Goal: Task Accomplishment & Management: Complete application form

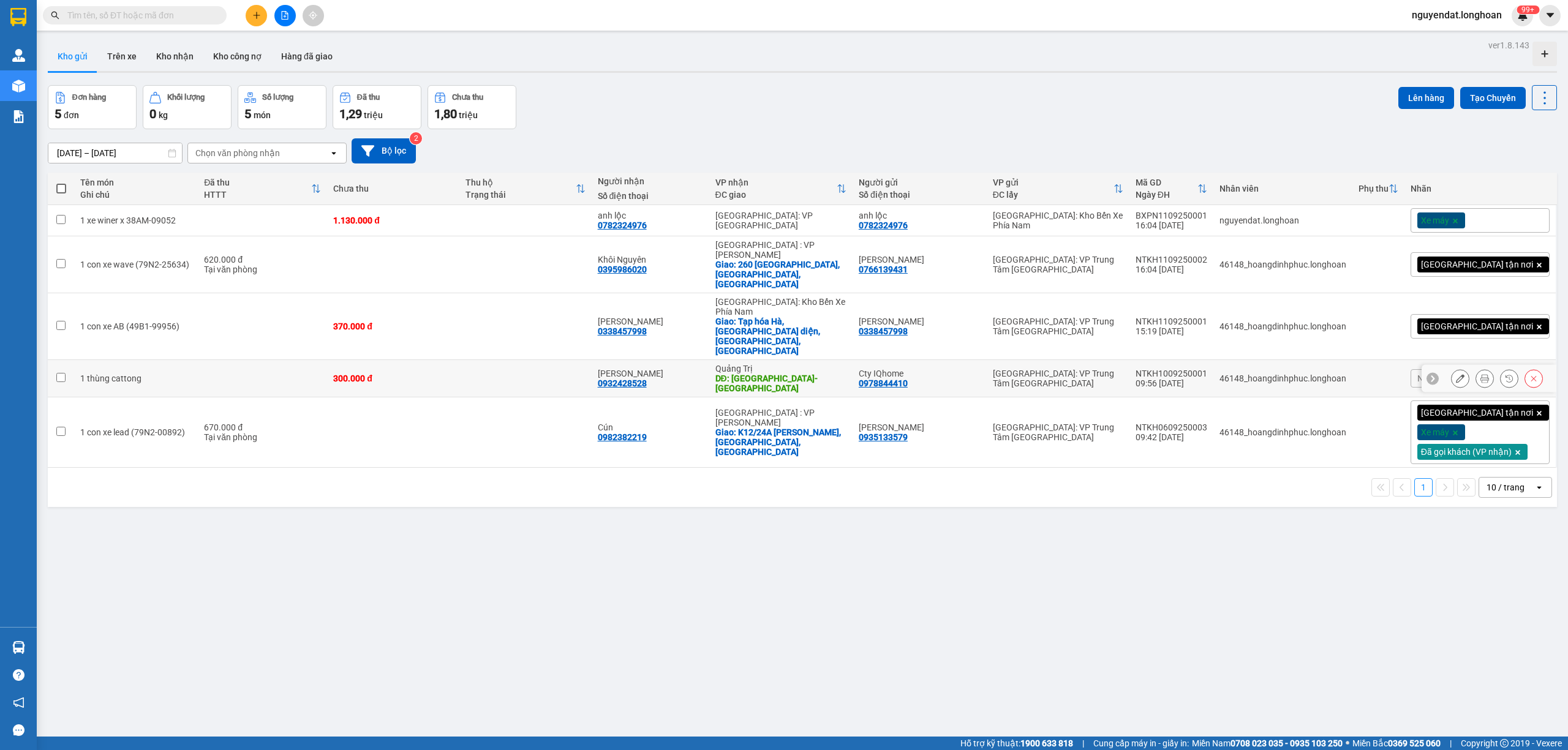
click at [768, 373] on div "DĐ: TP Đông Hà- Quảng Trị" at bounding box center [781, 383] width 131 height 19
checkbox input "true"
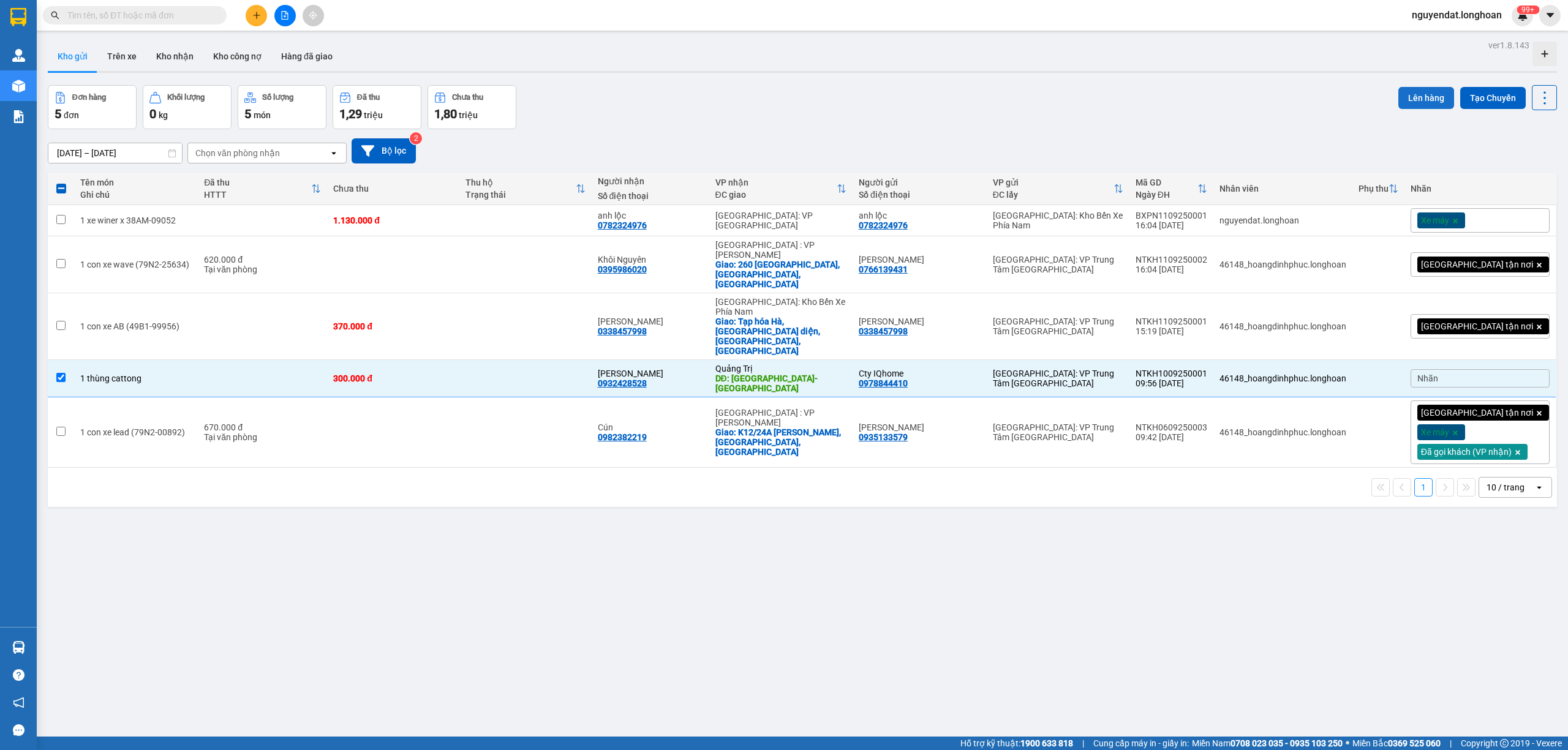
click at [1425, 101] on button "Lên hàng" at bounding box center [1426, 97] width 56 height 22
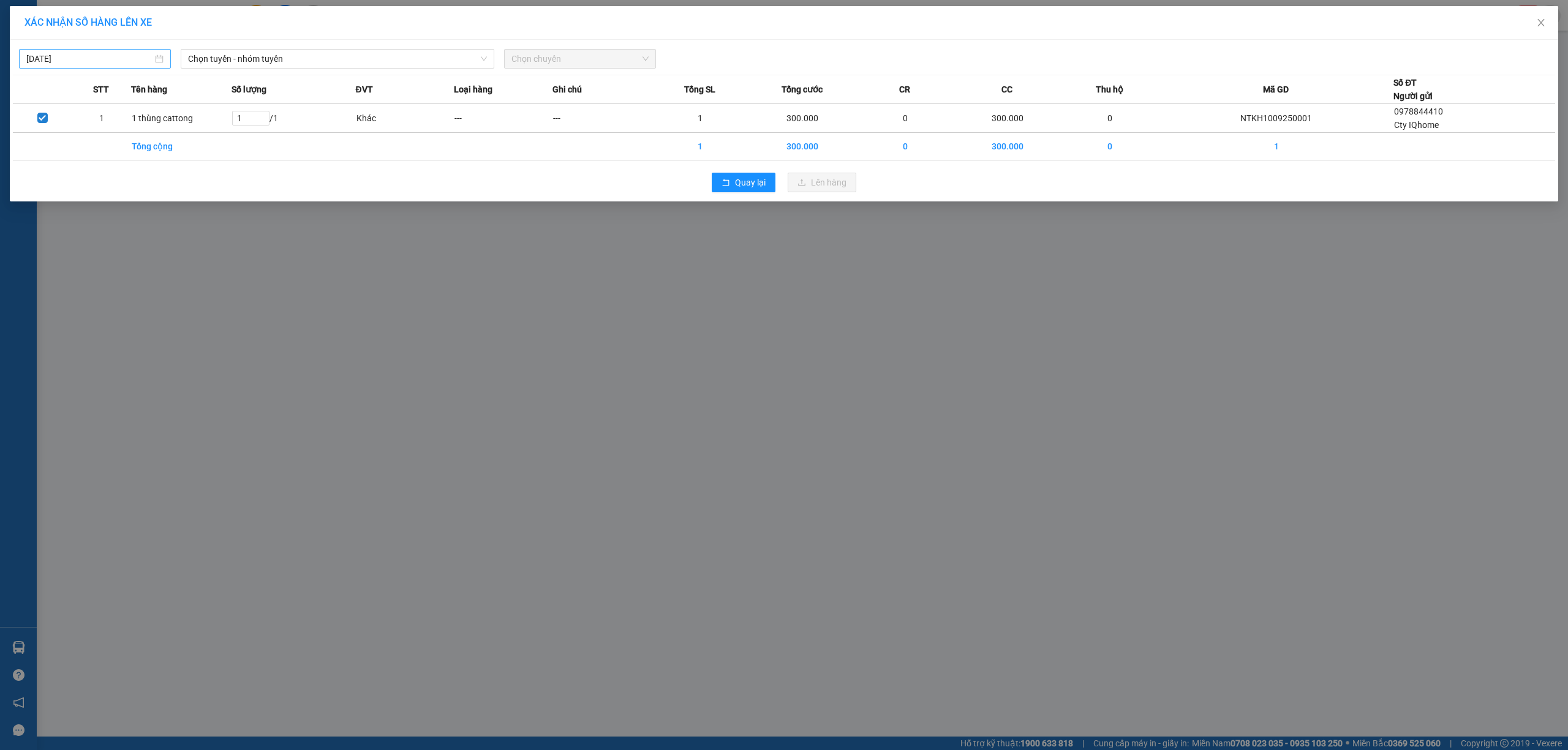
drag, startPoint x: 87, startPoint y: 54, endPoint x: 104, endPoint y: 63, distance: 19.2
click at [87, 53] on input "[DATE]" at bounding box center [89, 58] width 126 height 13
click at [104, 145] on div "10" at bounding box center [103, 149] width 15 height 15
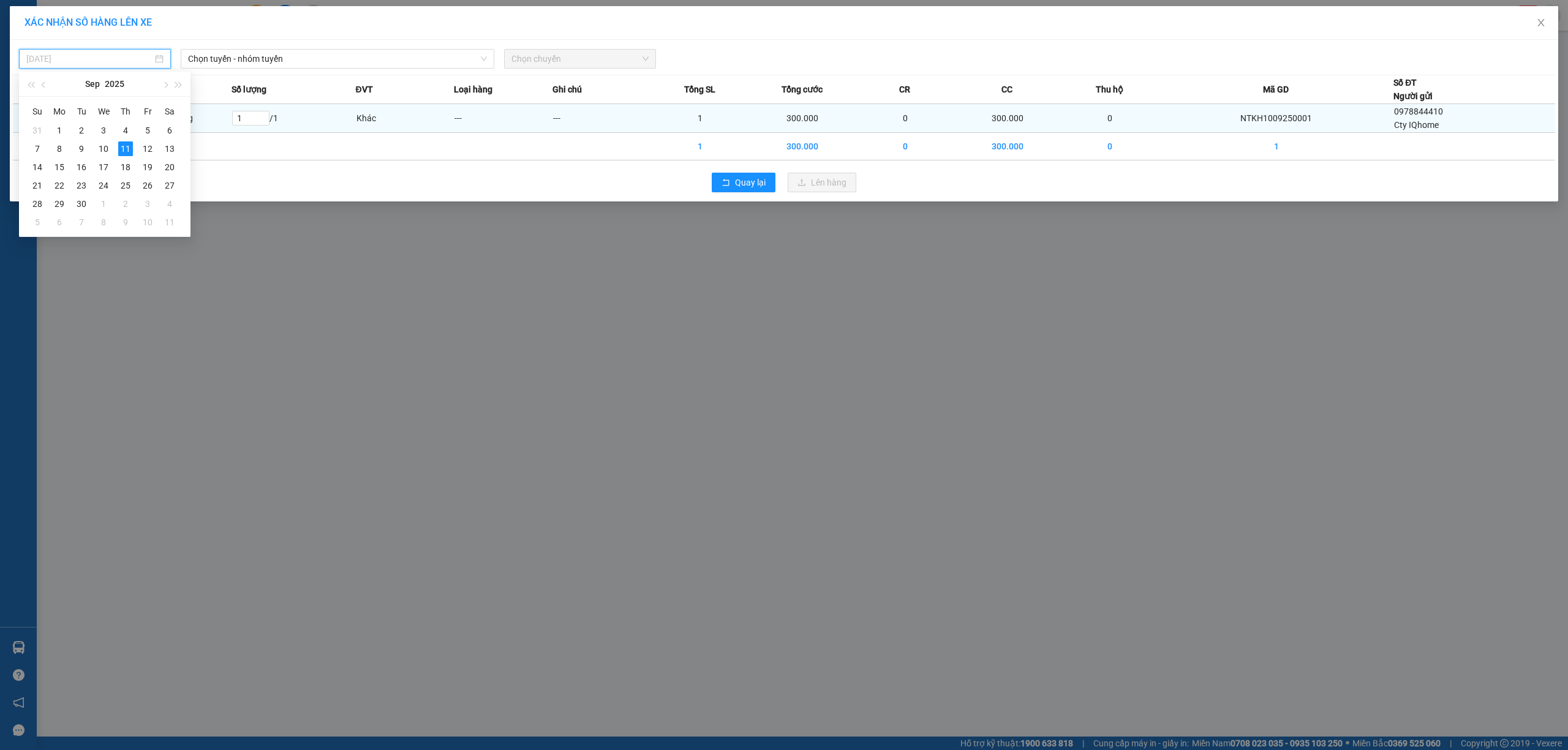
type input "10/09/2025"
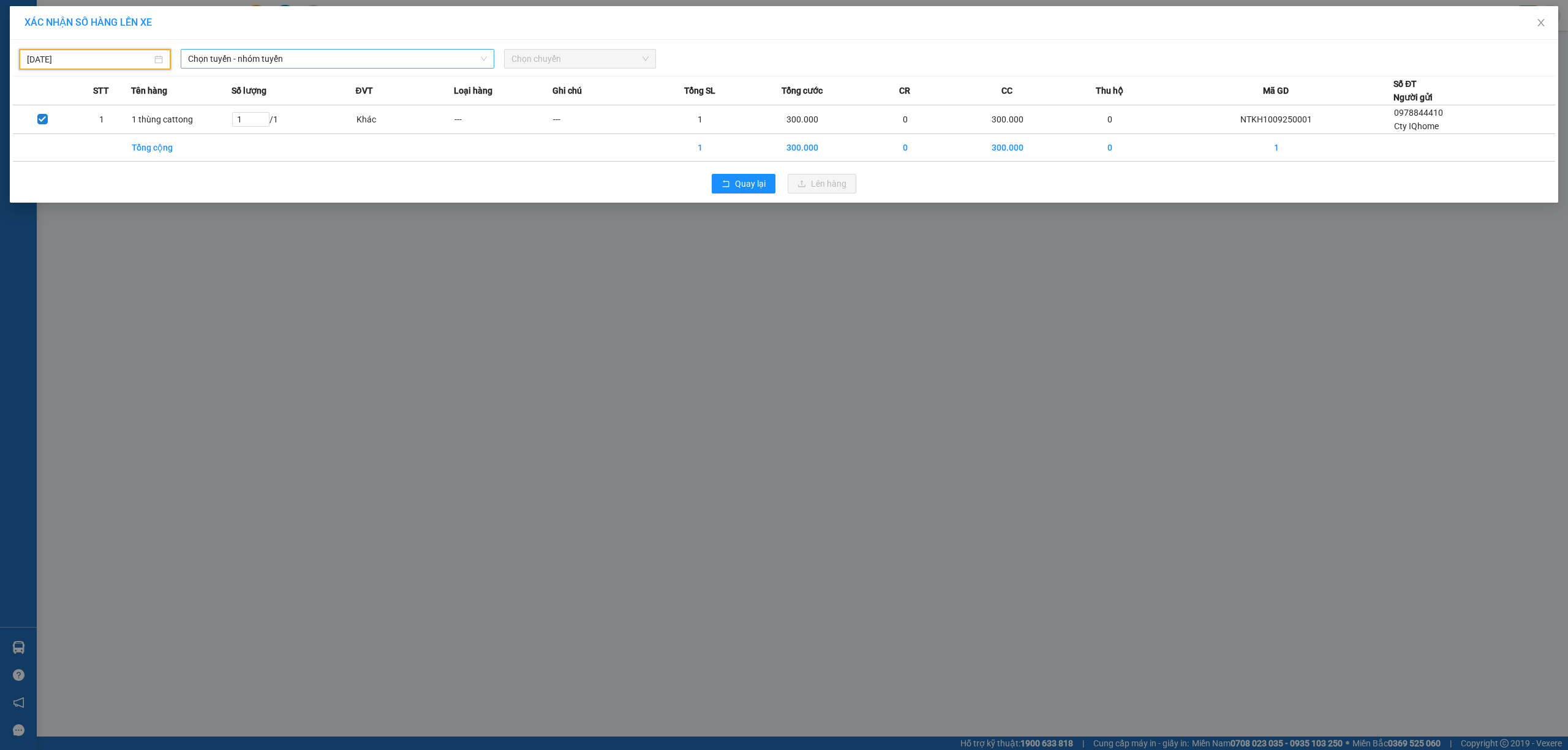
click at [268, 53] on span "Chọn tuyến - nhóm tuyến" at bounding box center [338, 58] width 299 height 19
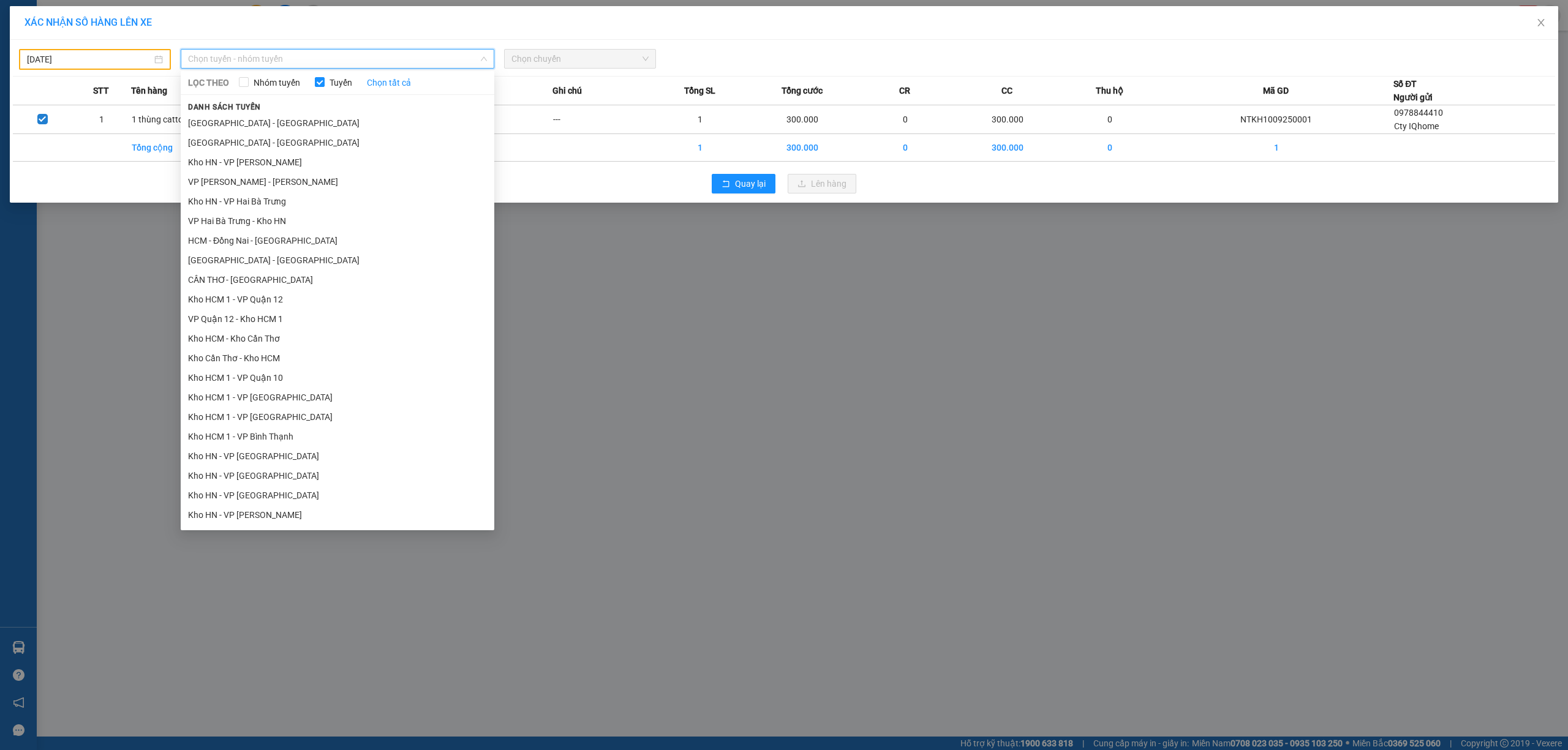
scroll to position [567, 0]
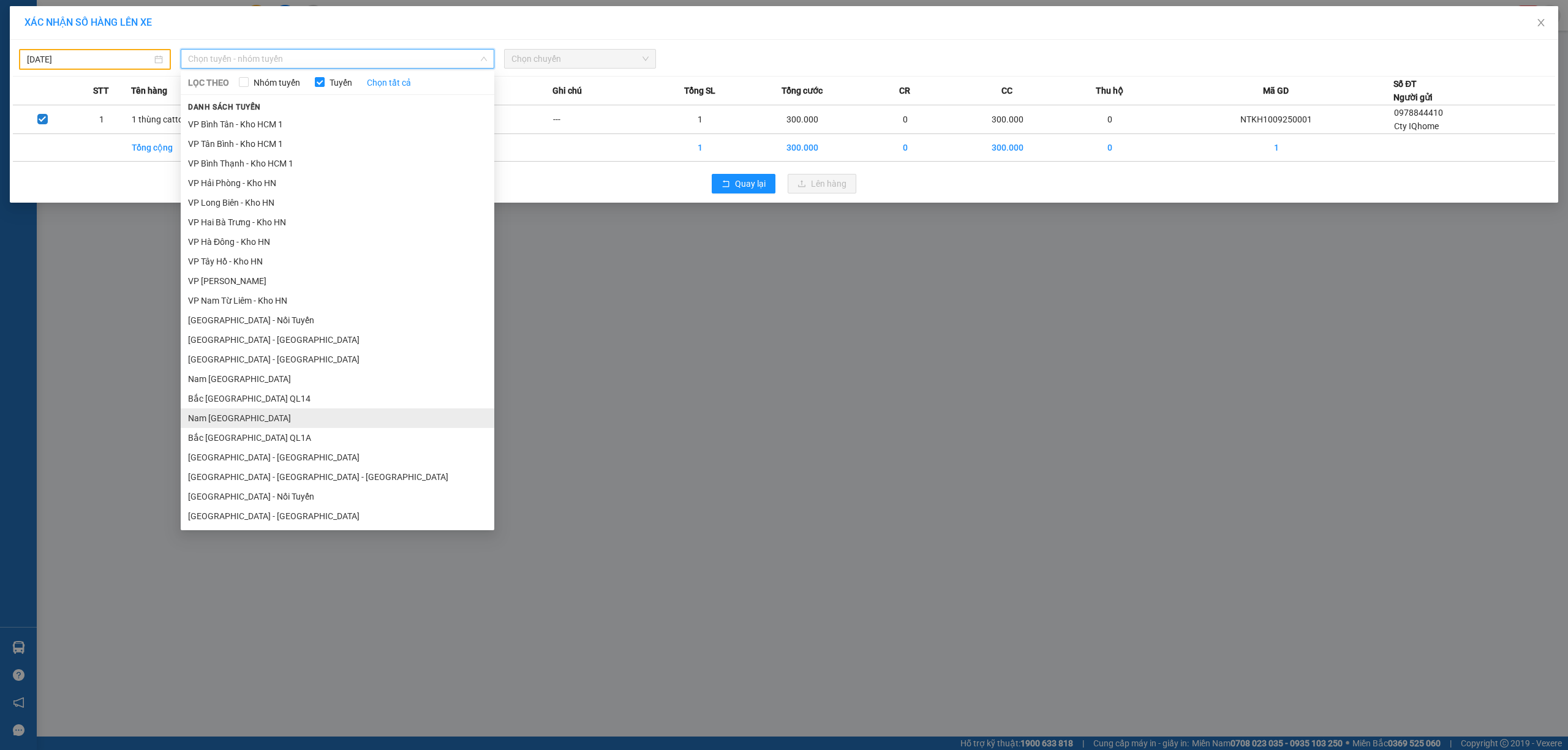
click at [274, 419] on li "Nam Trung Bắc QL1A" at bounding box center [337, 418] width 314 height 19
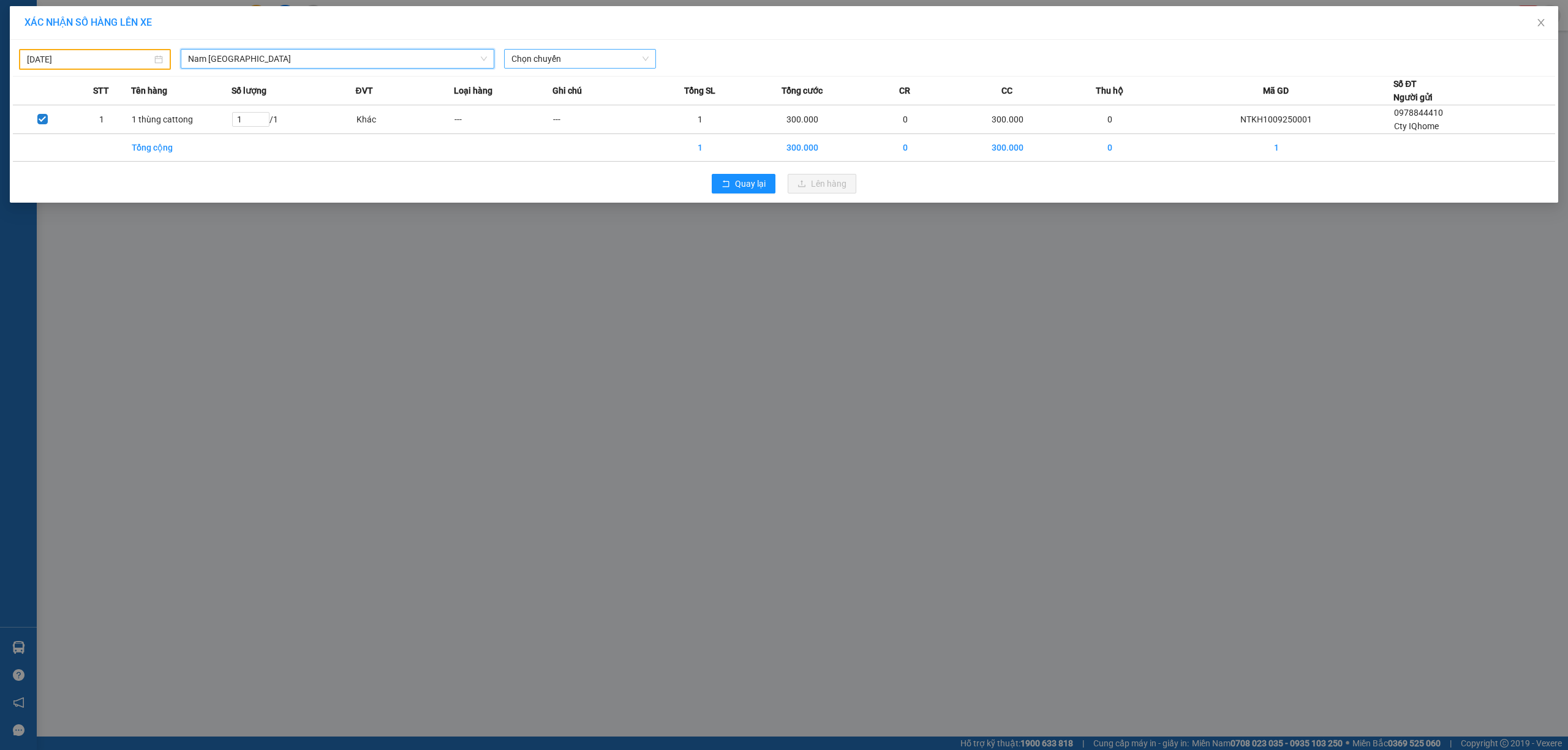
click at [559, 57] on span "Chọn chuyến" at bounding box center [579, 58] width 137 height 19
click at [564, 102] on div "18:00 (TC) - 29K-041.05" at bounding box center [559, 103] width 96 height 13
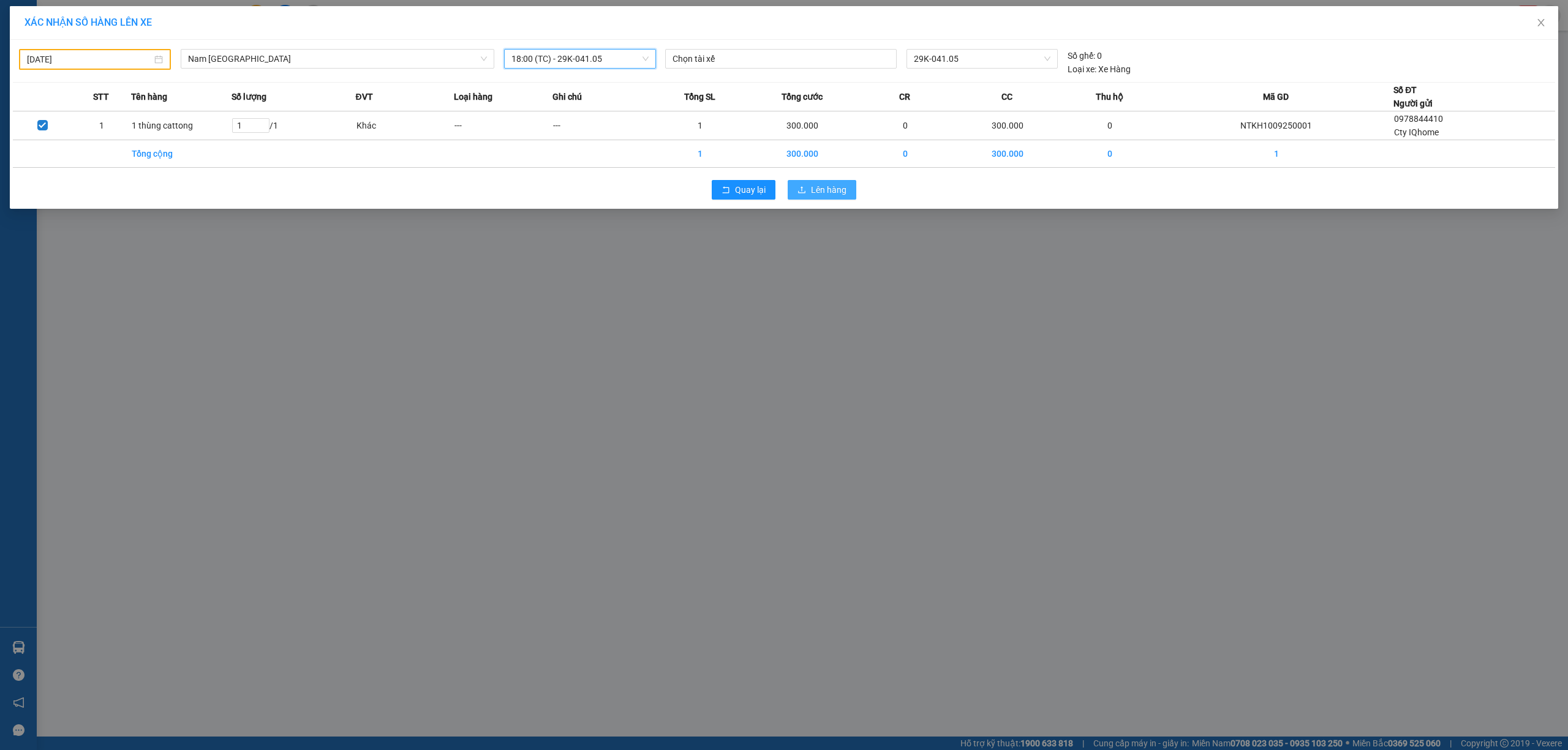
click at [844, 198] on button "Lên hàng" at bounding box center [822, 190] width 69 height 19
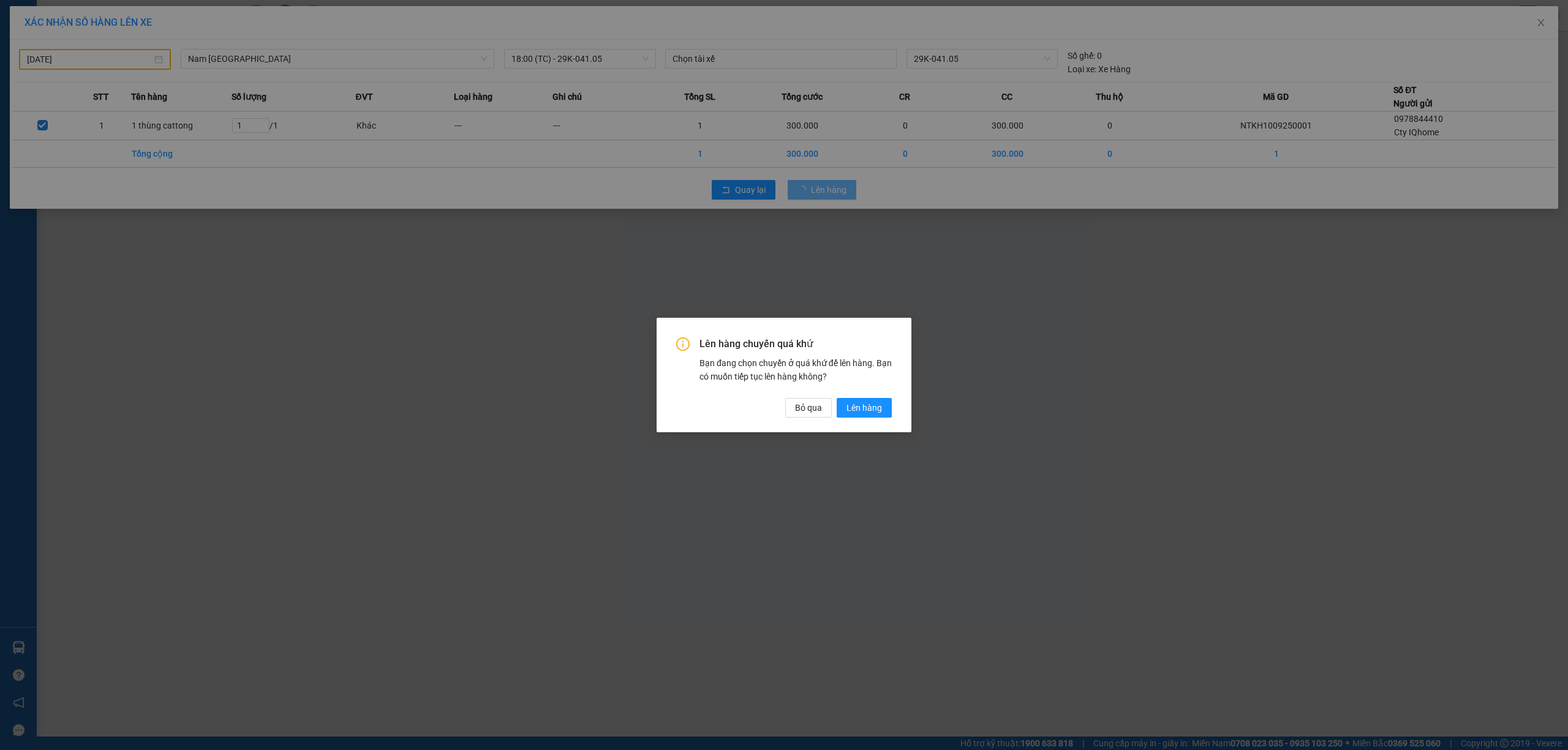
drag, startPoint x: 869, startPoint y: 417, endPoint x: 865, endPoint y: 431, distance: 14.6
click at [869, 419] on div "Lên hàng chuyến quá khứ Bạn đang chọn chuyến ở quá khứ để lên hàng. Bạn có muốn…" at bounding box center [784, 374] width 255 height 114
click at [869, 410] on span "Lên hàng" at bounding box center [864, 408] width 35 height 13
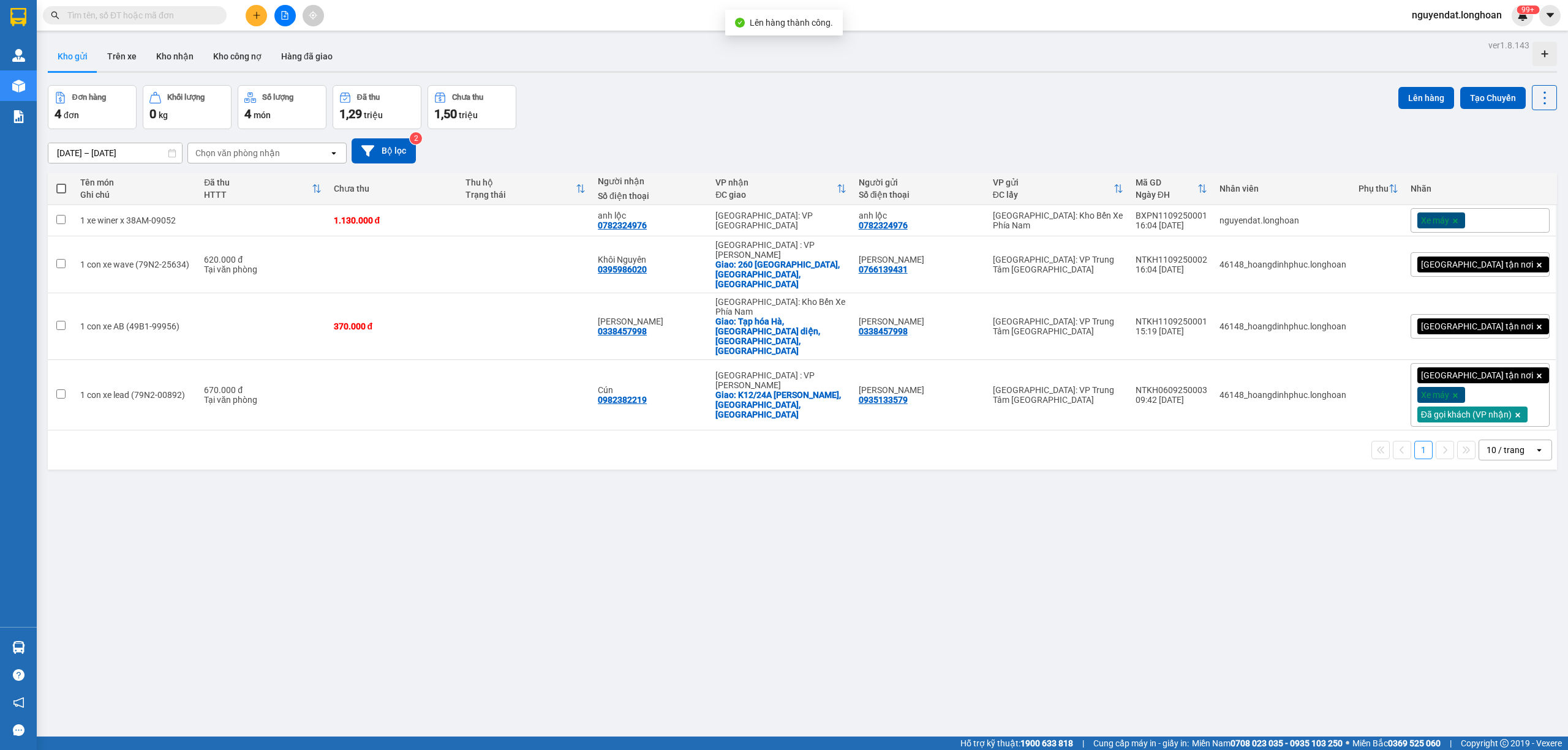
scroll to position [57, 0]
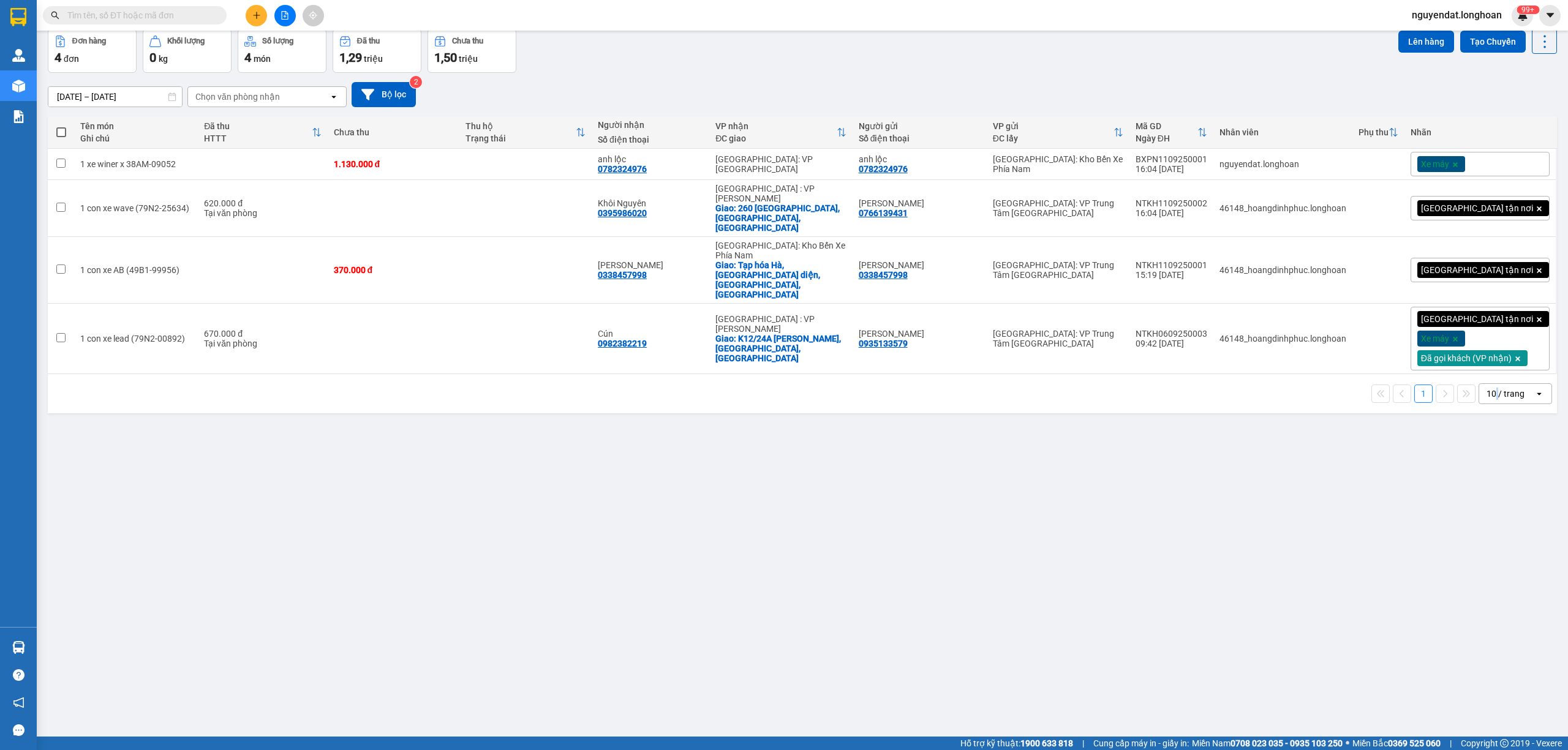
drag, startPoint x: 1484, startPoint y: 493, endPoint x: 1316, endPoint y: 430, distance: 179.4
click at [1485, 486] on div "ver 1.8.143 Kho gửi Trên xe Kho nhận Kho công nợ Hàng đã giao Đơn hàng 4 đơn Kh…" at bounding box center [801, 356] width 1518 height 750
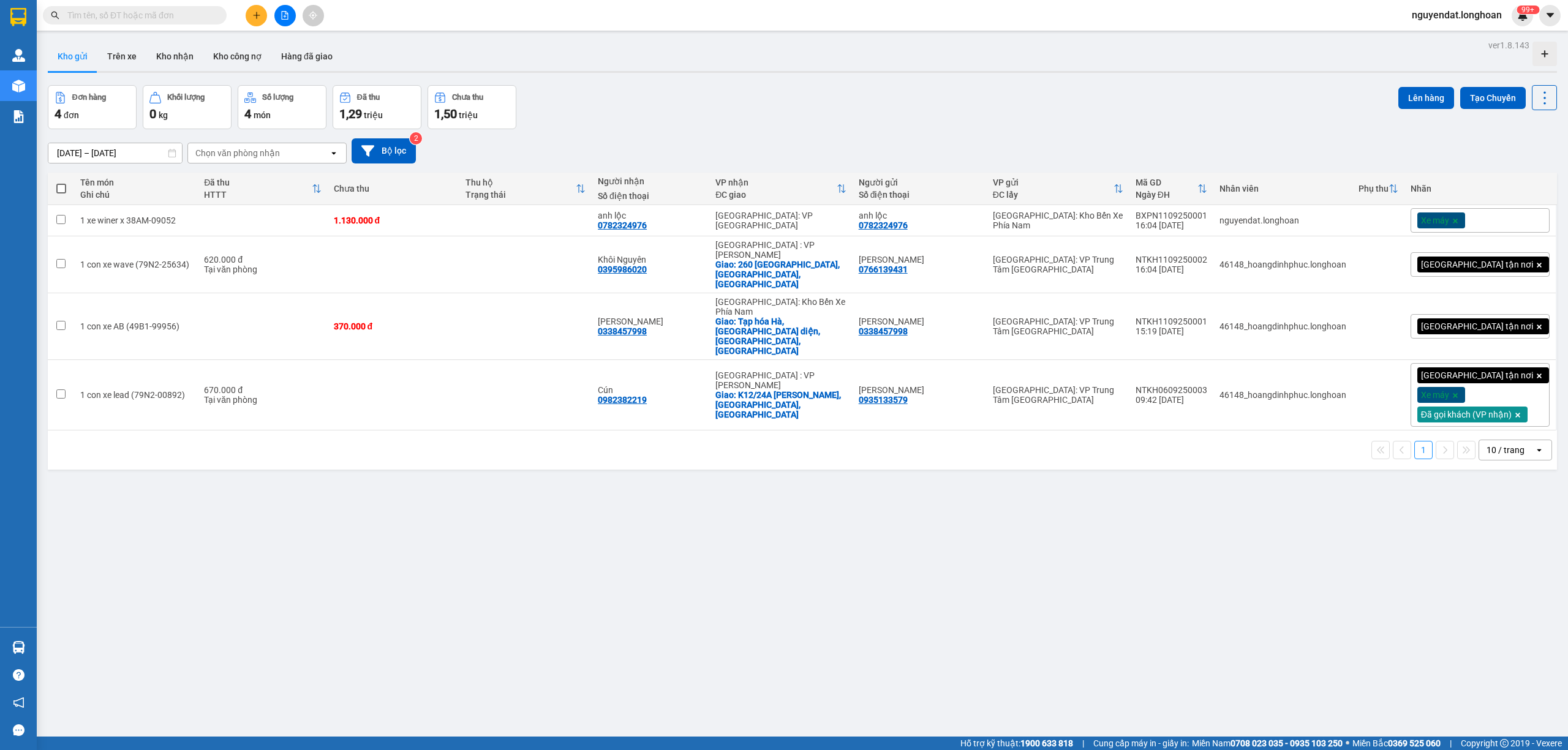
drag, startPoint x: 996, startPoint y: 125, endPoint x: 1078, endPoint y: 86, distance: 90.8
click at [1000, 125] on div "Đơn hàng 4 đơn Khối lượng 0 kg Số lượng 4 món Đã thu 1,29 triệu Chưa thu 1,50 […" at bounding box center [802, 107] width 1509 height 44
click at [1128, 142] on div "13/08/2025 – 11/09/2025 Press the down arrow key to interact with the calendar …" at bounding box center [802, 150] width 1509 height 25
click at [1021, 142] on div "13/08/2025 – 11/09/2025 Press the down arrow key to interact with the calendar …" at bounding box center [802, 150] width 1509 height 25
click at [789, 462] on div "ver 1.8.143 Kho gửi Trên xe Kho nhận Kho công nợ Hàng đã giao Đơn hàng 4 đơn Kh…" at bounding box center [801, 412] width 1518 height 750
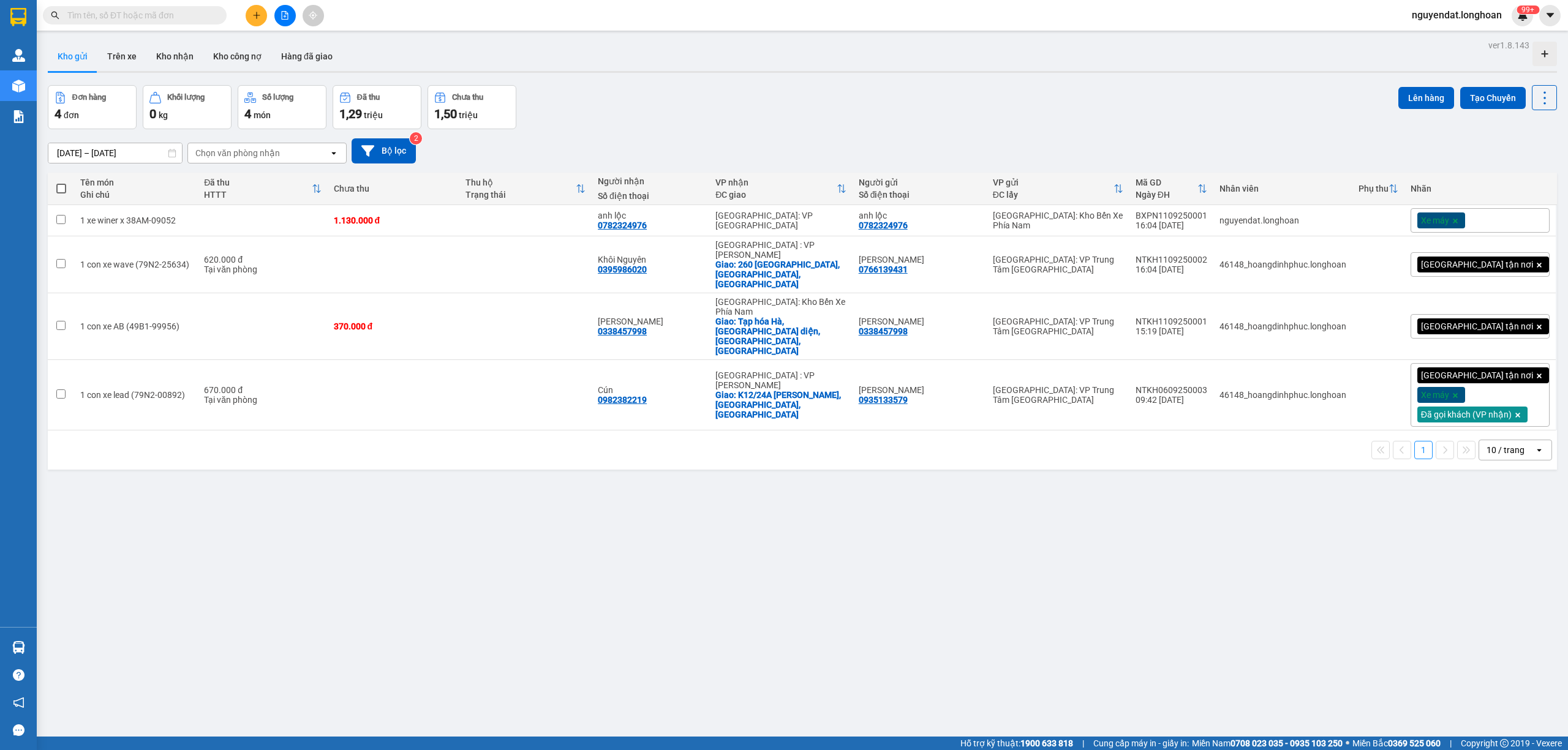
drag, startPoint x: 815, startPoint y: 559, endPoint x: 1014, endPoint y: 429, distance: 237.7
click at [817, 556] on div "ver 1.8.143 Kho gửi Trên xe Kho nhận Kho công nợ Hàng đã giao Đơn hàng 4 đơn Kh…" at bounding box center [801, 412] width 1518 height 750
drag, startPoint x: 1075, startPoint y: 109, endPoint x: 1100, endPoint y: 92, distance: 30.2
click at [1075, 109] on div "Đơn hàng 4 đơn Khối lượng 0 kg Số lượng 4 món Đã thu 1,29 triệu Chưa thu 1,50 […" at bounding box center [802, 107] width 1509 height 44
click at [1064, 120] on div "Đơn hàng 4 đơn Khối lượng 0 kg Số lượng 4 món Đã thu 1,29 triệu Chưa thu 1,50 […" at bounding box center [802, 107] width 1509 height 44
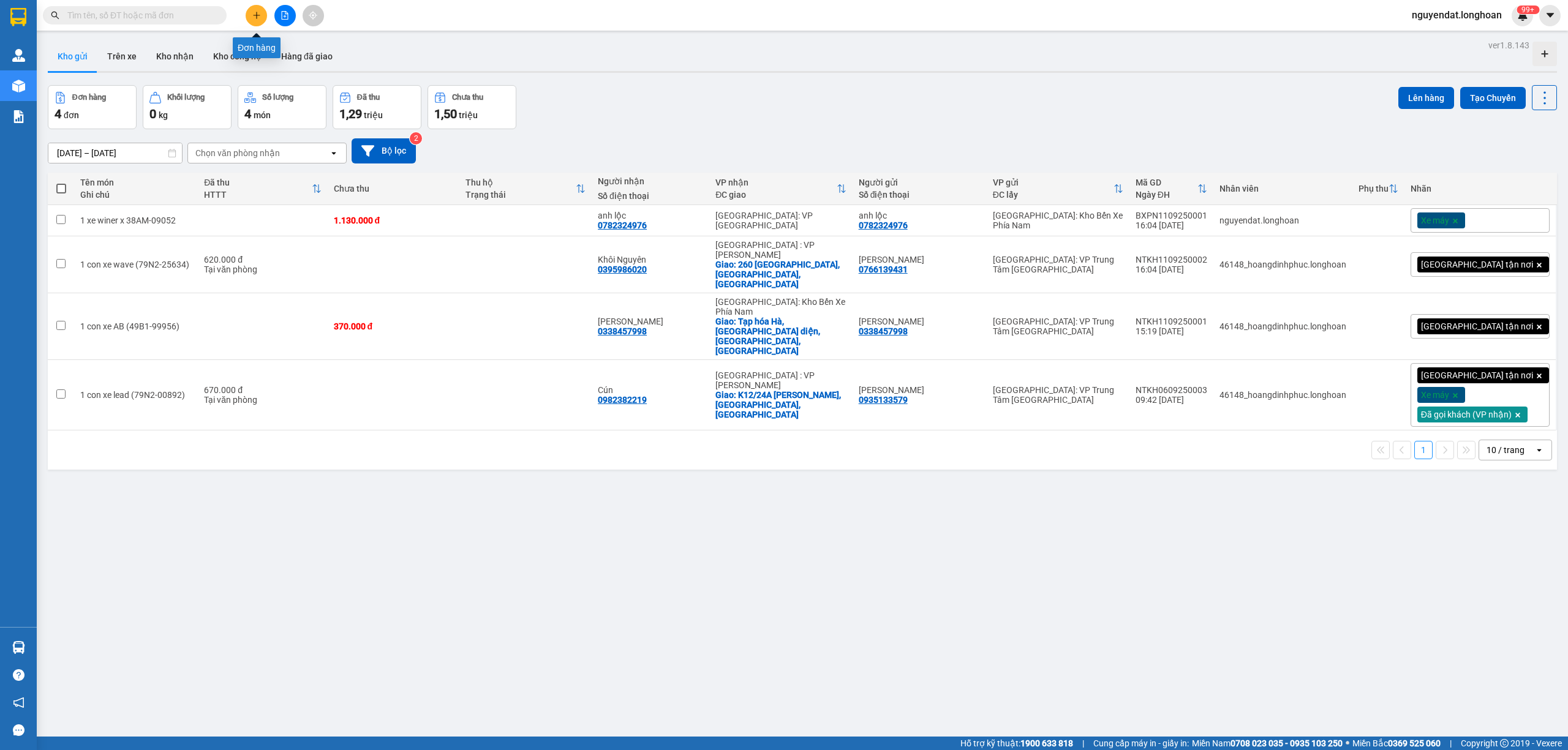
click at [250, 17] on button at bounding box center [256, 16] width 21 height 21
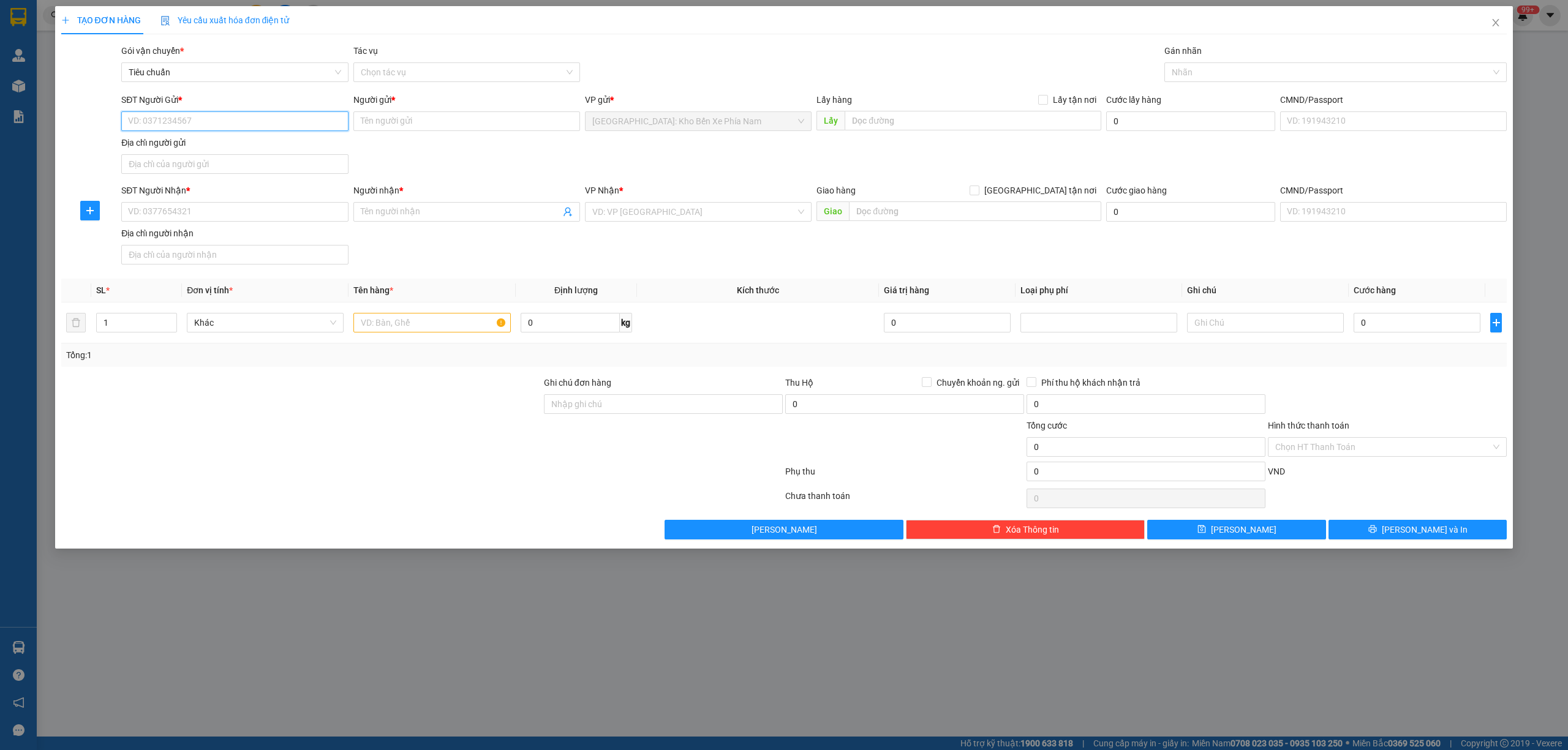
click at [241, 122] on input "SĐT Người Gửi *" at bounding box center [234, 121] width 226 height 19
paste input "0902565787"
type input "0902565787"
click at [424, 116] on input "Người gửi *" at bounding box center [467, 121] width 226 height 19
paste input "Bành Tú Quyên"
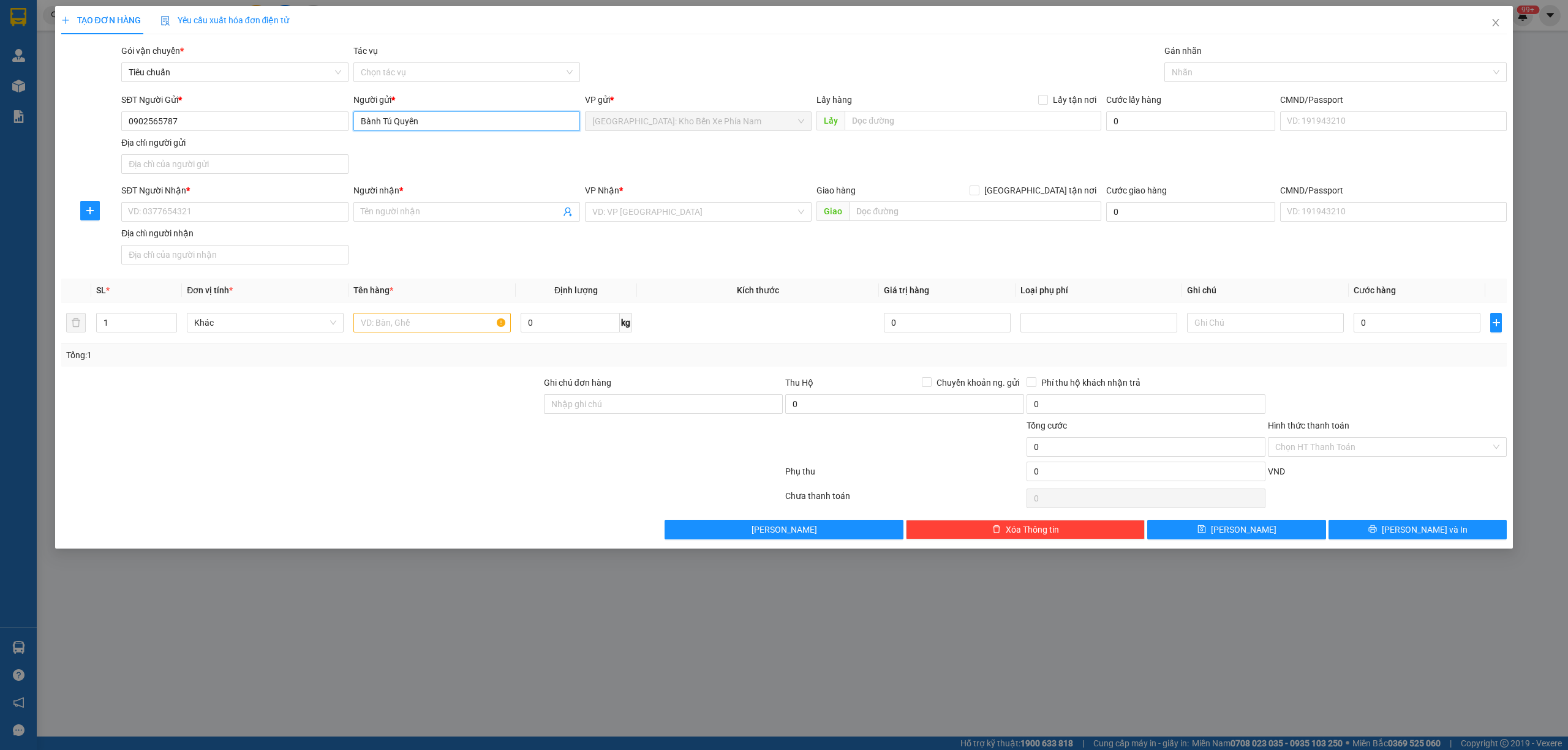
type input "Bành Tú Quyên"
click at [962, 125] on input "text" at bounding box center [973, 120] width 256 height 19
paste input "Căn hộ 12A10, Chung cư CT9 VĐT - số 21 Đường C1, Phường Vĩnh Hiệp, Thành phố Nh…"
type input "Căn hộ 12A10, Chung cư CT9 VĐT - số 21 Đường C1, Phường Vĩnh Hiệp, Thành phố Nh…"
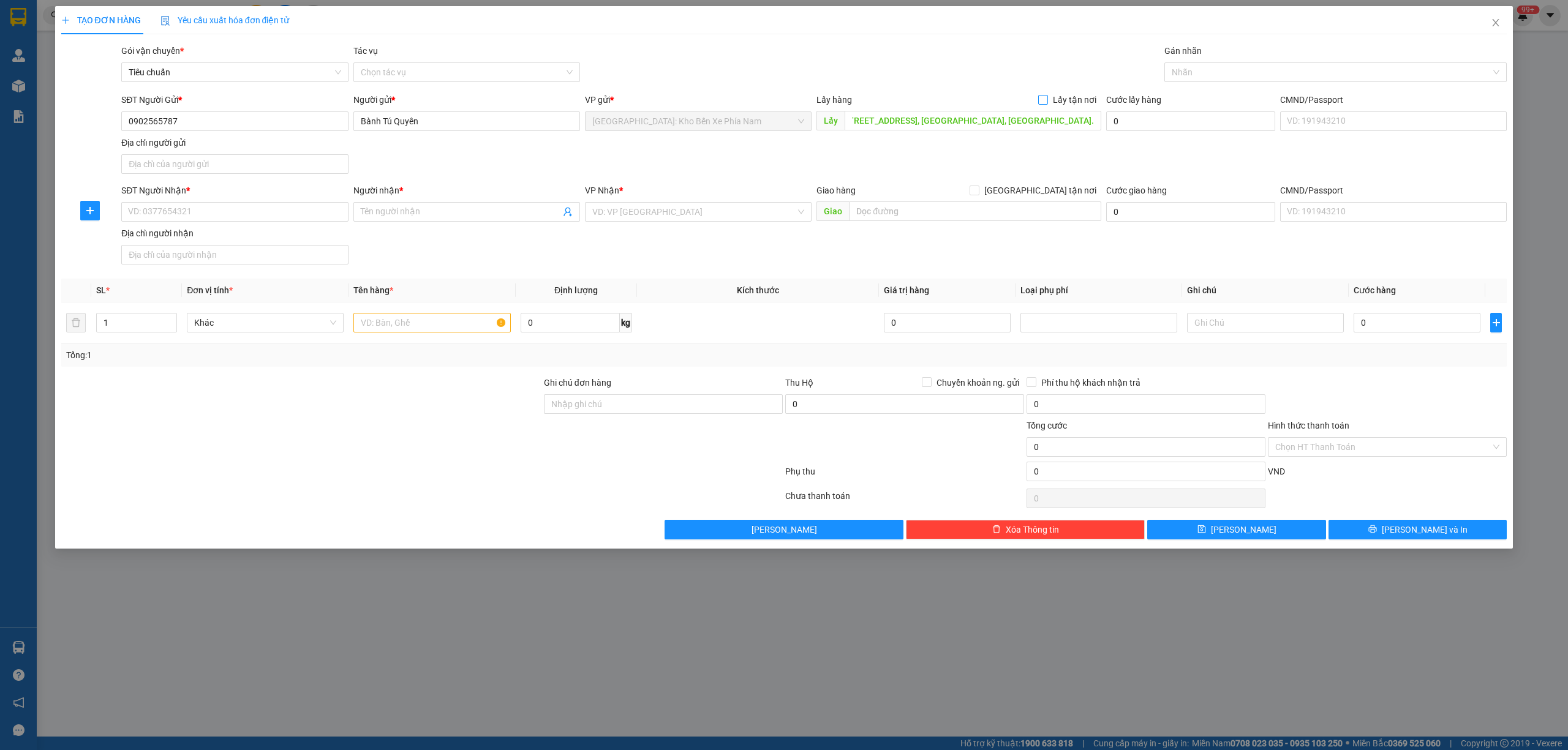
click at [1048, 96] on span at bounding box center [1043, 99] width 10 height 10
click at [1046, 96] on input "Lấy tận nơi" at bounding box center [1043, 99] width 9 height 9
checkbox input "true"
click at [243, 206] on input "SĐT Người Nhận *" at bounding box center [234, 212] width 226 height 19
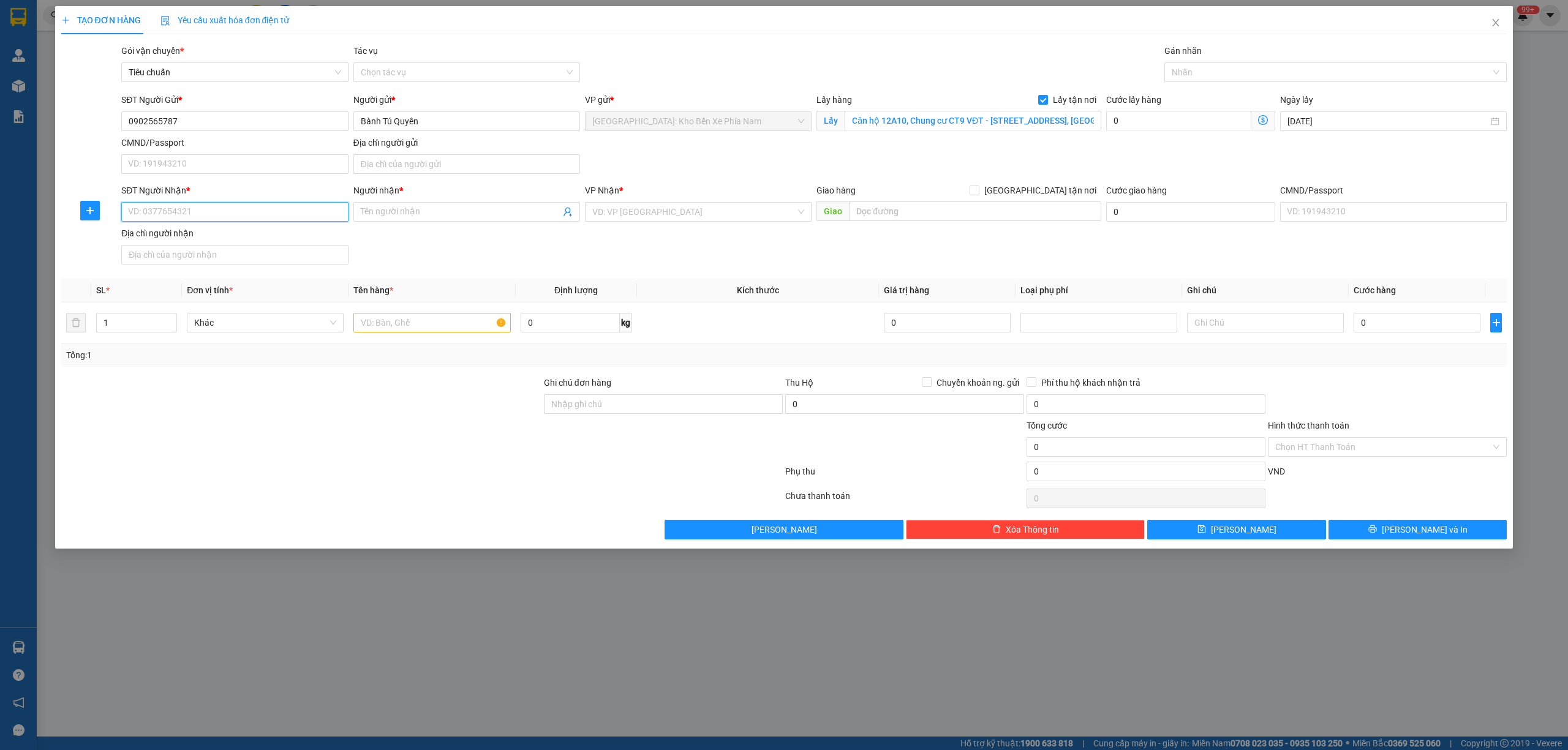
paste input "0903183737"
type input "0903183737"
click at [495, 214] on input "Người nhận *" at bounding box center [461, 211] width 200 height 13
paste input "Toà P3 (Park3), Vinhomes Central Park, đường Nguyễn Hữu Cảnh, P.22, Q. Bình Thạ…"
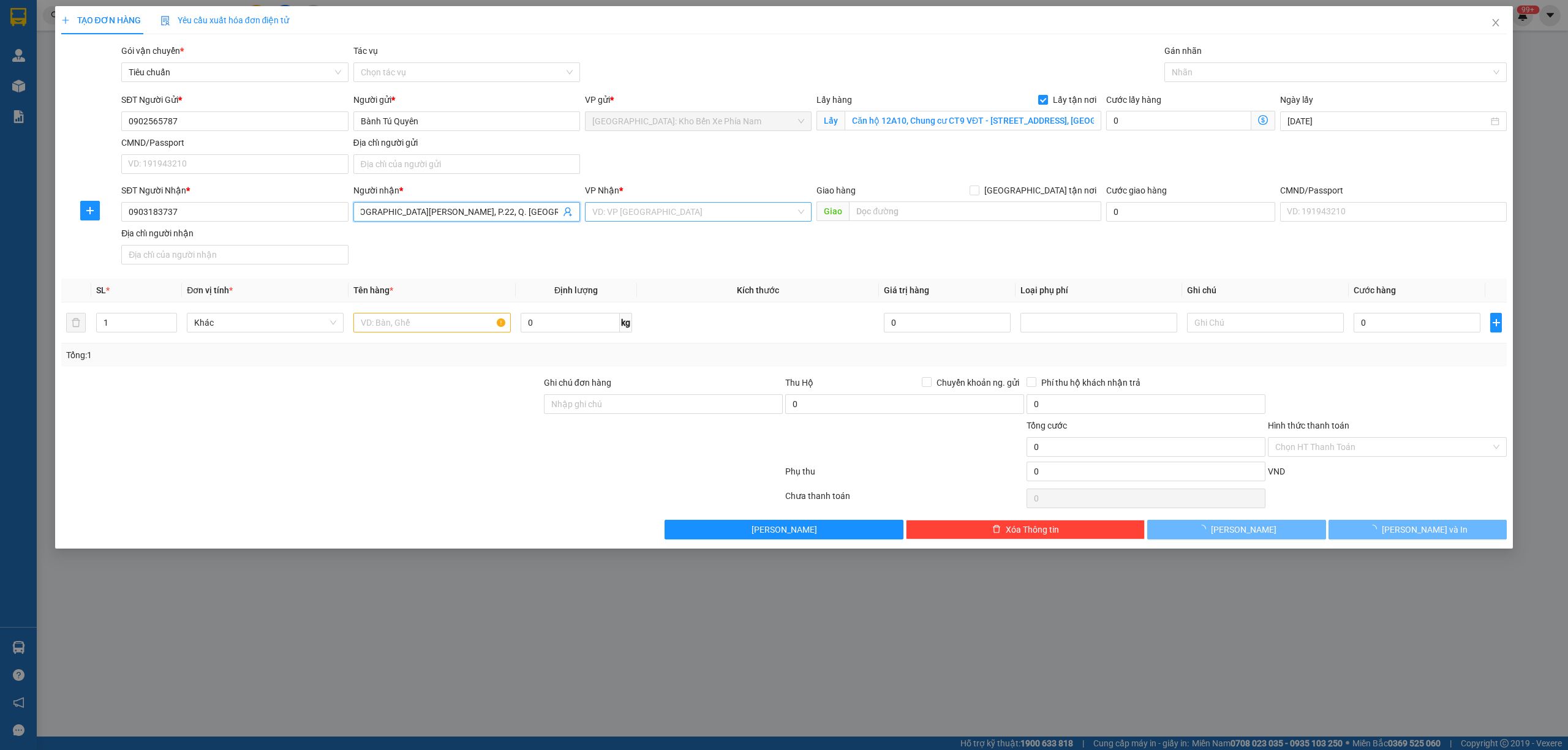
type input "Toà P3 (Park3), Vinhomes Central Park, đường Nguyễn Hữu Cảnh, P.22, Q. Bình Thạ…"
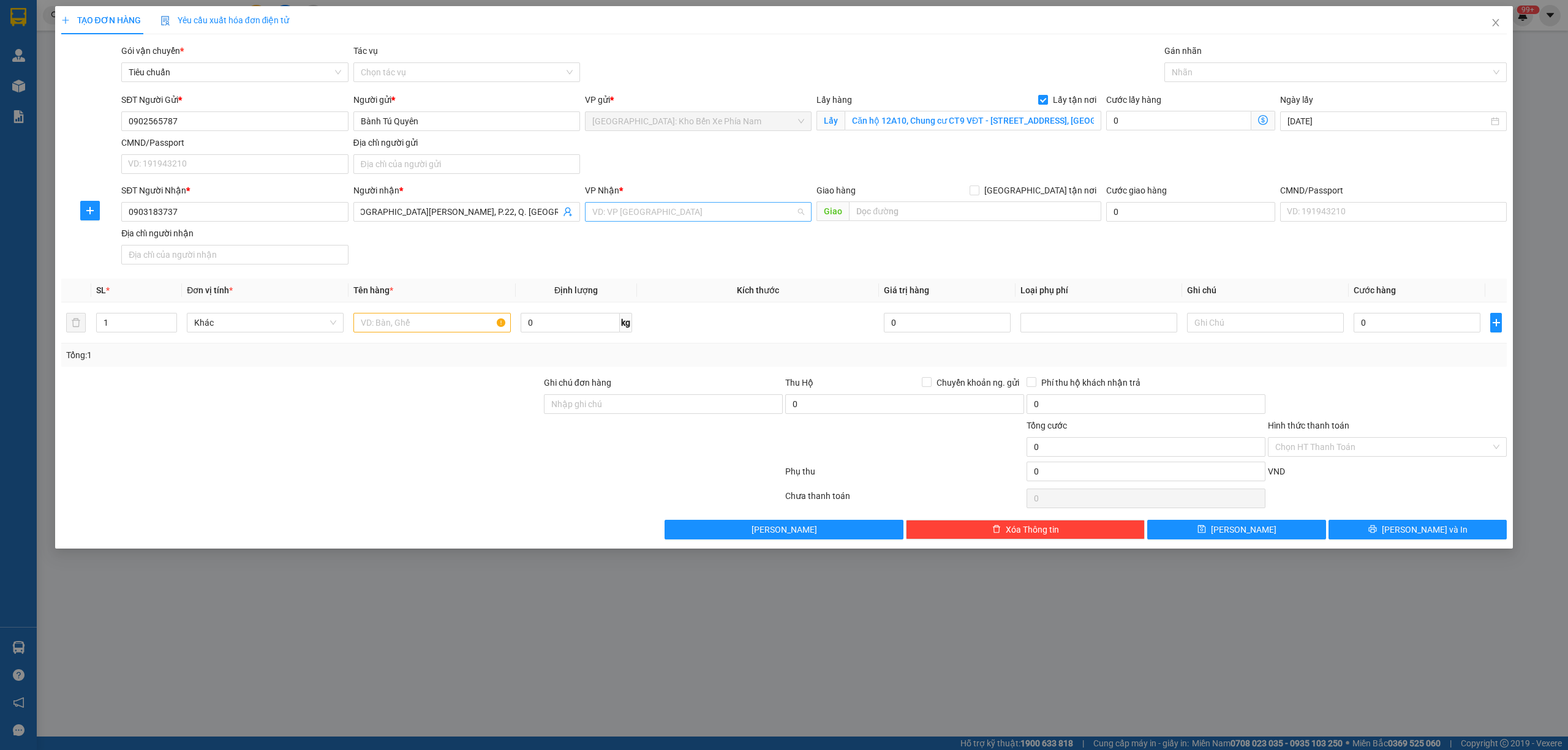
click at [687, 210] on input "search" at bounding box center [694, 211] width 203 height 19
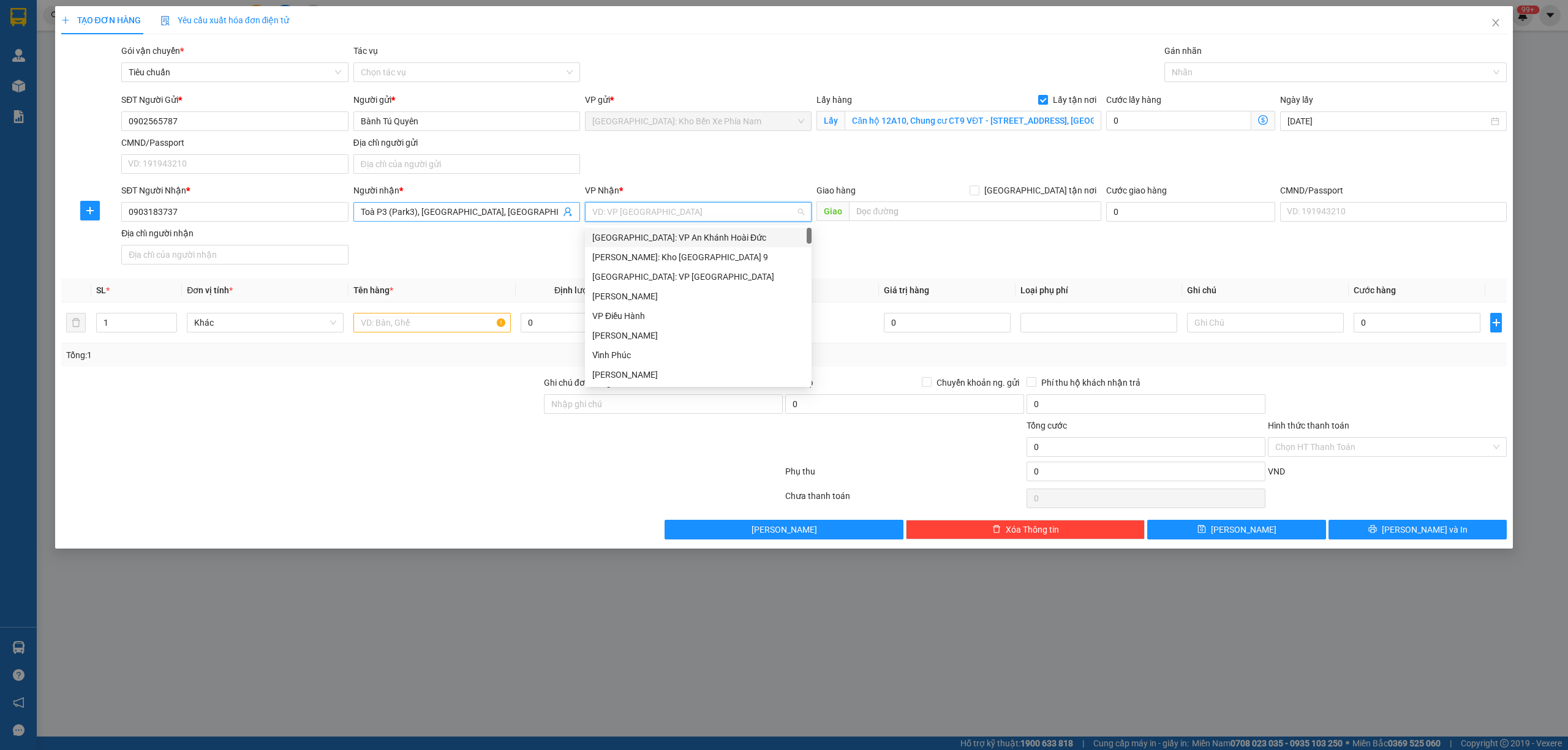
click at [510, 218] on input "Toà P3 (Park3), Vinhomes Central Park, đường Nguyễn Hữu Cảnh, P.22, Q. Bình Thạ…" at bounding box center [461, 211] width 200 height 13
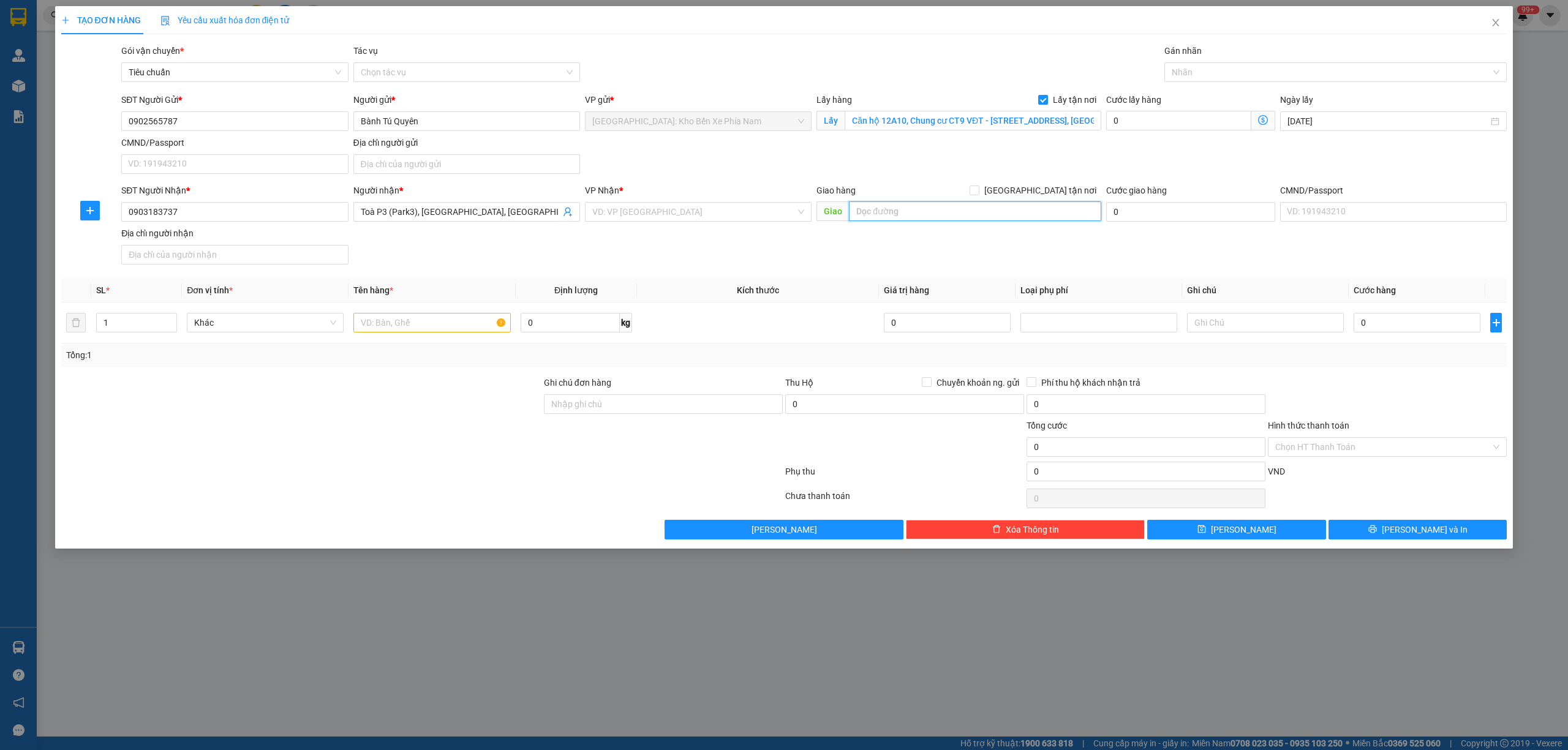
paste input "Toà P3 (Park3), Vinhomes Central Park, đường Nguyễn Hữu Cảnh, P.22, Q. Bình Thạ…"
click at [1000, 206] on input "Toà P3 (Park3), Vinhomes Central Park, đường Nguyễn Hữu Cảnh, P.22, Q. Bình Thạ" at bounding box center [975, 211] width 252 height 19
click at [1042, 211] on input "Toà P3 (Park3), Vinhomes Central Park, đường Nguyễn Hữu Cảnh, P.22, Q. Bình Thạ" at bounding box center [975, 211] width 252 height 19
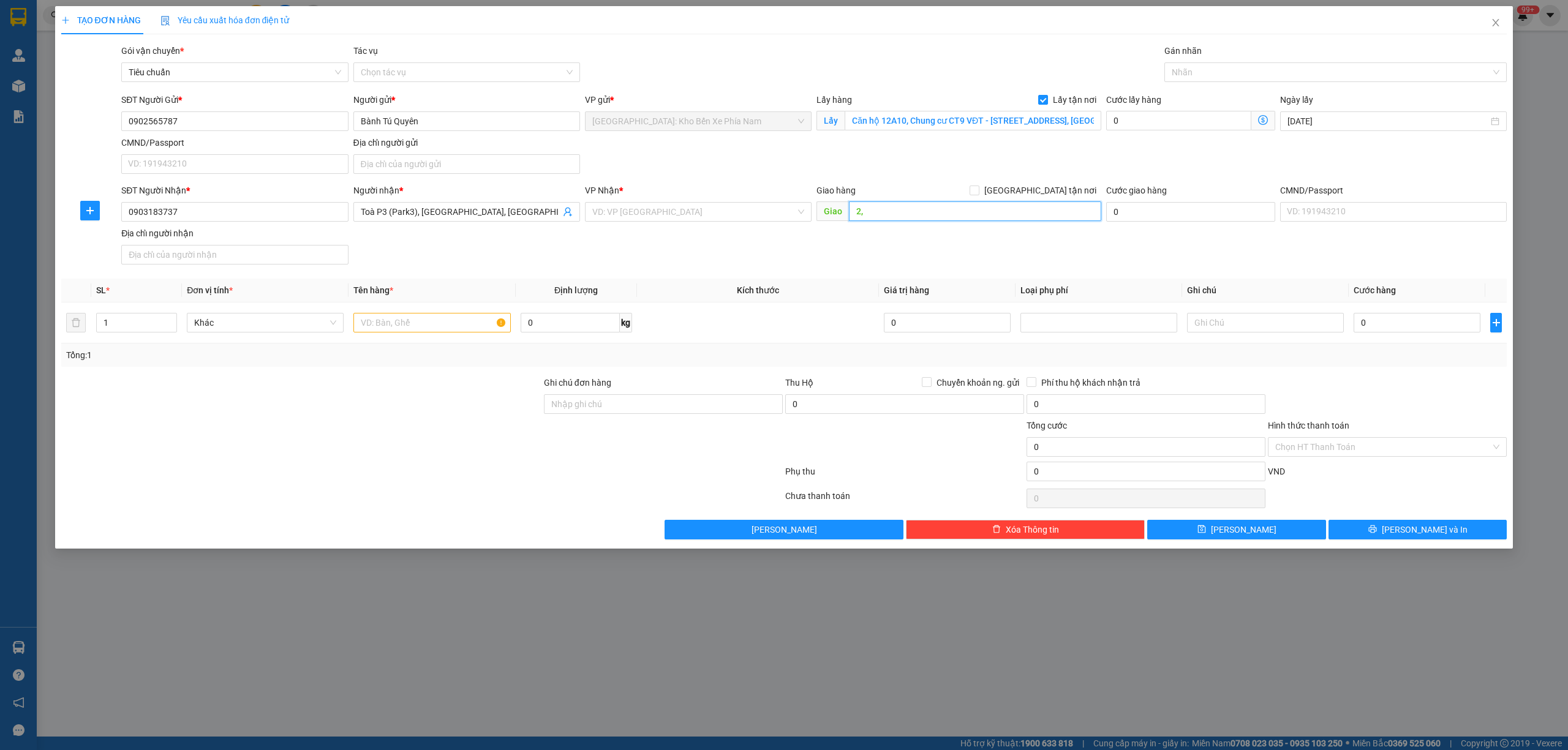
type input "2"
drag, startPoint x: 489, startPoint y: 209, endPoint x: 459, endPoint y: 209, distance: 30.0
click at [459, 209] on input "Toà P3 (Park3), Vinhomes Central Park, đường Nguyễn Hữu Cảnh, P.22, Q. Bình Thạ…" at bounding box center [461, 211] width 200 height 13
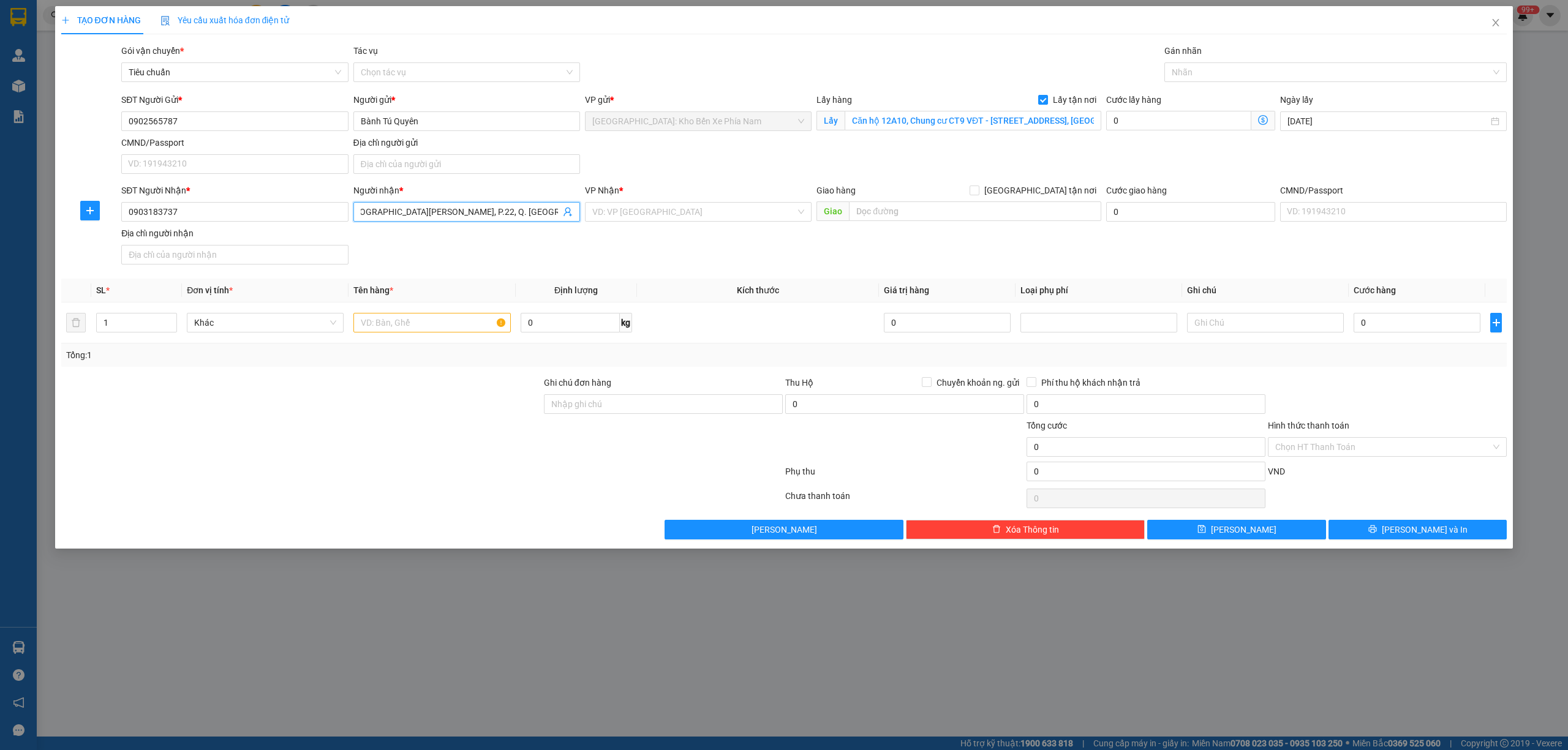
click at [459, 209] on input "Toà P3 (Park3), Vinhomes Central Park, đường Nguyễn Hữu Cảnh, P.22, Q. Bình Thạ…" at bounding box center [461, 211] width 200 height 13
drag, startPoint x: 459, startPoint y: 209, endPoint x: 1042, endPoint y: 218, distance: 583.1
click at [1042, 218] on input "text" at bounding box center [975, 211] width 252 height 19
click at [1018, 216] on input "text" at bounding box center [975, 211] width 252 height 19
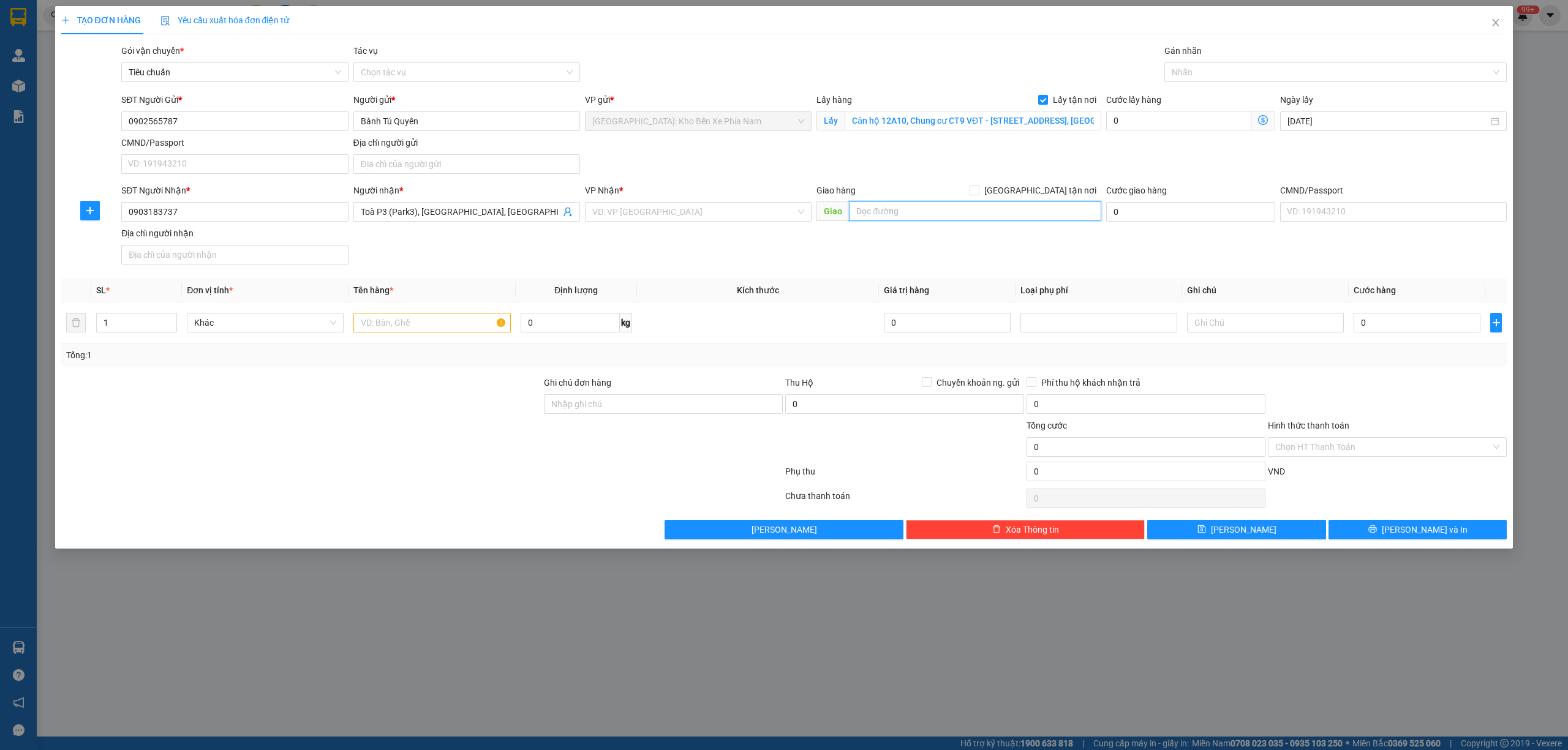
paste input "Toà P3 (Park3), Vinhomes Central Park, đường Nguyễn Hữu Cảnh, P.22, Q. Bình Thạ…"
type input "Toà P3 (Park3), Vinhomes Central Park, đường Nguyễn Hữu Cảnh, P.22, Q. Bình Thạ…"
click at [544, 211] on input "Toà P3 (Park3), Vinhomes Central Park, đường Nguyễn Hữu Cảnh, P.22, Q. Bình Thạ…" at bounding box center [461, 211] width 200 height 13
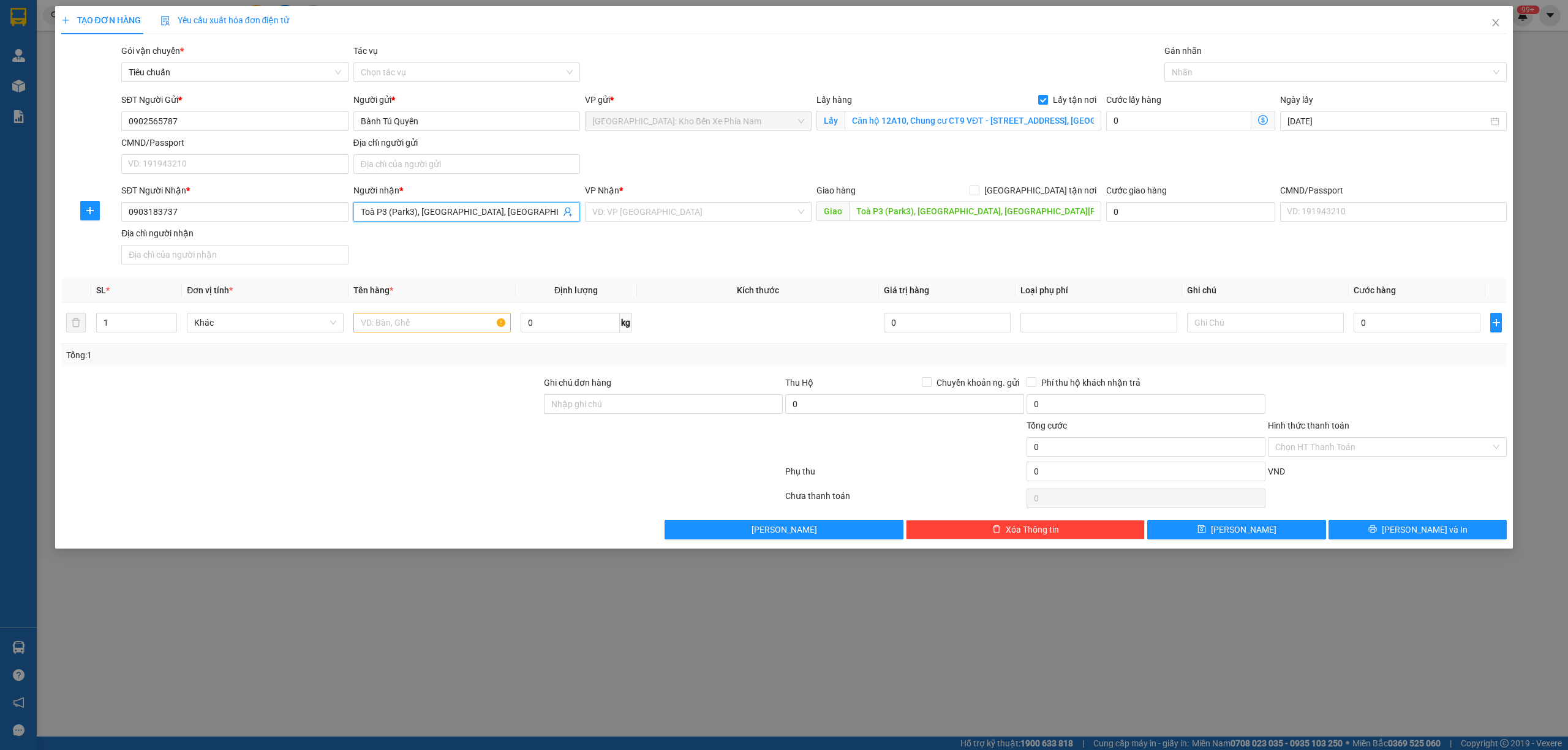
click at [470, 210] on input "Toà P3 (Park3), Vinhomes Central Park, đường Nguyễn Hữu Cảnh, P.22, Q. Bình Thạ…" at bounding box center [461, 211] width 200 height 13
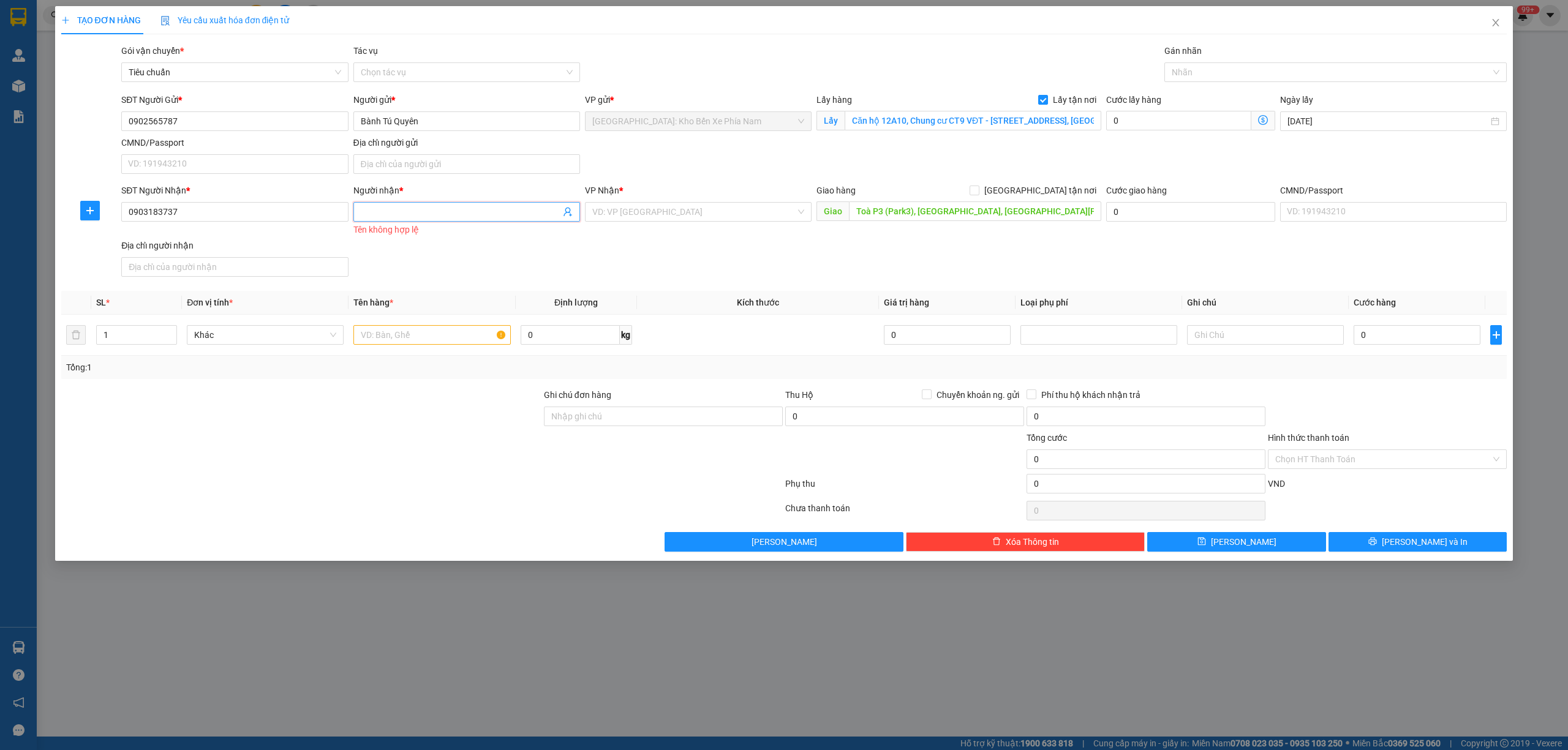
click at [471, 210] on input "Người nhận *" at bounding box center [461, 211] width 200 height 13
click at [484, 270] on div "SĐT Người Nhận * 0903183737 Người nhận * Tên người nhận Tên không hợp lệ VP Nhậ…" at bounding box center [814, 233] width 1390 height 98
click at [493, 217] on input "Người nhận *" at bounding box center [461, 211] width 200 height 13
click at [465, 210] on input "Người nhận *" at bounding box center [461, 211] width 200 height 13
paste input "Bành Tú Vy"
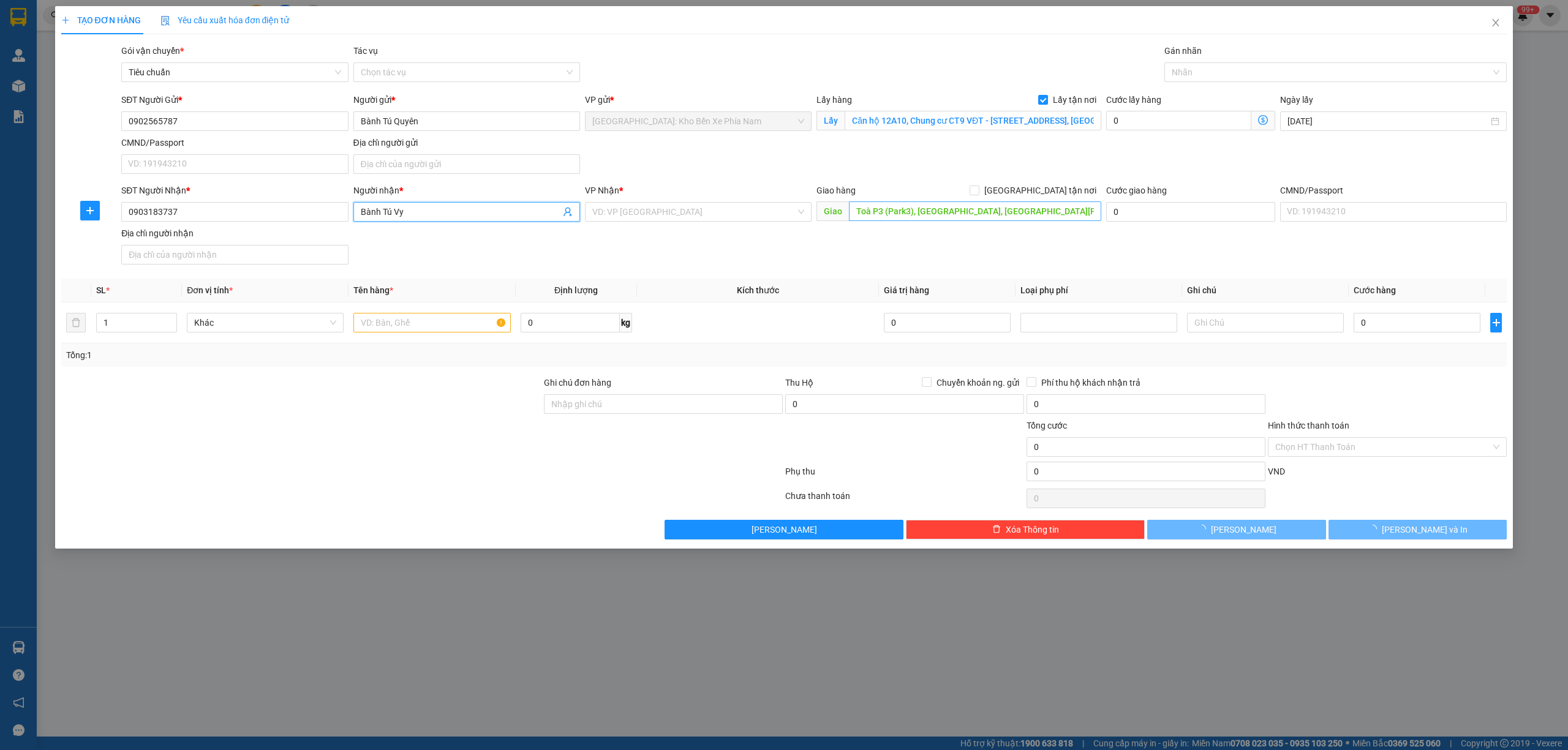
type input "Bành Tú Vy"
click at [999, 211] on input "Toà P3 (Park3), Vinhomes Central Park, đường Nguyễn Hữu Cảnh, P.22, Q. Bình Thạ…" at bounding box center [975, 211] width 252 height 19
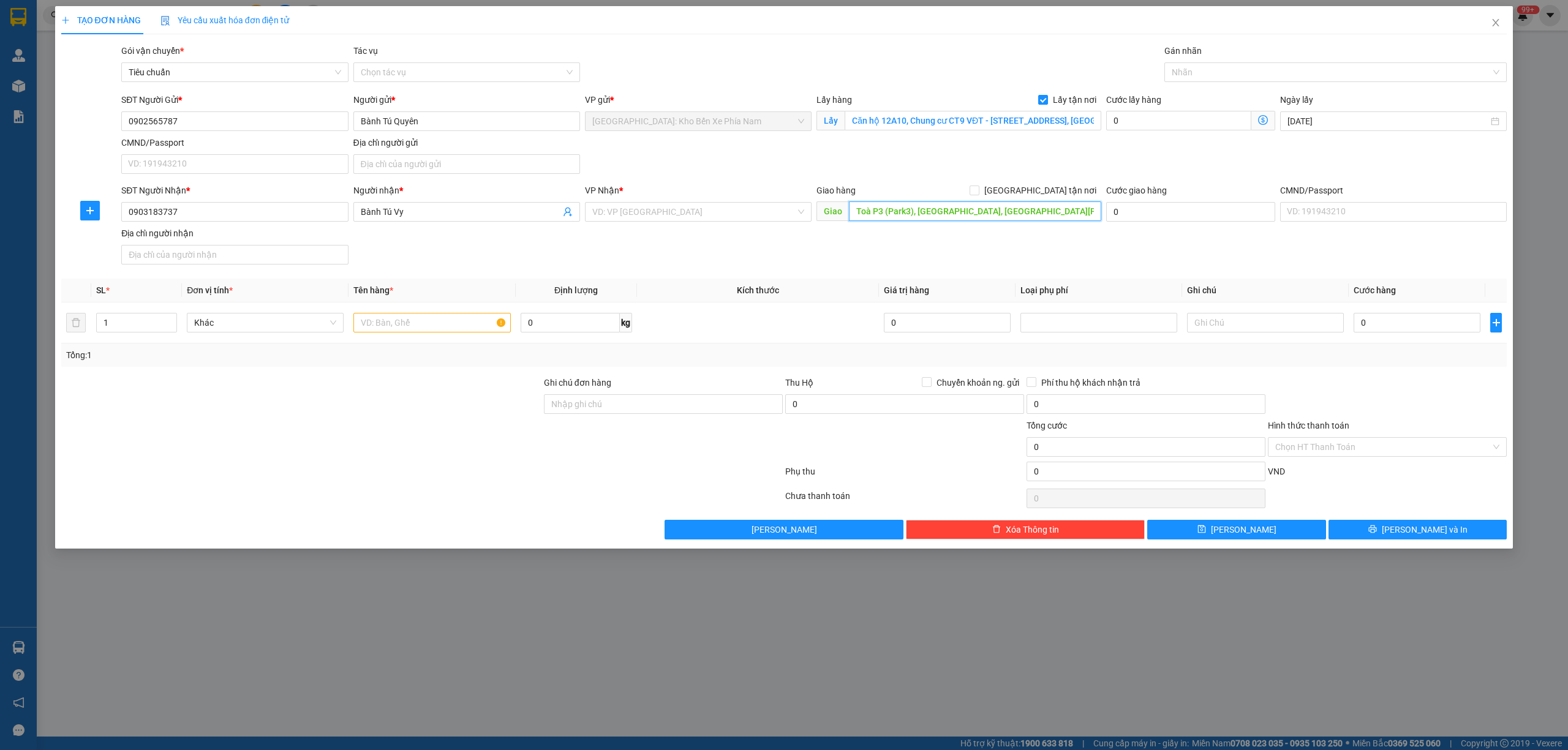
click at [999, 211] on input "Toà P3 (Park3), Vinhomes Central Park, đường Nguyễn Hữu Cảnh, P.22, Q. Bình Thạ…" at bounding box center [975, 211] width 252 height 19
click at [1073, 209] on input "Toà P3 (Park3), Vinhomes Central Park, đường Nguyễn Hữu Cảnh, P.22, Q. Bình Thạ…" at bounding box center [975, 211] width 252 height 19
click at [718, 220] on input "search" at bounding box center [694, 211] width 203 height 19
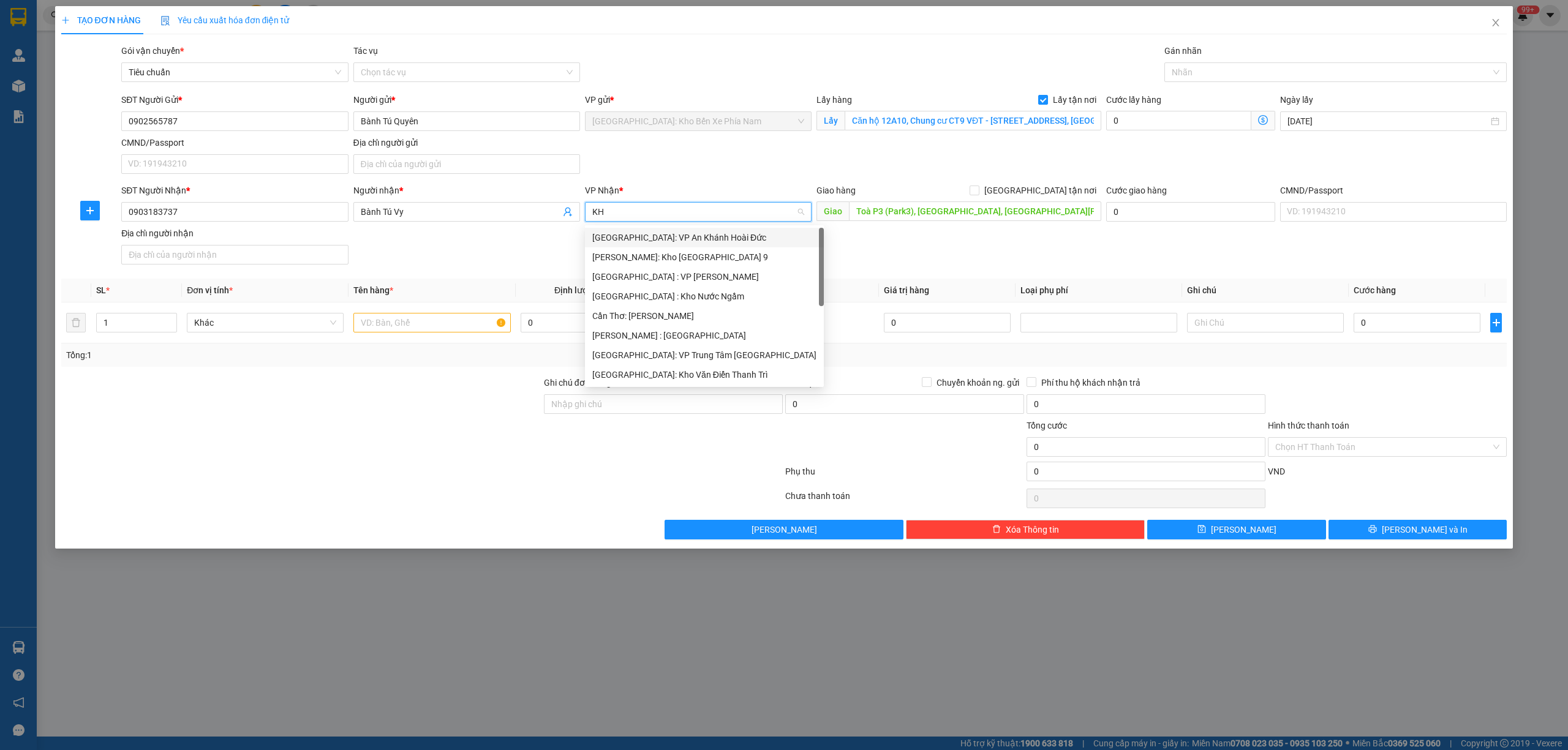
type input "KHO"
click at [721, 295] on div "[PERSON_NAME] : [GEOGRAPHIC_DATA]" at bounding box center [699, 296] width 212 height 13
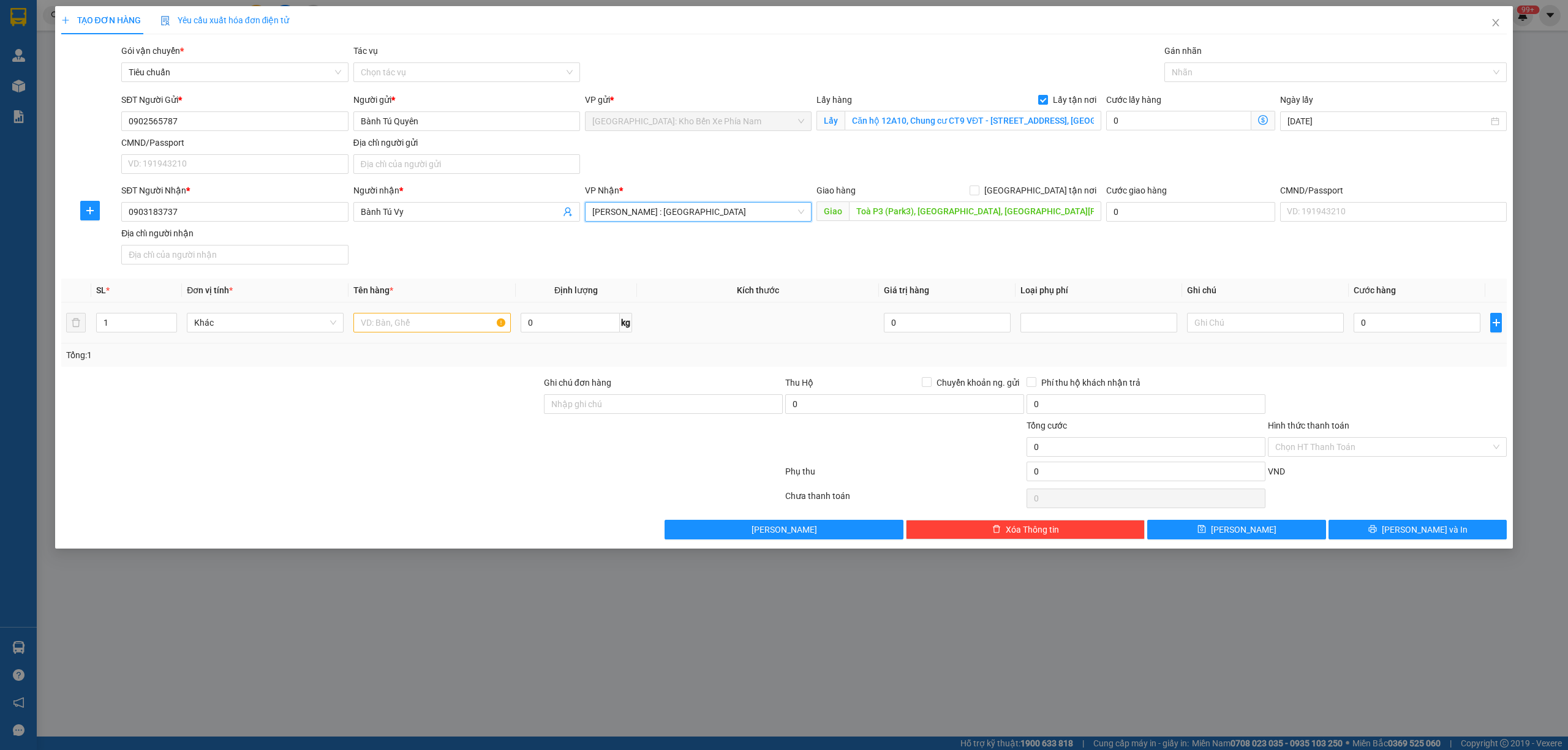
click at [433, 339] on td at bounding box center [432, 323] width 166 height 41
click at [433, 325] on input "text" at bounding box center [432, 323] width 157 height 19
click at [425, 327] on input "text" at bounding box center [432, 323] width 157 height 19
paste input "2 kiện ghế sofa"
type input "2 kiện ghế sofa"
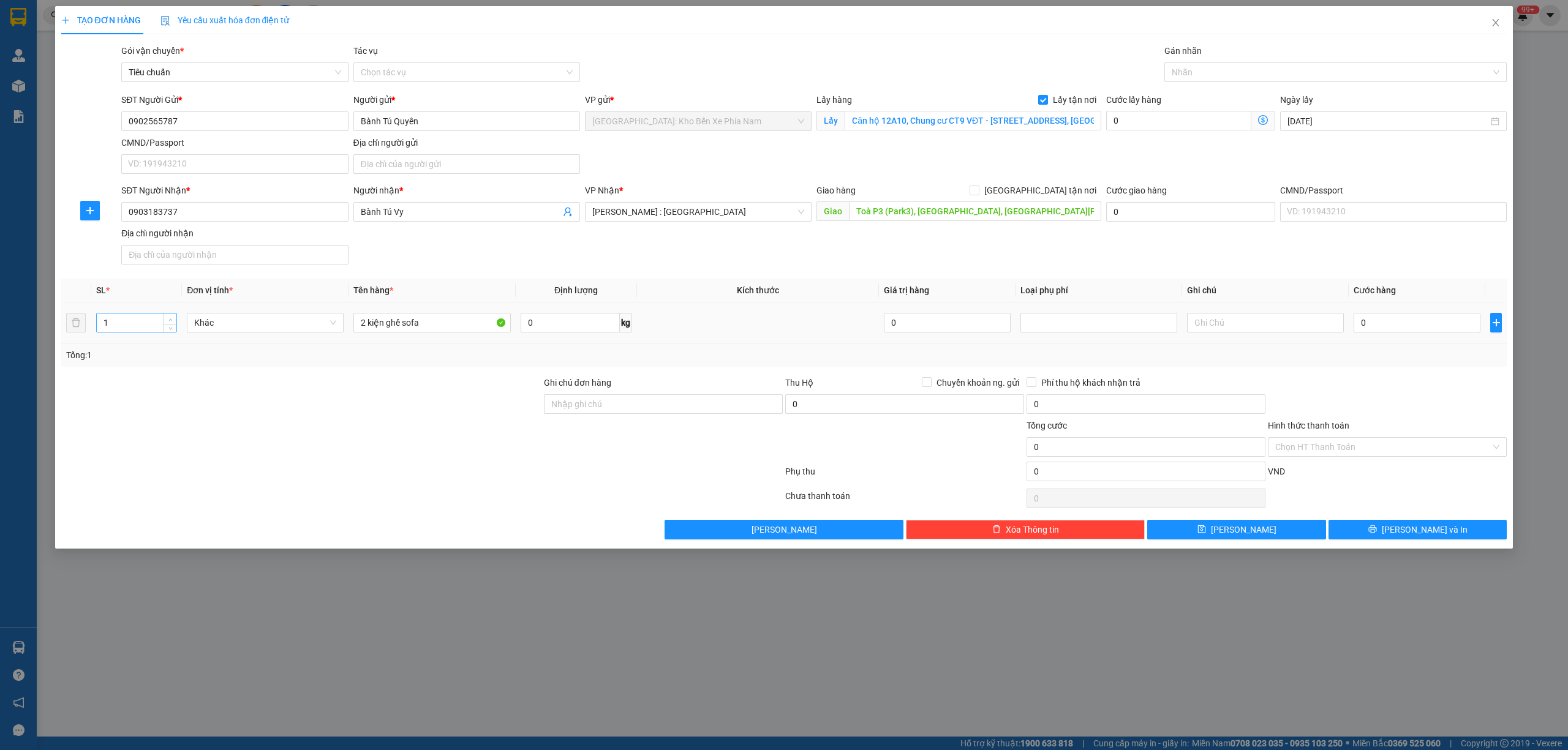
type input "2"
click at [170, 321] on icon "up" at bounding box center [170, 319] width 4 height 4
click at [1373, 80] on div "Nhãn" at bounding box center [1335, 73] width 343 height 19
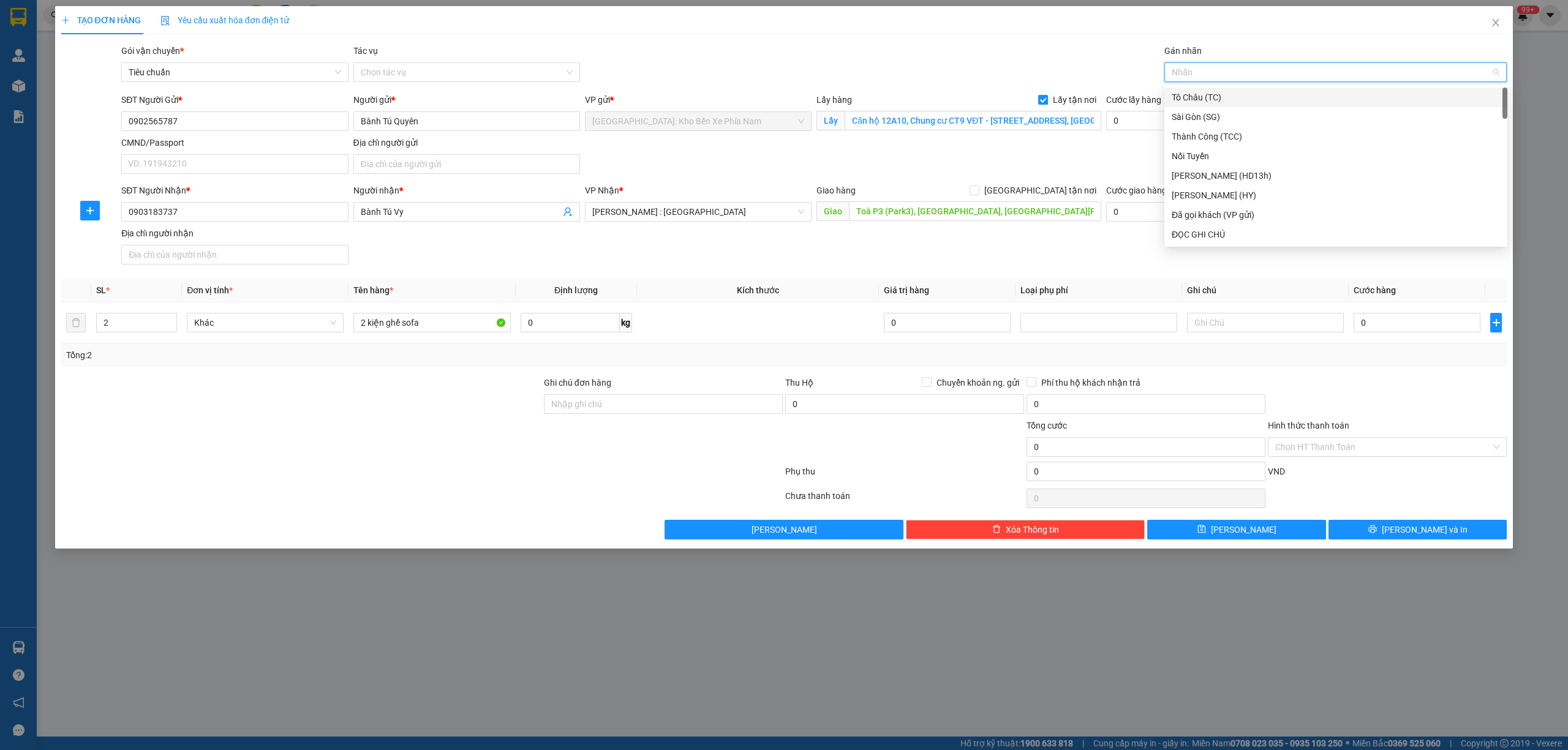
type input "G"
click at [1258, 240] on div "[GEOGRAPHIC_DATA] tận nơi" at bounding box center [1335, 234] width 328 height 13
click at [968, 51] on div "Gói vận chuyển * Tiêu chuẩn Tác vụ Chọn tác vụ Gán nhãn Giao tận nơi" at bounding box center [814, 65] width 1390 height 42
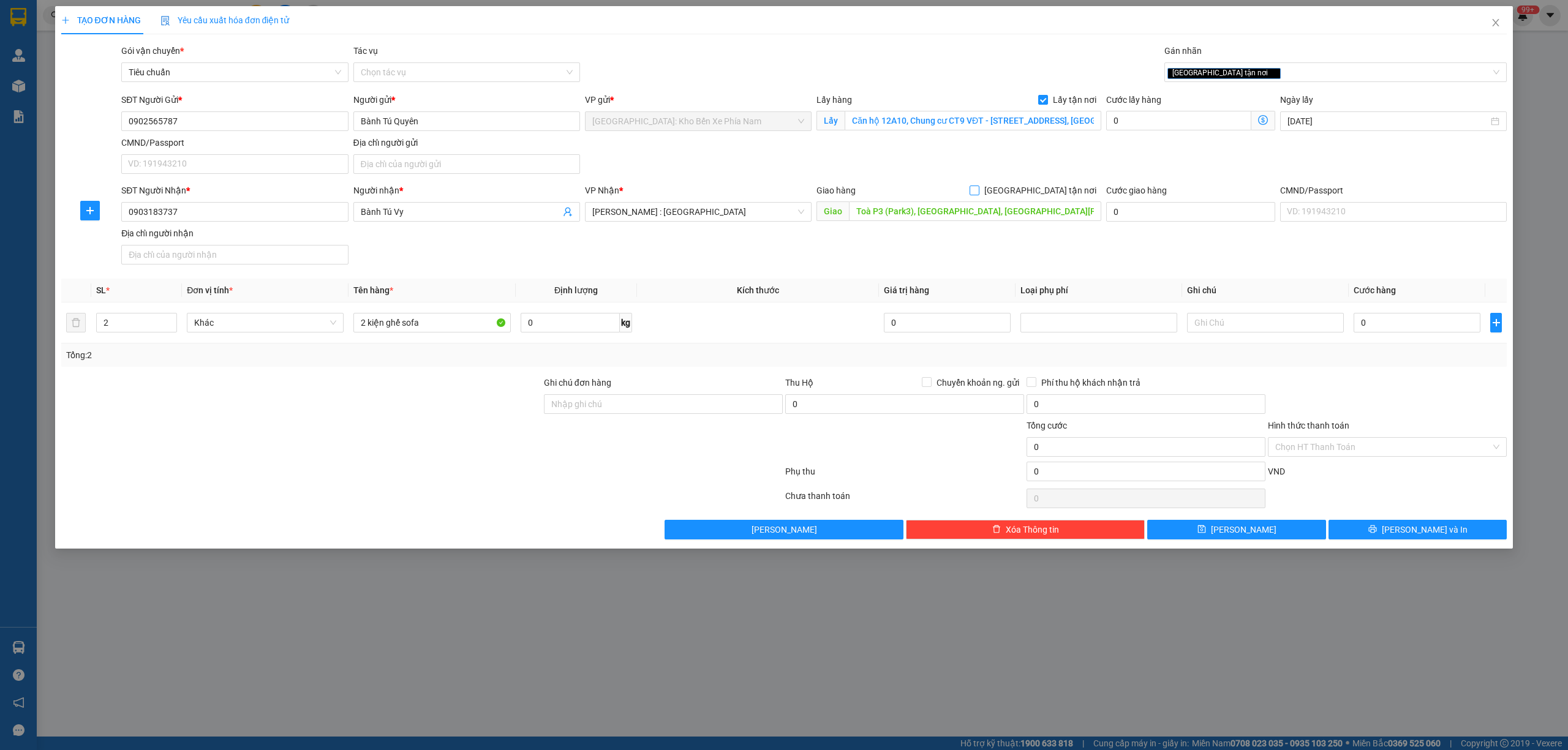
click at [978, 191] on input "[GEOGRAPHIC_DATA] tận nơi" at bounding box center [974, 190] width 9 height 9
checkbox input "true"
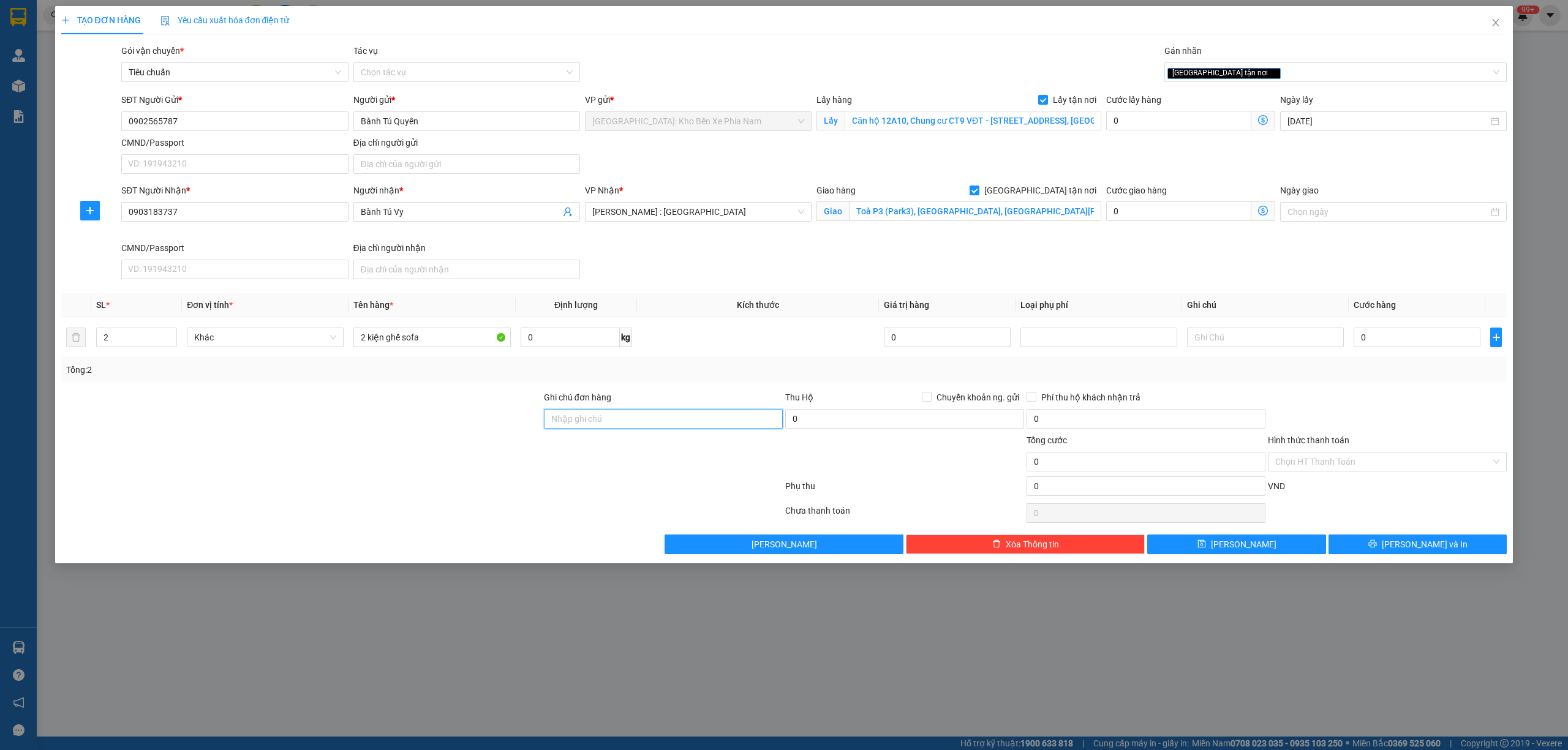
click at [604, 422] on input "Ghi chú đơn hàng" at bounding box center [663, 419] width 239 height 19
drag, startPoint x: 1425, startPoint y: 337, endPoint x: 1412, endPoint y: 338, distance: 13.0
click at [1425, 337] on input "0" at bounding box center [1416, 337] width 126 height 19
click at [1315, 76] on div "[GEOGRAPHIC_DATA] tận nơi" at bounding box center [1329, 72] width 325 height 15
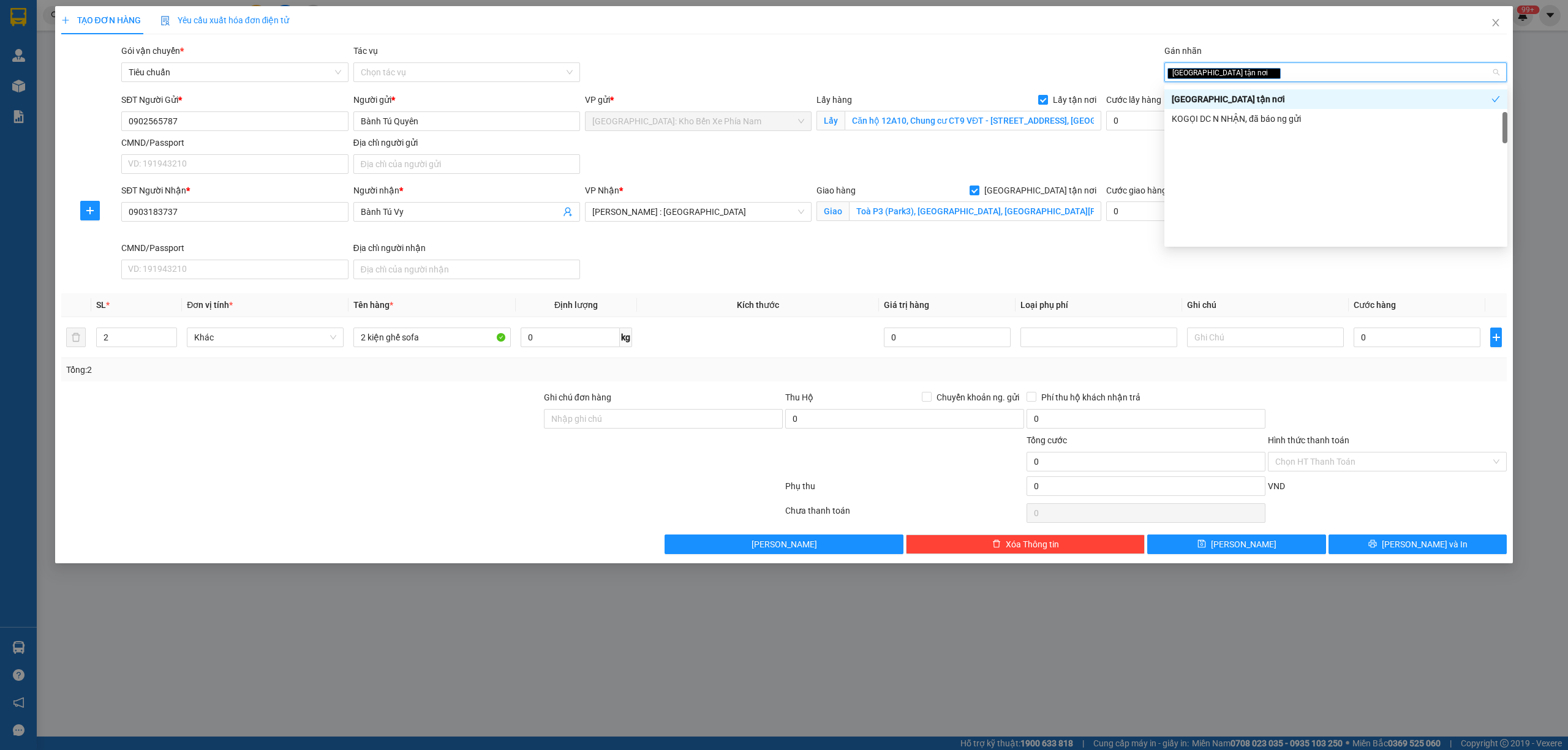
scroll to position [136, 0]
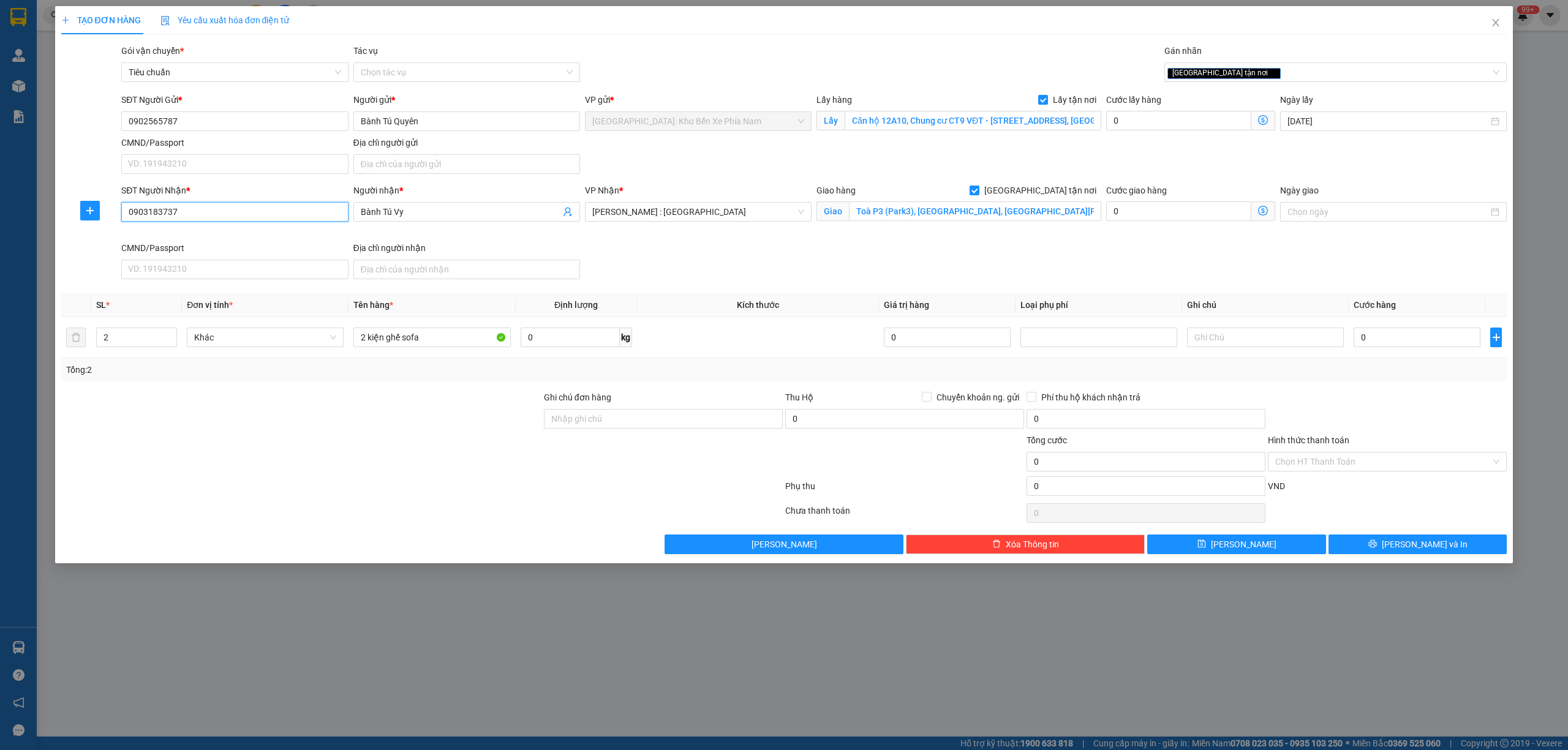
drag, startPoint x: 194, startPoint y: 217, endPoint x: 133, endPoint y: 217, distance: 61.0
click at [133, 217] on input "0903183737" at bounding box center [234, 212] width 226 height 19
click at [191, 214] on input "0903183737" at bounding box center [234, 212] width 226 height 19
drag, startPoint x: 191, startPoint y: 214, endPoint x: 135, endPoint y: 213, distance: 56.0
click at [135, 213] on input "0903183737" at bounding box center [234, 212] width 226 height 19
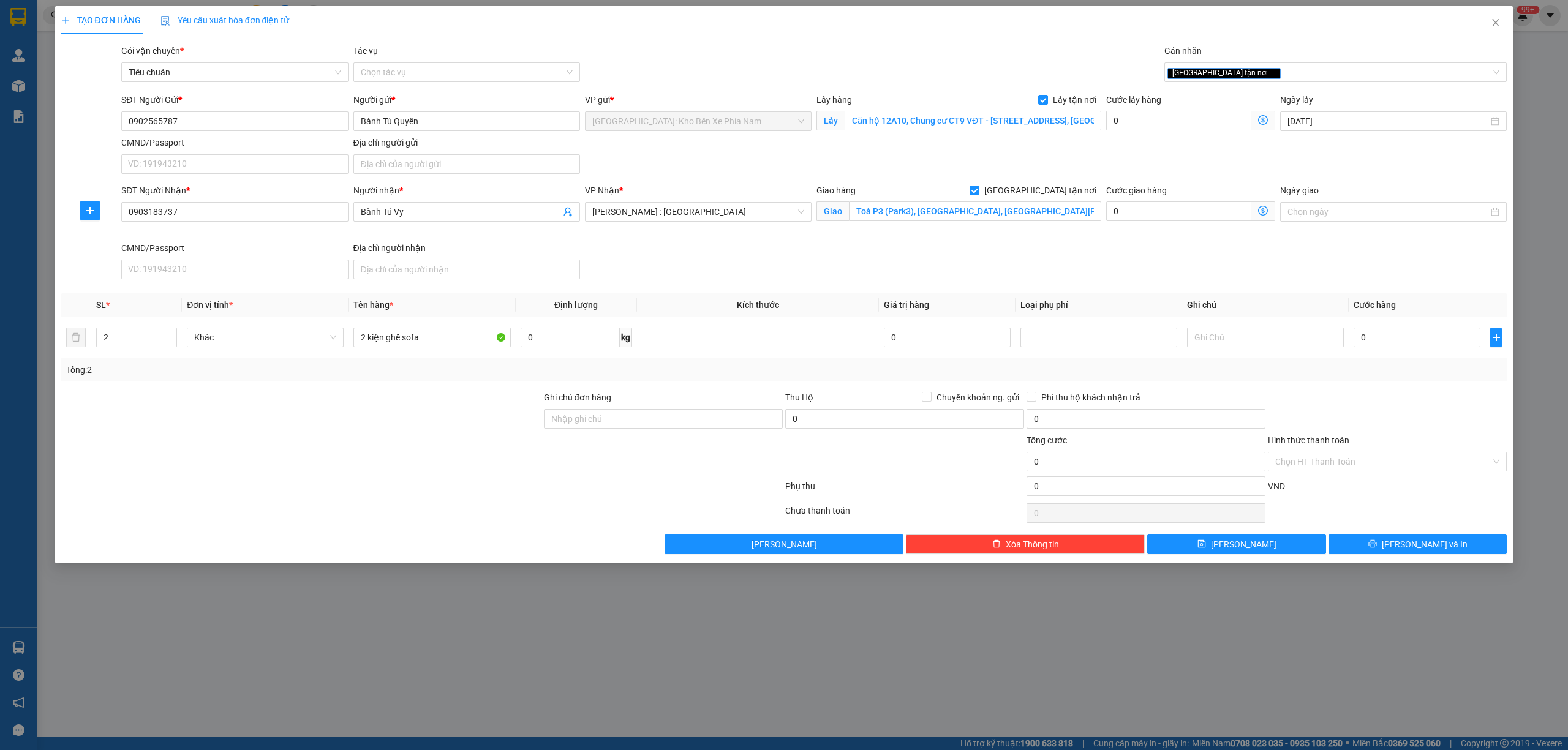
click at [486, 238] on div "Người nhận * Bành Tú Vy" at bounding box center [467, 212] width 232 height 57
click at [429, 336] on input "2 kiện ghế sofa" at bounding box center [432, 337] width 157 height 19
drag, startPoint x: 1071, startPoint y: 252, endPoint x: 1167, endPoint y: 251, distance: 96.0
click at [1071, 251] on div "SĐT Người Nhận * 0903183737 Người nhận * Bành Tú Vy VP Nhận * Hồ Chí Minh : Kho…" at bounding box center [814, 234] width 1390 height 101
click at [1426, 272] on div "SĐT Người Nhận * 0903183737 Người nhận * Bành Tú Vy VP Nhận * Hồ Chí Minh : Kho…" at bounding box center [814, 234] width 1390 height 101
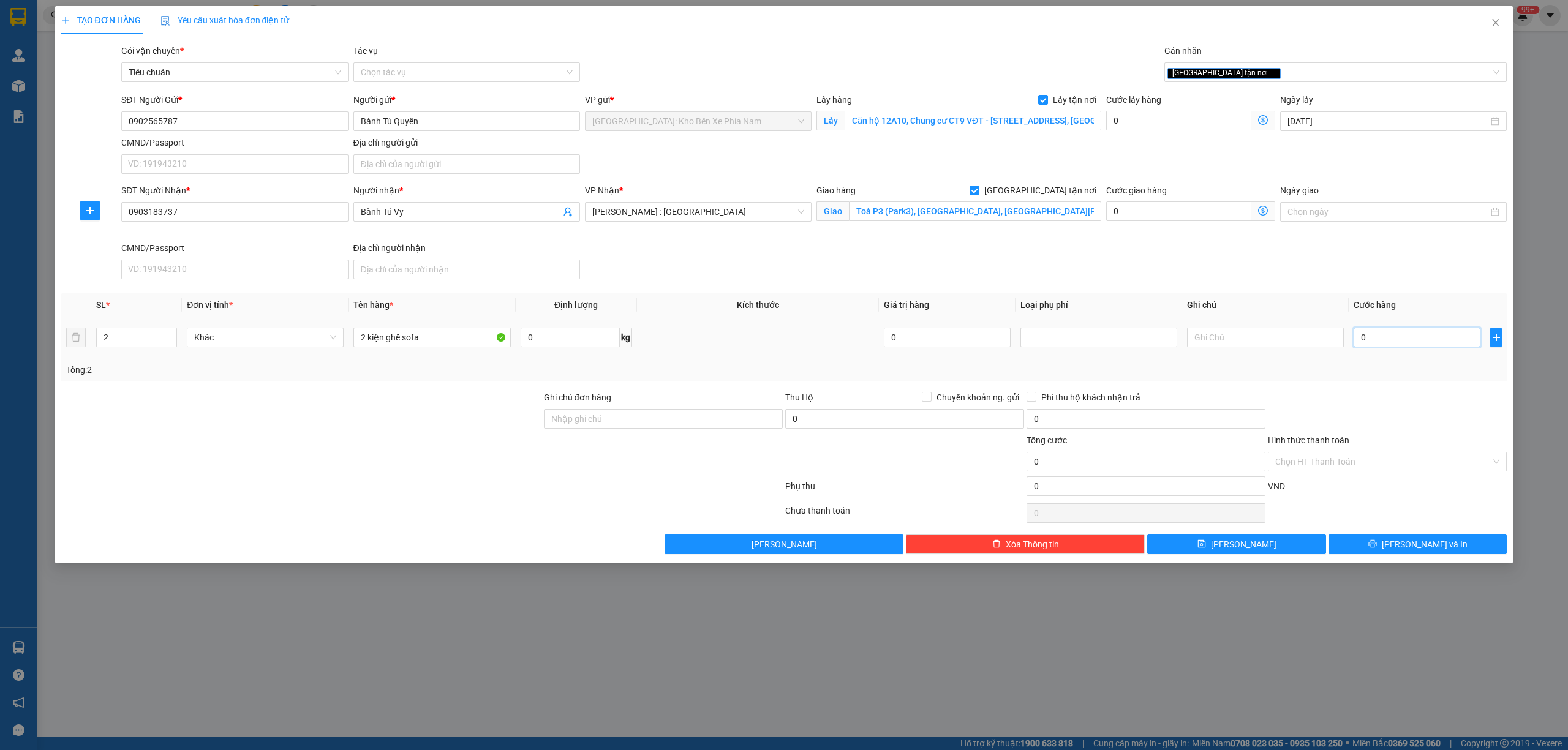
click at [1401, 338] on input "0" at bounding box center [1416, 337] width 126 height 19
click at [1399, 261] on div "SĐT Người Nhận * 0903183737 Người nhận * Bành Tú Vy VP Nhận * Hồ Chí Minh : Kho…" at bounding box center [814, 234] width 1390 height 101
click at [1391, 334] on input "0" at bounding box center [1416, 337] width 126 height 19
click at [1172, 260] on div "SĐT Người Nhận * 0903183737 Người nhận * Bành Tú Vy VP Nhận * Hồ Chí Minh : Kho…" at bounding box center [814, 234] width 1390 height 101
drag, startPoint x: 645, startPoint y: 420, endPoint x: 674, endPoint y: 371, distance: 56.9
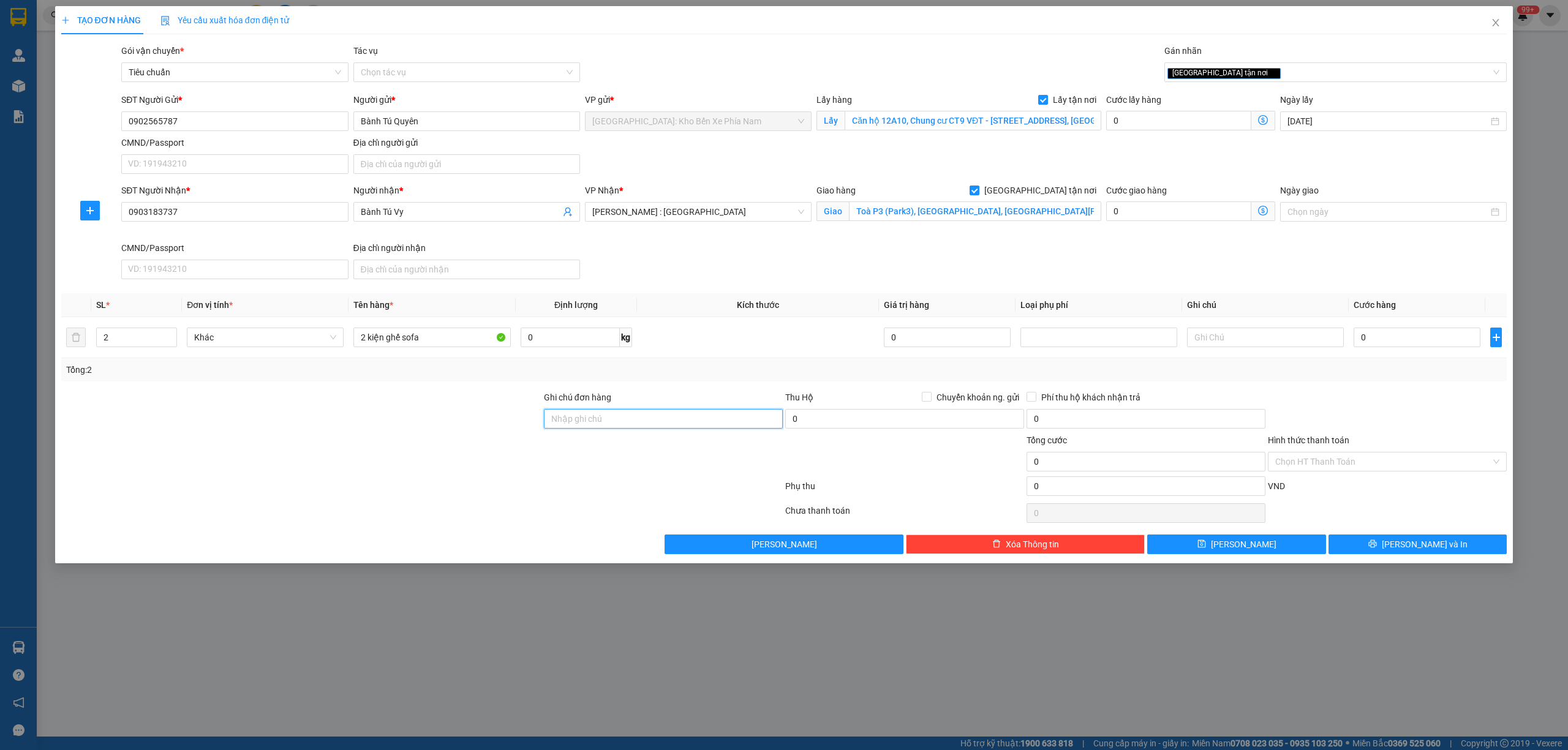
click at [645, 420] on input "Ghi chú đơn hàng" at bounding box center [663, 419] width 239 height 19
click at [726, 267] on div "SĐT Người Nhận * 0903183737 Người nhận * Bành Tú Vy VP Nhận * Hồ Chí Minh : Kho…" at bounding box center [814, 234] width 1390 height 101
click at [653, 429] on input "Ghi chú đơn hàng" at bounding box center [663, 419] width 239 height 19
click at [703, 238] on div "VP Nhận * Hồ Chí Minh : Kho Quận 12" at bounding box center [699, 212] width 232 height 57
drag, startPoint x: 1144, startPoint y: 256, endPoint x: 1182, endPoint y: 264, distance: 38.8
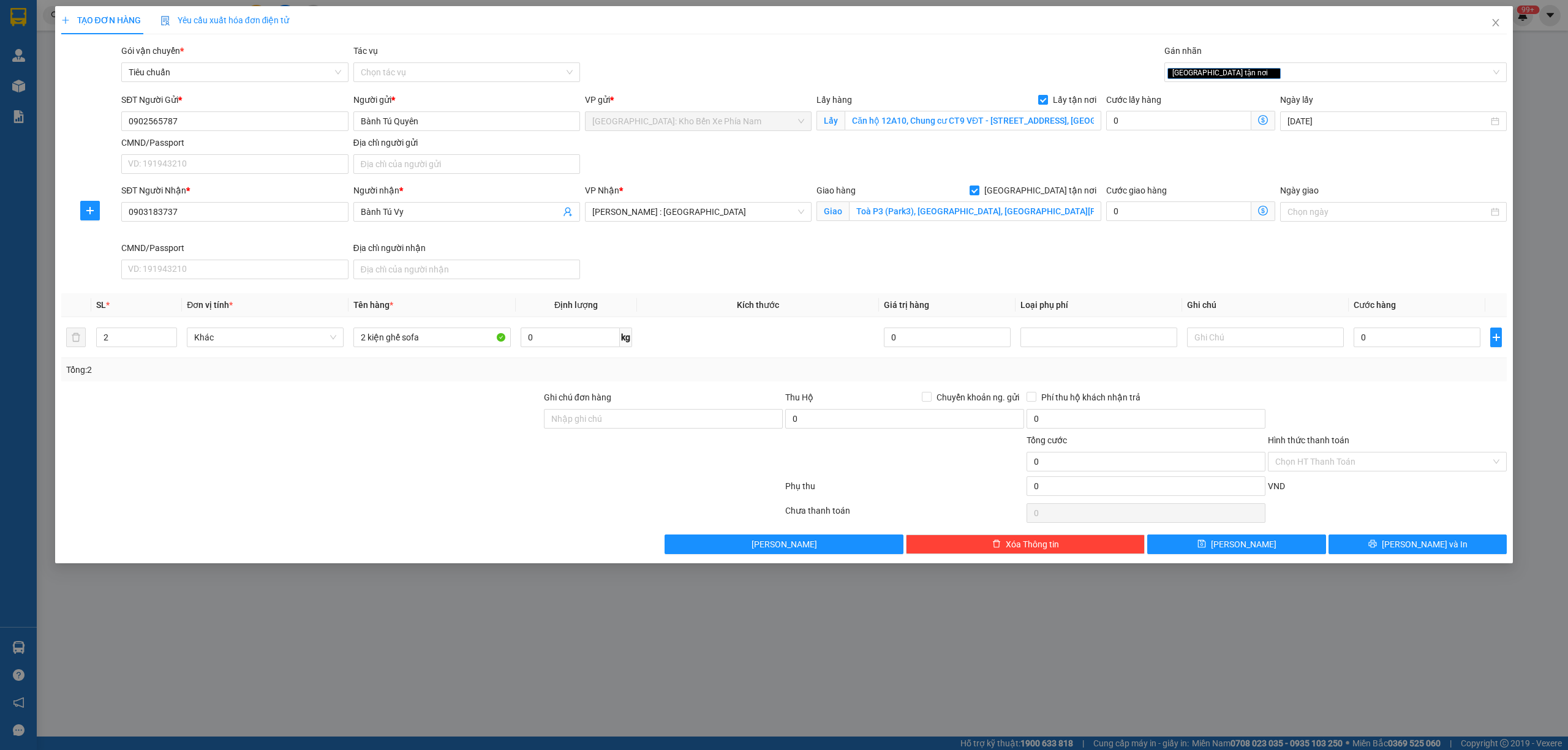
click at [1144, 256] on div "SĐT Người Nhận * 0903183737 Người nhận * Bành Tú Vy VP Nhận * Hồ Chí Minh : Kho…" at bounding box center [814, 234] width 1390 height 101
click at [1493, 270] on div "SĐT Người Nhận * 0903183737 Người nhận * Bành Tú Vy VP Nhận * Hồ Chí Minh : Kho…" at bounding box center [814, 234] width 1390 height 101
click at [1438, 251] on div "SĐT Người Nhận * 0903183737 Người nhận * Bành Tú Vy VP Nhận * Hồ Chí Minh : Kho…" at bounding box center [814, 234] width 1390 height 101
click at [316, 494] on div at bounding box center [422, 489] width 723 height 25
click at [714, 640] on div "TẠO ĐƠN HÀNG Yêu cầu xuất hóa đơn điện tử Transit Pickup Surcharge Ids Transit …" at bounding box center [784, 375] width 1568 height 750
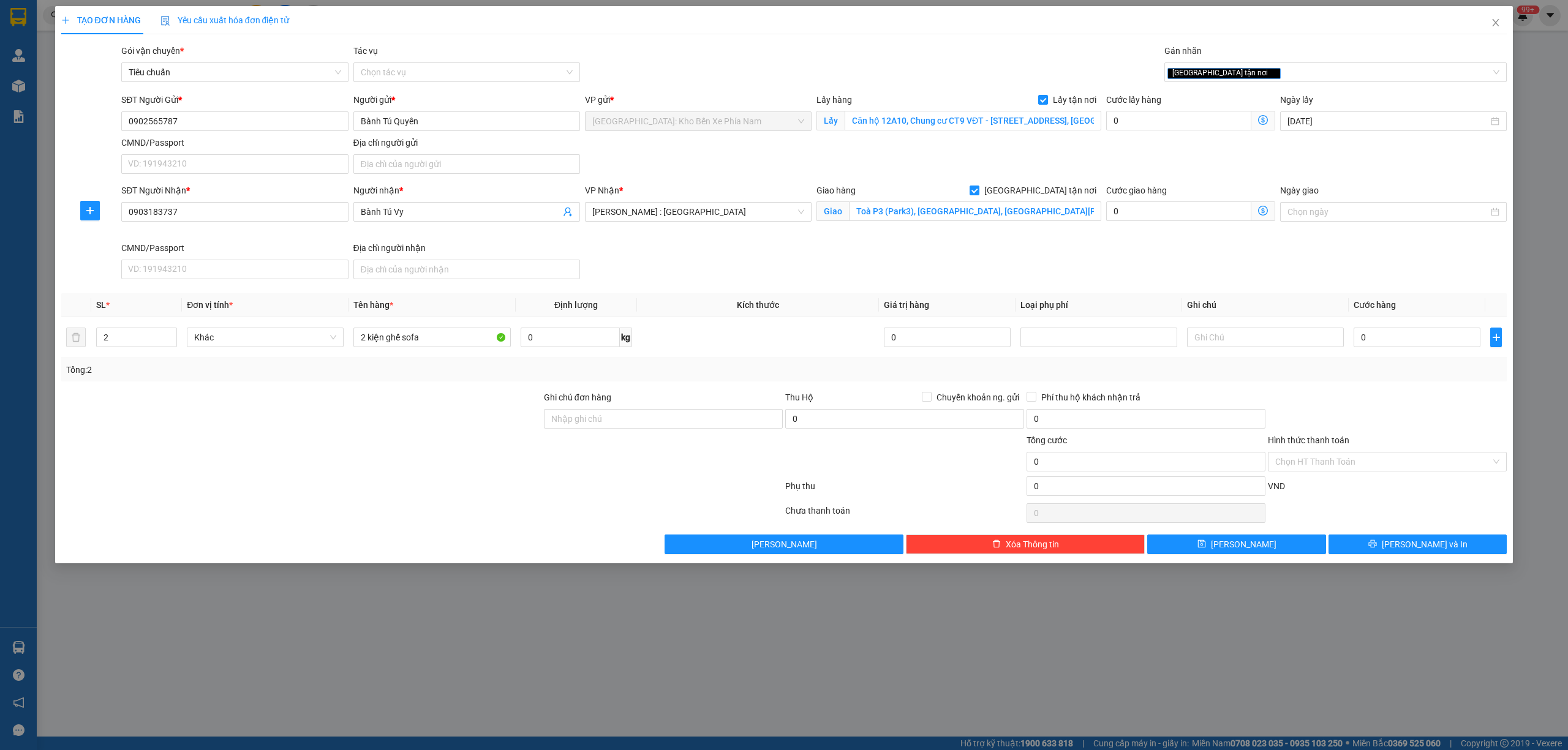
click at [677, 49] on div "Gói vận chuyển * Tiêu chuẩn Tác vụ Chọn tác vụ Gán nhãn Giao tận nơi" at bounding box center [814, 65] width 1390 height 42
click at [1020, 209] on input "Toà P3 (Park3), Vinhomes Central Park, đường Nguyễn Hữu Cảnh, P.22, Q. Bình Thạ…" at bounding box center [975, 211] width 252 height 19
click at [1044, 211] on input "Toà P3 (Park3), Vinhomes Central Park, đường Nguyễn Hữu Cảnh, P.22, Q. Bình Thạ…" at bounding box center [975, 211] width 252 height 19
click at [1380, 277] on div "SĐT Người Nhận * 0903183737 Người nhận * Bành Tú Vy VP Nhận * Hồ Chí Minh : Kho…" at bounding box center [814, 234] width 1390 height 101
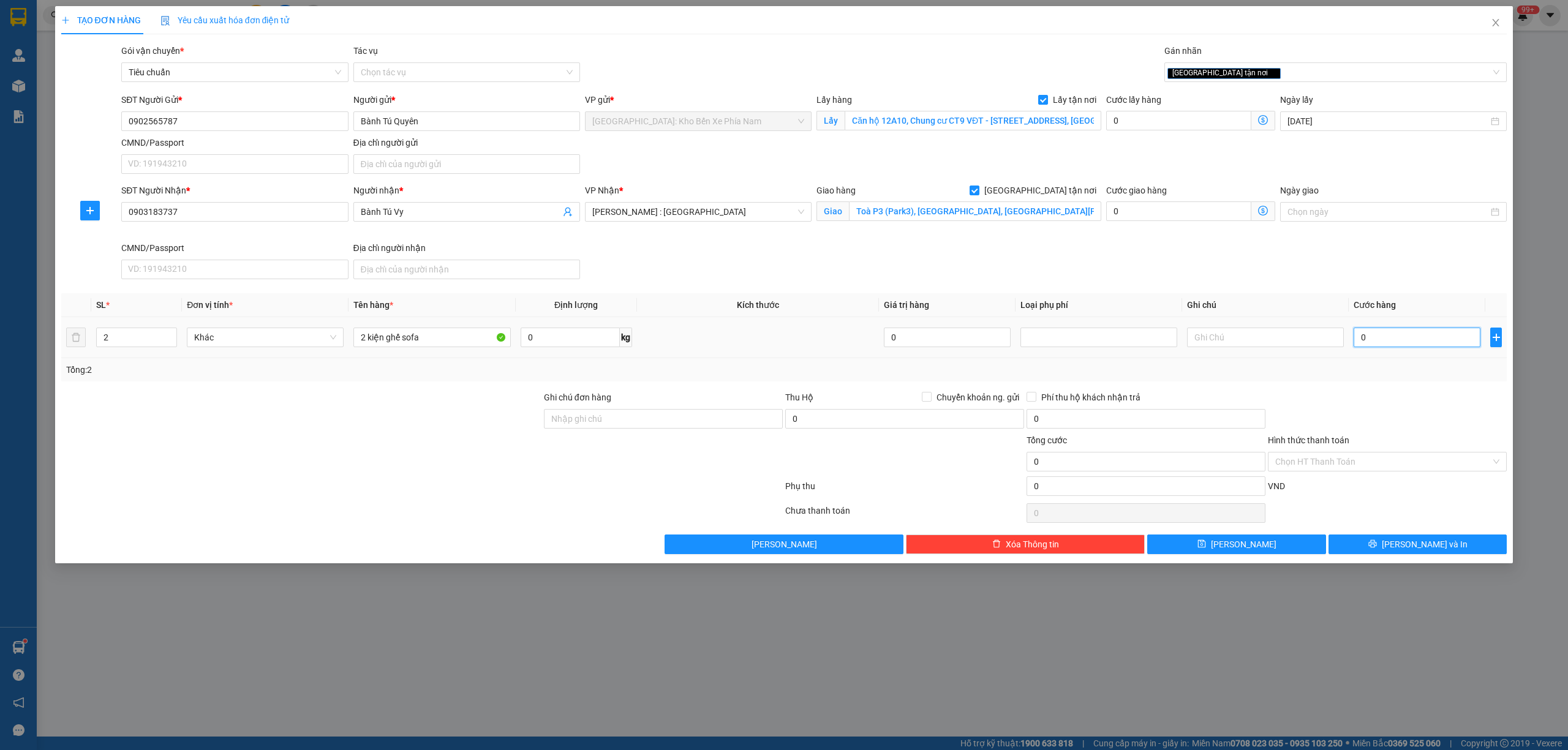
click at [1421, 335] on input "0" at bounding box center [1416, 337] width 126 height 19
type input "7"
type input "78"
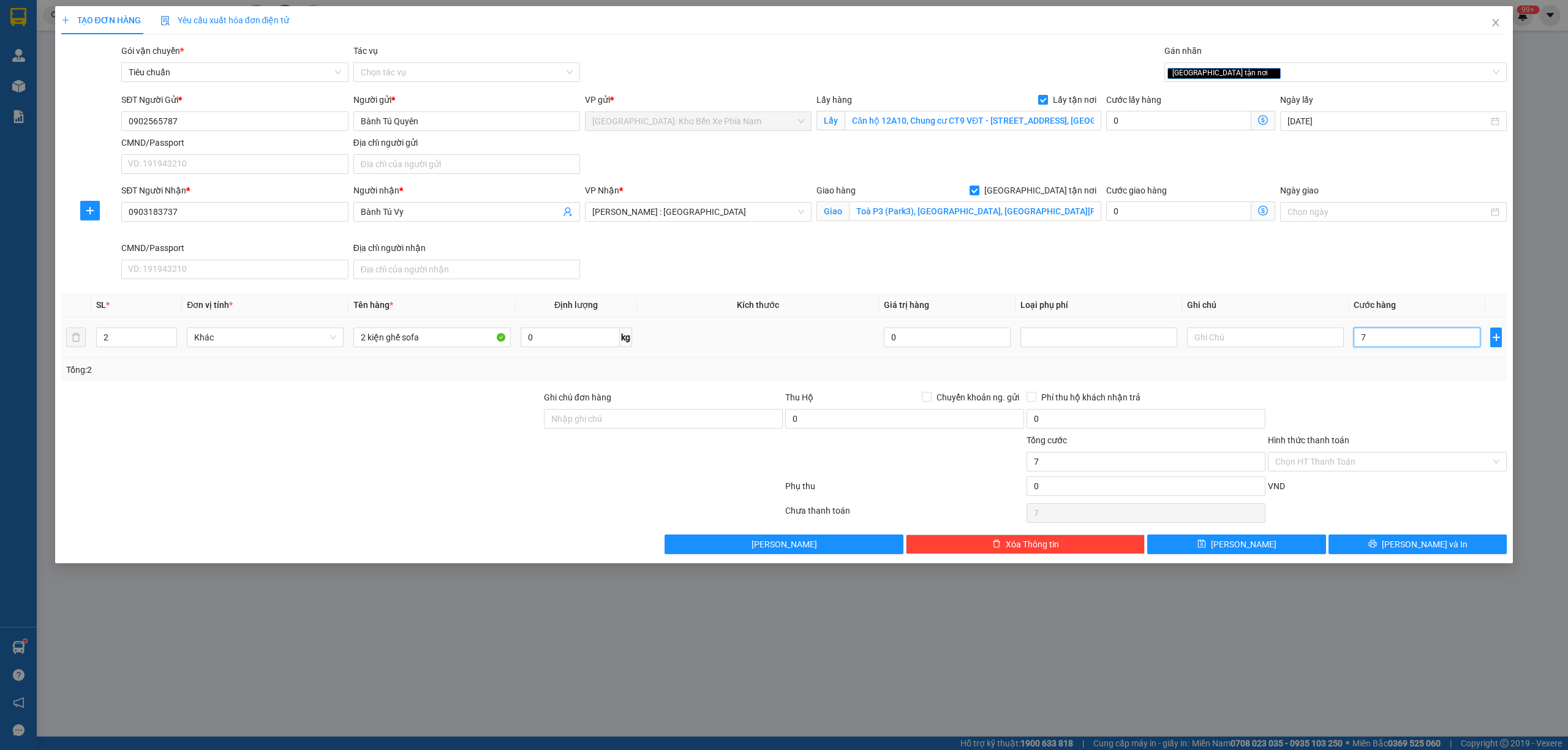
type input "78"
type input "785"
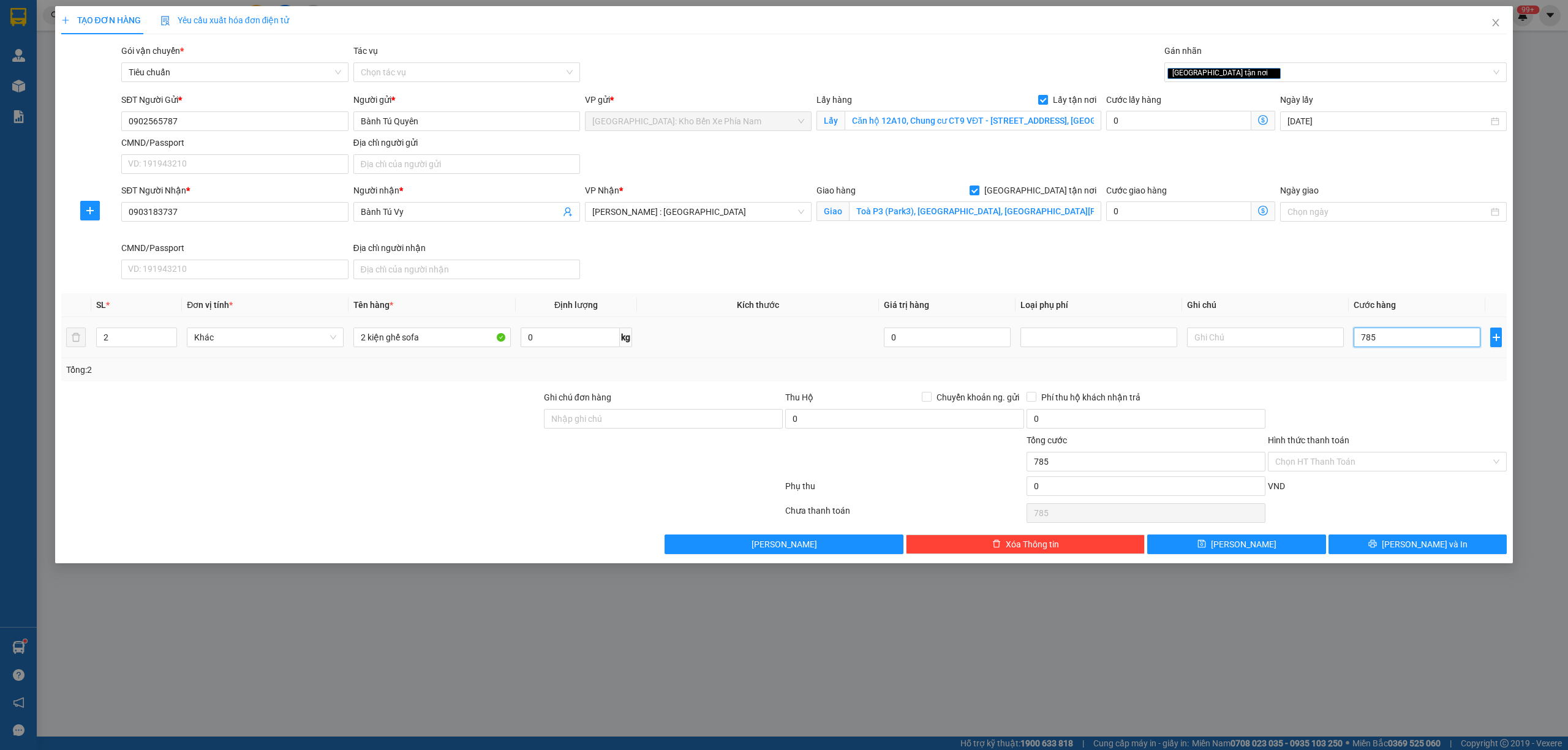
type input "7.850"
type input "78.500"
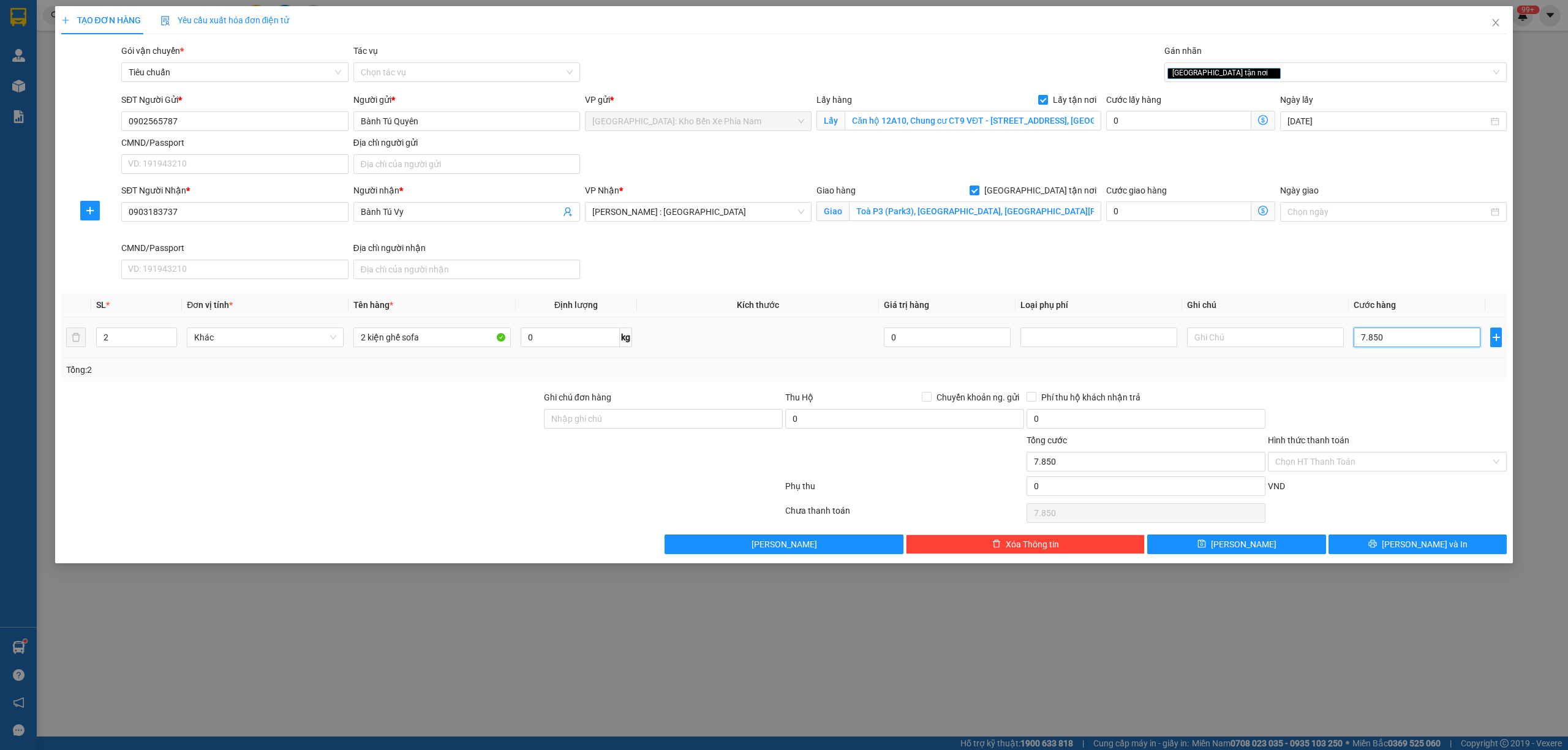
type input "78.500"
type input "785.000"
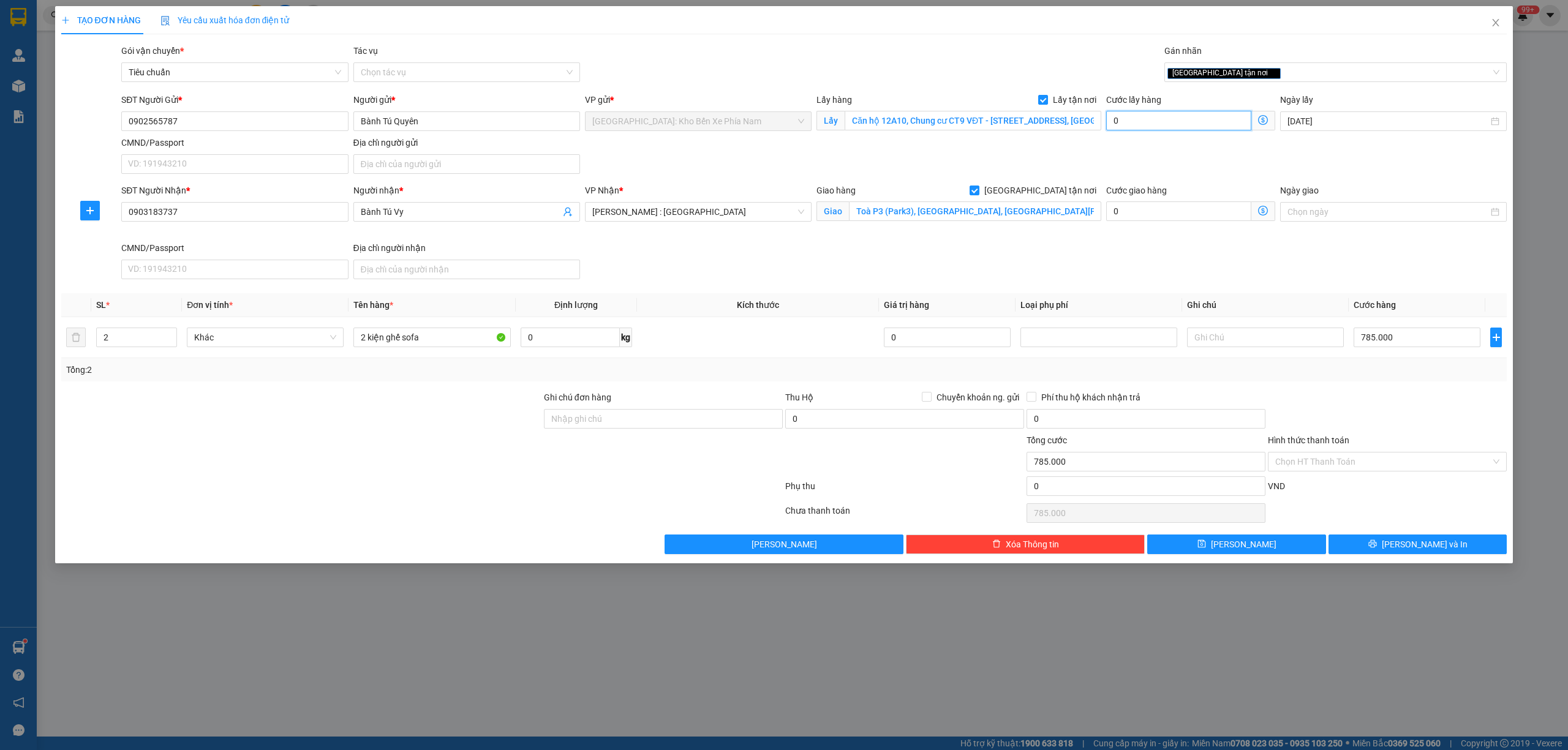
click at [1167, 126] on input "0" at bounding box center [1179, 120] width 145 height 19
type input "785.001"
type input "1"
type input "785.010"
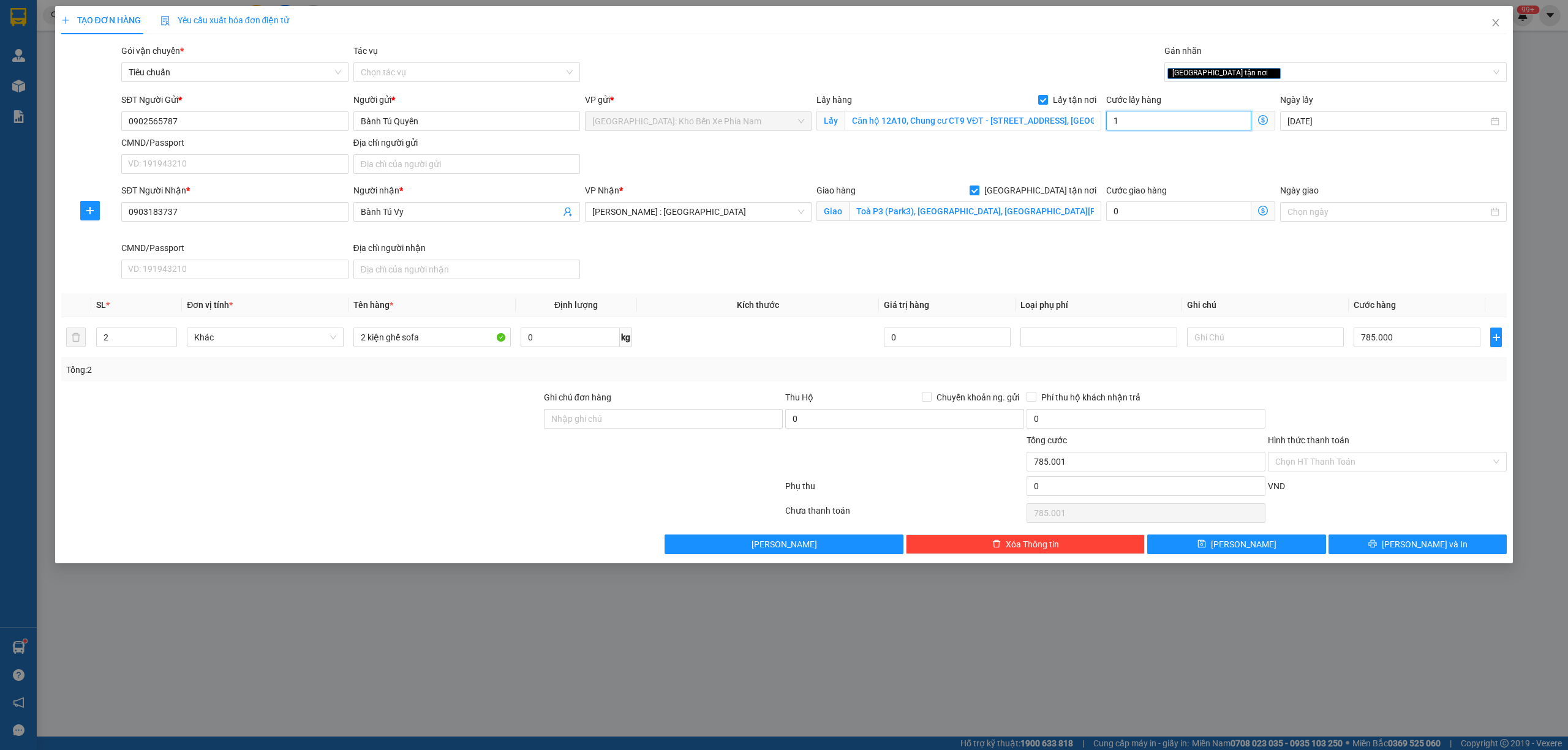
type input "785.010"
type input "100"
type input "785.100"
type input "786.000"
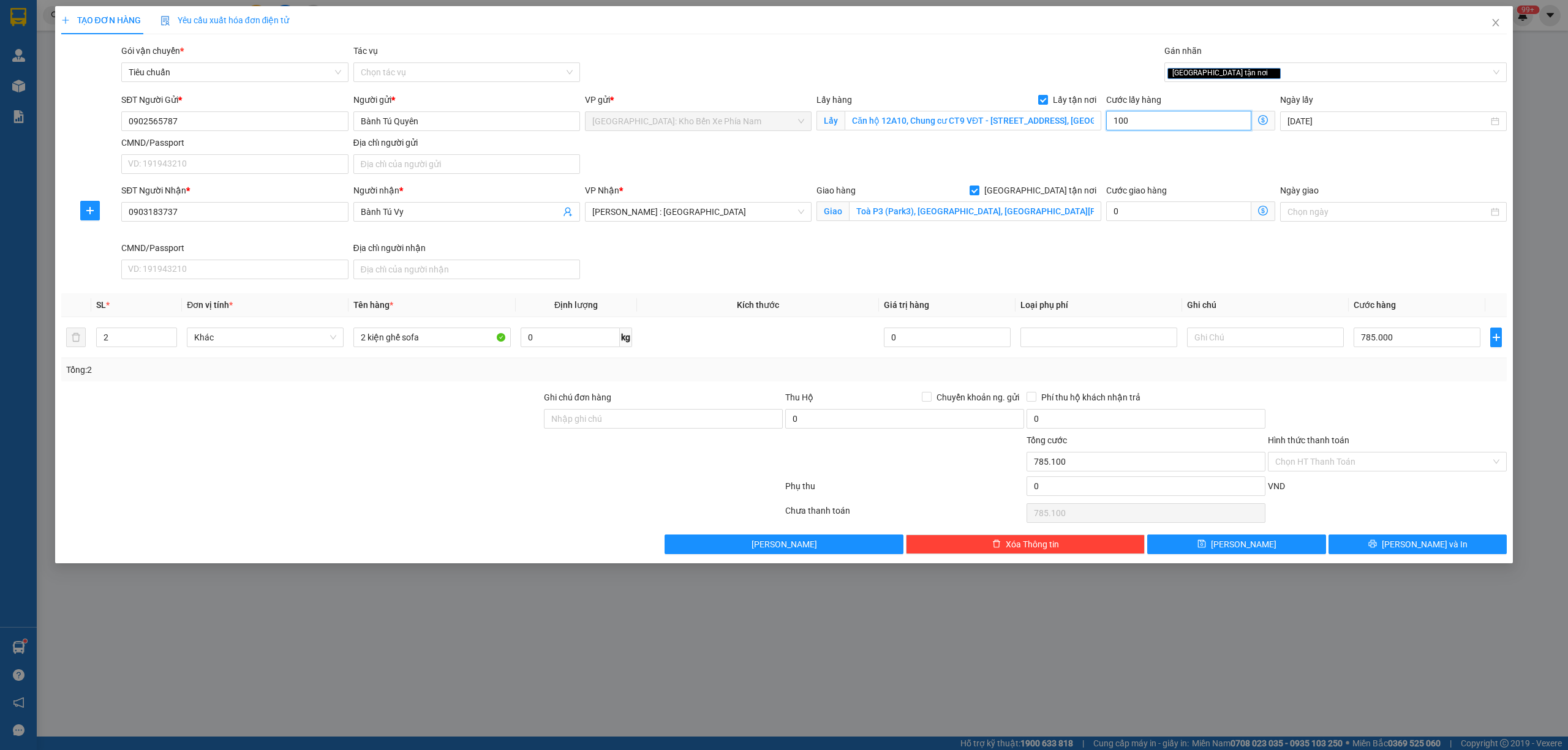
type input "786.000"
type input "1.000"
type input "795.000"
type input "10.000"
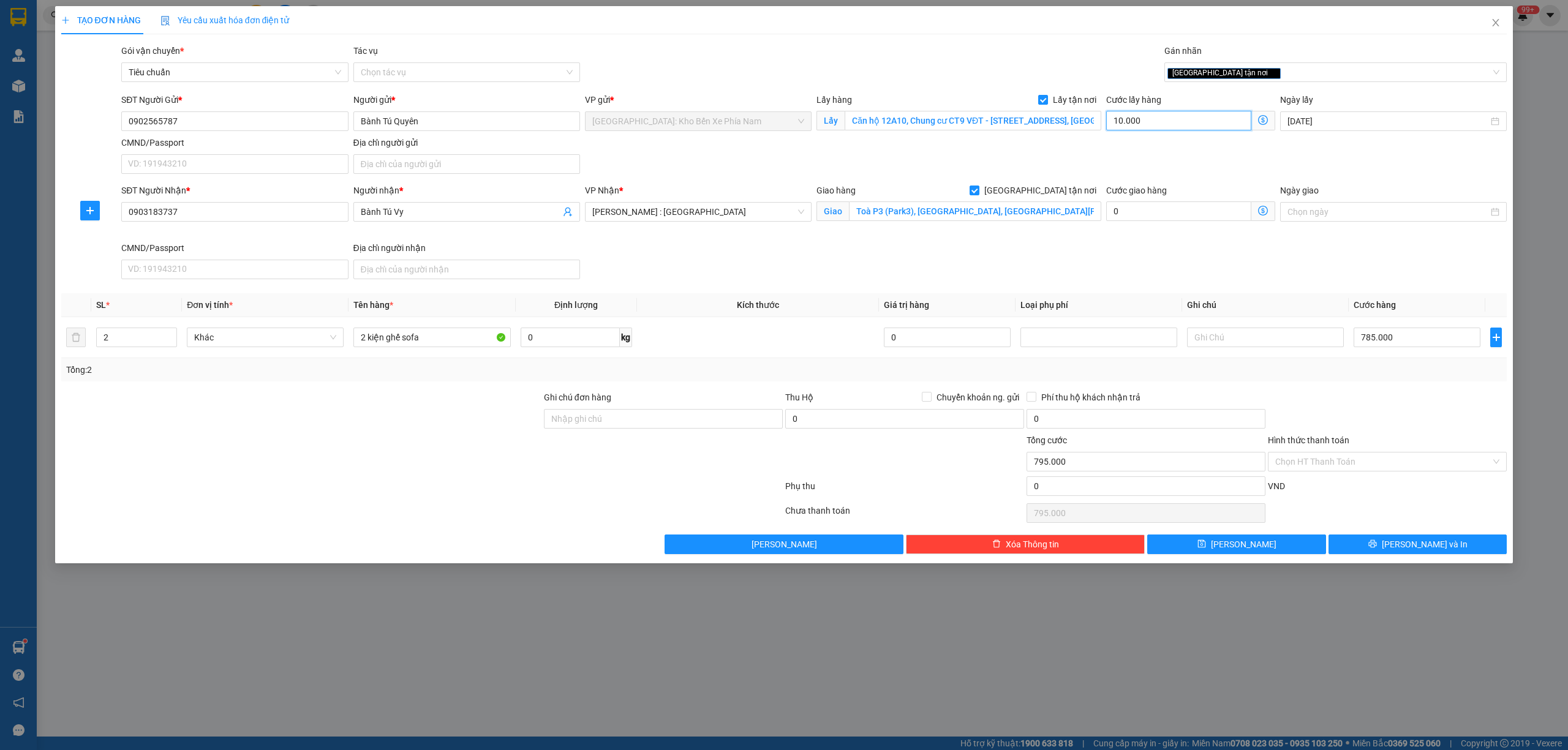
type input "885.000"
type input "100.000"
click at [1059, 486] on input "0" at bounding box center [1146, 486] width 239 height 19
type input "885.001"
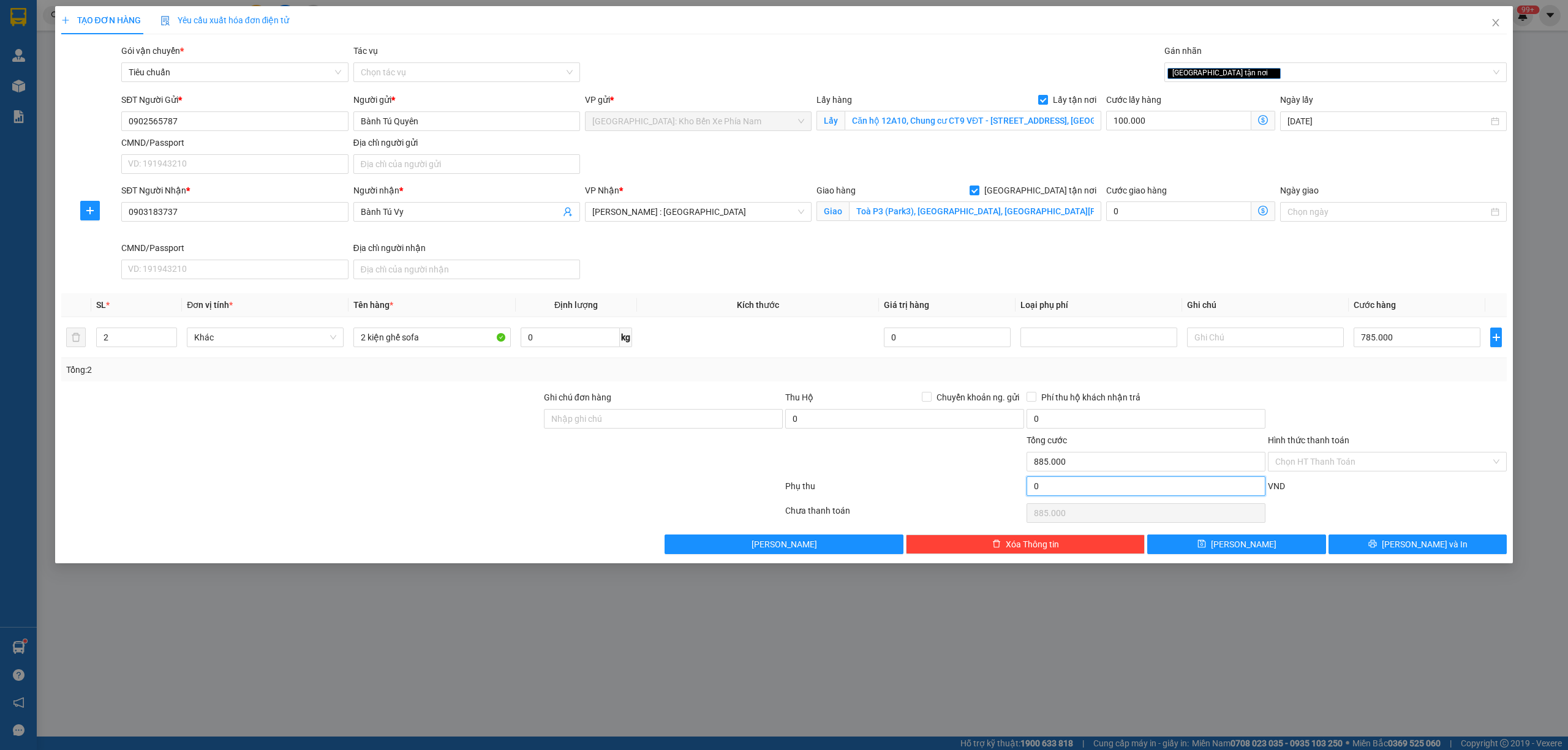
type input "1"
type input "885.001"
type input "885.015"
type input "15"
type input "885.015"
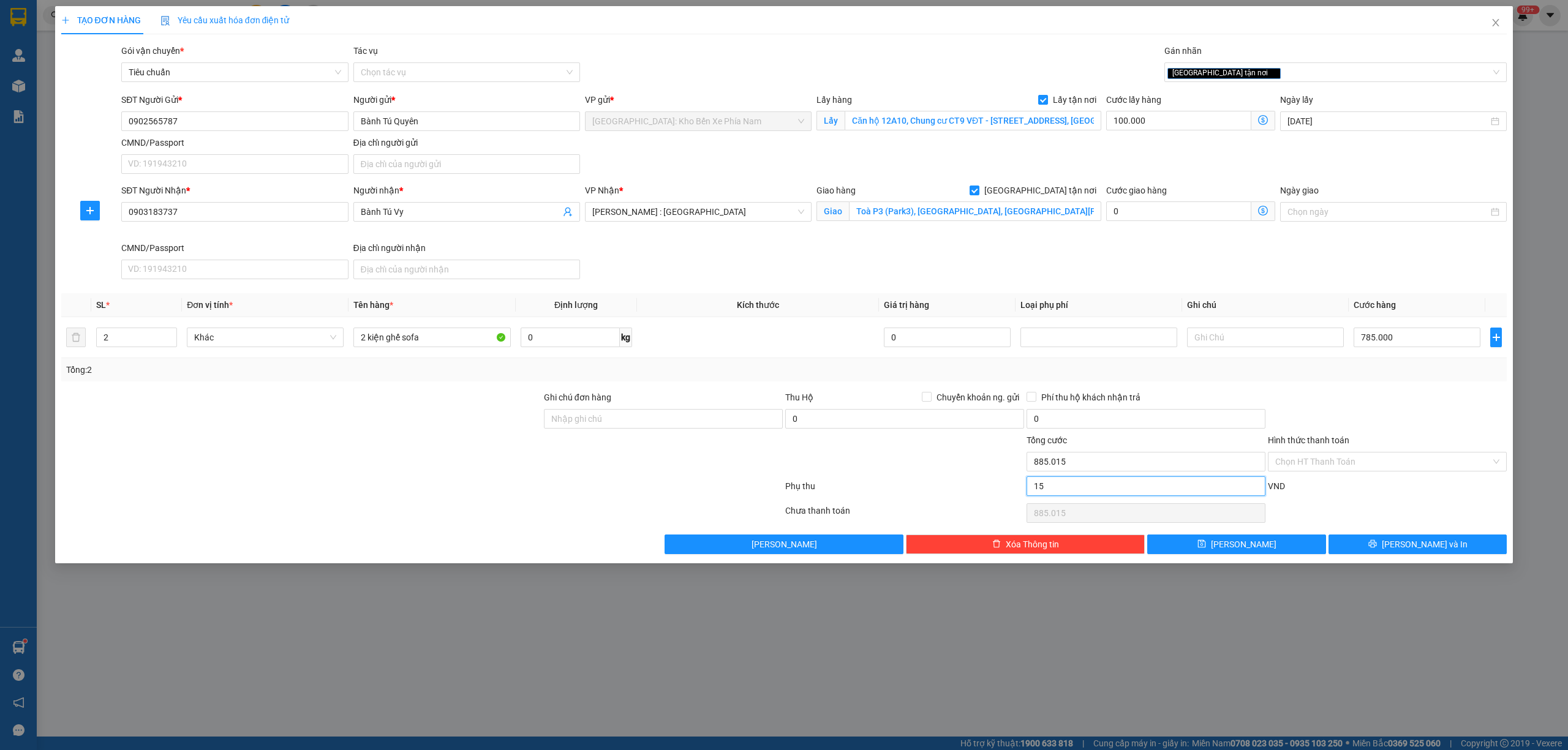
type input "885.150"
type input "150"
type input "885.150"
type input "886.500"
type input "1.500"
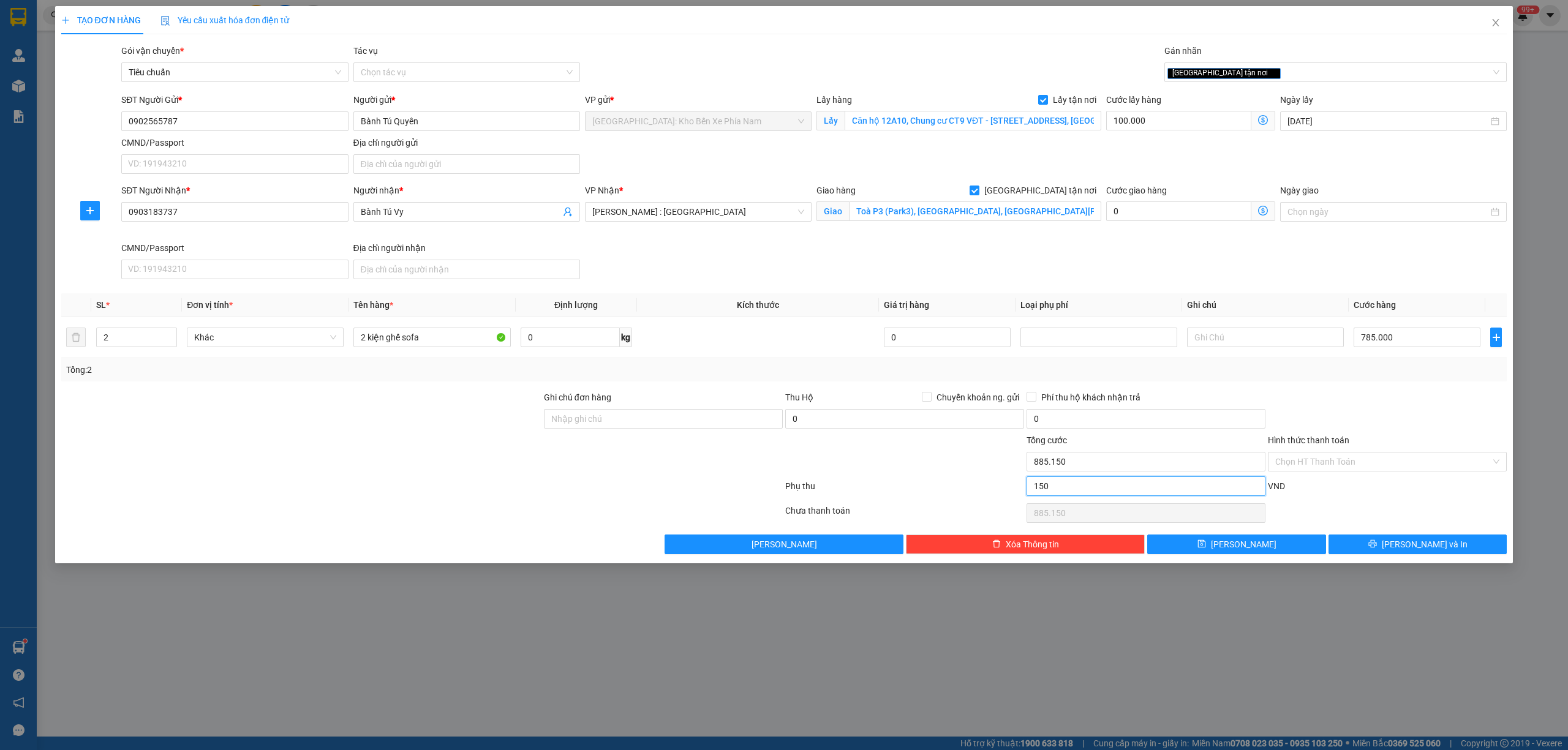
type input "886.500"
type input "900.000"
type input "15.000"
type input "900.000"
type input "1.035.000"
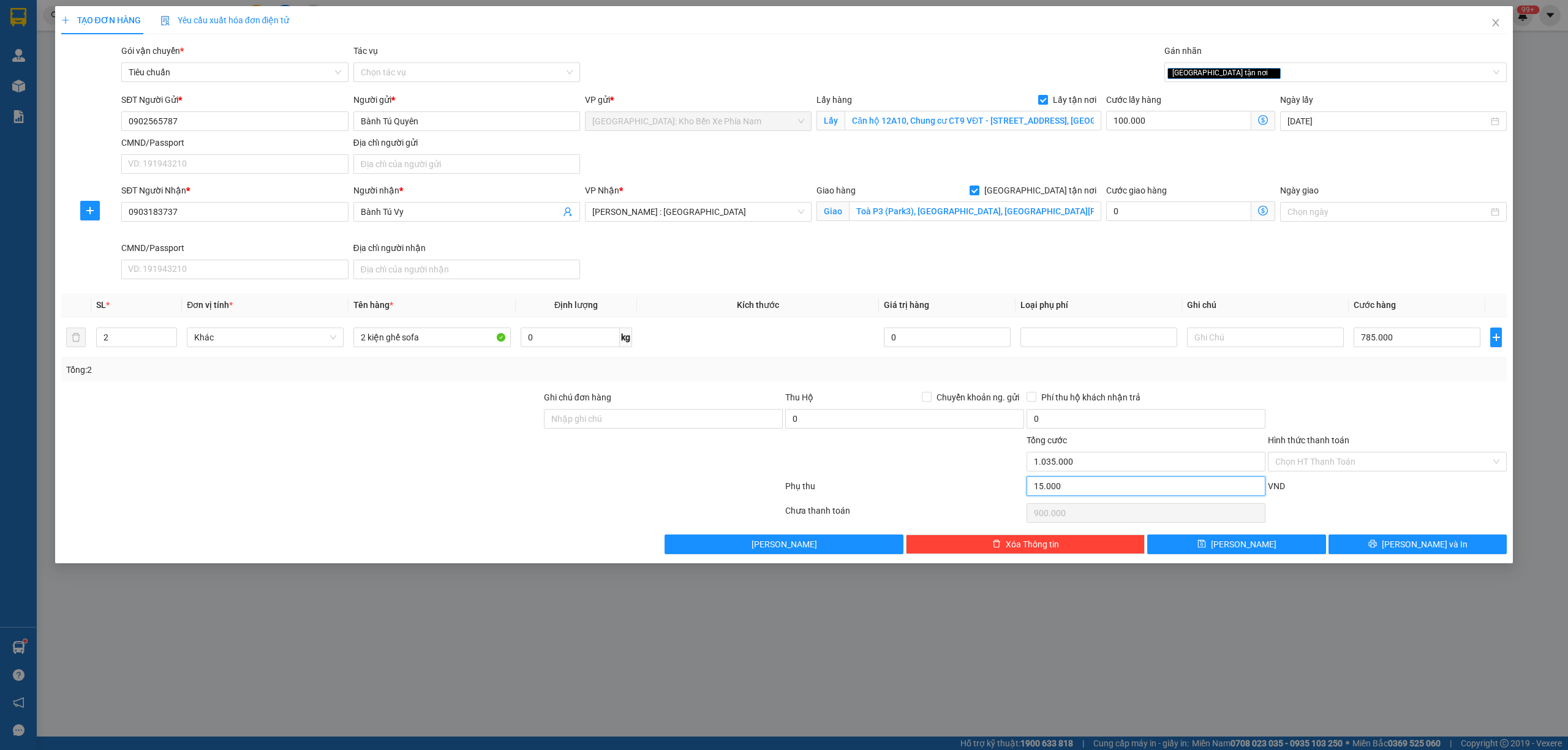
type input "150.000"
type input "1.035.000"
type input "150.000"
click at [616, 419] on input "Ghi chú đơn hàng" at bounding box center [663, 419] width 239 height 19
click at [765, 278] on div "SĐT Người Nhận * 0903183737 Người nhận * Bành Tú Vy VP Nhận * Hồ Chí Minh : Kho…" at bounding box center [814, 234] width 1390 height 101
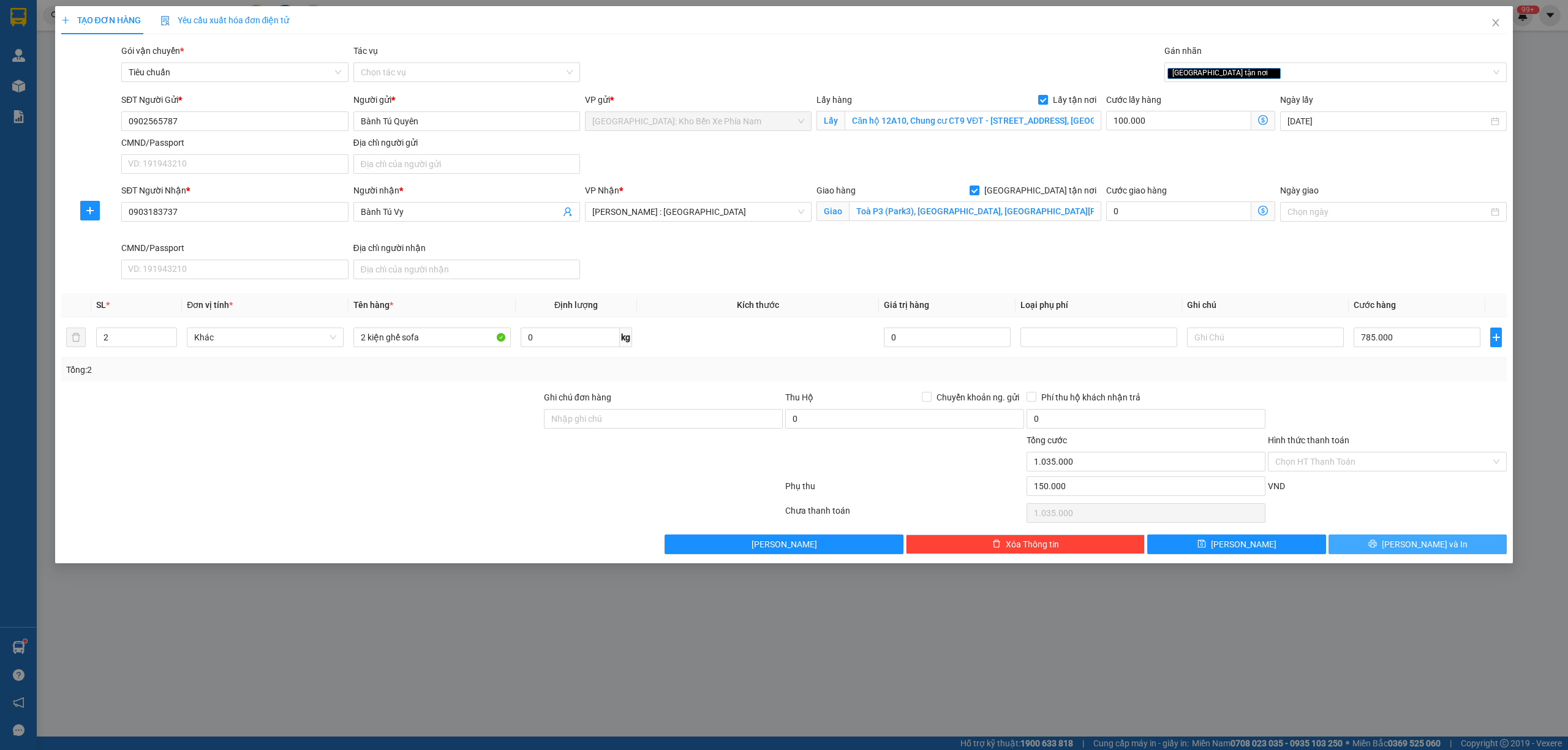
click at [1423, 550] on span "Lưu và In" at bounding box center [1424, 544] width 86 height 13
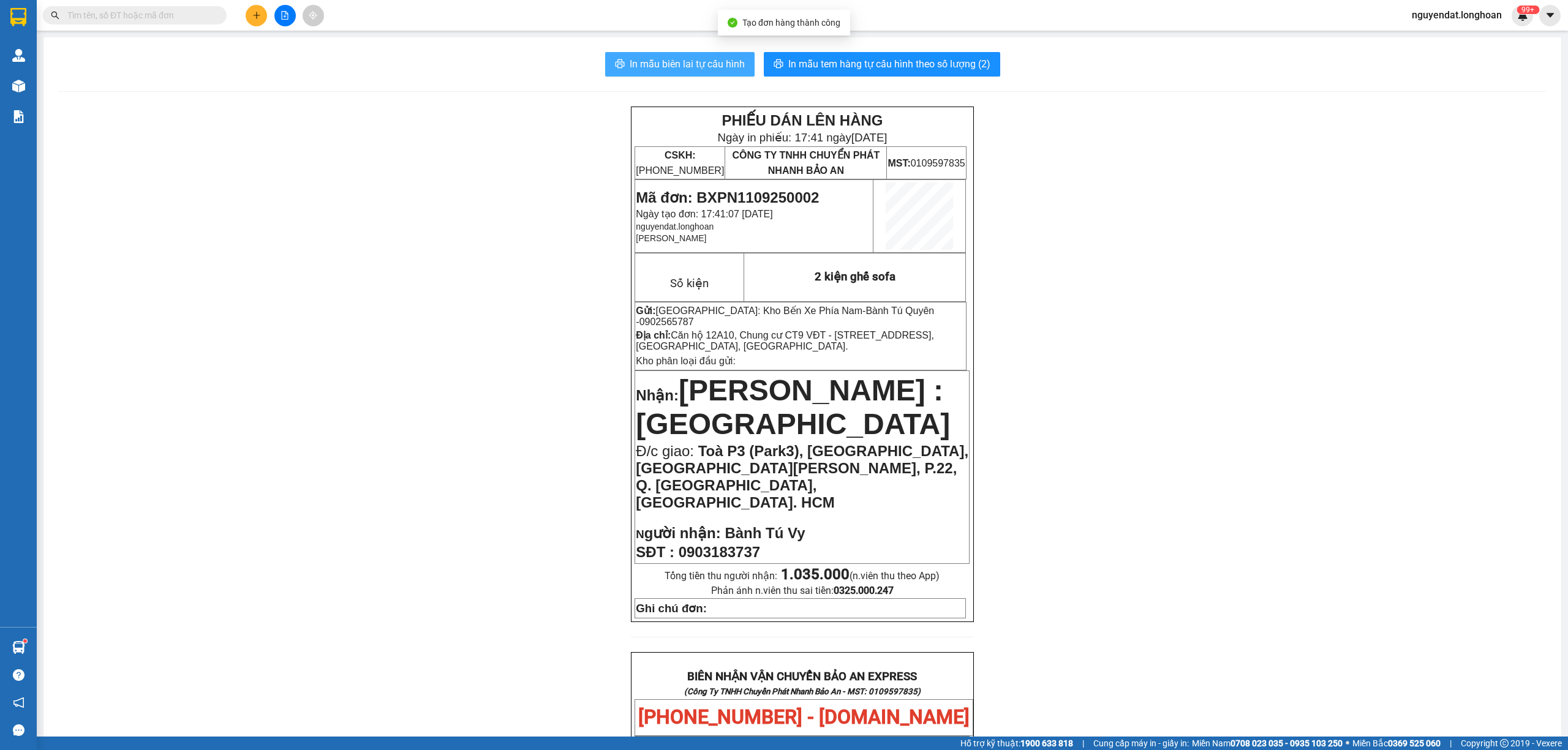
click at [635, 71] on span "In mẫu biên lai tự cấu hình" at bounding box center [687, 64] width 115 height 15
click at [943, 70] on span "In mẫu tem hàng tự cấu hình theo số lượng (2)" at bounding box center [889, 64] width 203 height 15
click at [1181, 584] on div "PHIẾU DÁN LÊN HÀNG Ngày in phiếu: 17:41 ngày 11-09-2025 CSKH: 1900.06.88.33 CÔN…" at bounding box center [802, 703] width 1488 height 1194
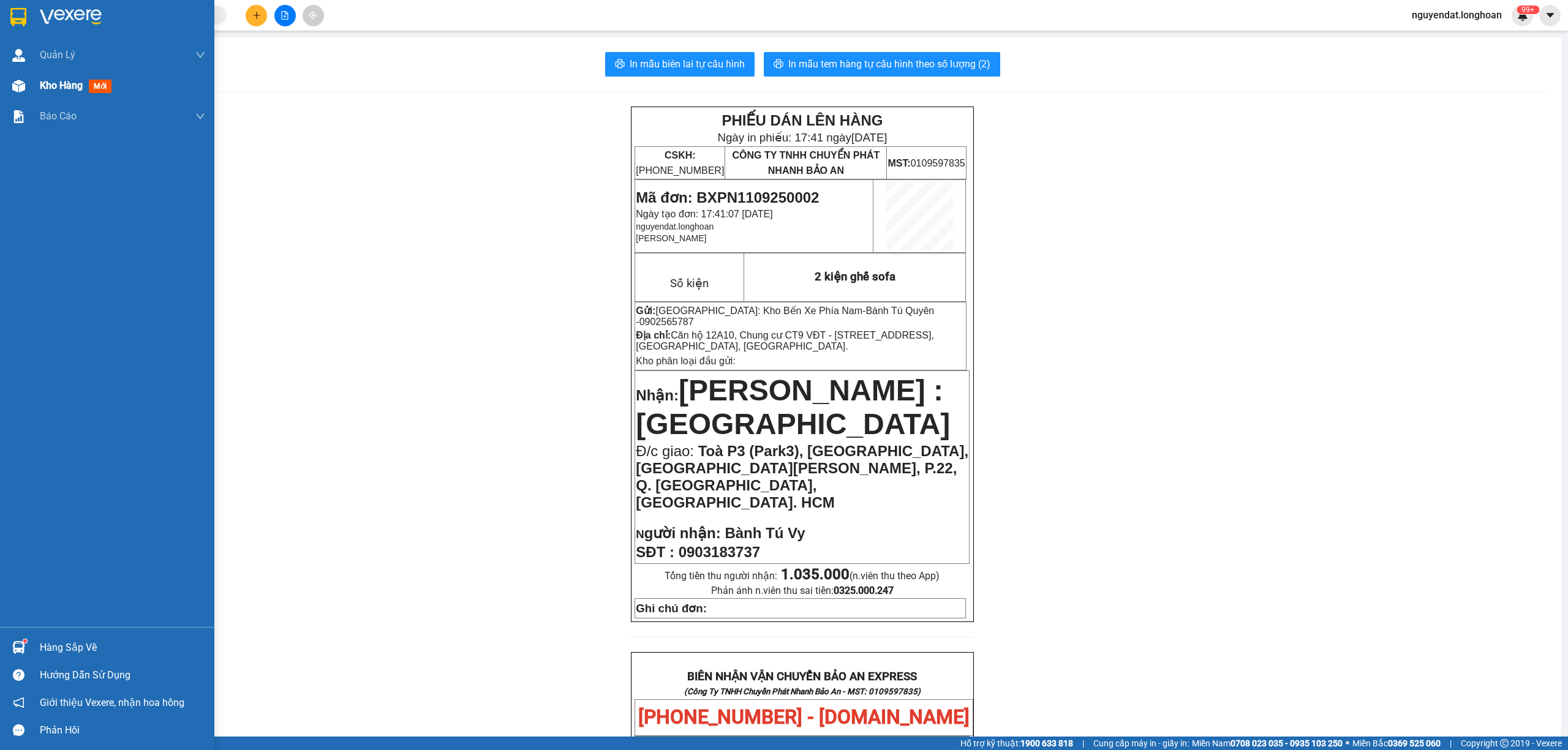
click at [26, 91] on div at bounding box center [19, 86] width 21 height 21
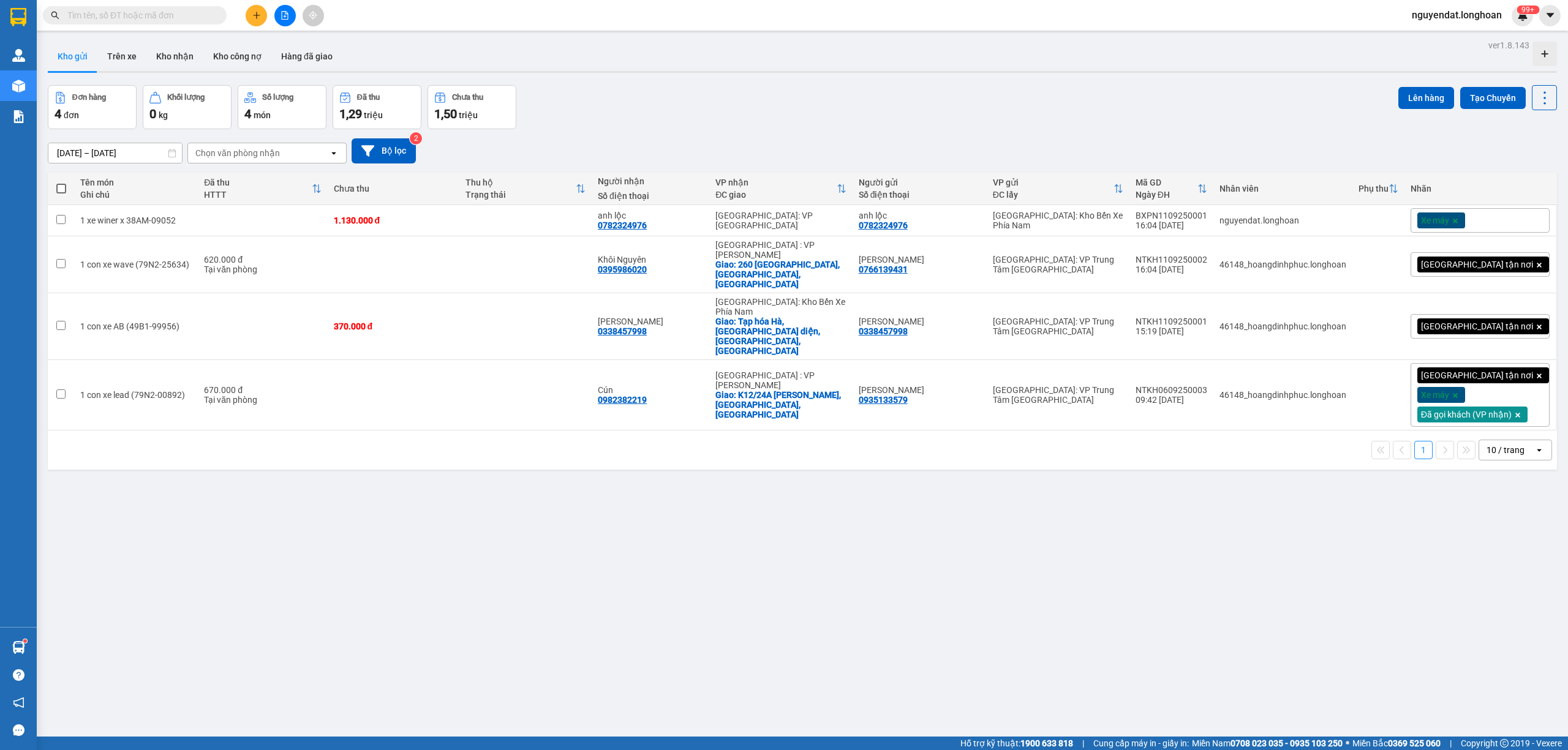
click at [960, 108] on div "Đơn hàng 4 đơn Khối lượng 0 kg Số lượng 4 món Đã thu 1,29 triệu Chưa thu 1,50 […" at bounding box center [802, 107] width 1509 height 44
click at [1013, 148] on div "13/08/2025 – 11/09/2025 Press the down arrow key to interact with the calendar …" at bounding box center [802, 150] width 1509 height 25
click at [1010, 136] on div "13/08/2025 – 11/09/2025 Press the down arrow key to interact with the calendar …" at bounding box center [802, 150] width 1509 height 43
click at [988, 126] on div "Đơn hàng 4 đơn Khối lượng 0 kg Số lượng 4 món Đã thu 1,29 triệu Chưa thu 1,50 […" at bounding box center [802, 107] width 1509 height 44
click at [983, 128] on div "Đơn hàng 4 đơn Khối lượng 0 kg Số lượng 4 món Đã thu 1,29 triệu Chưa thu 1,50 […" at bounding box center [802, 107] width 1509 height 44
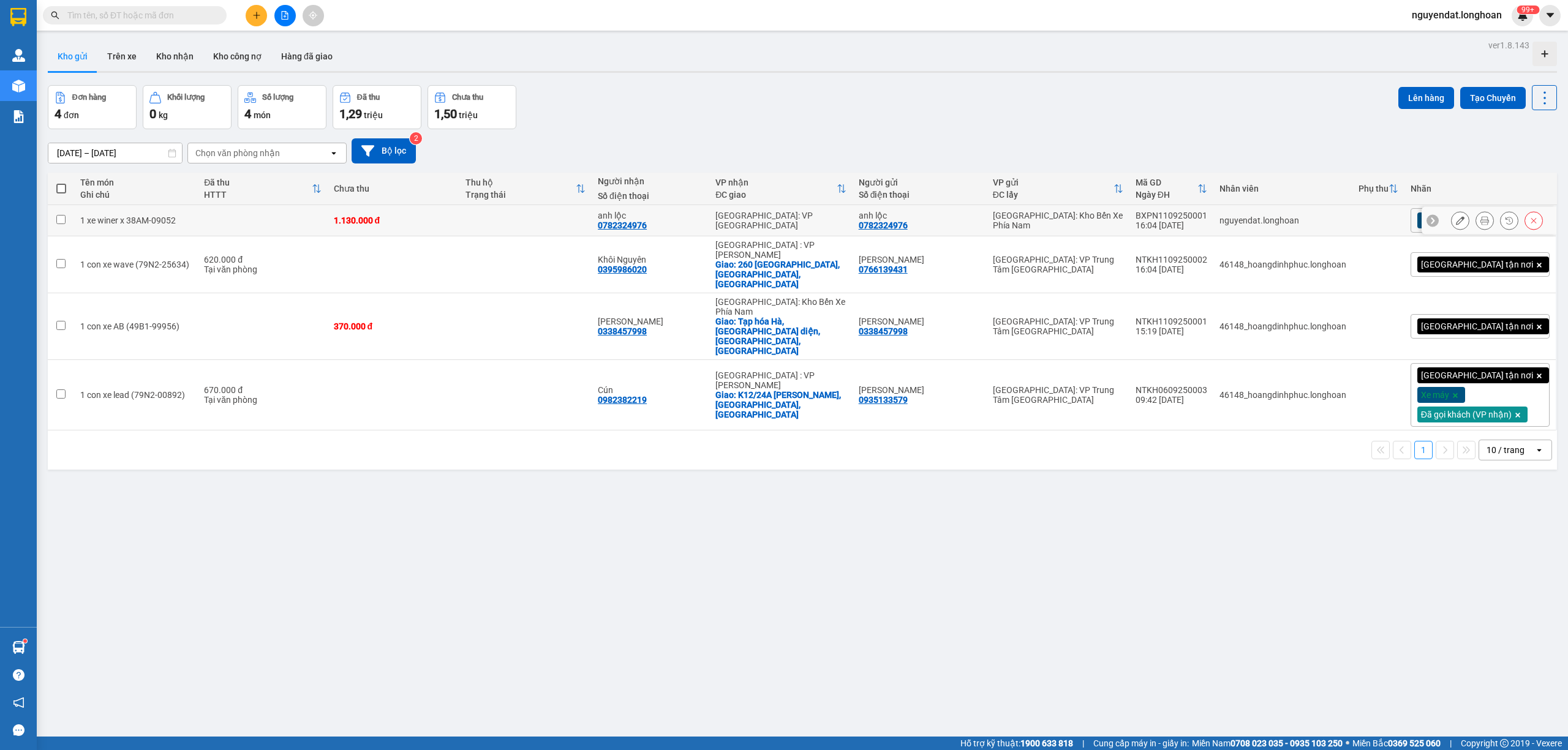
drag, startPoint x: 1025, startPoint y: 214, endPoint x: 1044, endPoint y: 174, distance: 44.3
click at [1030, 204] on table "Tên món Ghi chú Đã thu HTTT Chưa thu Thu hộ Trạng thái Người nhận Số điện thoại…" at bounding box center [802, 302] width 1509 height 258
click at [1054, 150] on div "13/08/2025 – 11/09/2025 Press the down arrow key to interact with the calendar …" at bounding box center [802, 150] width 1509 height 25
click at [745, 113] on div "Đơn hàng 4 đơn Khối lượng 0 kg Số lượng 4 món Đã thu 1,29 triệu Chưa thu 1,50 […" at bounding box center [802, 107] width 1509 height 44
drag, startPoint x: 889, startPoint y: 106, endPoint x: 899, endPoint y: 106, distance: 10.0
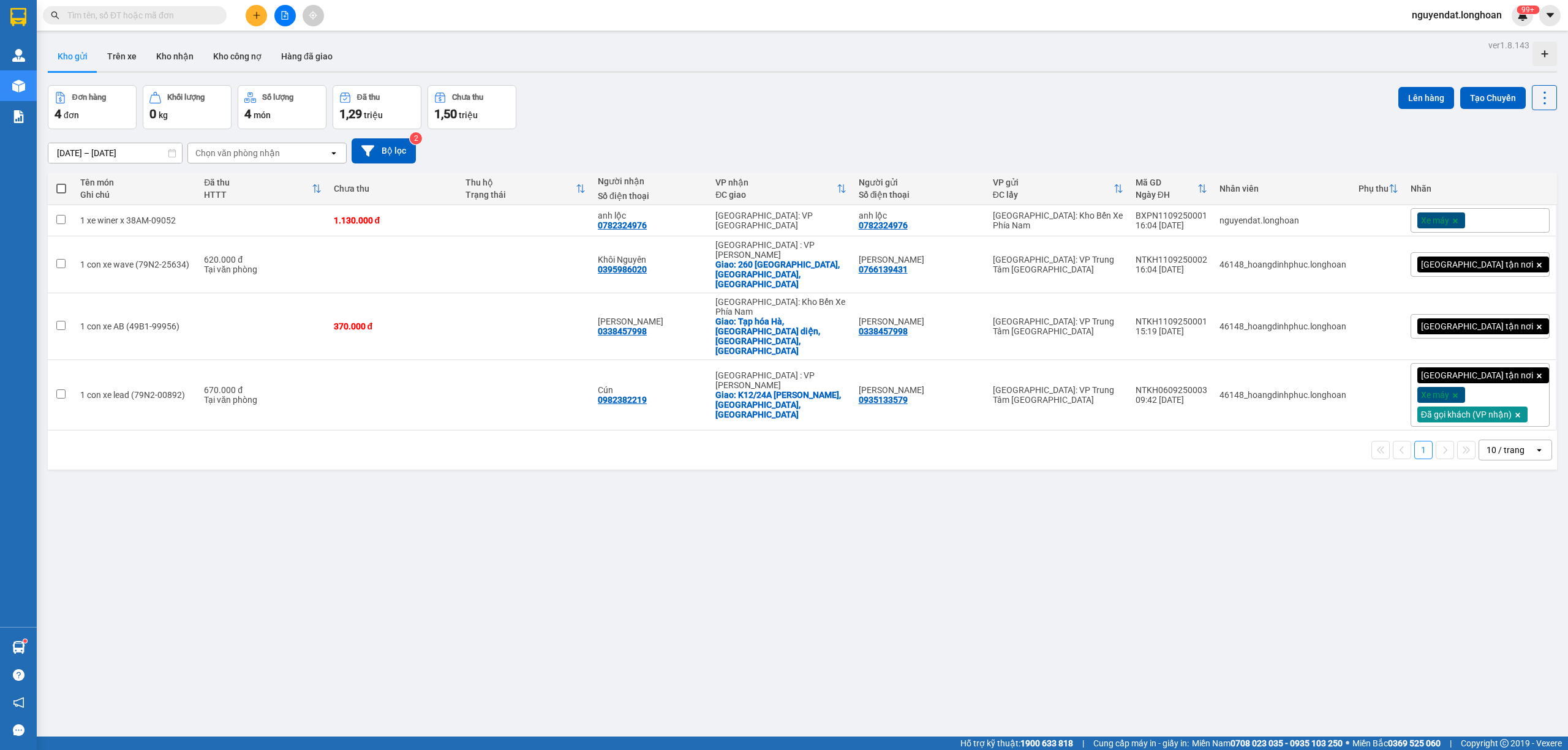
click at [894, 108] on div "Đơn hàng 4 đơn Khối lượng 0 kg Số lượng 4 món Đã thu 1,29 triệu Chưa thu 1,50 […" at bounding box center [802, 107] width 1509 height 44
click at [945, 98] on div "Đơn hàng 4 đơn Khối lượng 0 kg Số lượng 4 món Đã thu 1,29 triệu Chưa thu 1,50 […" at bounding box center [802, 107] width 1509 height 44
click at [906, 125] on div "Đơn hàng 4 đơn Khối lượng 0 kg Số lượng 4 món Đã thu 1,29 triệu Chưa thu 1,50 […" at bounding box center [802, 107] width 1509 height 44
drag, startPoint x: 890, startPoint y: 380, endPoint x: 867, endPoint y: 414, distance: 41.0
click at [889, 381] on td "Anh Thế Anh 0935133579" at bounding box center [920, 395] width 134 height 71
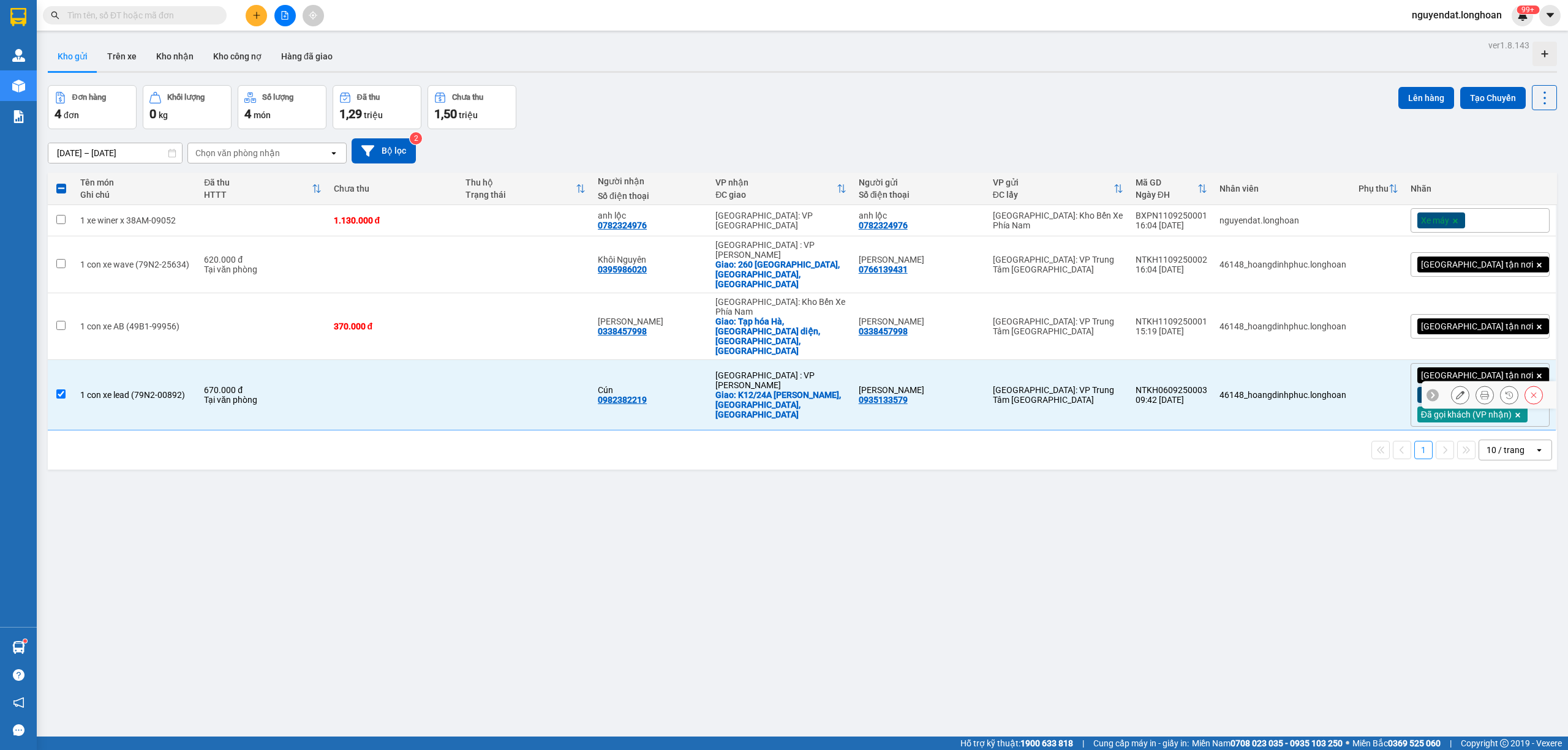
click at [986, 372] on td "Anh Thế Anh 0935133579" at bounding box center [920, 395] width 134 height 71
checkbox input "false"
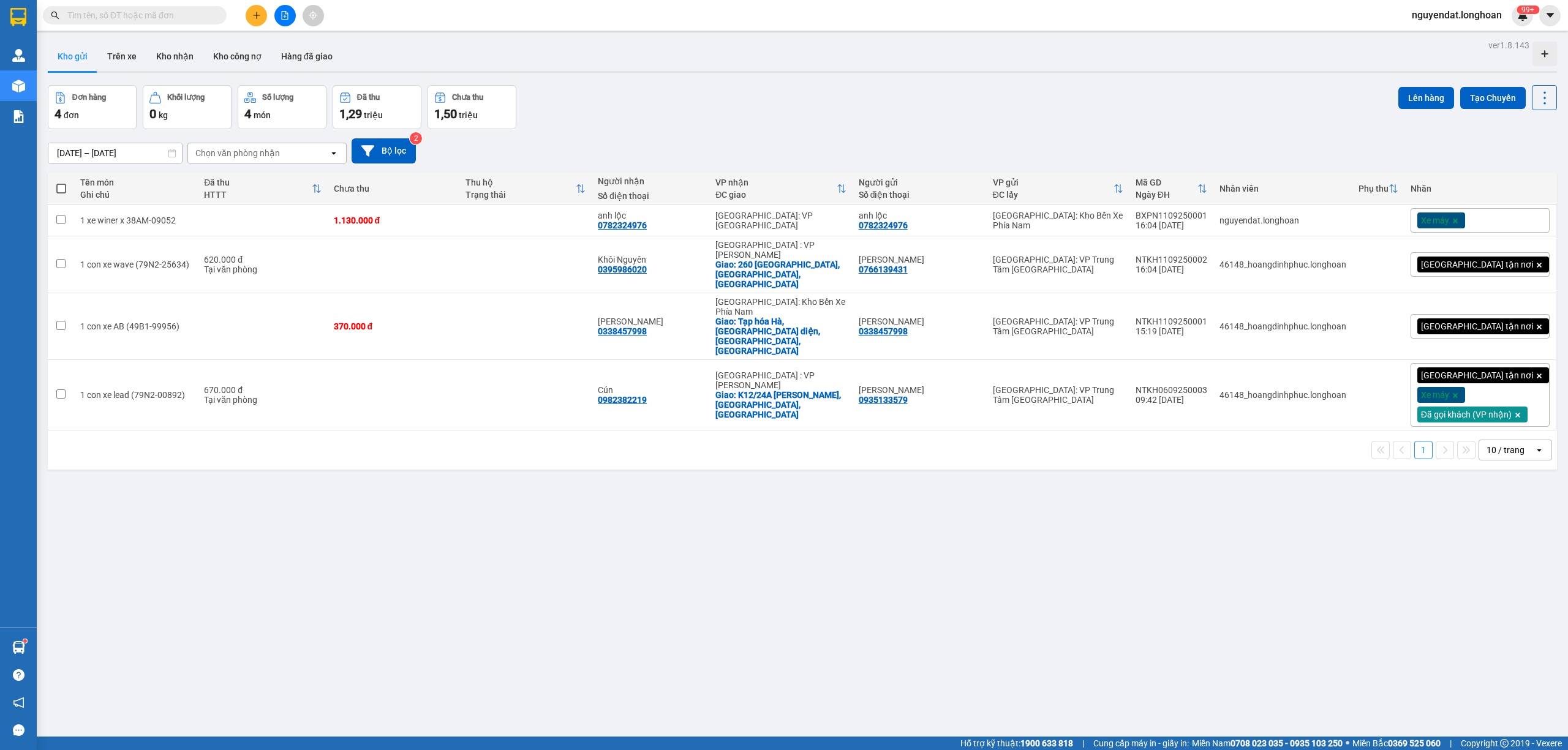
click at [567, 463] on div "ver 1.8.143 Kho gửi Trên xe Kho nhận Kho công nợ Hàng đã giao Đơn hàng 4 đơn Kh…" at bounding box center [801, 412] width 1518 height 750
drag, startPoint x: 964, startPoint y: 130, endPoint x: 975, endPoint y: 120, distance: 14.9
click at [964, 130] on div "13/08/2025 – 11/09/2025 Press the down arrow key to interact with the calendar …" at bounding box center [802, 150] width 1509 height 43
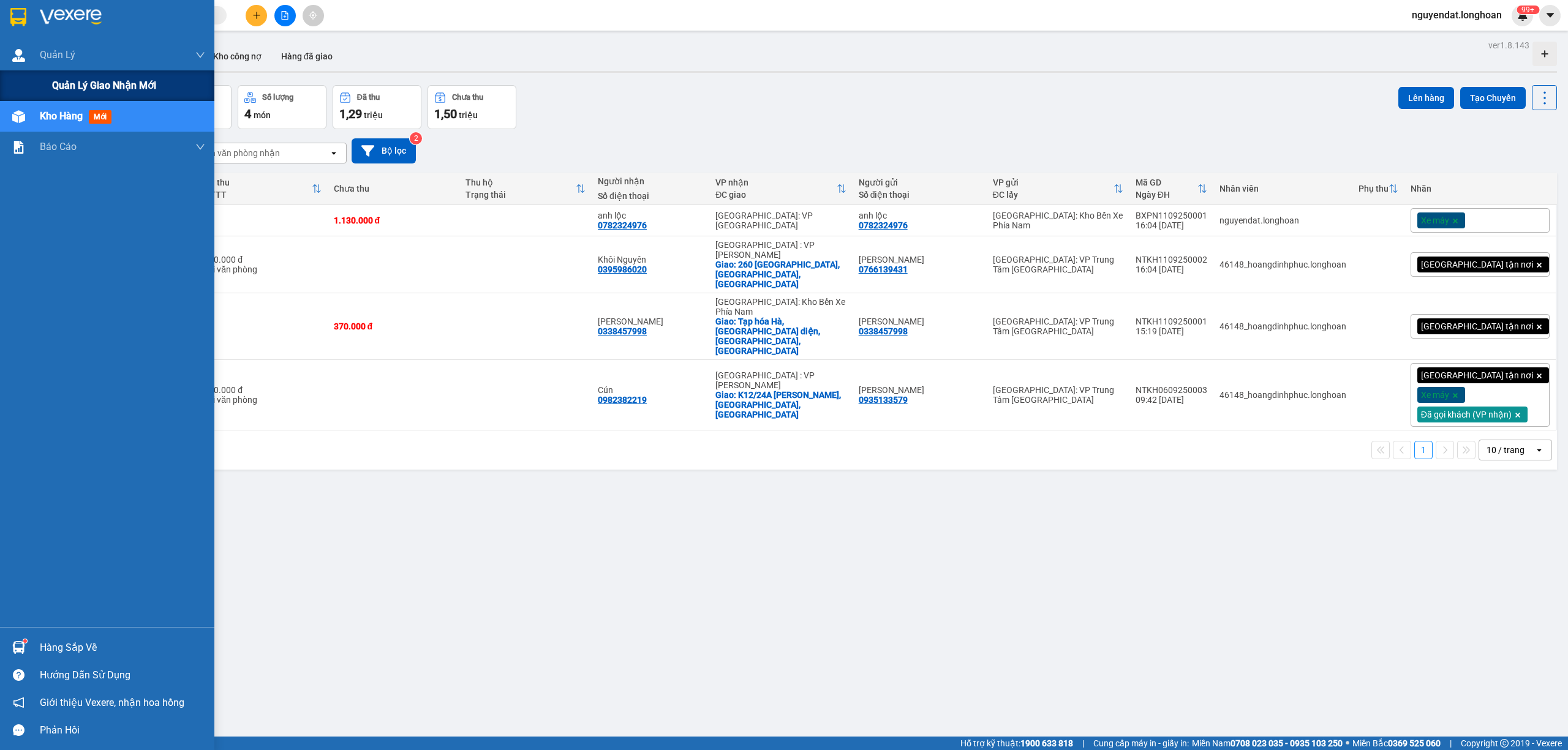
drag, startPoint x: 57, startPoint y: 84, endPoint x: 170, endPoint y: 80, distance: 113.1
click at [59, 85] on span "Quản lý giao nhận mới" at bounding box center [104, 85] width 104 height 15
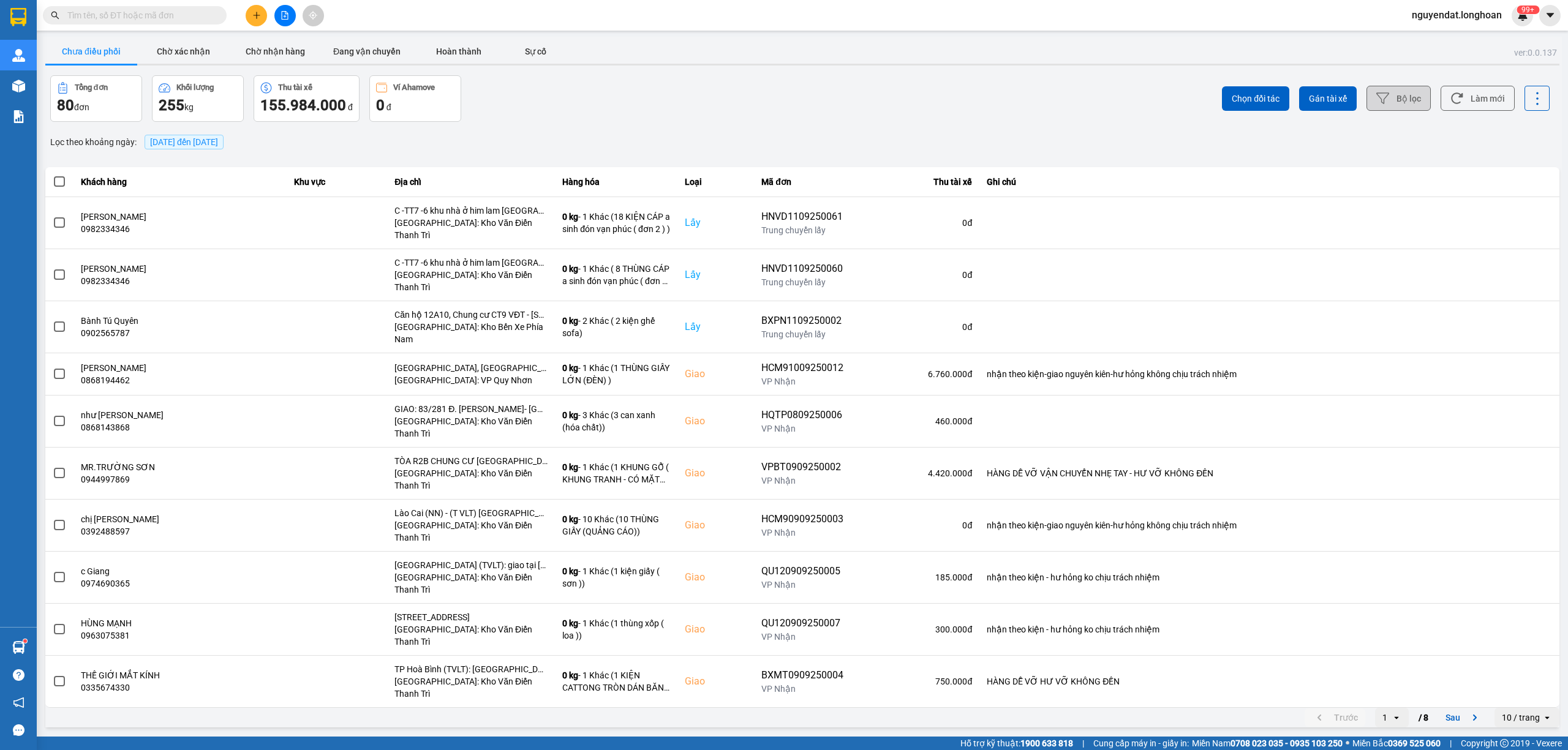
click at [1395, 95] on button "Bộ lọc" at bounding box center [1398, 98] width 65 height 25
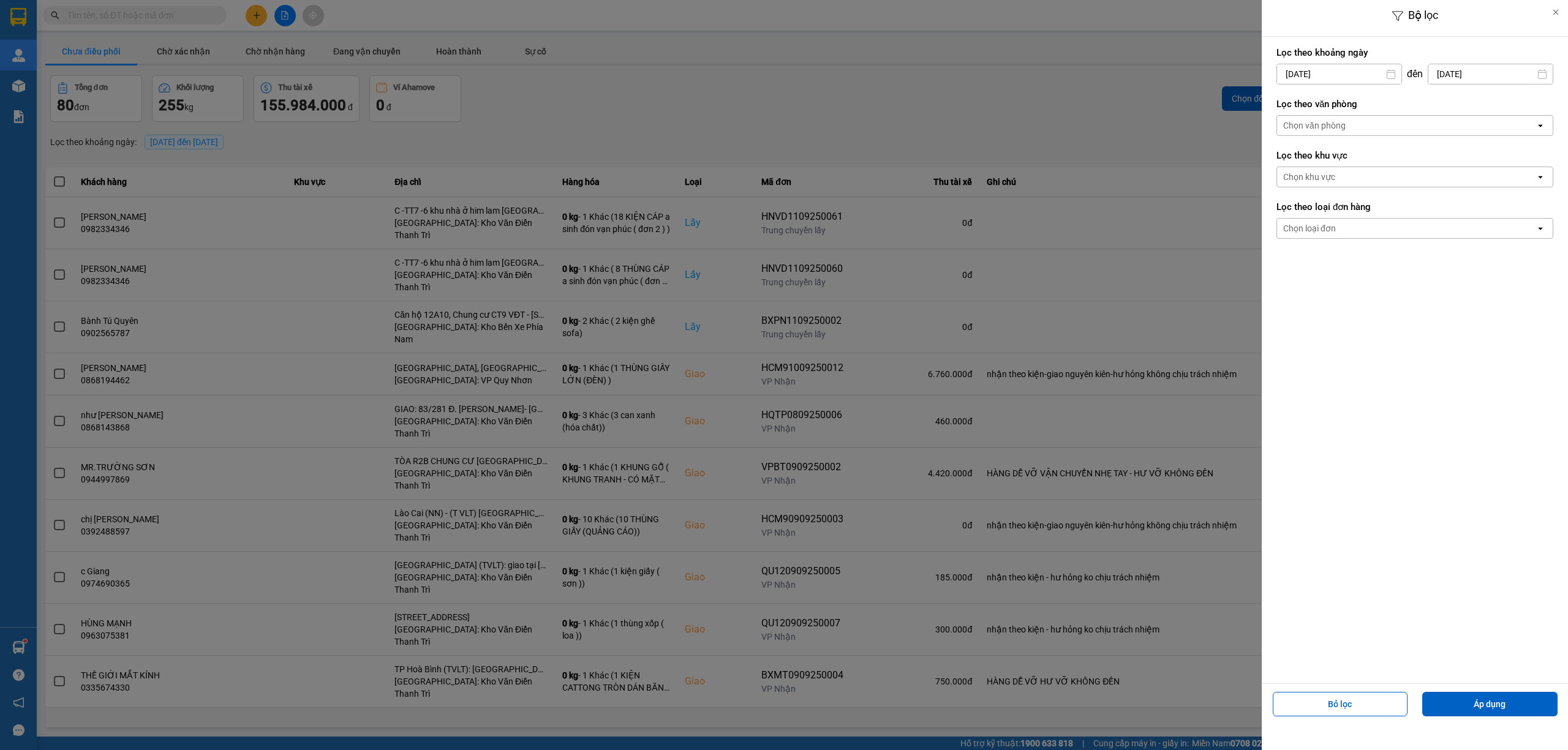
click at [1350, 126] on div "Chọn văn phòng" at bounding box center [1406, 126] width 258 height 19
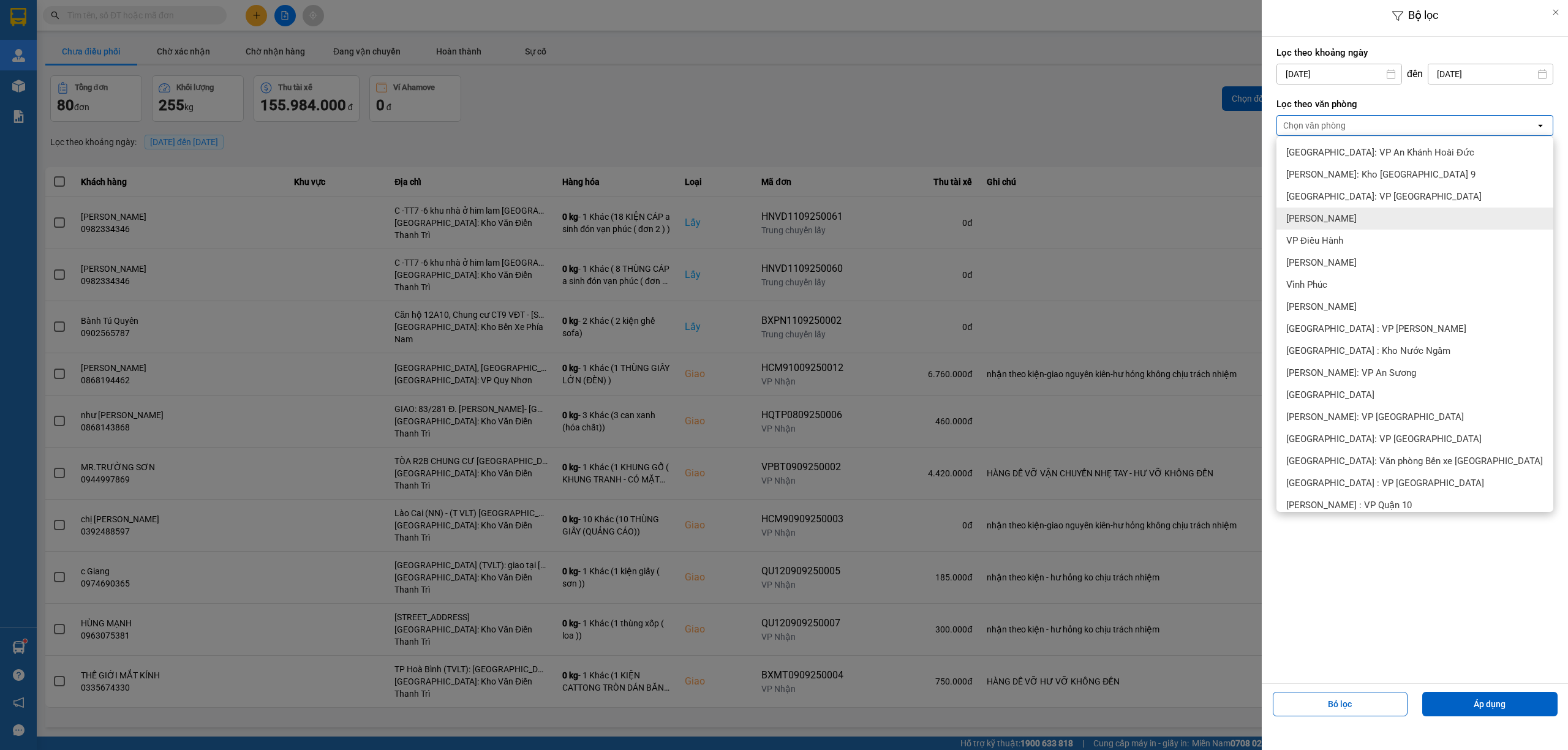
scroll to position [272, 0]
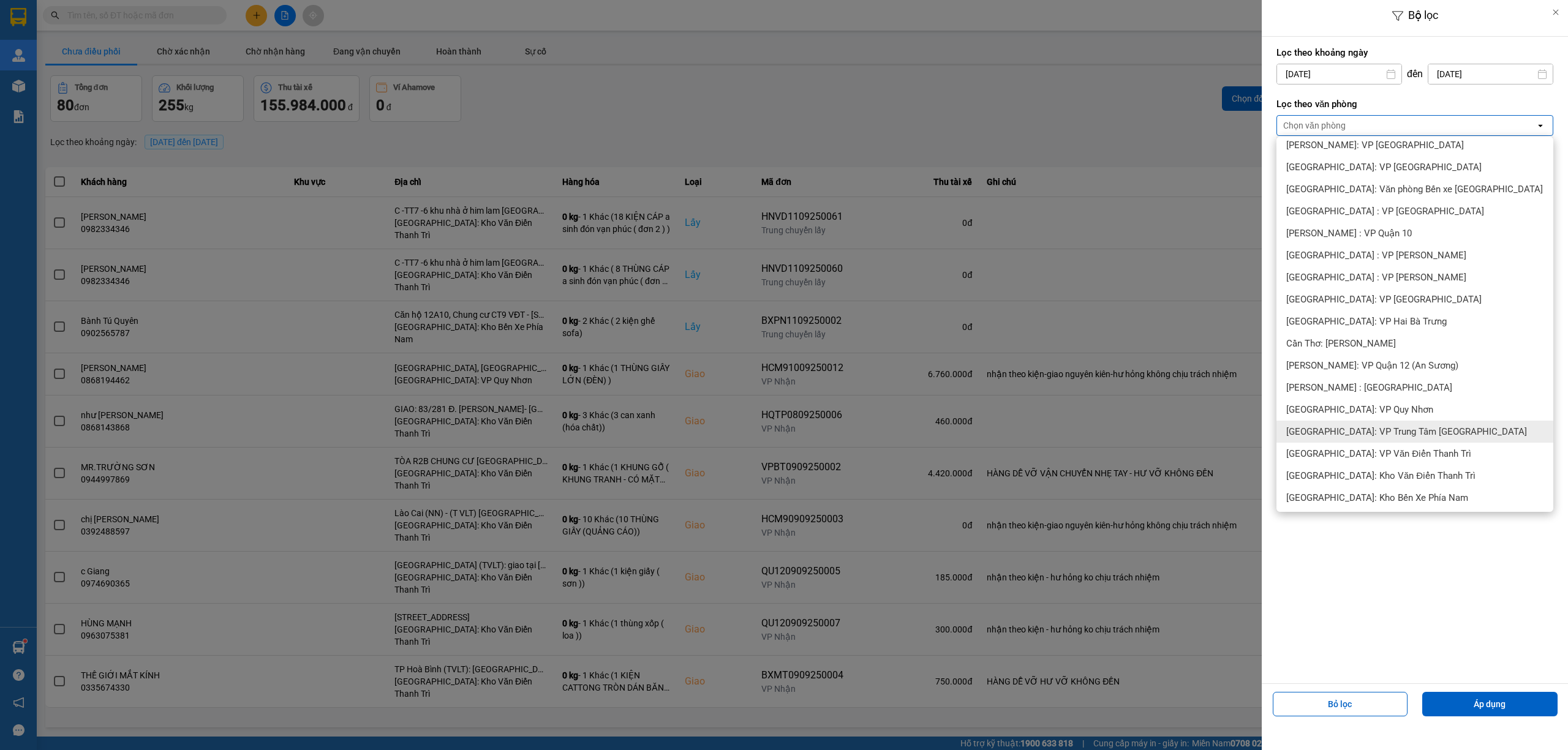
click at [1426, 423] on div "[GEOGRAPHIC_DATA]: VP Trung Tâm [GEOGRAPHIC_DATA]" at bounding box center [1414, 432] width 277 height 22
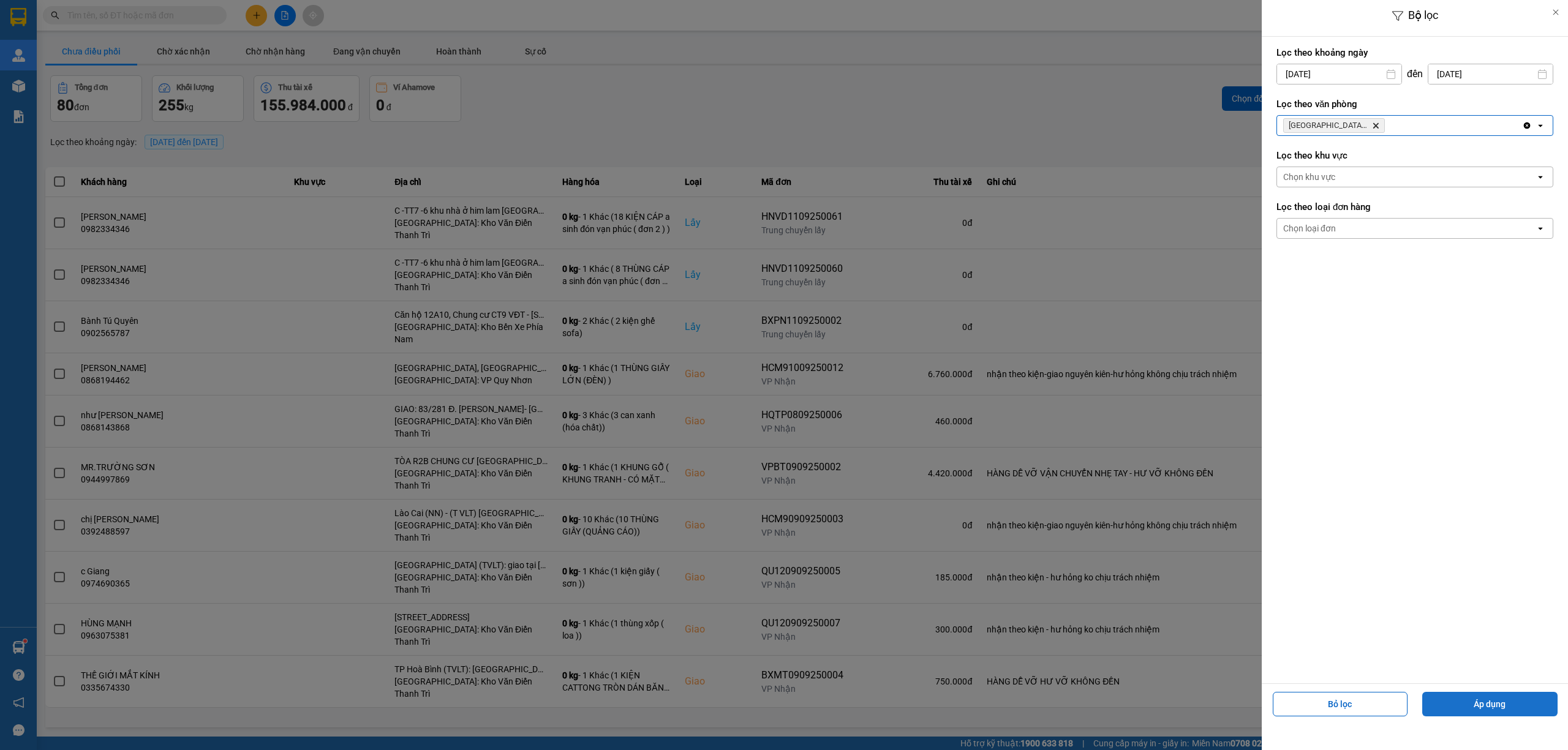
click at [1502, 708] on button "Áp dụng" at bounding box center [1489, 704] width 135 height 25
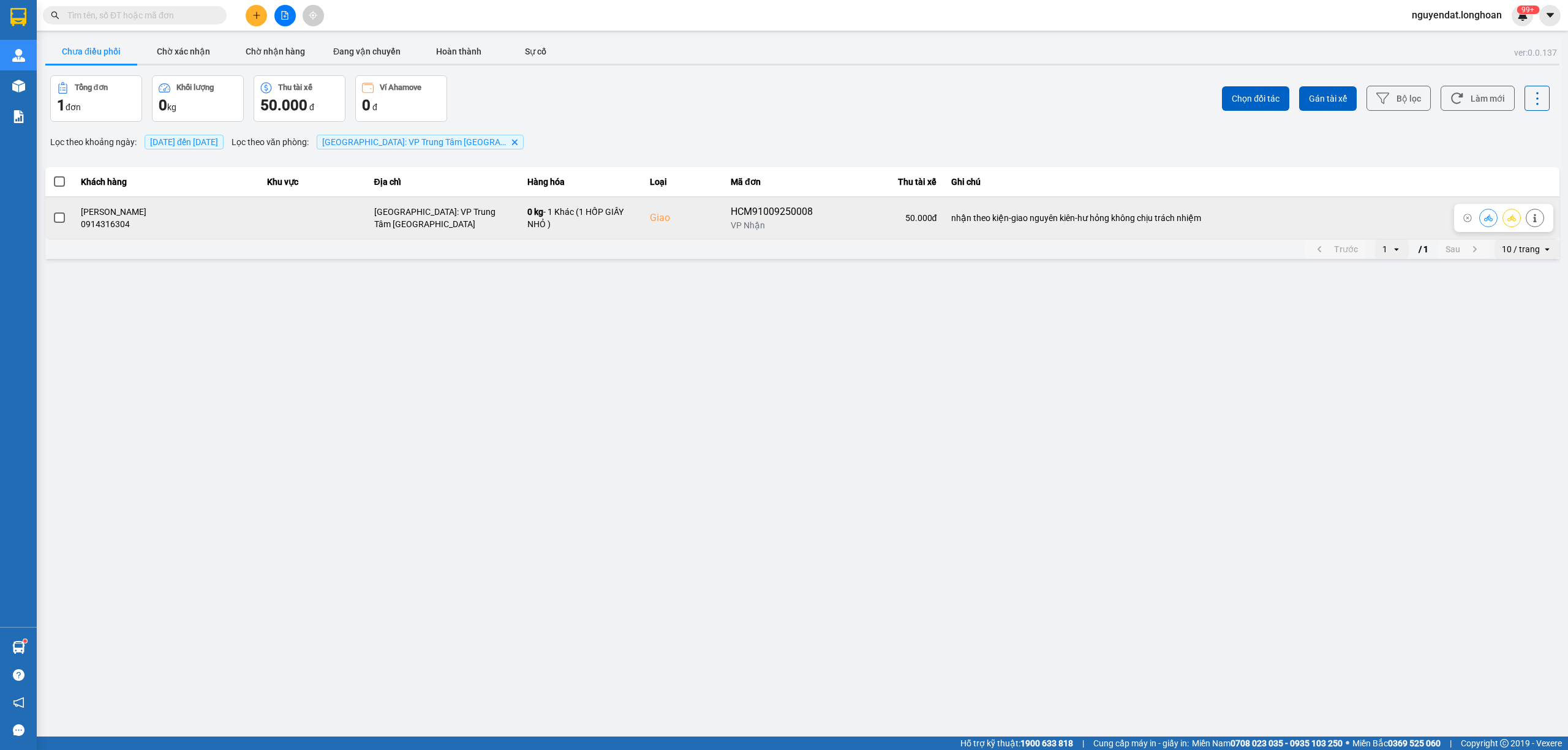
click at [60, 218] on span at bounding box center [59, 218] width 11 height 11
click at [53, 211] on input "checkbox" at bounding box center [53, 211] width 0 height 0
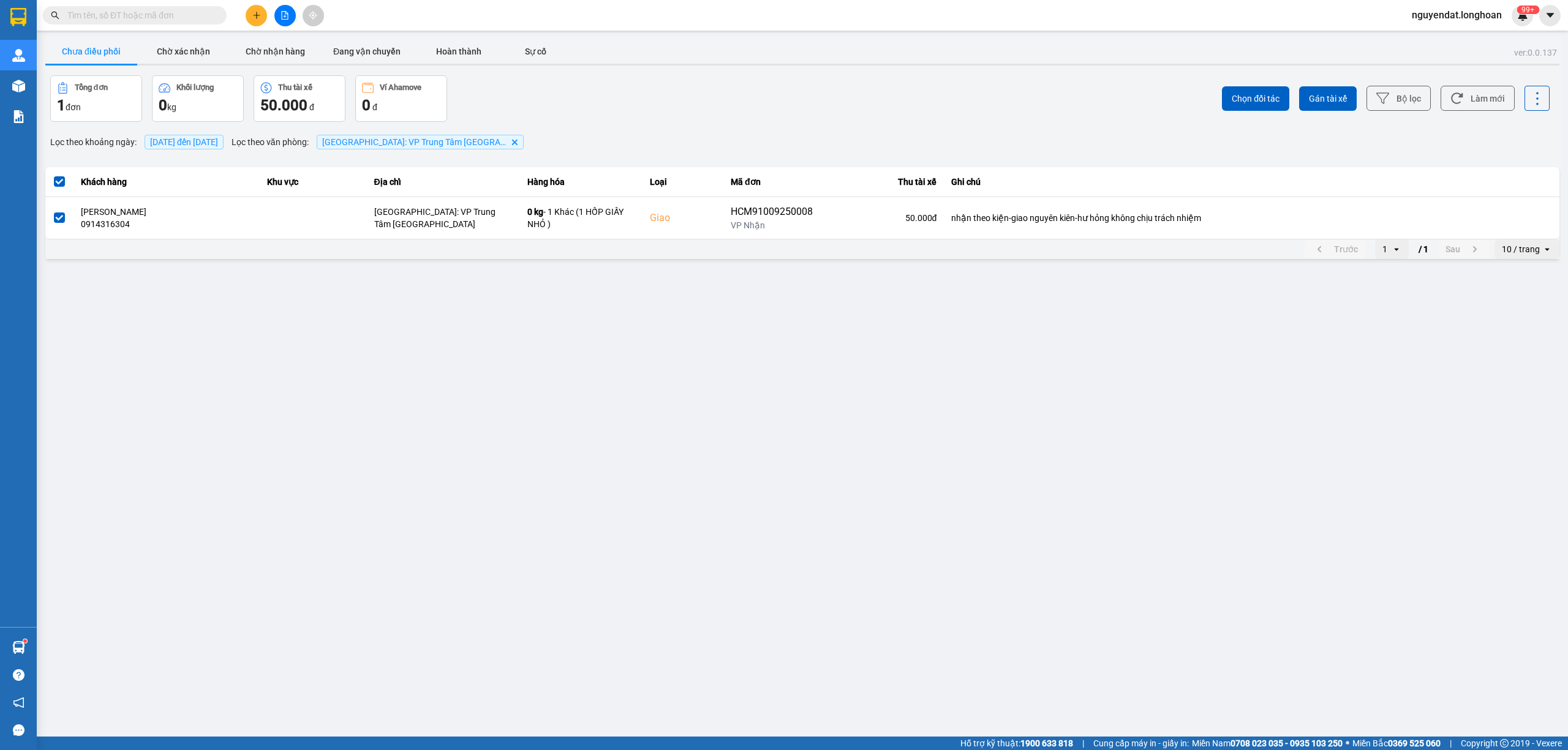
click at [704, 116] on div "Tổng đơn 1 đơn Khối lượng 0 kg Thu tài xế 50.000 đ Ví Ahamove 0 đ" at bounding box center [425, 98] width 750 height 47
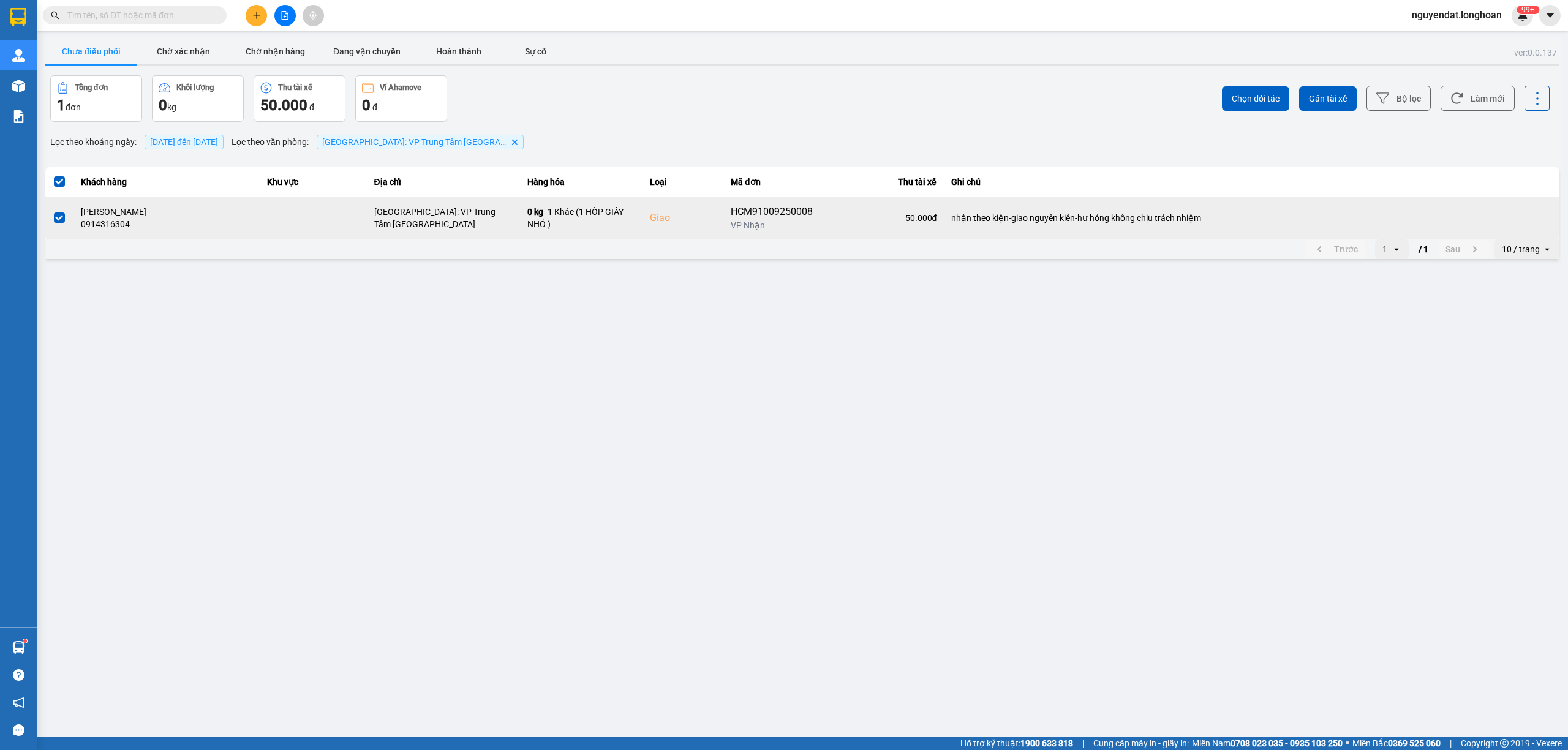
click at [65, 218] on span at bounding box center [59, 218] width 11 height 11
click at [53, 211] on input "checkbox" at bounding box center [53, 211] width 0 height 0
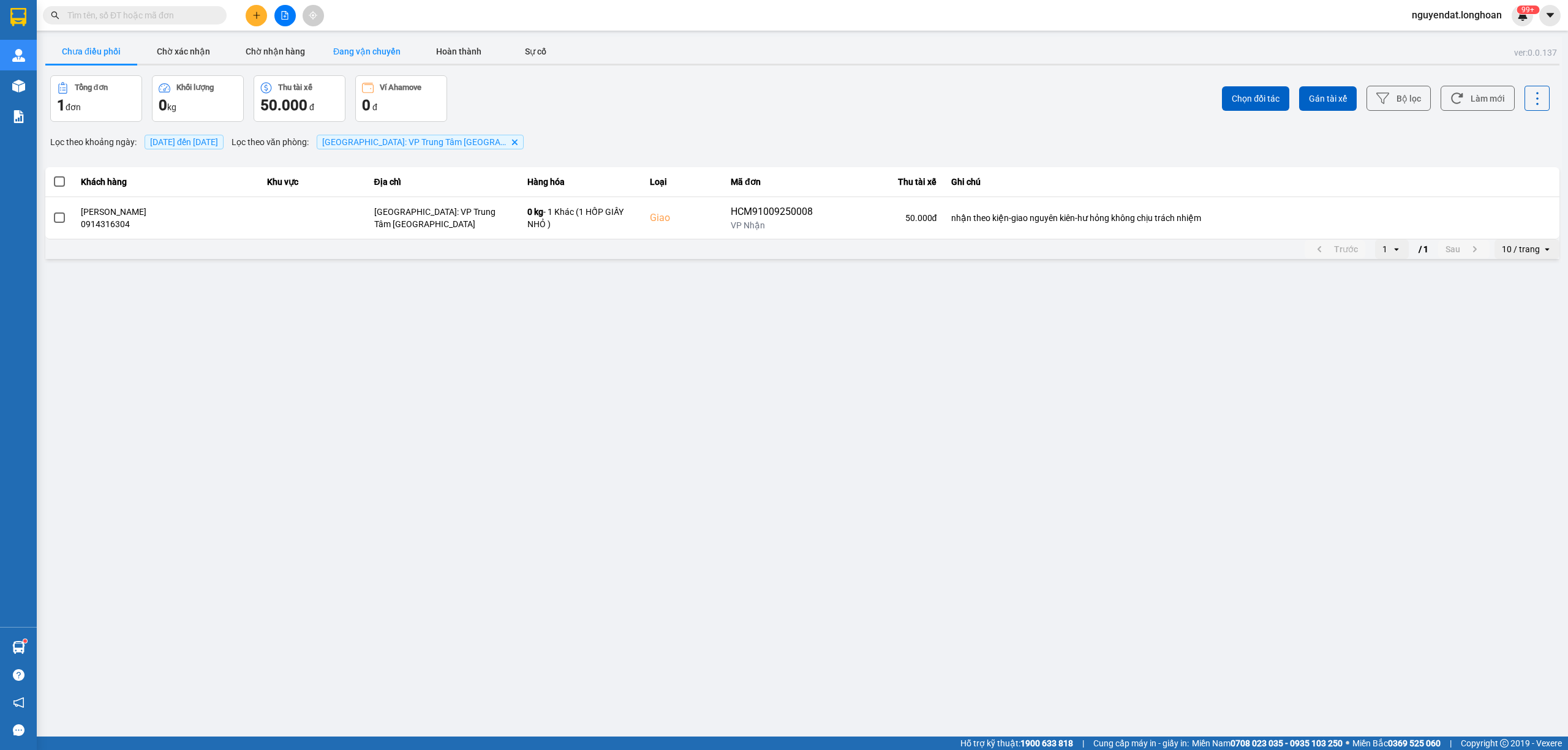
click at [370, 53] on button "Đang vận chuyển" at bounding box center [367, 51] width 92 height 25
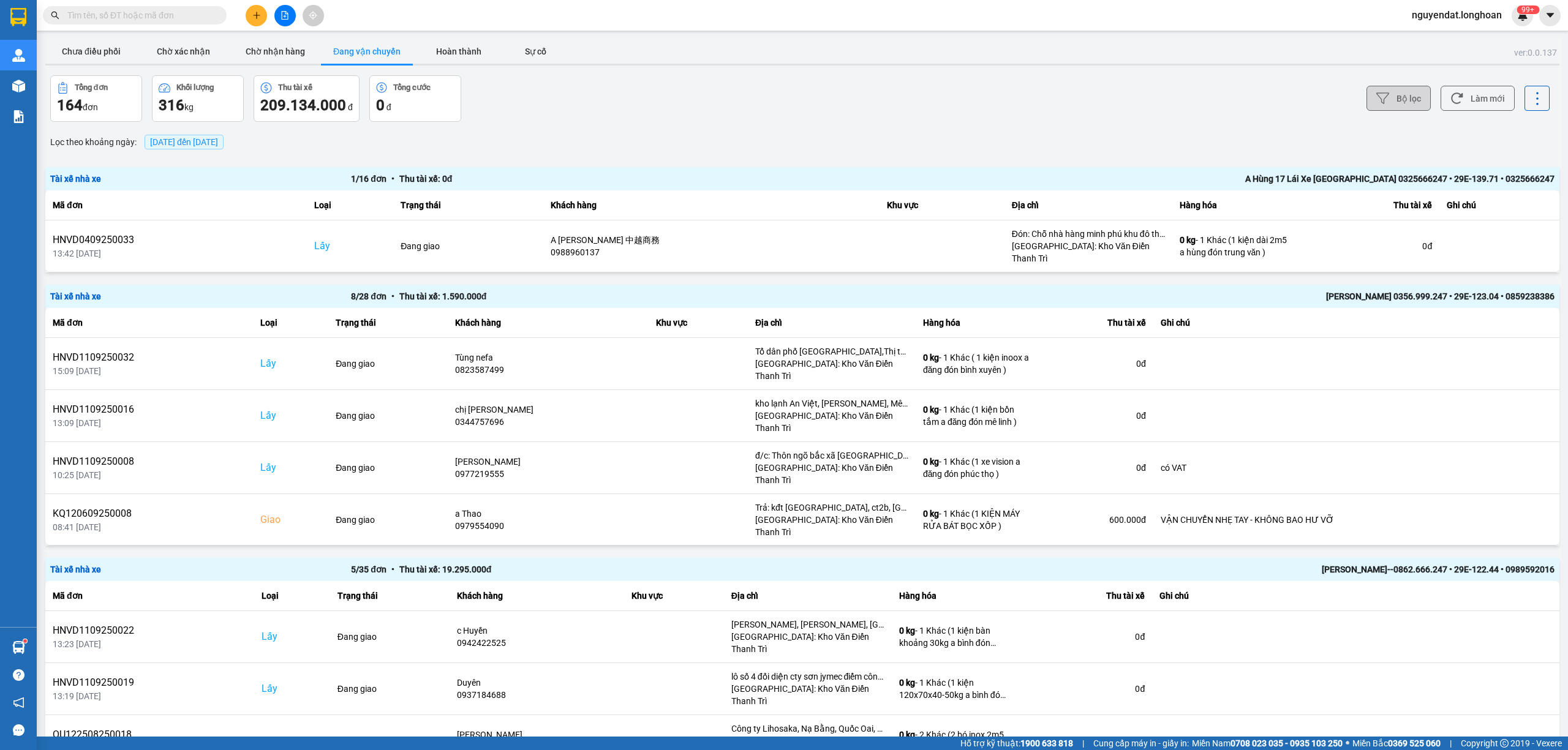
click at [1375, 91] on button "Bộ lọc" at bounding box center [1398, 98] width 65 height 25
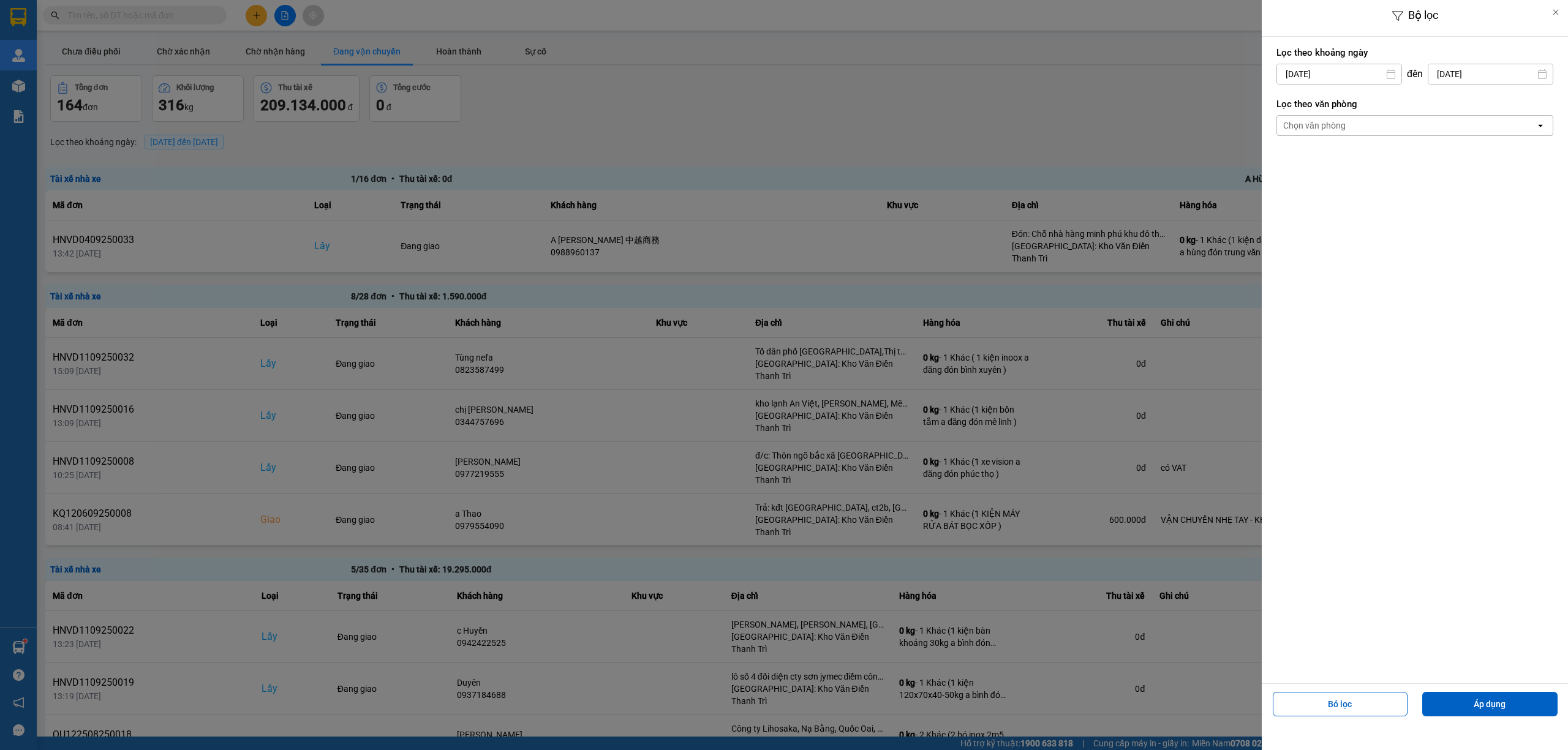
click at [1431, 127] on div "Chọn văn phòng" at bounding box center [1406, 126] width 258 height 19
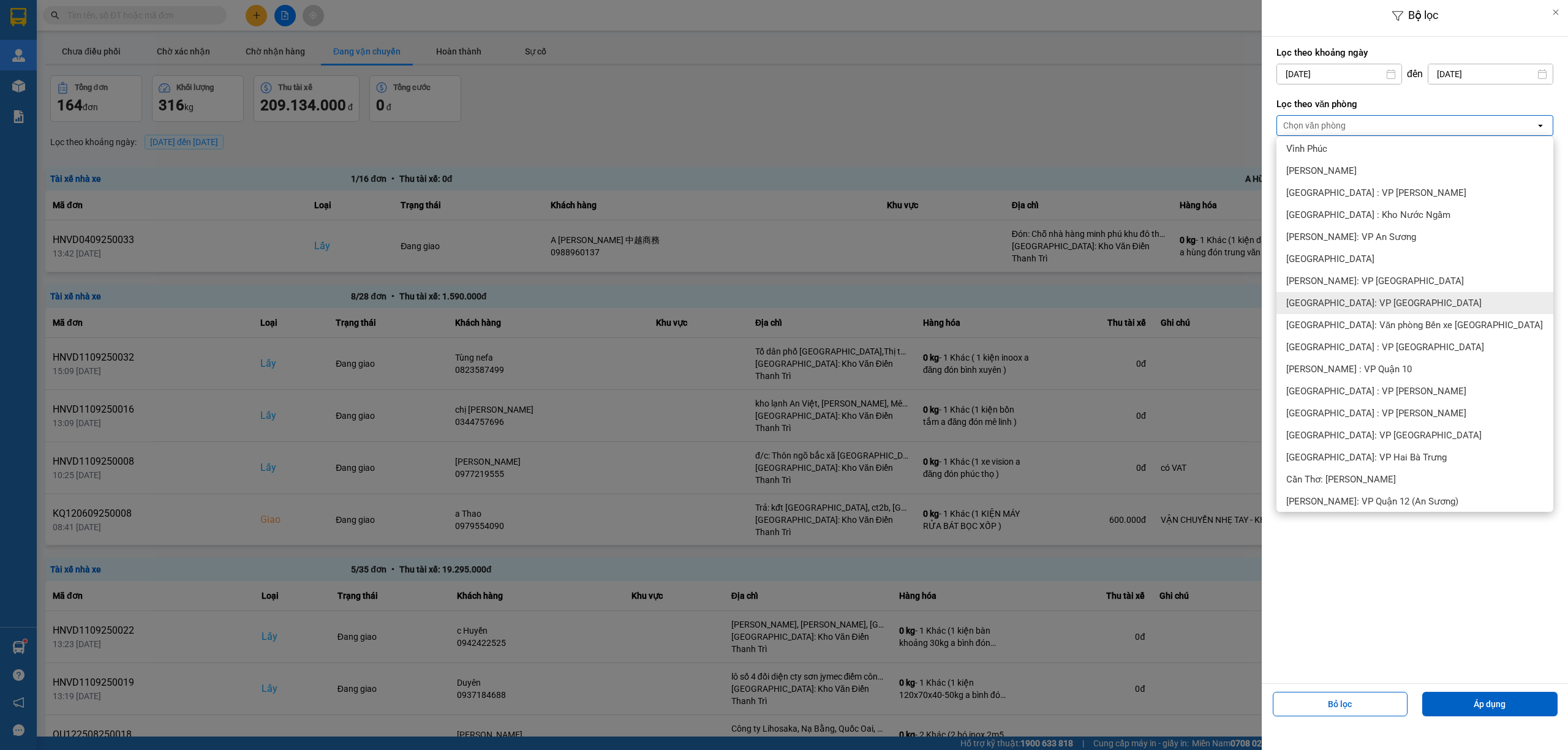
scroll to position [272, 0]
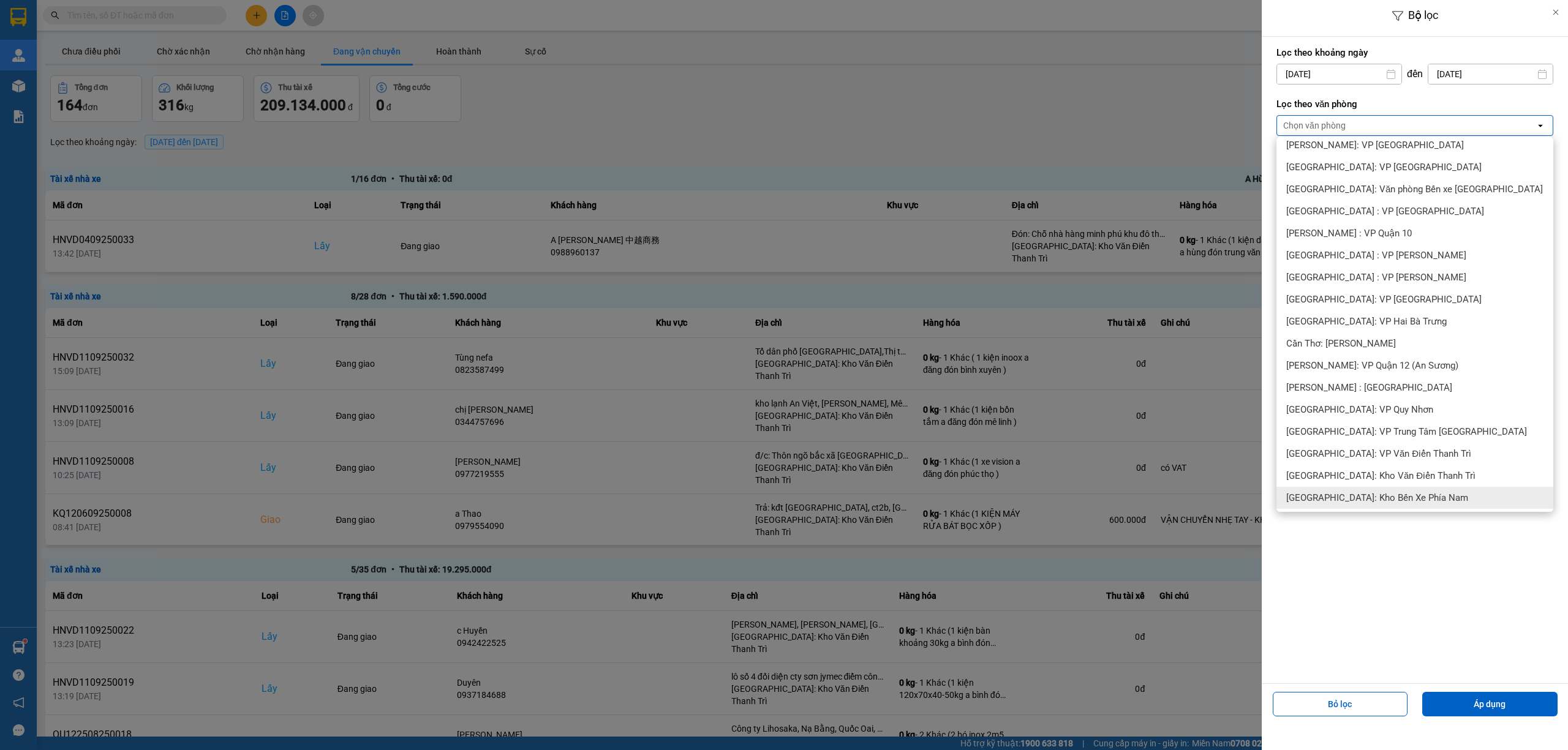
click at [1411, 502] on span "[GEOGRAPHIC_DATA]: Kho Bến Xe Phía Nam" at bounding box center [1377, 498] width 182 height 12
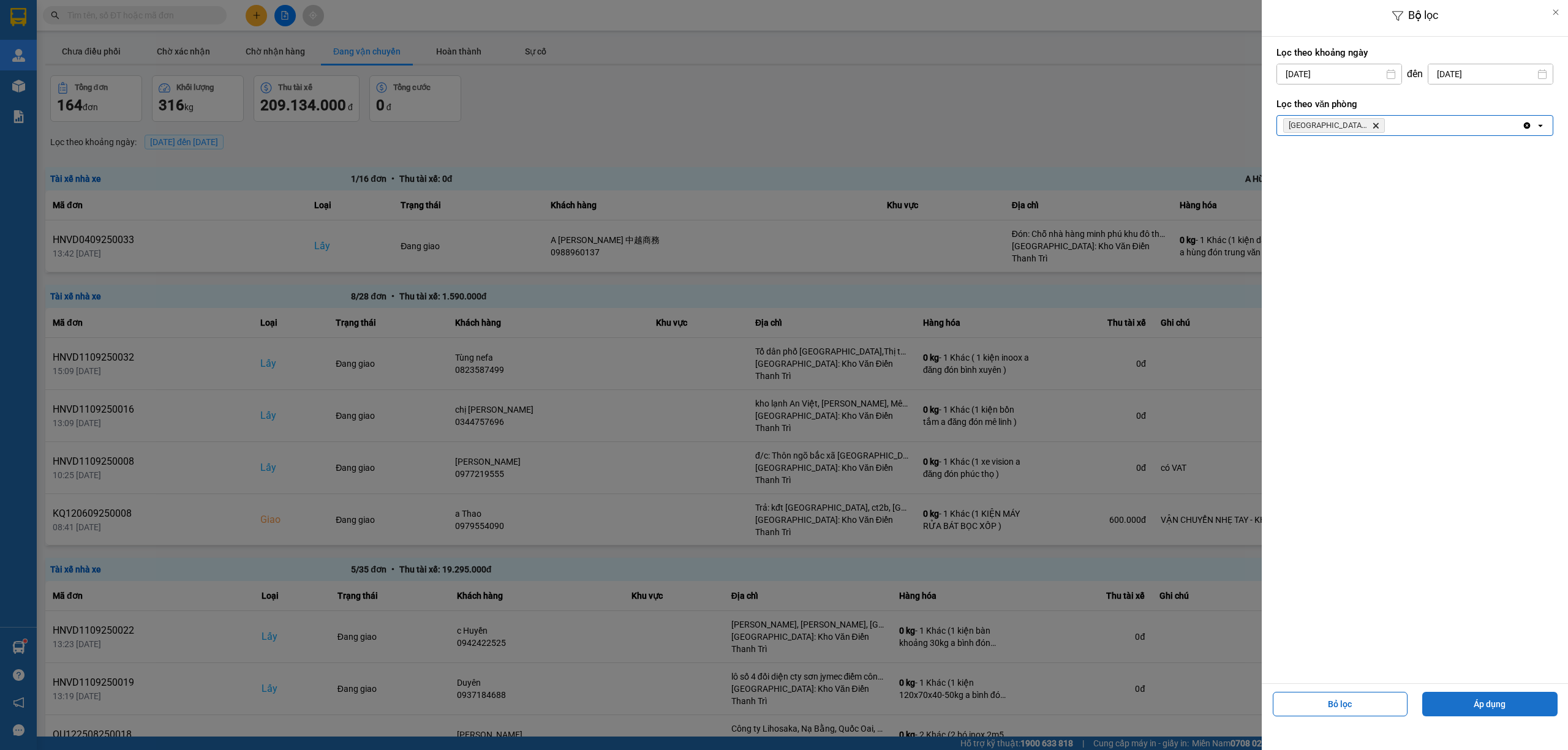
click at [1490, 694] on button "Áp dụng" at bounding box center [1489, 704] width 135 height 25
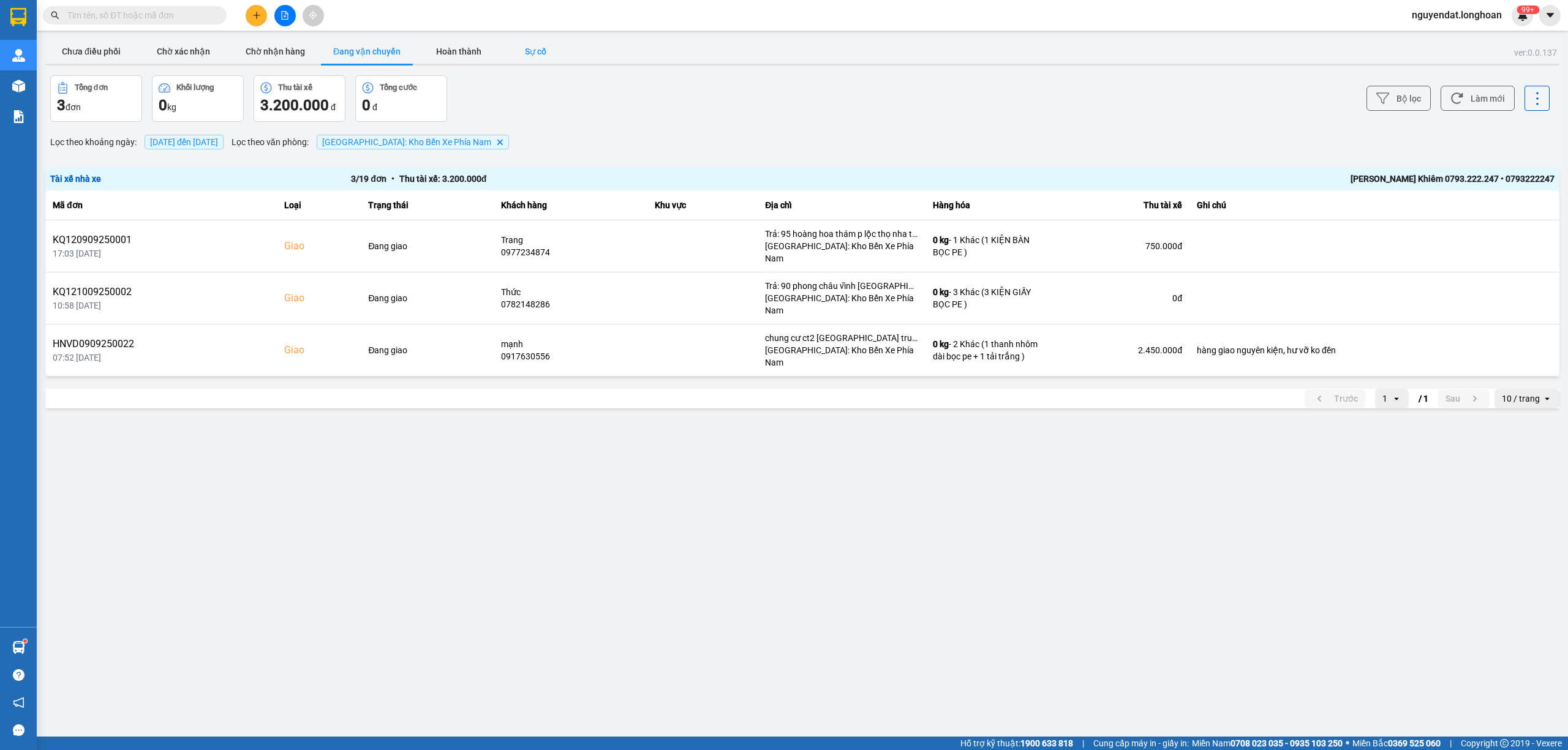
drag, startPoint x: 93, startPoint y: 47, endPoint x: 564, endPoint y: 47, distance: 471.0
click at [95, 47] on button "Chưa điều phối" at bounding box center [91, 51] width 92 height 25
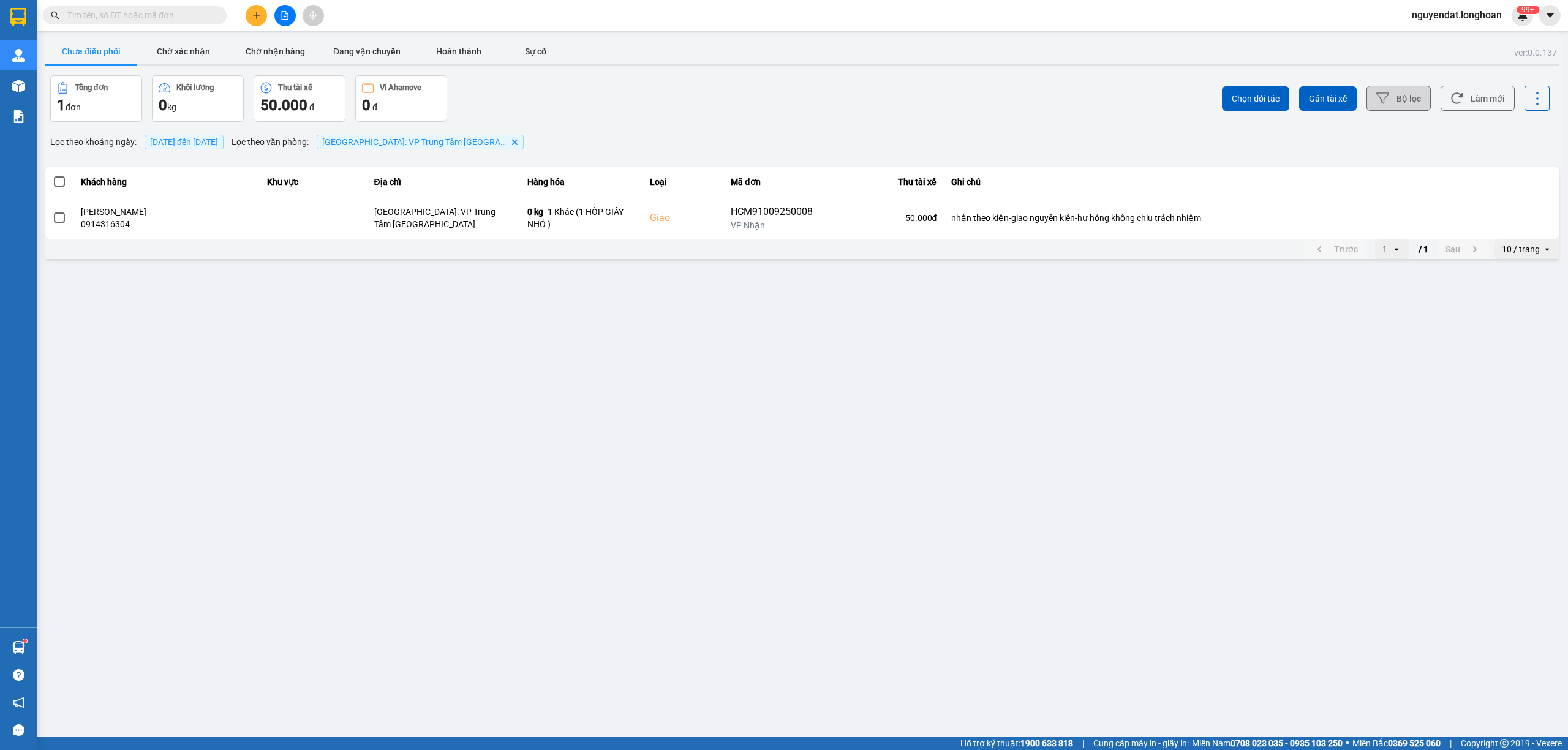
drag, startPoint x: 1426, startPoint y: 80, endPoint x: 1419, endPoint y: 88, distance: 10.6
click at [1426, 81] on div "Chọn đối tác Gán tài xế Bộ lọc Làm mới" at bounding box center [1174, 98] width 750 height 47
click at [1417, 88] on button "Bộ lọc" at bounding box center [1398, 98] width 65 height 25
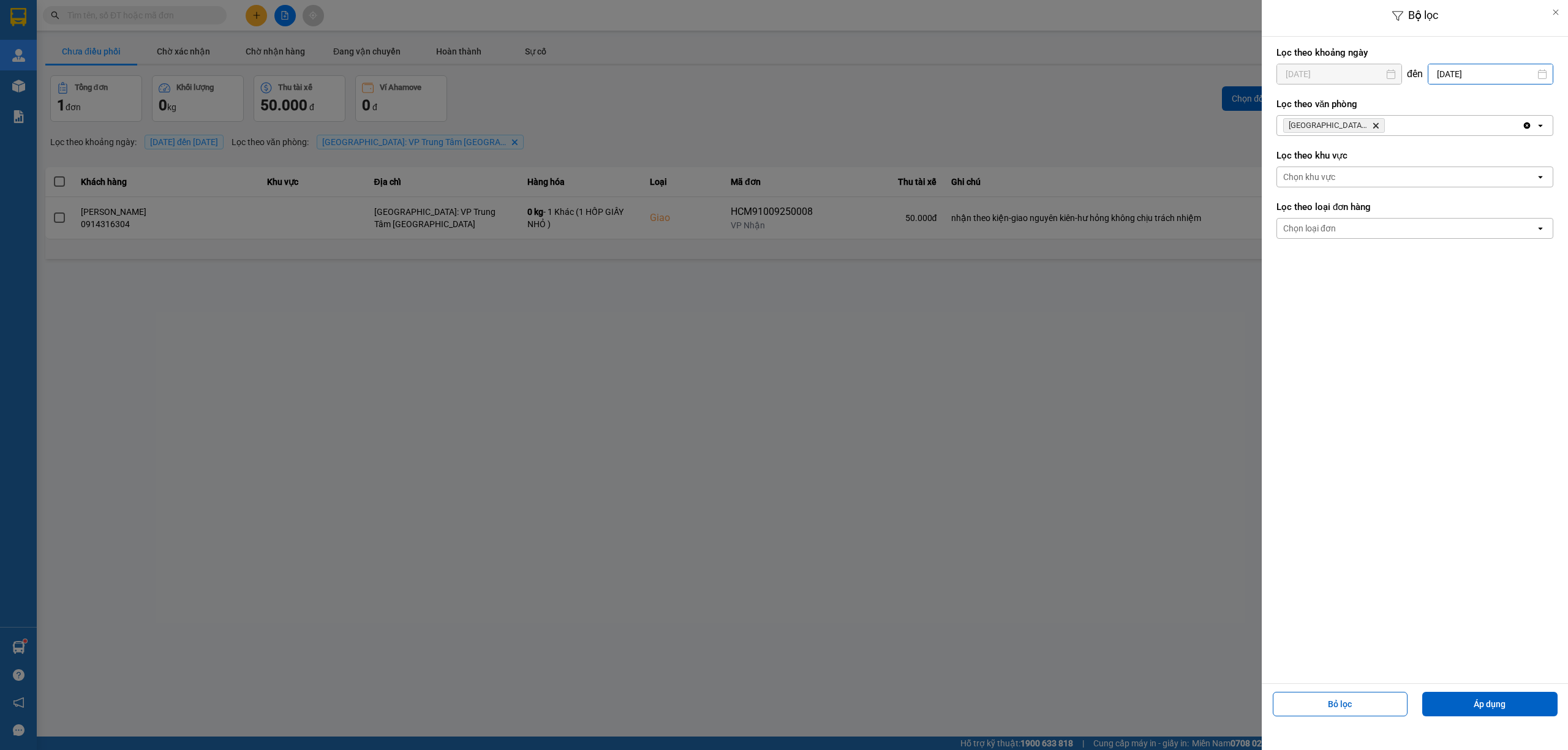
click at [1458, 77] on input "[DATE]" at bounding box center [1490, 74] width 125 height 19
click at [1323, 614] on div "Lọc theo khoảng ngày 11/09/2025 Press the down arrow key to interact with the c…" at bounding box center [1414, 360] width 306 height 647
click at [1482, 696] on button "Áp dụng" at bounding box center [1489, 704] width 135 height 25
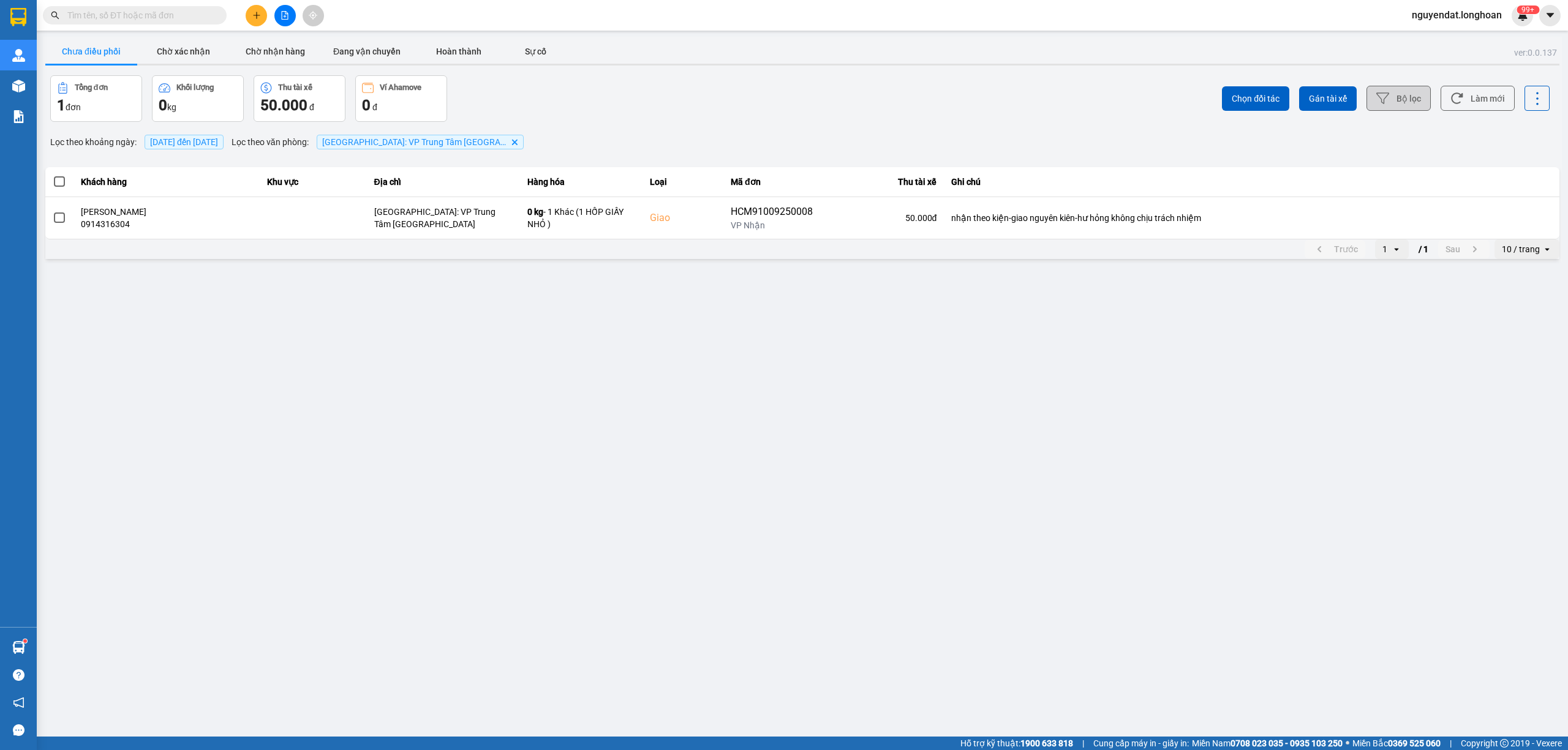
click at [1404, 96] on button "Bộ lọc" at bounding box center [1398, 98] width 65 height 25
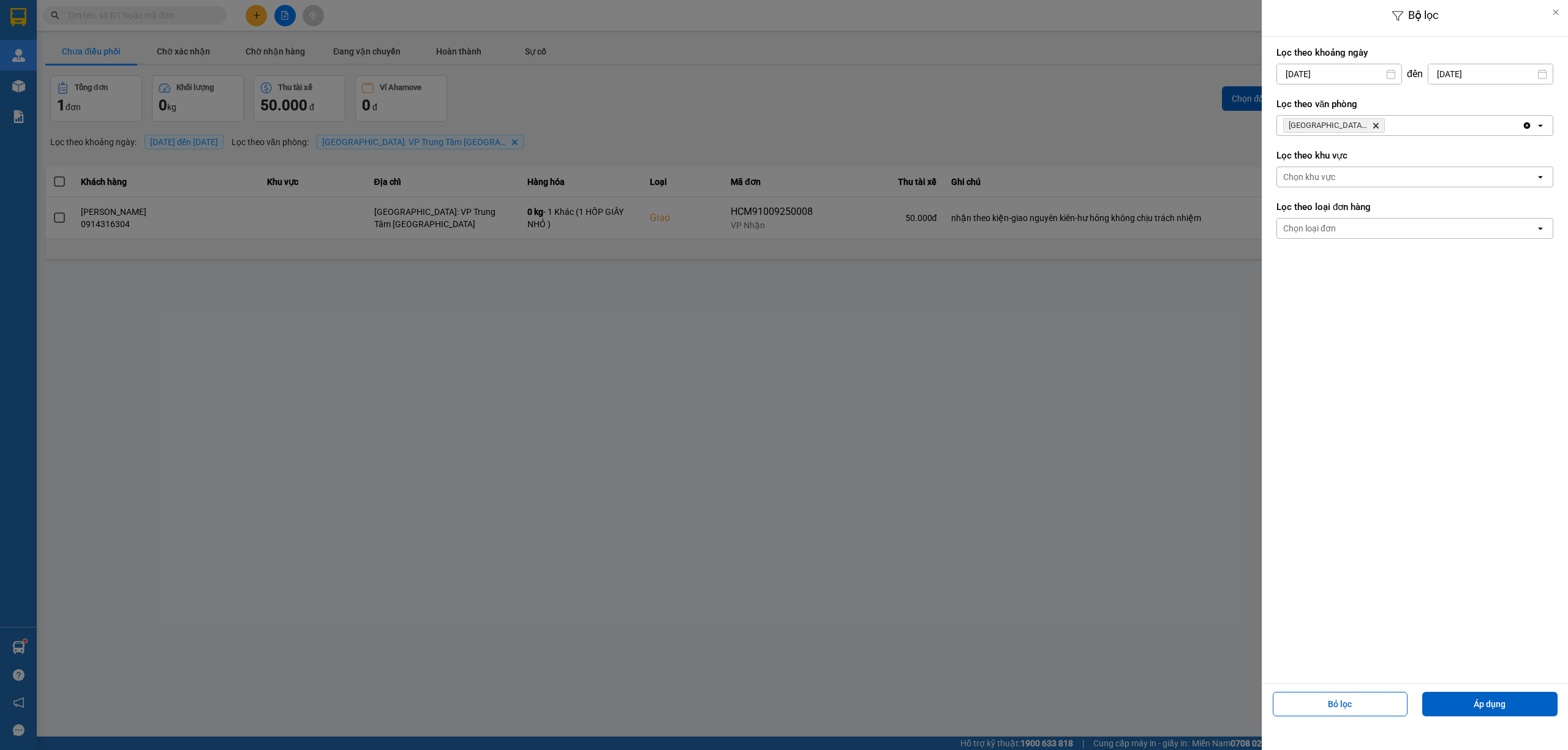
click at [1409, 127] on div "[GEOGRAPHIC_DATA]: VP Trung Tâm [GEOGRAPHIC_DATA] Delete" at bounding box center [1399, 126] width 245 height 19
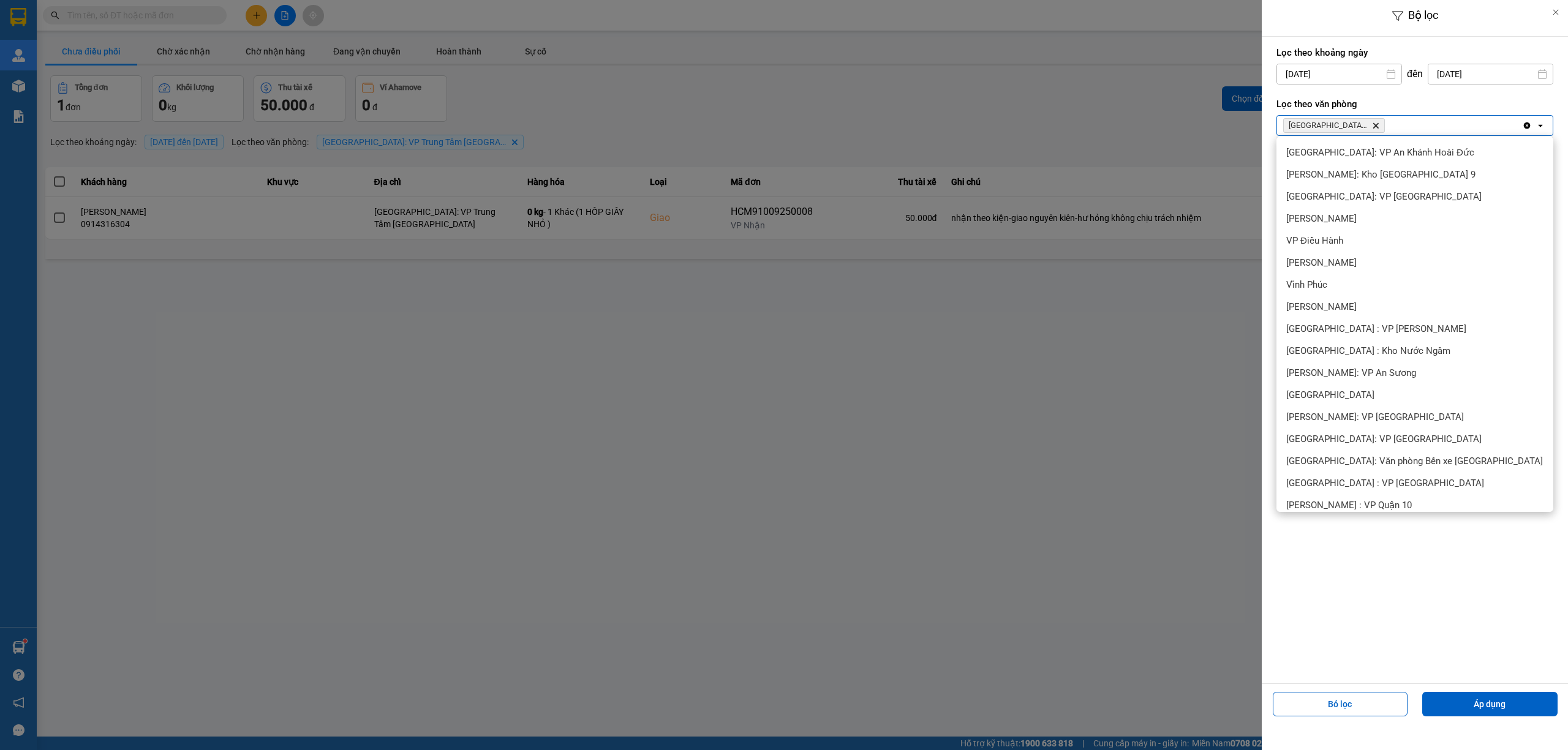
scroll to position [379, 0]
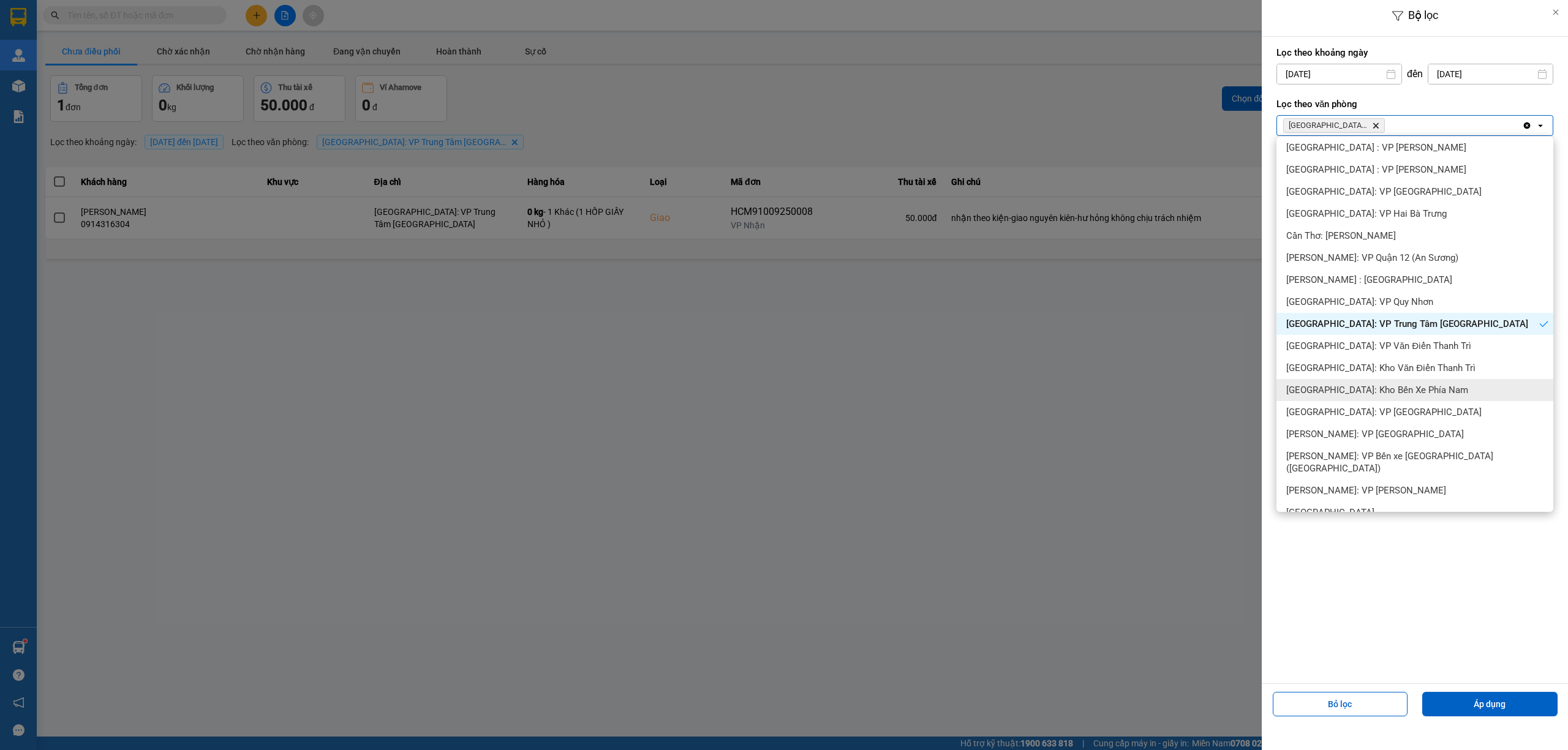
click at [1420, 393] on span "[GEOGRAPHIC_DATA]: Kho Bến Xe Phía Nam" at bounding box center [1377, 390] width 182 height 12
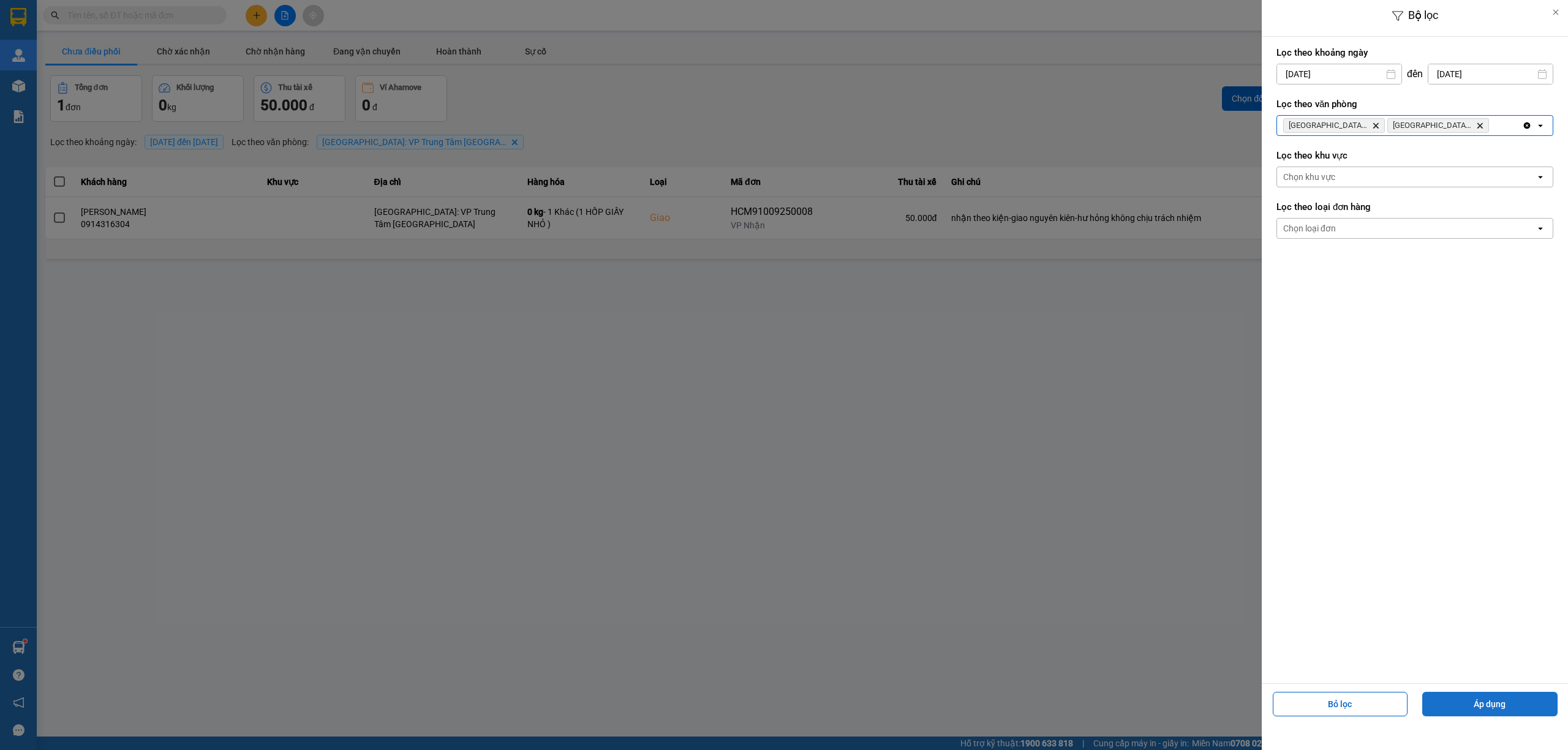
click at [1516, 709] on button "Áp dụng" at bounding box center [1489, 704] width 135 height 25
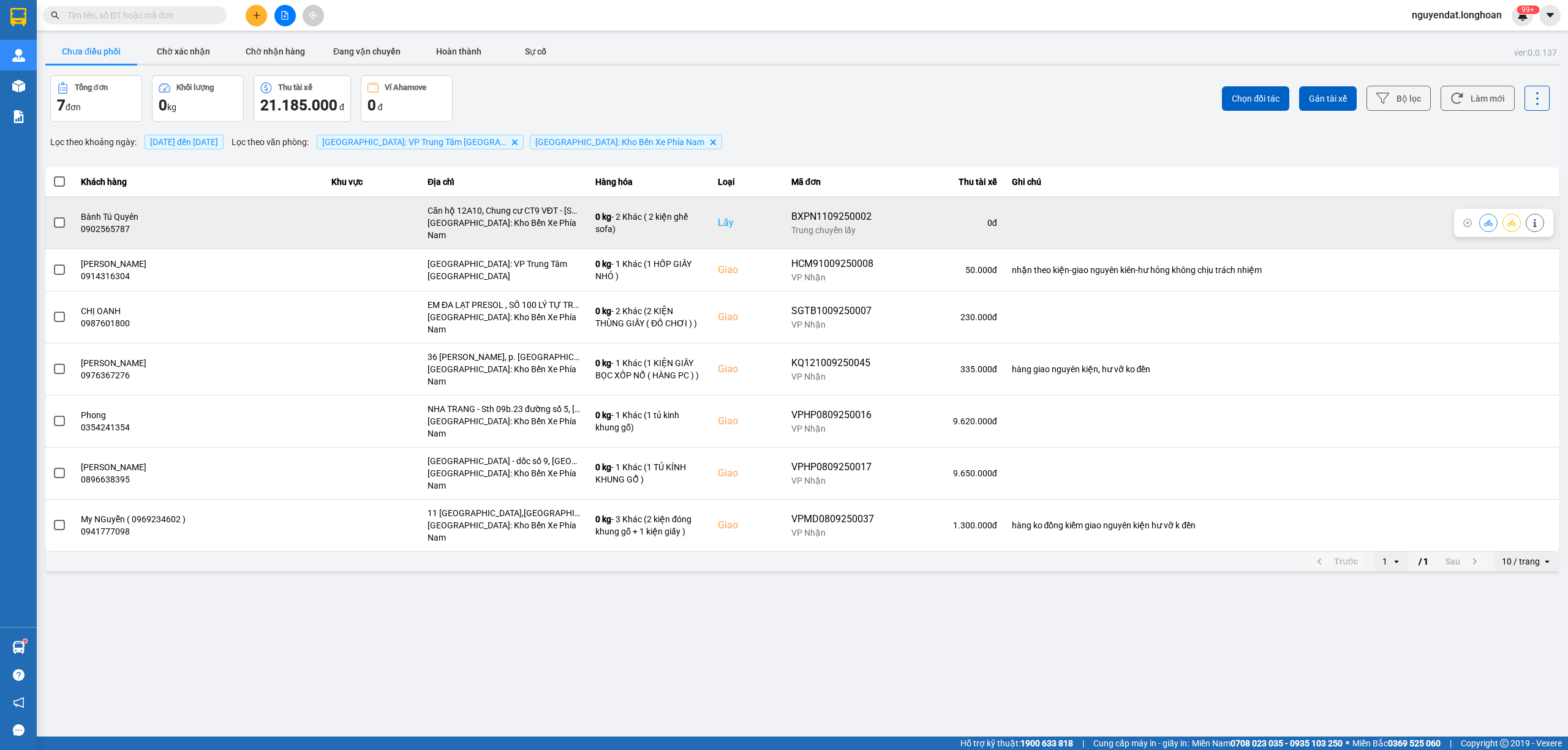
click at [62, 218] on span at bounding box center [59, 223] width 11 height 11
click at [53, 216] on input "checkbox" at bounding box center [53, 216] width 0 height 0
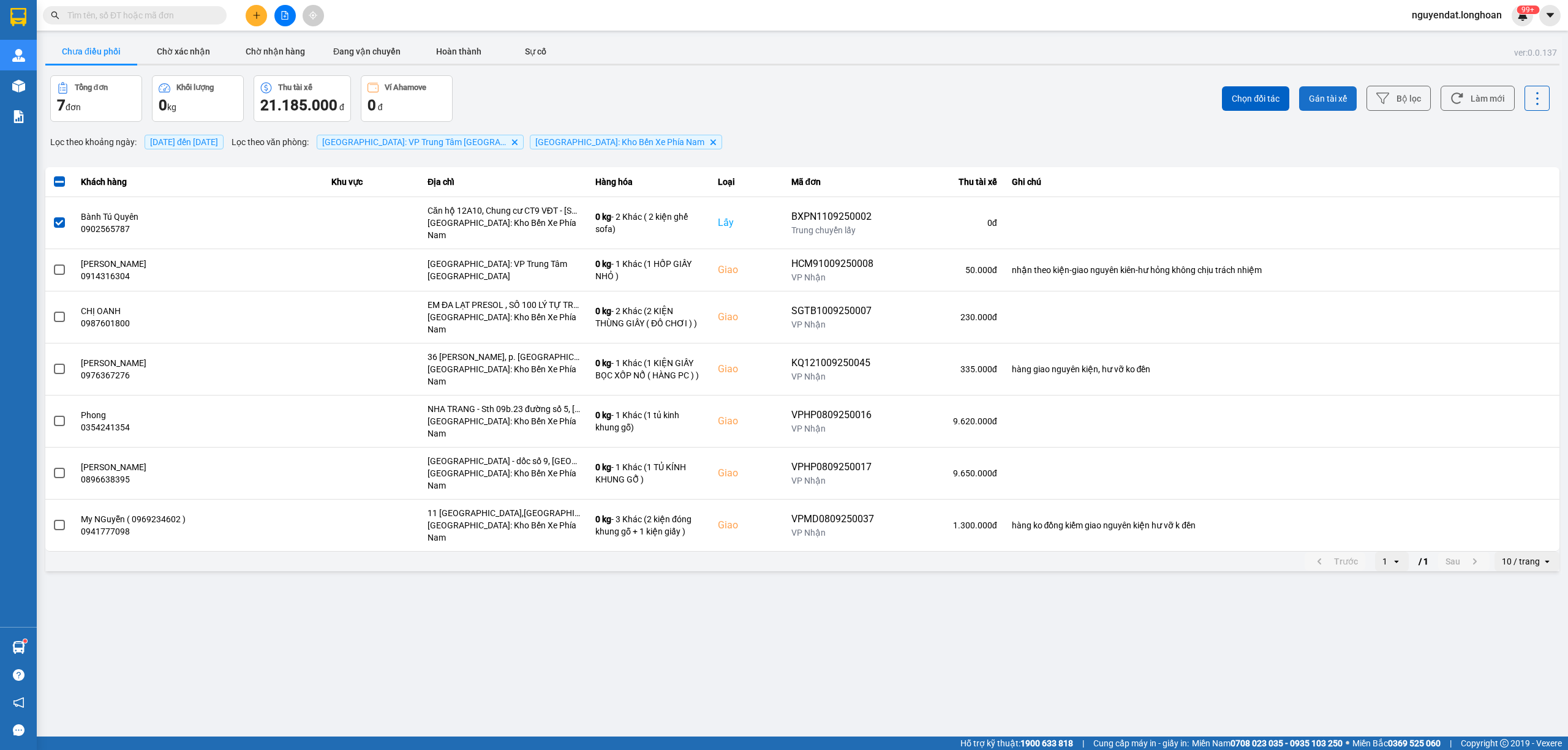
click at [1328, 98] on span "Gán tài xế" at bounding box center [1327, 99] width 38 height 12
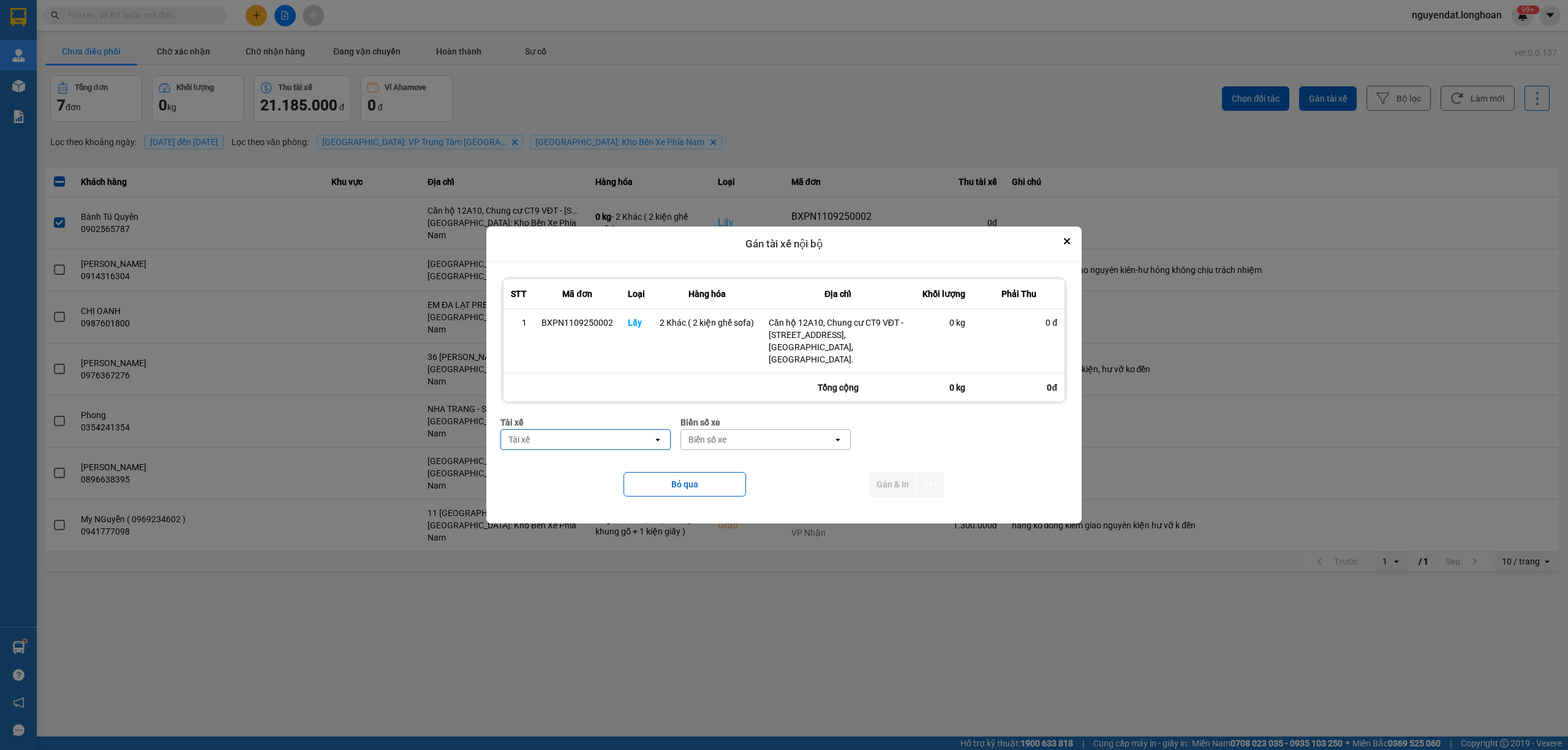
click at [523, 433] on div "Tài xế" at bounding box center [519, 440] width 21 height 12
type input "KHI"
click at [596, 475] on span "0793222247 - [PERSON_NAME] 0793.222.247" at bounding box center [587, 472] width 155 height 25
click at [784, 433] on div "Biển số xe" at bounding box center [805, 440] width 152 height 19
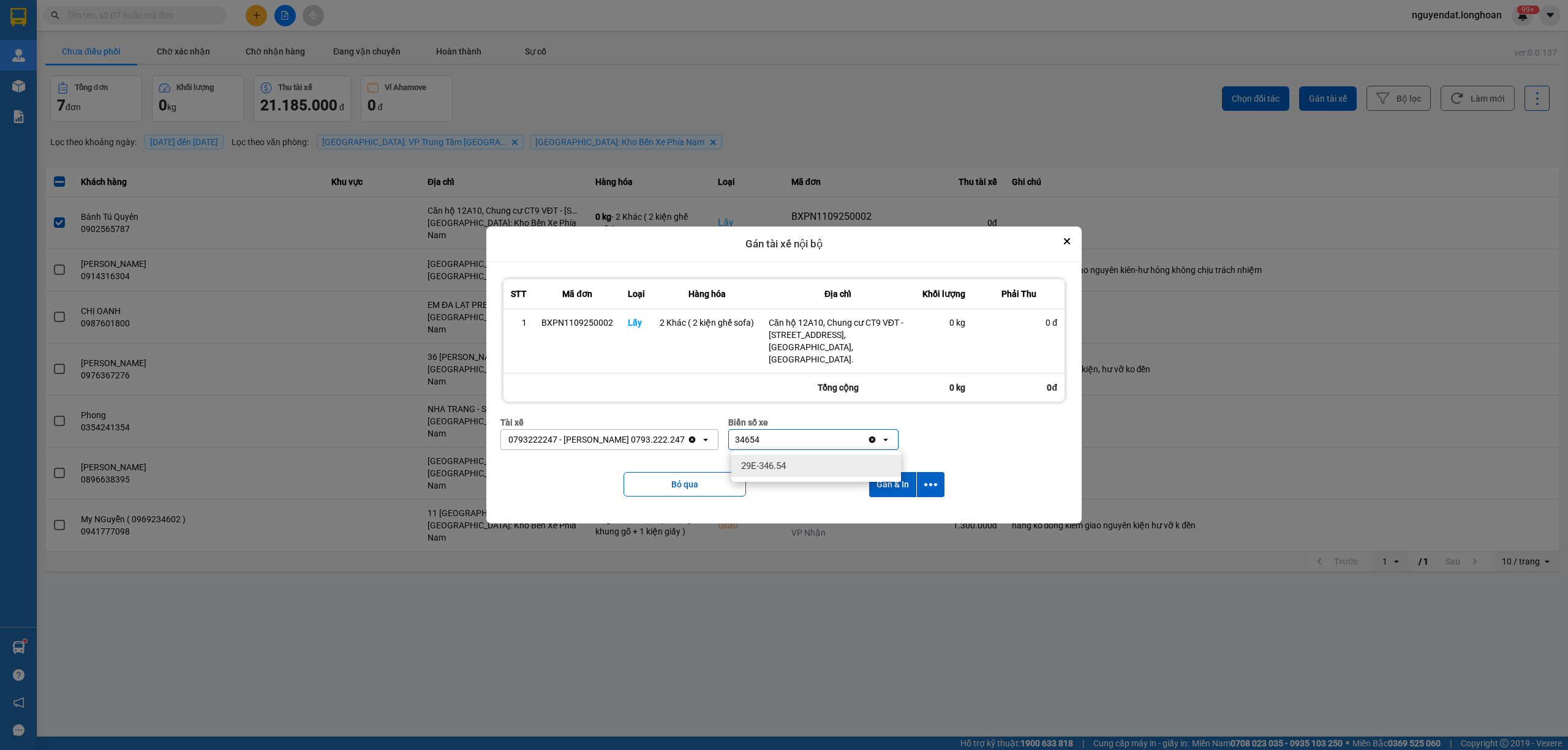
type input "34654"
click at [807, 466] on div "29E-346.54" at bounding box center [816, 465] width 170 height 22
click at [934, 485] on icon "dialog" at bounding box center [930, 484] width 13 height 3
click at [891, 524] on li "Chỉ gán tài" at bounding box center [898, 517] width 92 height 22
click at [938, 493] on button "dialog" at bounding box center [930, 485] width 27 height 25
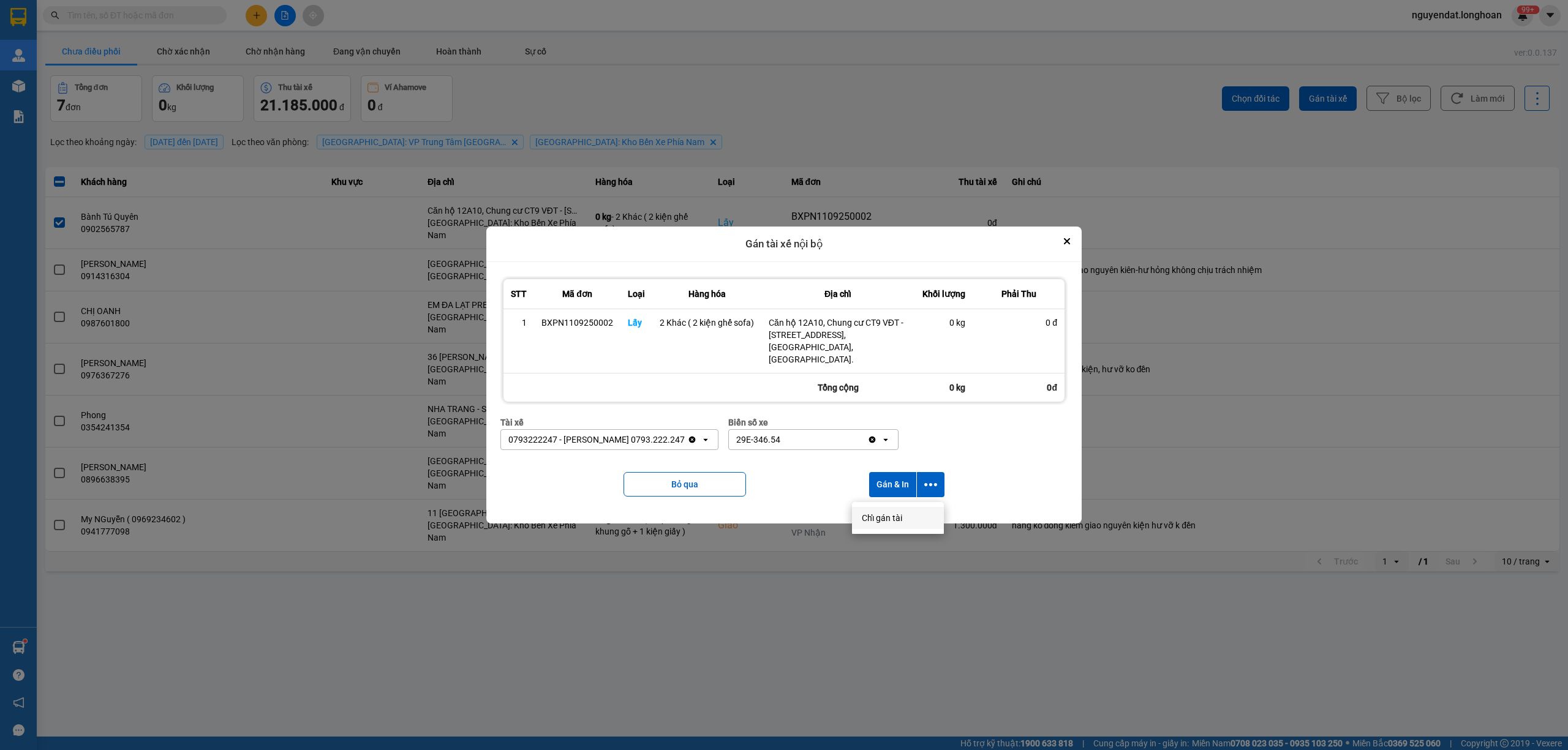
click at [885, 513] on span "Chỉ gán tài" at bounding box center [882, 518] width 41 height 12
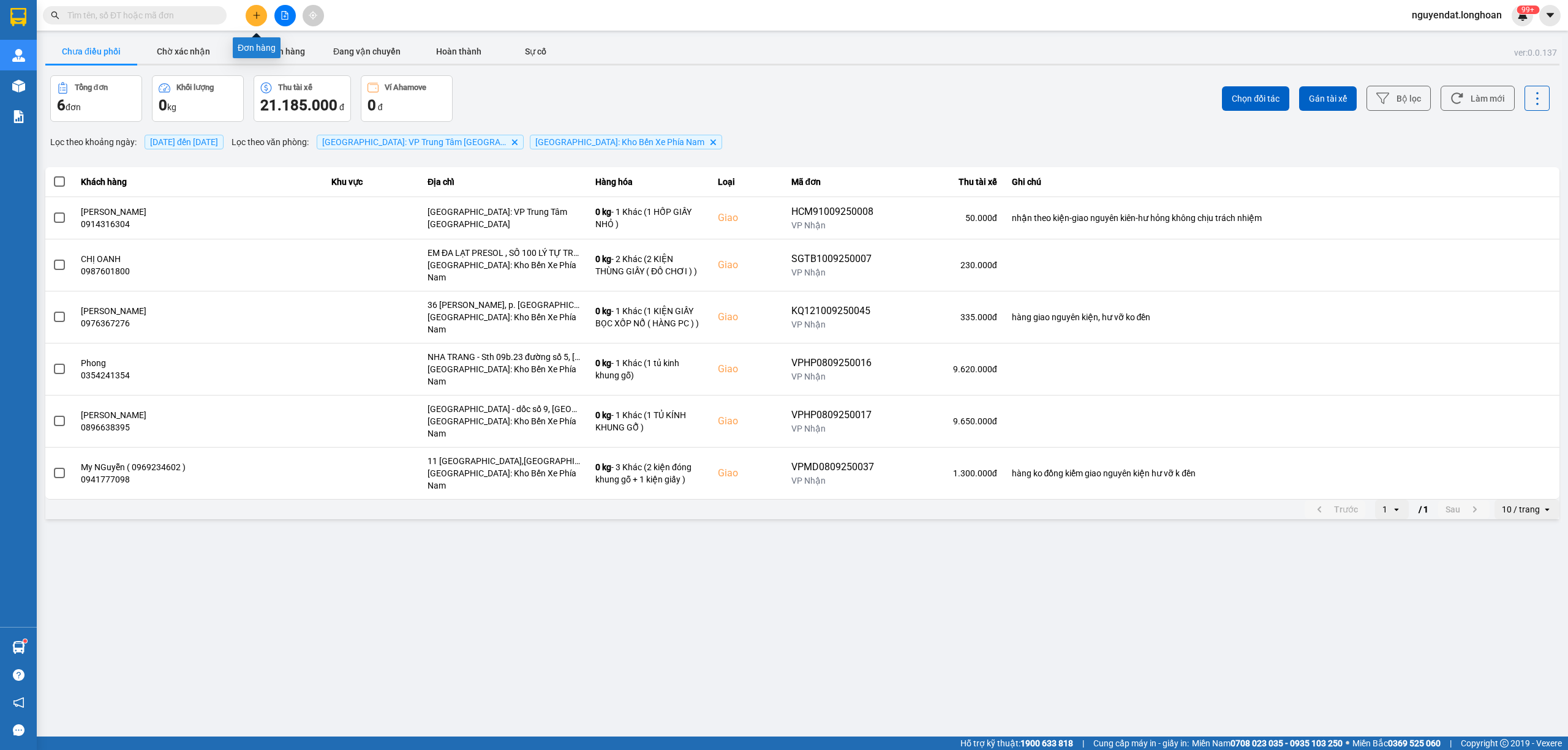
click at [258, 16] on icon "plus" at bounding box center [256, 15] width 9 height 9
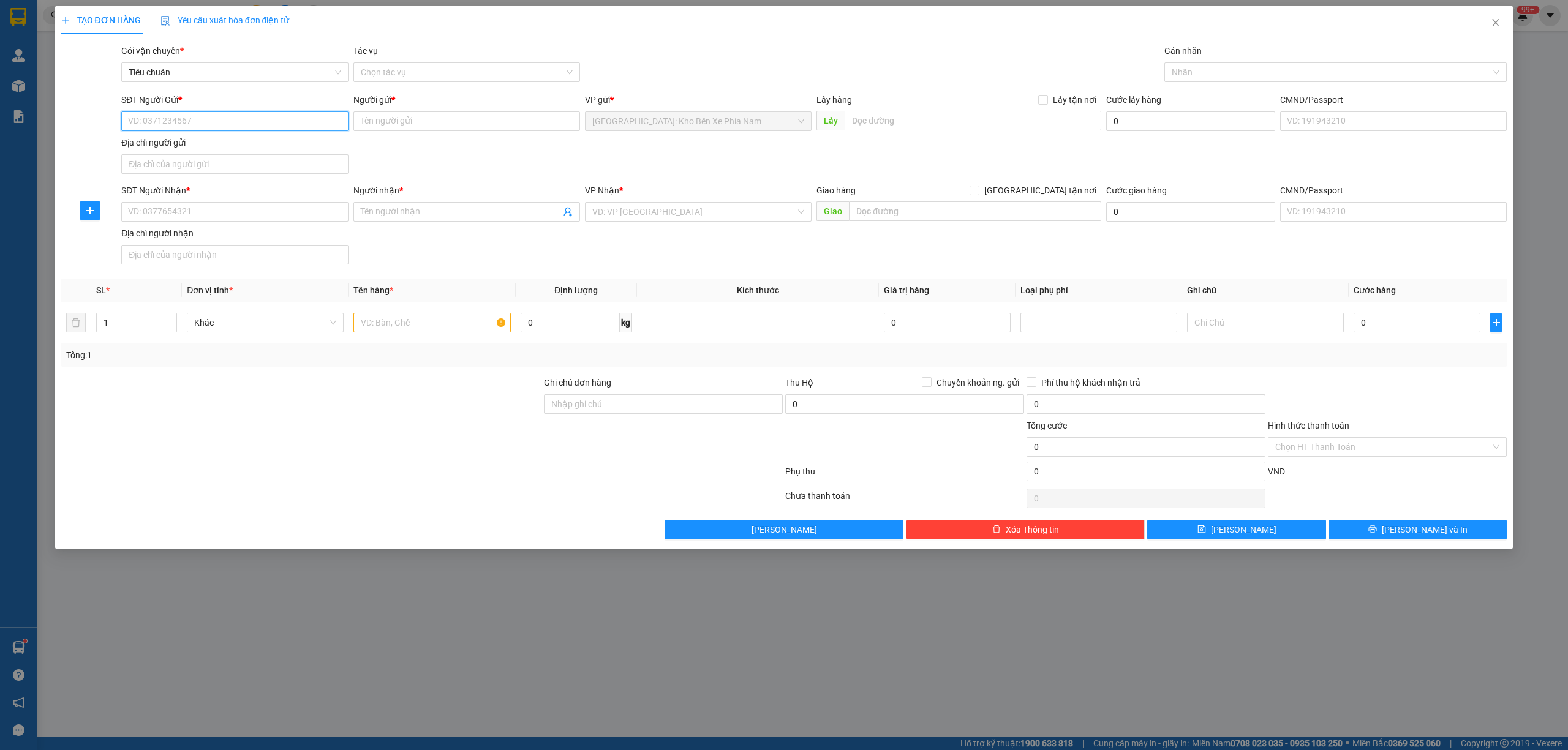
click at [219, 121] on input "SĐT Người Gửi *" at bounding box center [234, 121] width 226 height 19
paste input "0392736768"
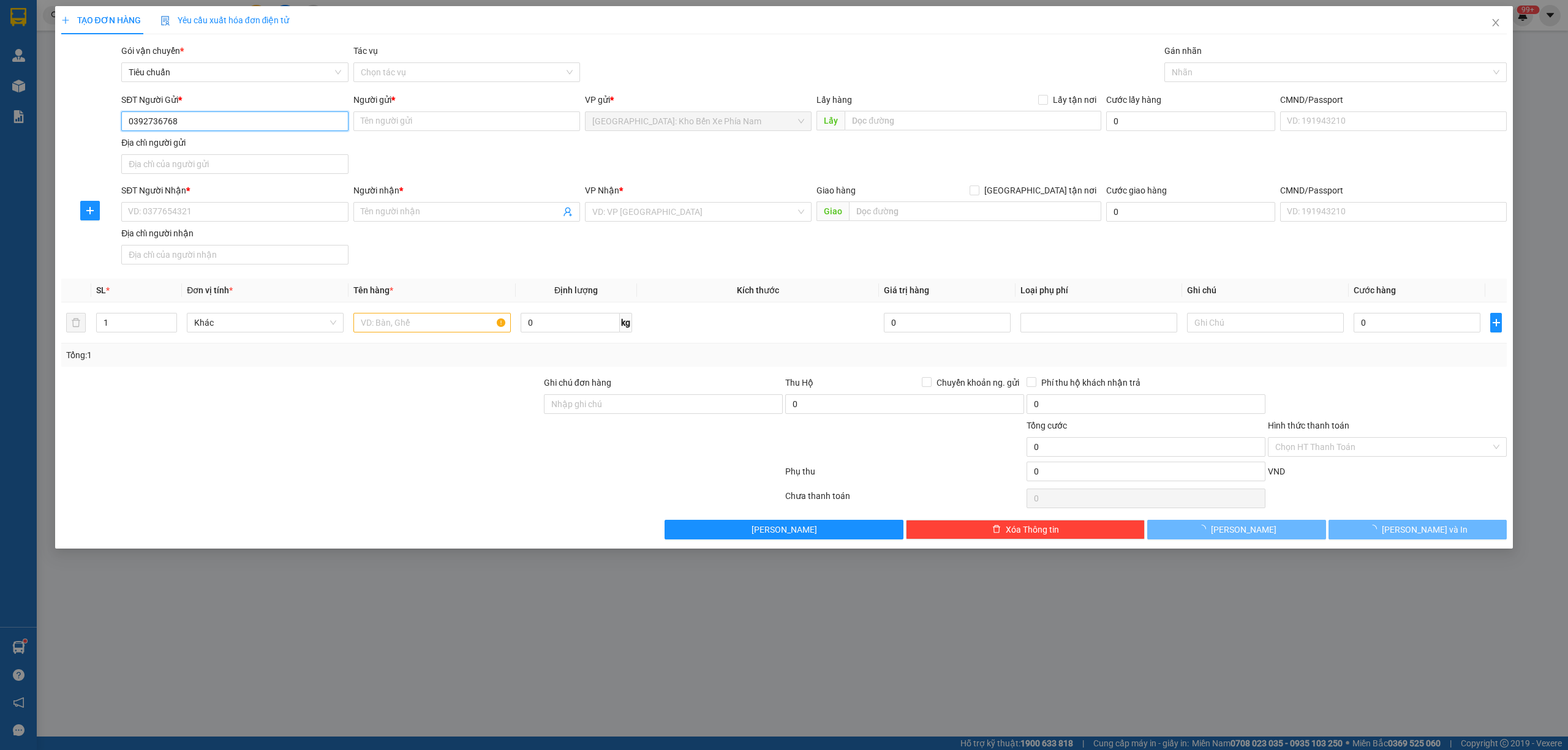
type input "0392736768"
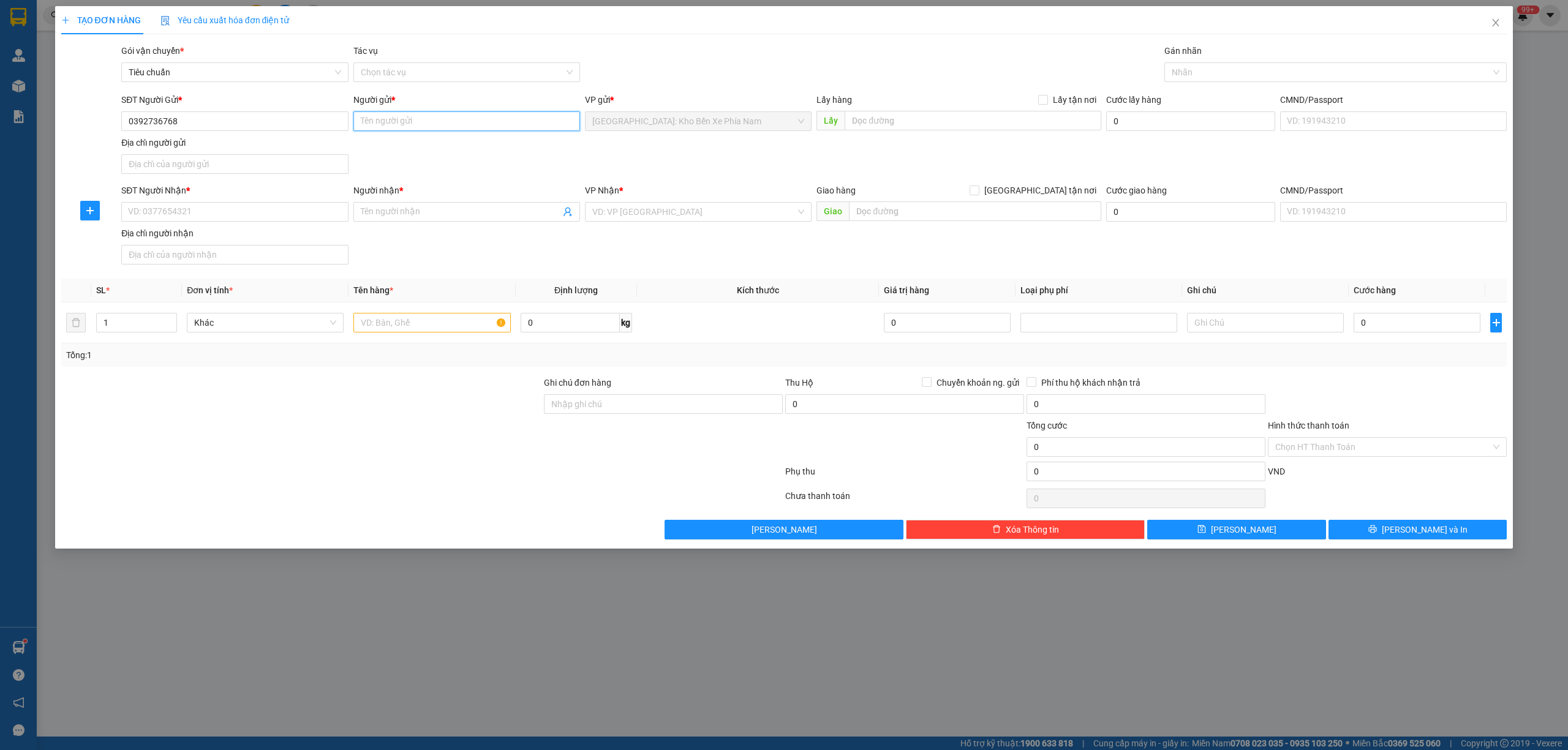
click at [393, 114] on input "Người gửi *" at bounding box center [467, 121] width 226 height 19
paste input "Tuyến"
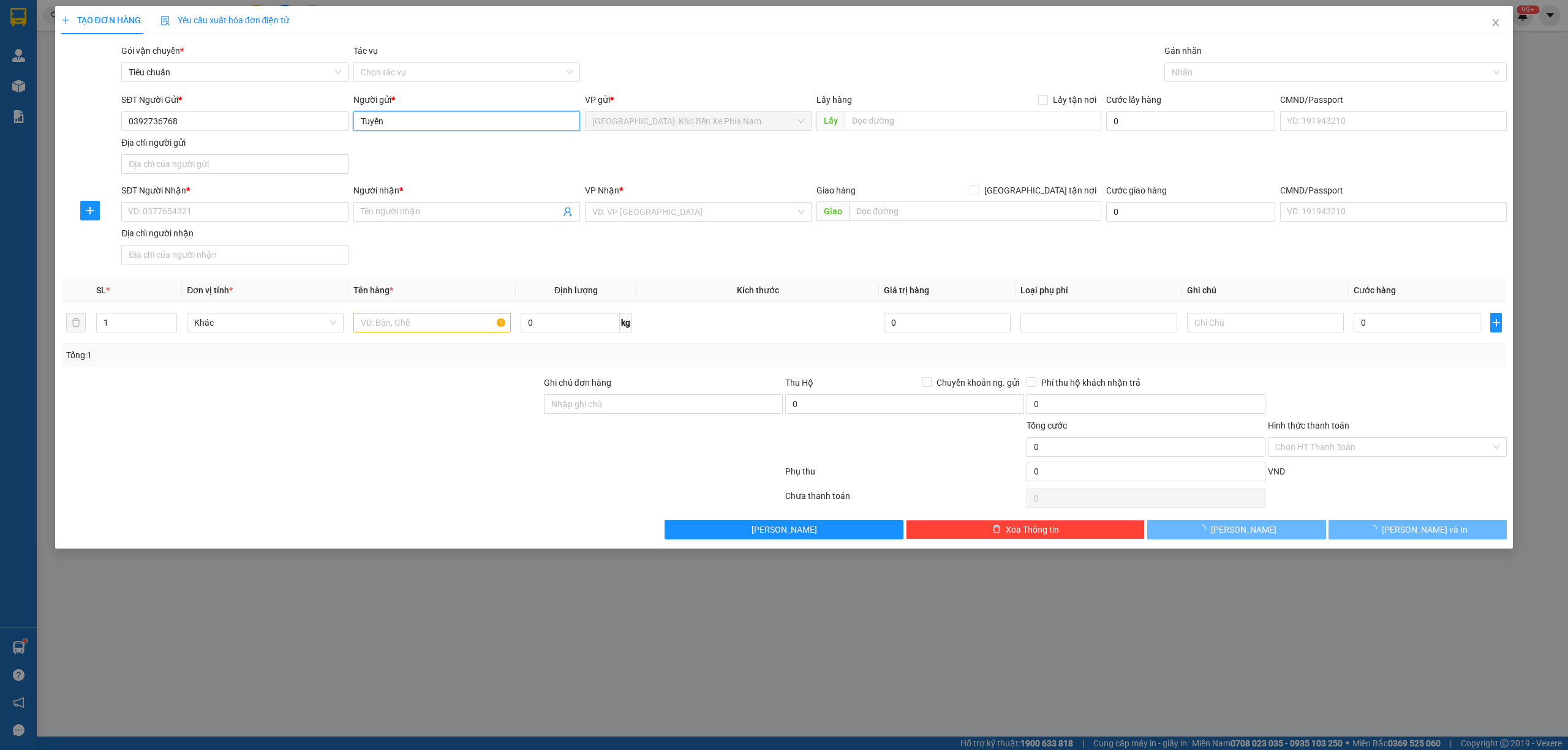
type input "Tuyến"
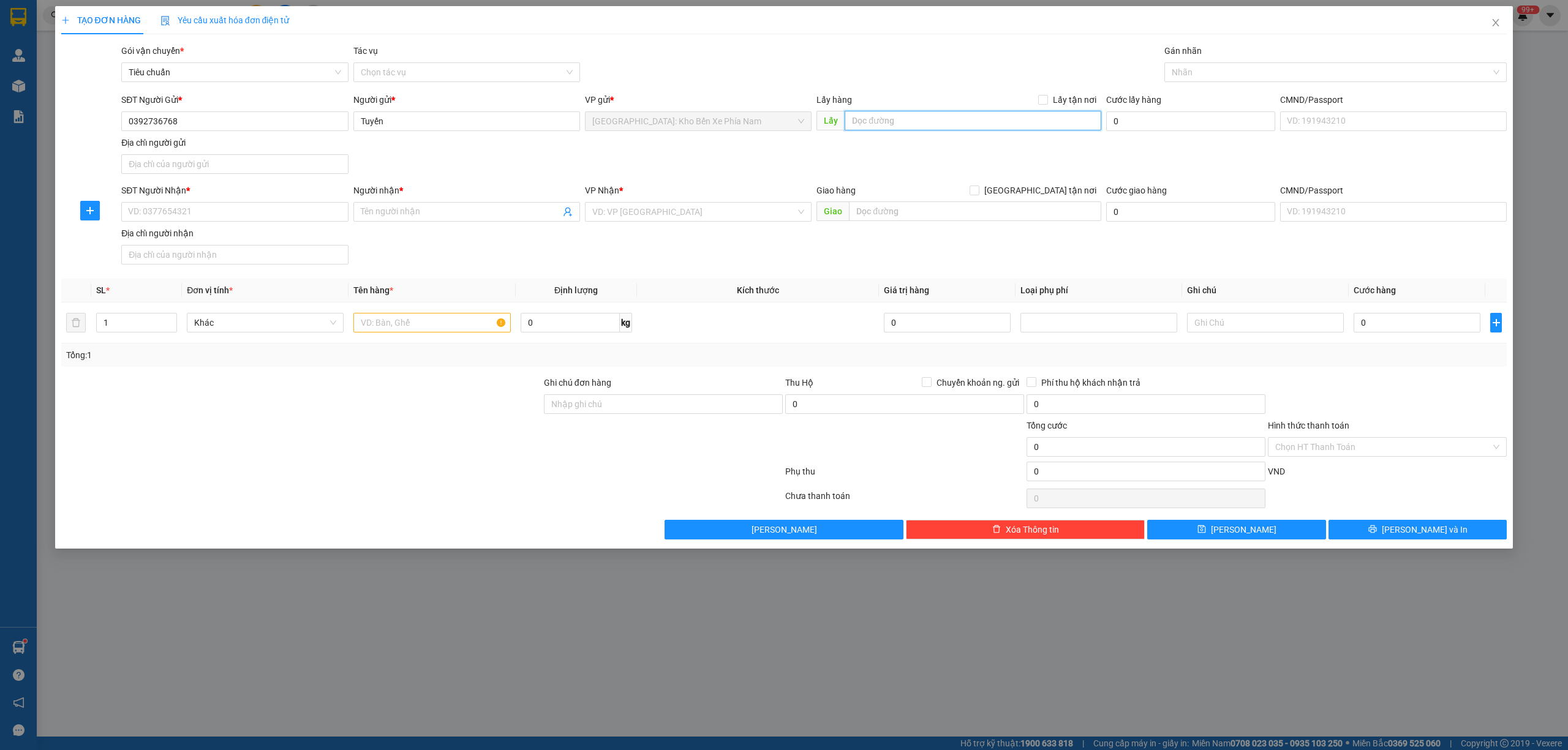
click at [921, 126] on input "text" at bounding box center [973, 120] width 256 height 19
paste input "5 [PERSON_NAME] Vĩnh Hải [GEOGRAPHIC_DATA]"
type input "5 [PERSON_NAME] Vĩnh Hải [GEOGRAPHIC_DATA]"
drag, startPoint x: 1051, startPoint y: 96, endPoint x: 1164, endPoint y: 88, distance: 113.3
click at [1052, 96] on span "Lấy tận nơi" at bounding box center [1075, 99] width 53 height 13
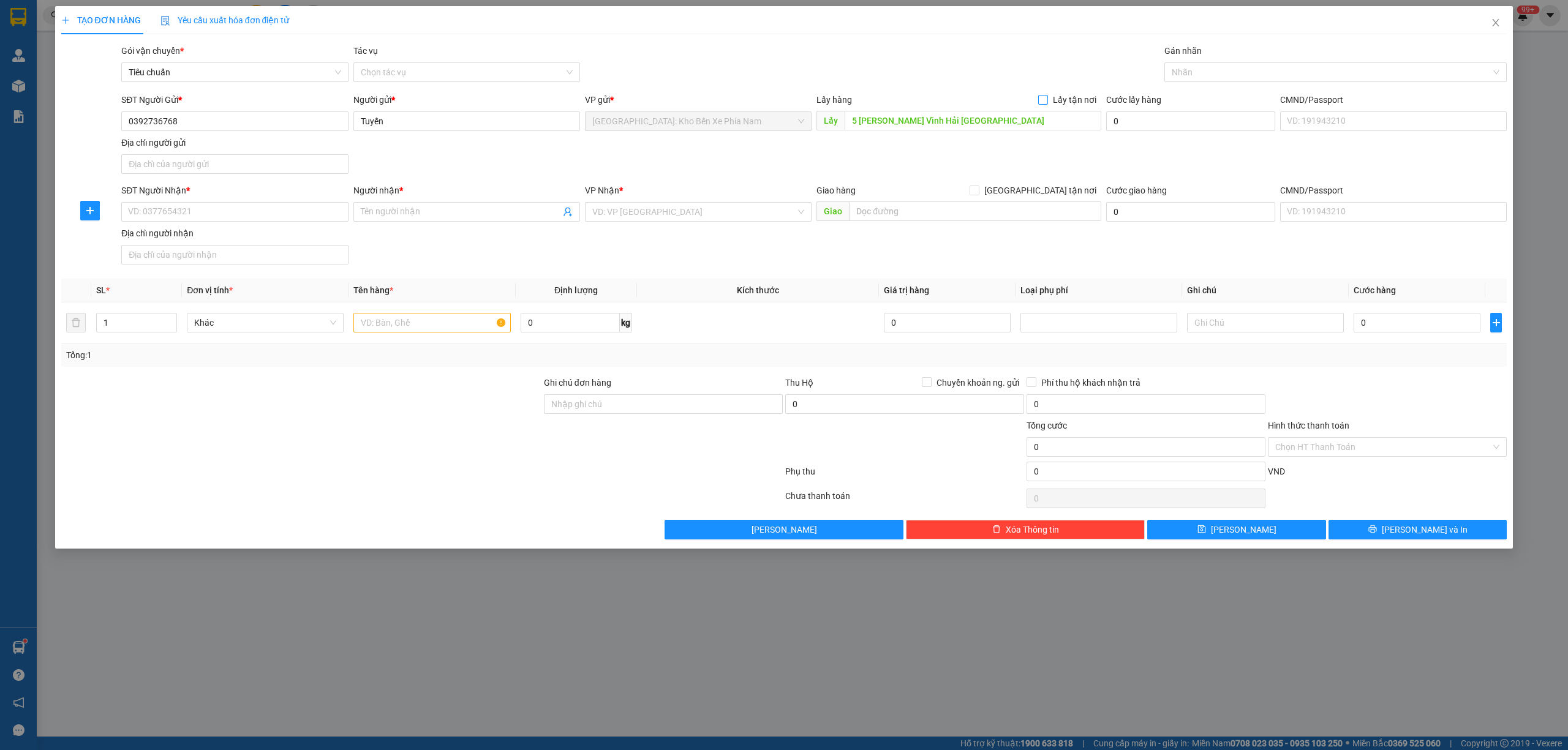
click at [1046, 96] on input "Lấy tận nơi" at bounding box center [1043, 99] width 9 height 9
checkbox input "true"
click at [1210, 82] on div "Gán nhãn Nhãn" at bounding box center [1335, 65] width 343 height 42
click at [1213, 71] on div at bounding box center [1329, 72] width 325 height 15
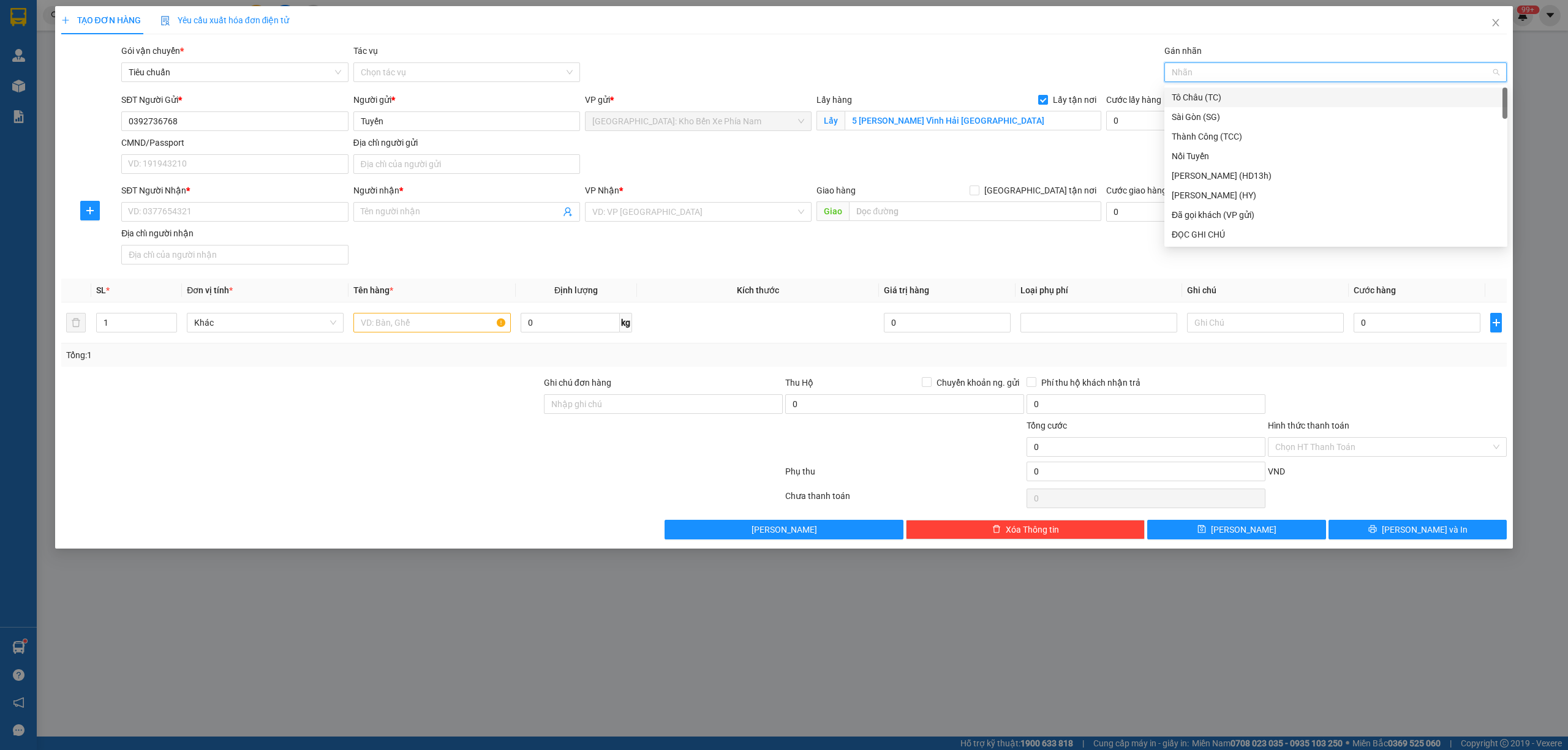
type input "G"
click at [1204, 232] on div "[GEOGRAPHIC_DATA] tận nơi" at bounding box center [1335, 234] width 328 height 13
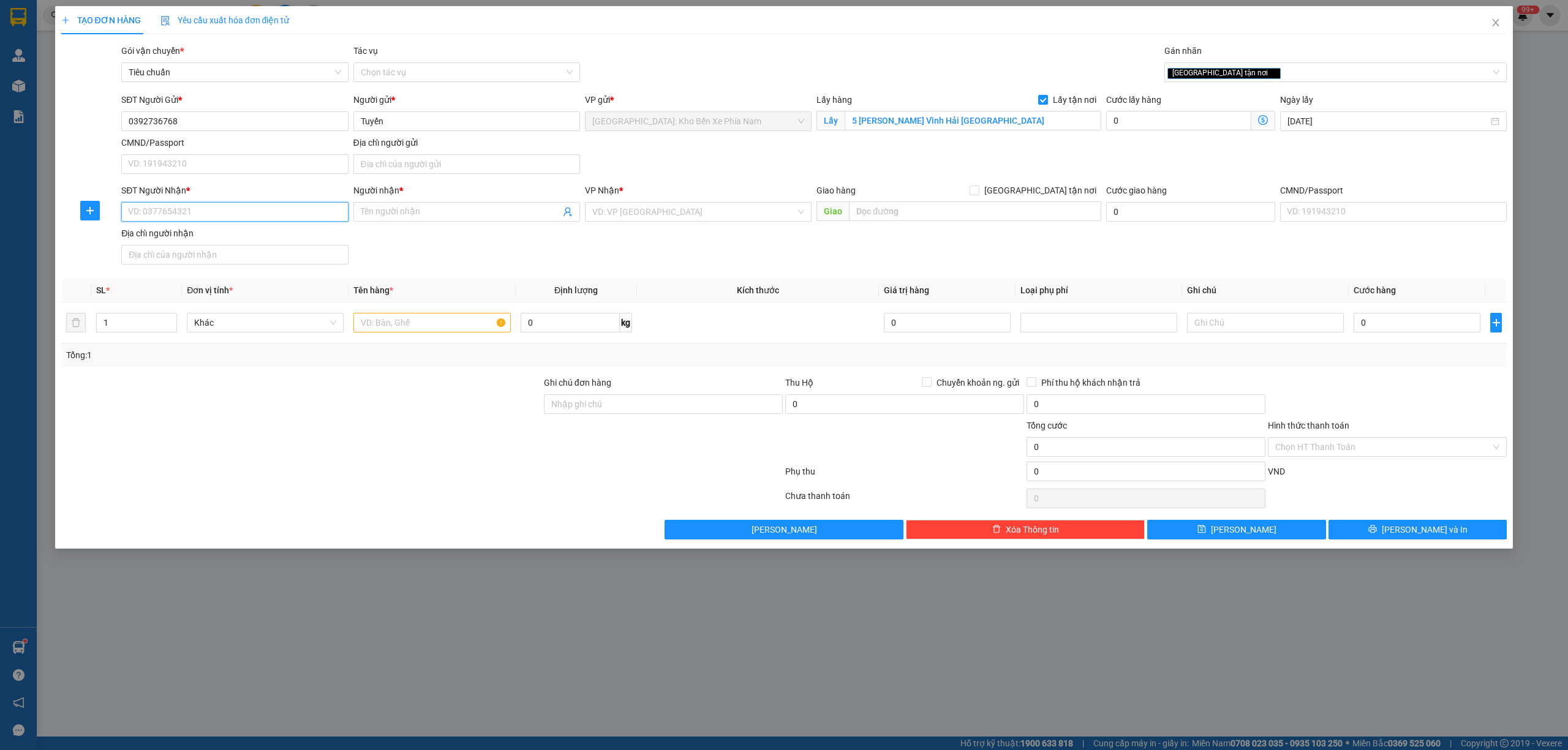
click at [180, 208] on input "SĐT Người Nhận *" at bounding box center [234, 212] width 226 height 19
paste input "0392736768"
type input "0392736768"
drag, startPoint x: 391, startPoint y: 121, endPoint x: 358, endPoint y: 123, distance: 33.1
click at [358, 123] on input "Tuyến" at bounding box center [467, 121] width 226 height 19
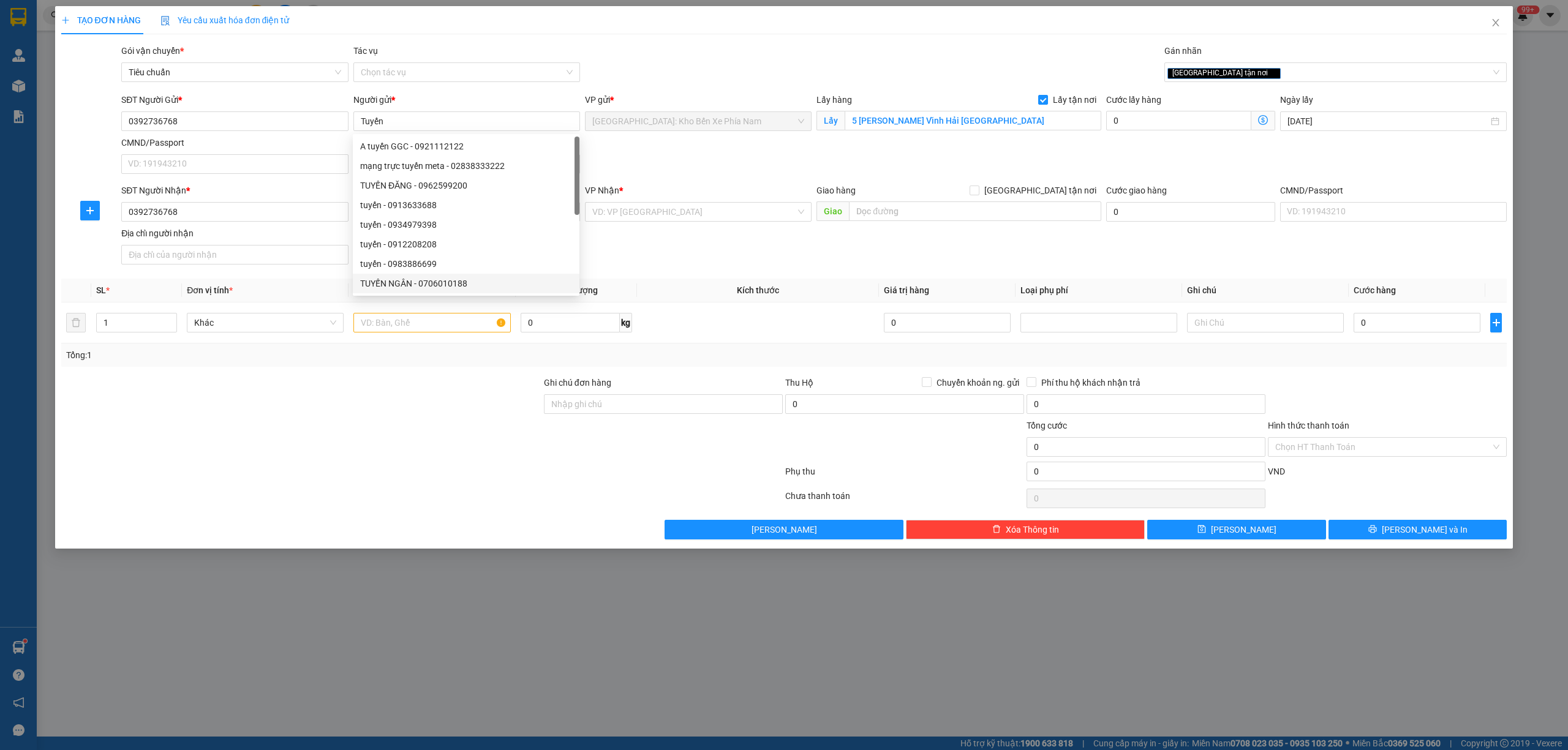
click at [353, 402] on div at bounding box center [302, 397] width 483 height 42
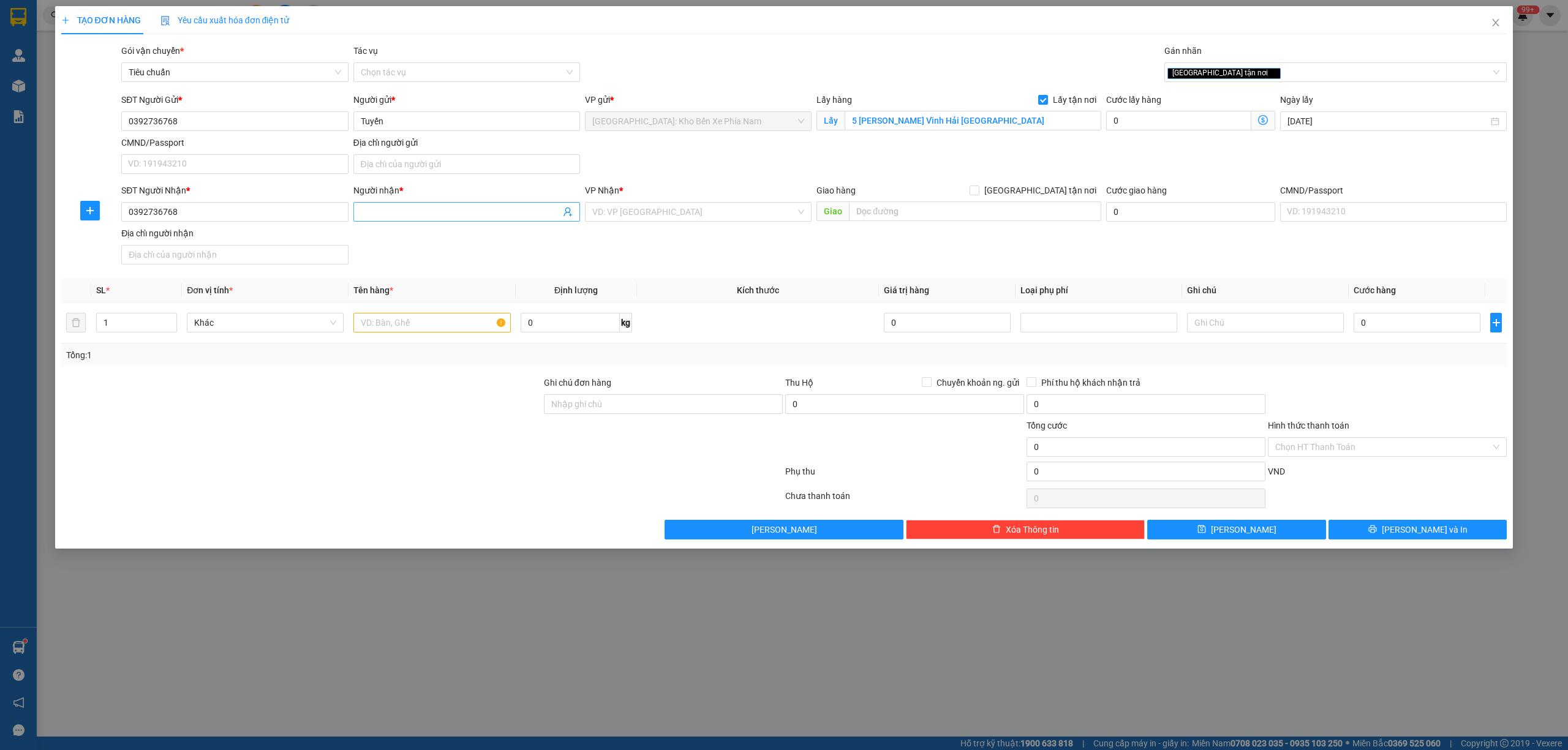
click at [447, 212] on input "Người nhận *" at bounding box center [461, 211] width 200 height 13
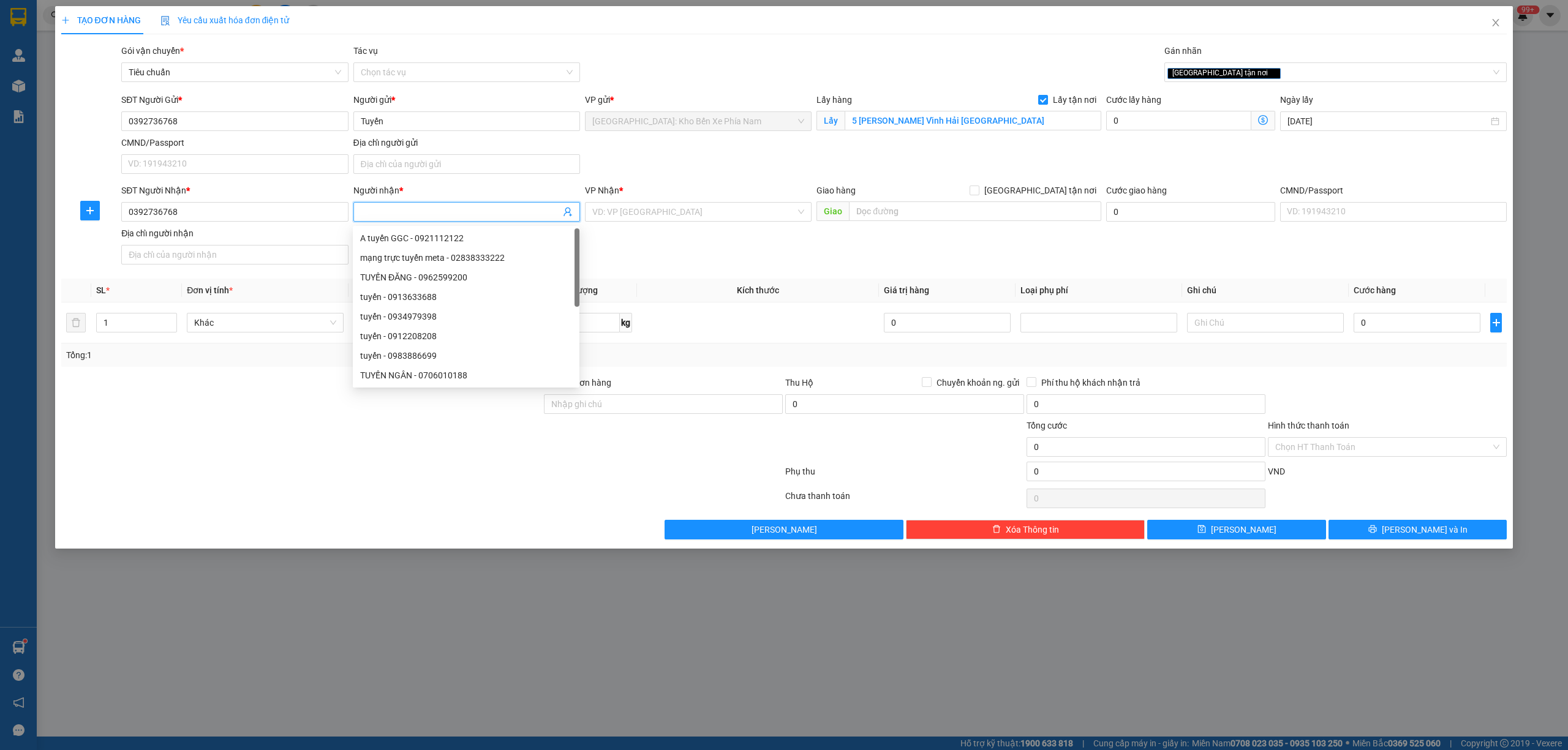
paste input "Tuyến"
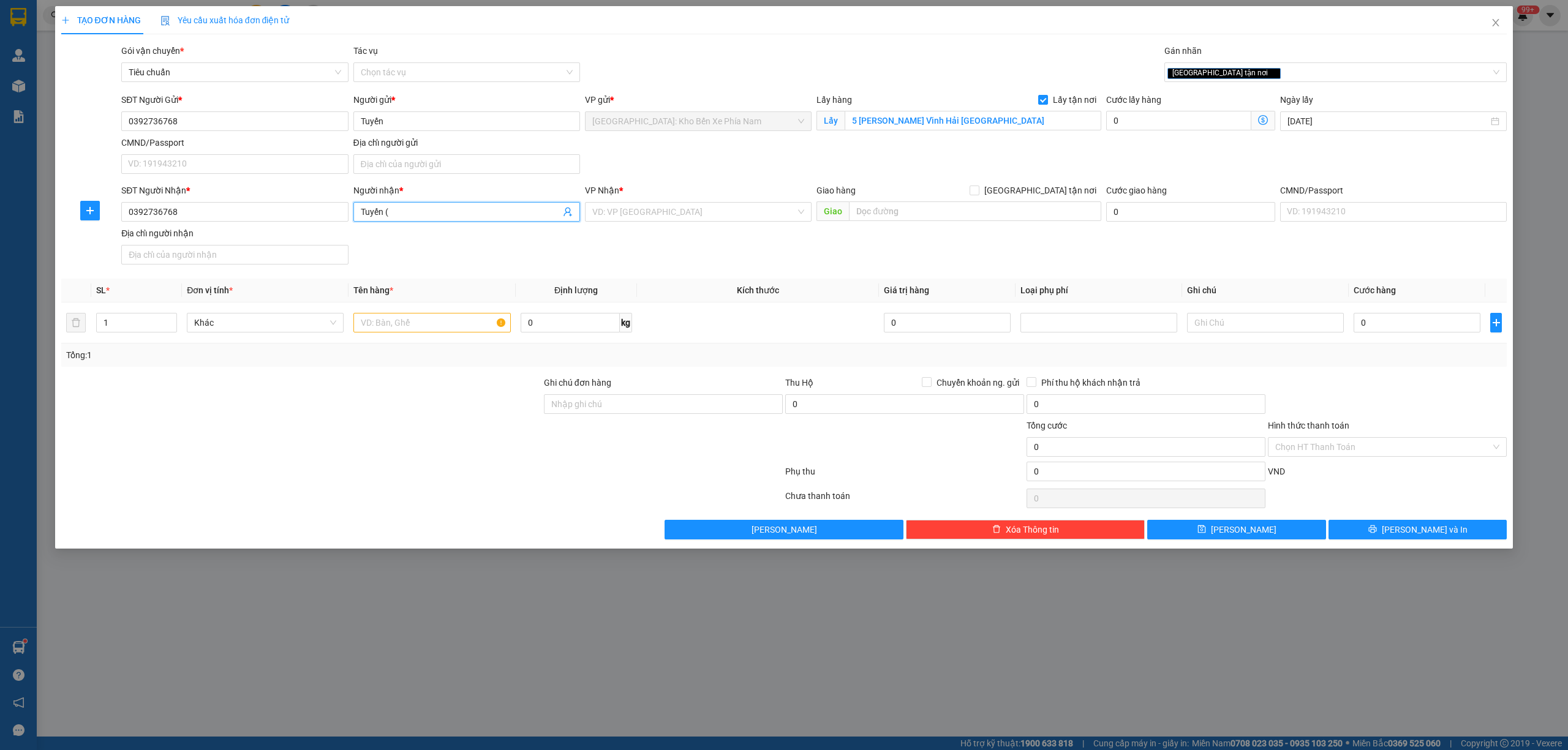
paste input "a Páo 0925391929)"
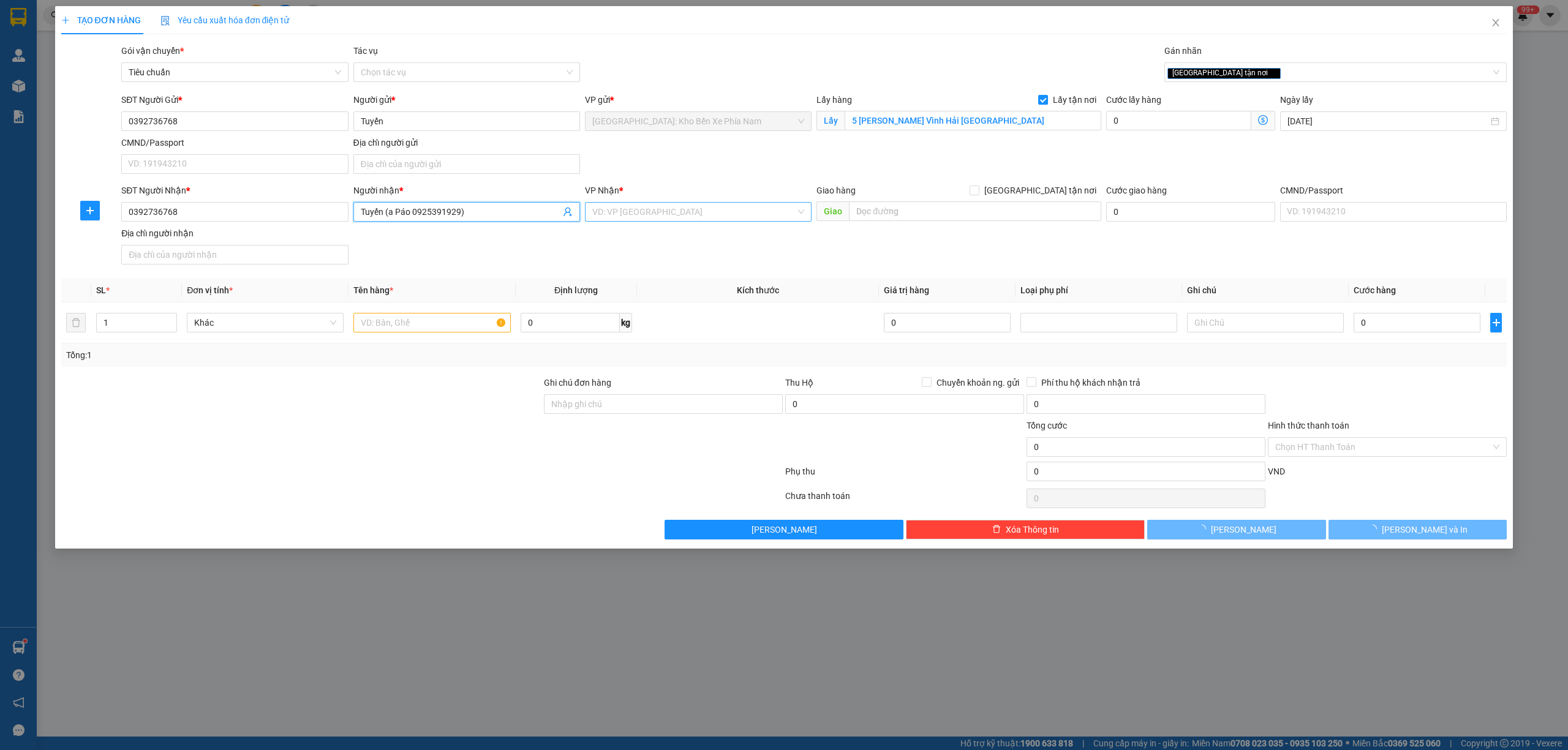
type input "Tuyến (a Páo 0925391929)"
drag, startPoint x: 682, startPoint y: 218, endPoint x: 710, endPoint y: 218, distance: 28.0
click at [684, 217] on input "search" at bounding box center [694, 211] width 203 height 19
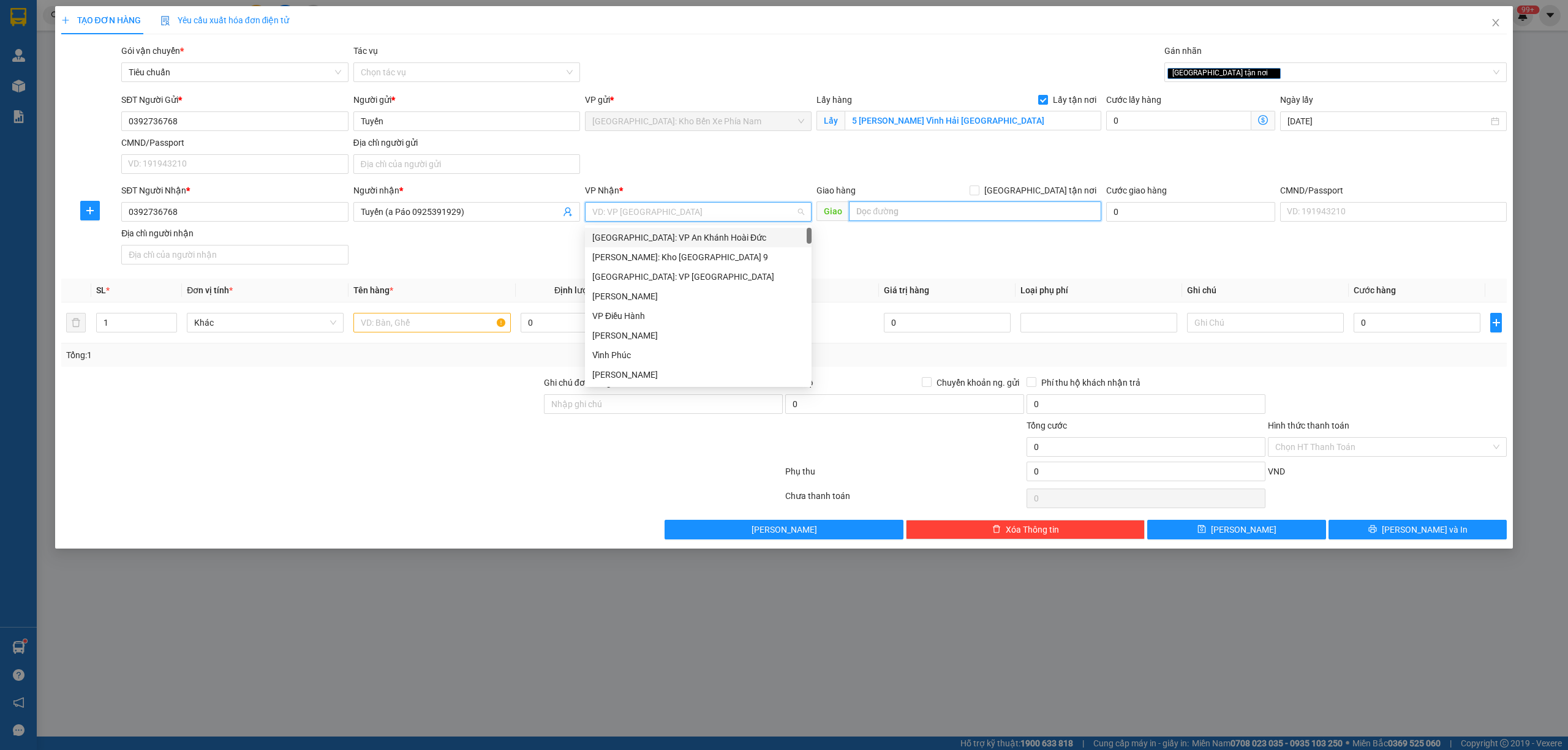
click at [933, 214] on input "text" at bounding box center [975, 211] width 252 height 19
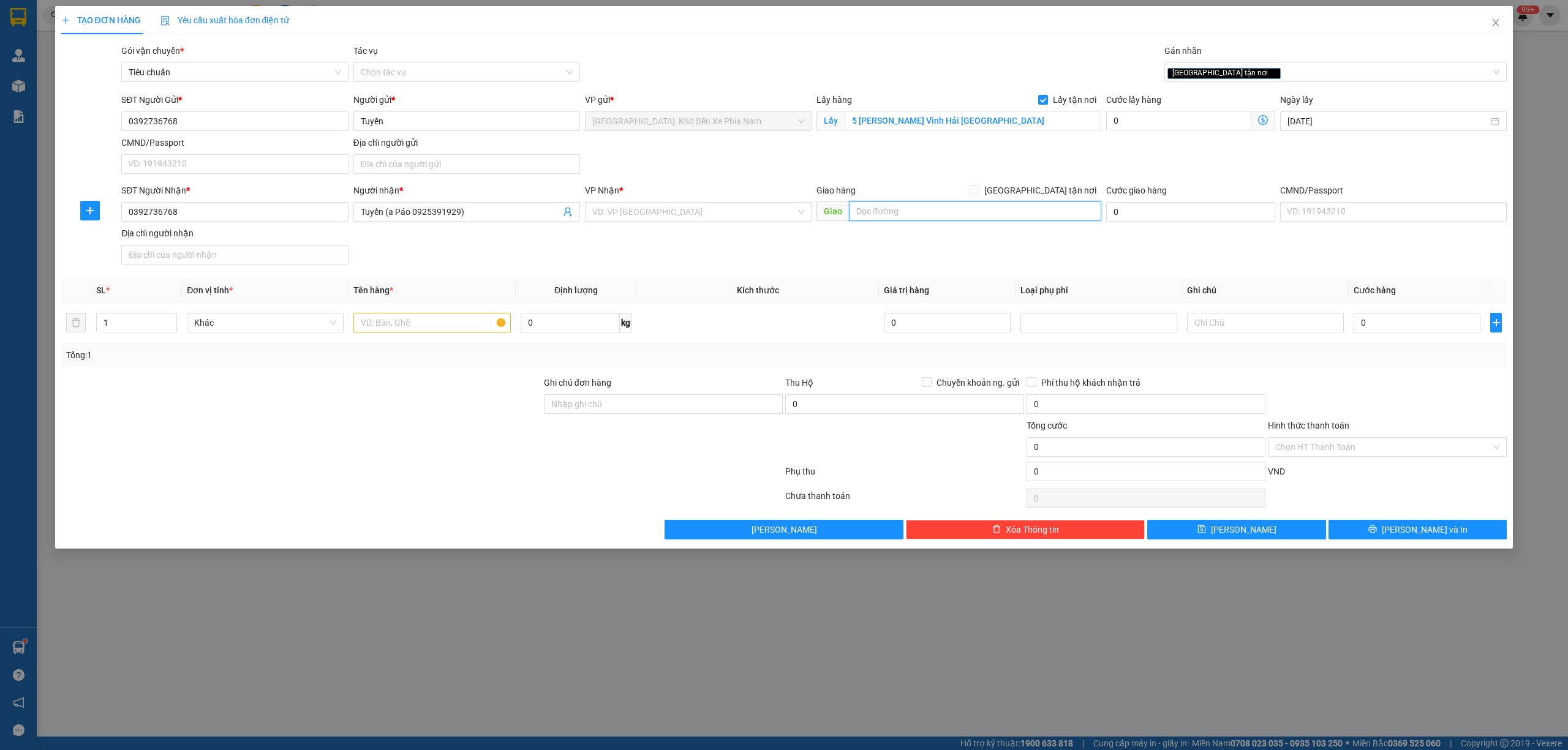
paste input "hẻm 2 Đặng Thái Thân, Phường 3 Đà Lạt"
type input "hẻm 2 Đặng Thái Thân, Phường 3 Đà Lạt"
click at [1046, 186] on span "[GEOGRAPHIC_DATA] tận nơi" at bounding box center [1040, 190] width 122 height 13
click at [978, 186] on input "[GEOGRAPHIC_DATA] tận nơi" at bounding box center [974, 190] width 9 height 9
checkbox input "true"
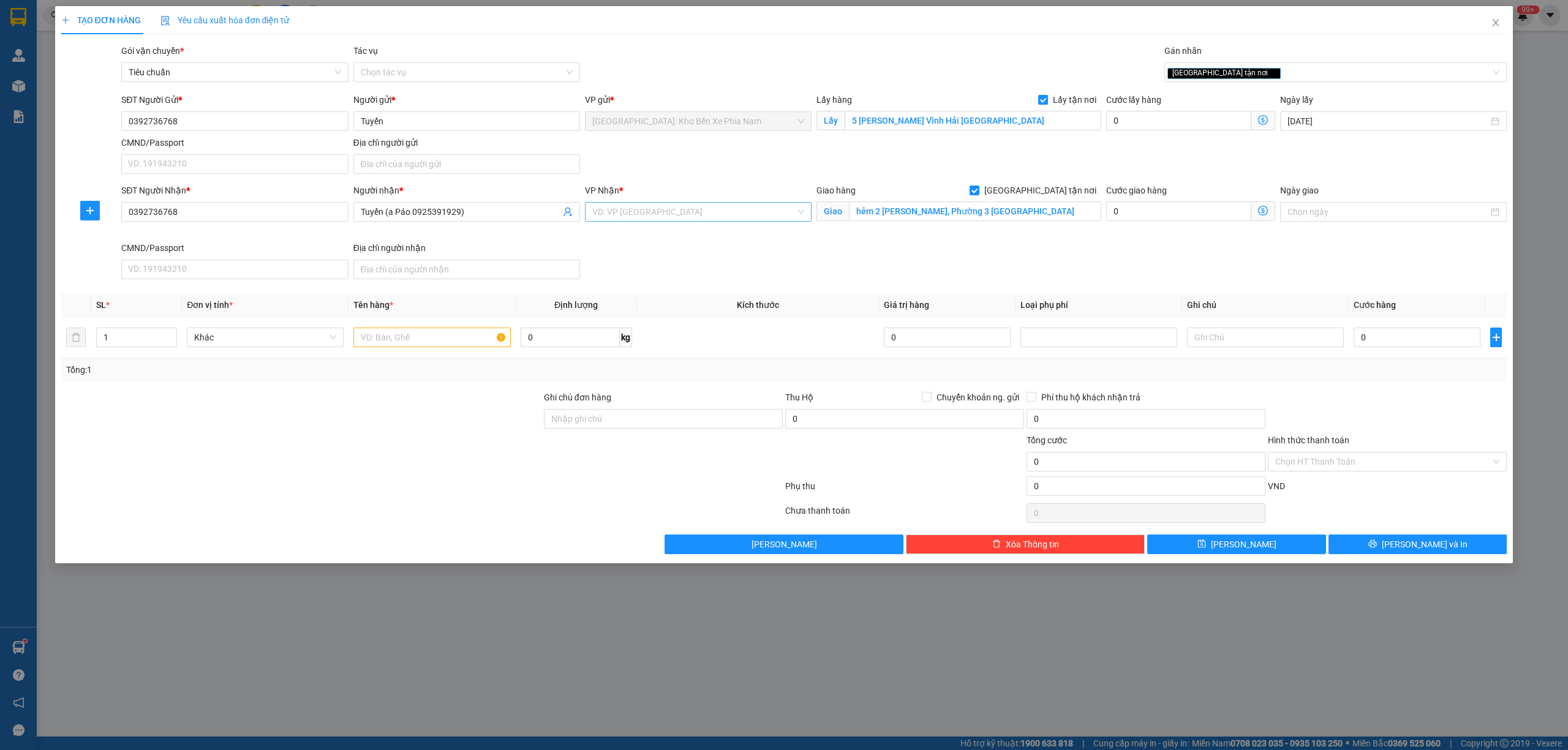
drag, startPoint x: 716, startPoint y: 203, endPoint x: 761, endPoint y: 216, distance: 46.8
click at [719, 204] on div "VP Nhận * VD: VP Sài Gòn" at bounding box center [698, 205] width 226 height 42
click at [744, 214] on input "search" at bounding box center [694, 211] width 203 height 19
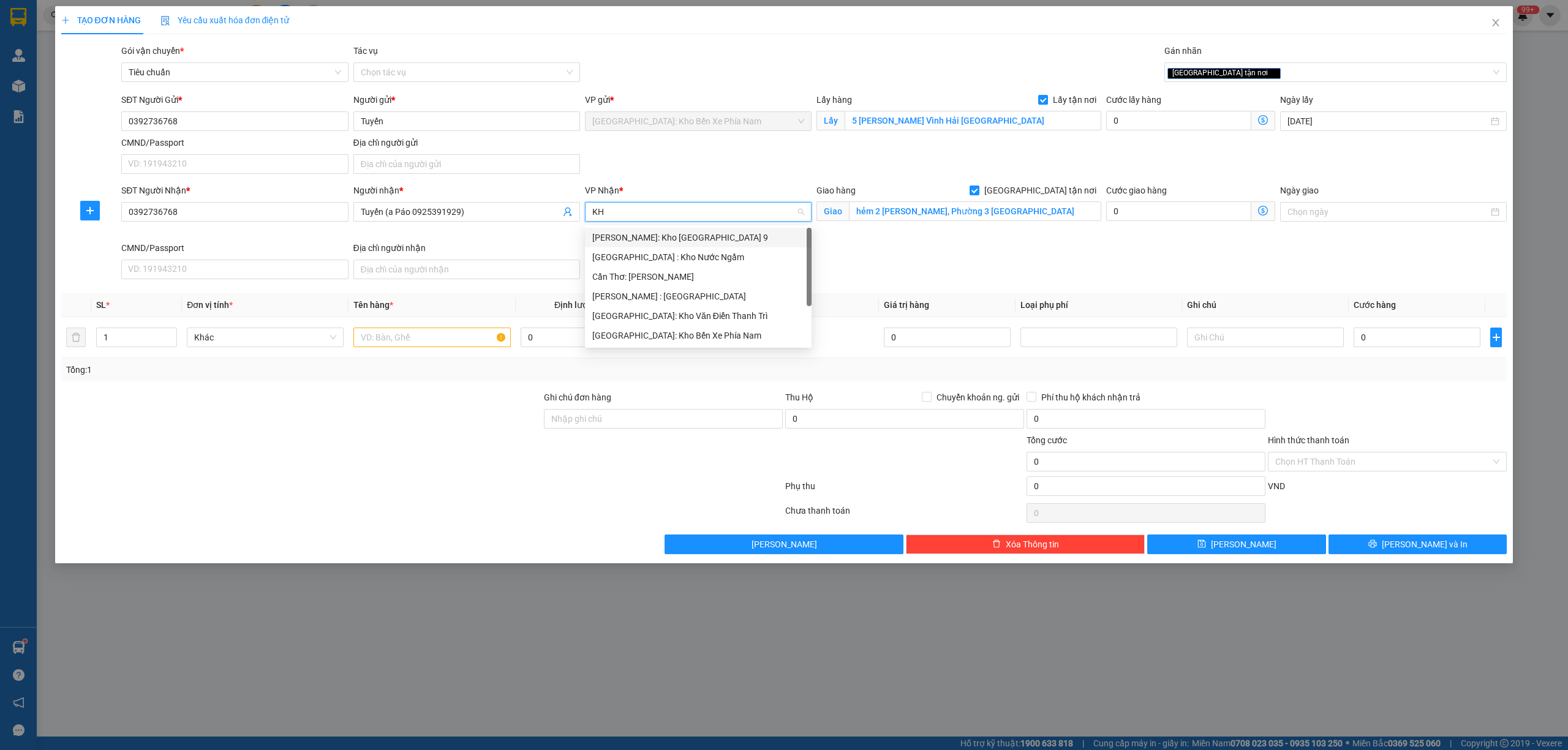
type input "KHO"
click at [696, 336] on div "[GEOGRAPHIC_DATA]: Kho Bến Xe Phía Nam" at bounding box center [699, 335] width 212 height 13
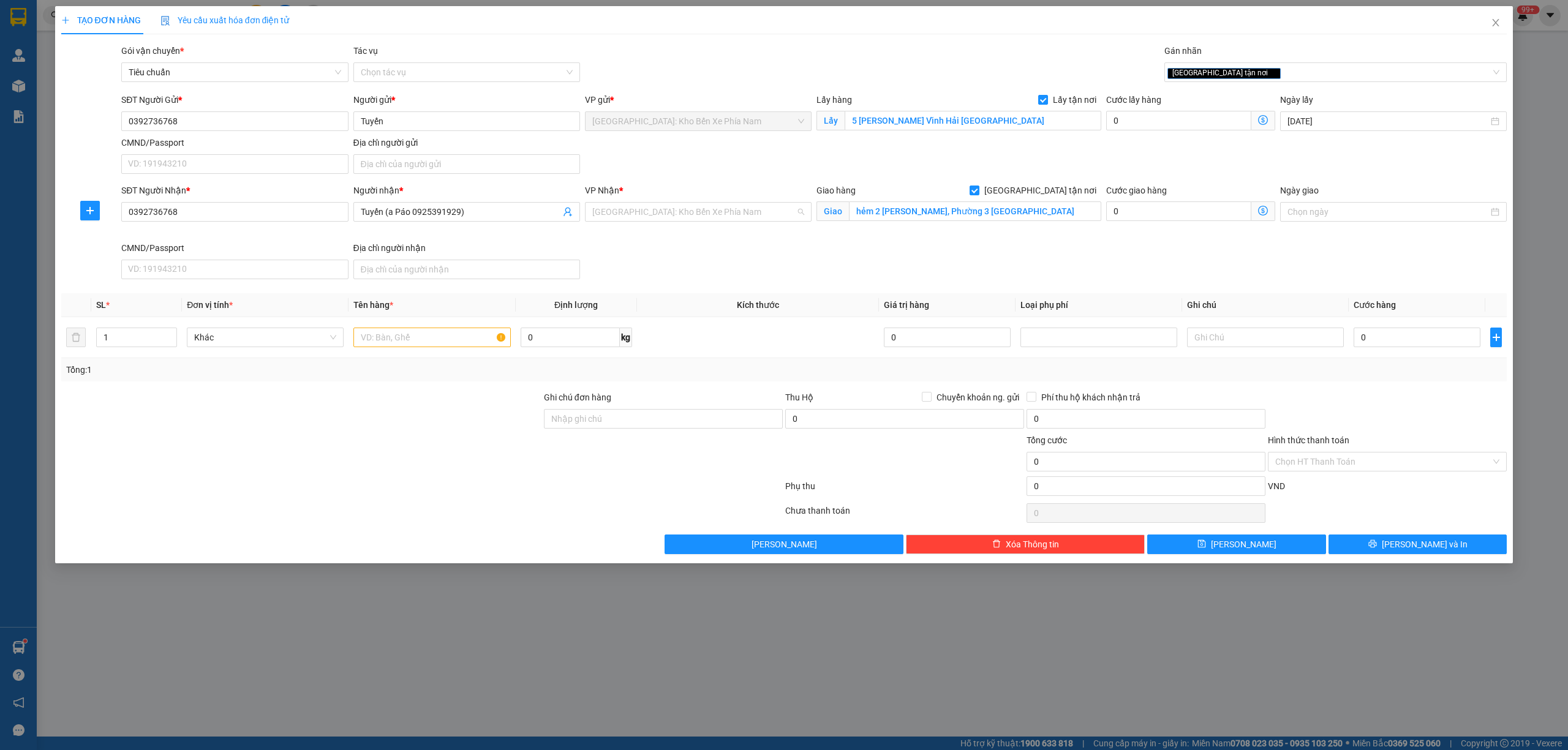
scroll to position [378, 0]
click at [1449, 348] on input "0" at bounding box center [1416, 337] width 126 height 19
type input "7"
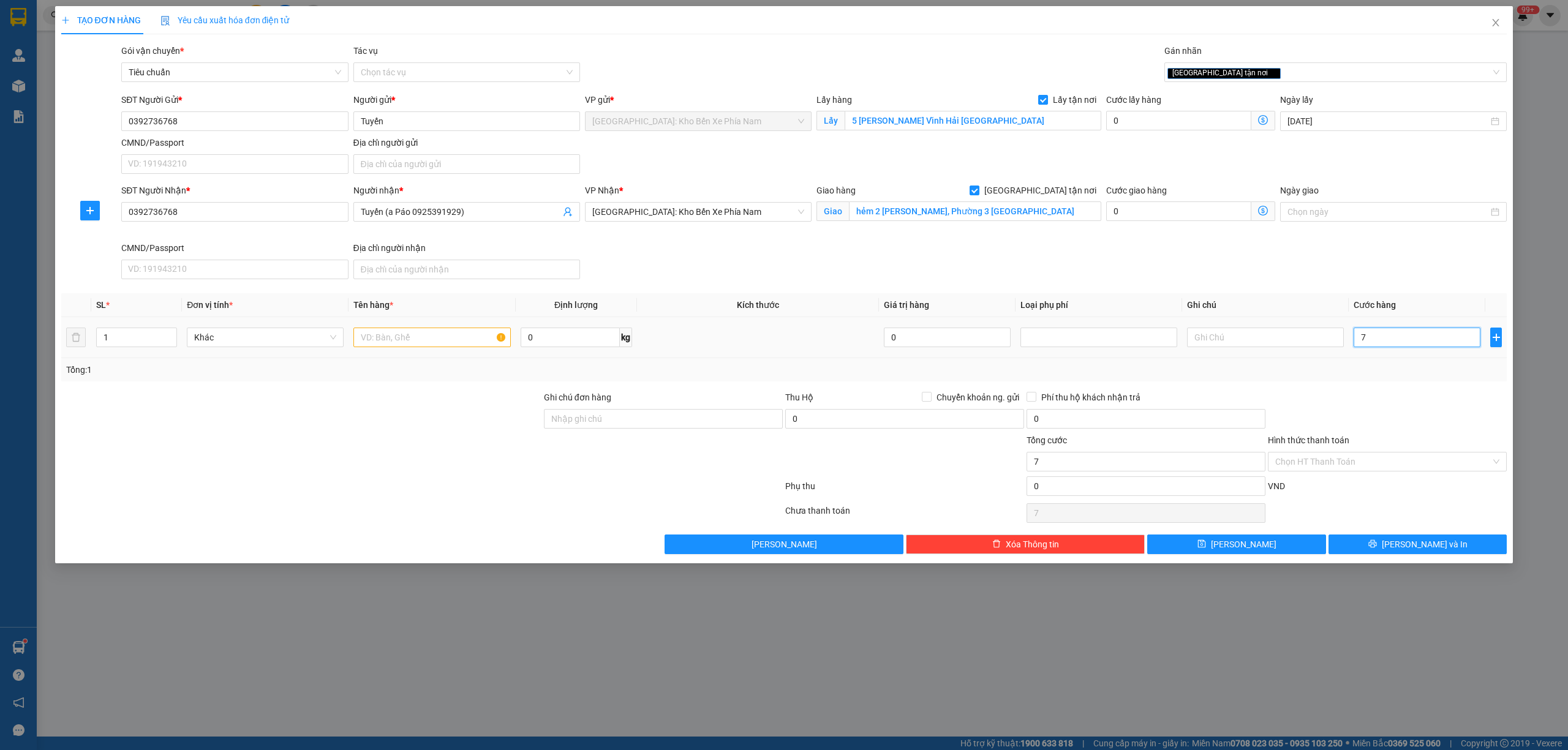
type input "70"
type input "700"
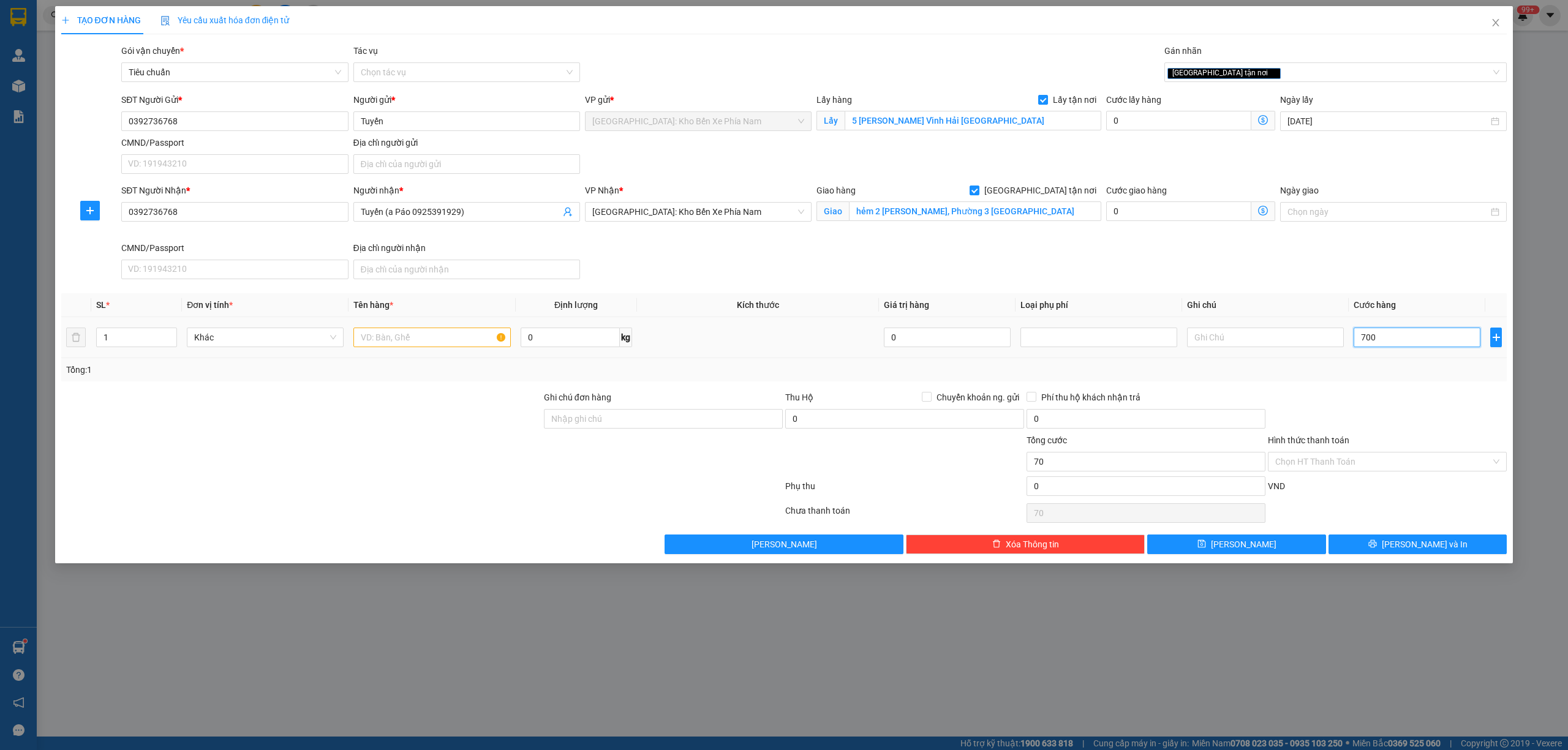
type input "700"
type input "7.000"
type input "70.000"
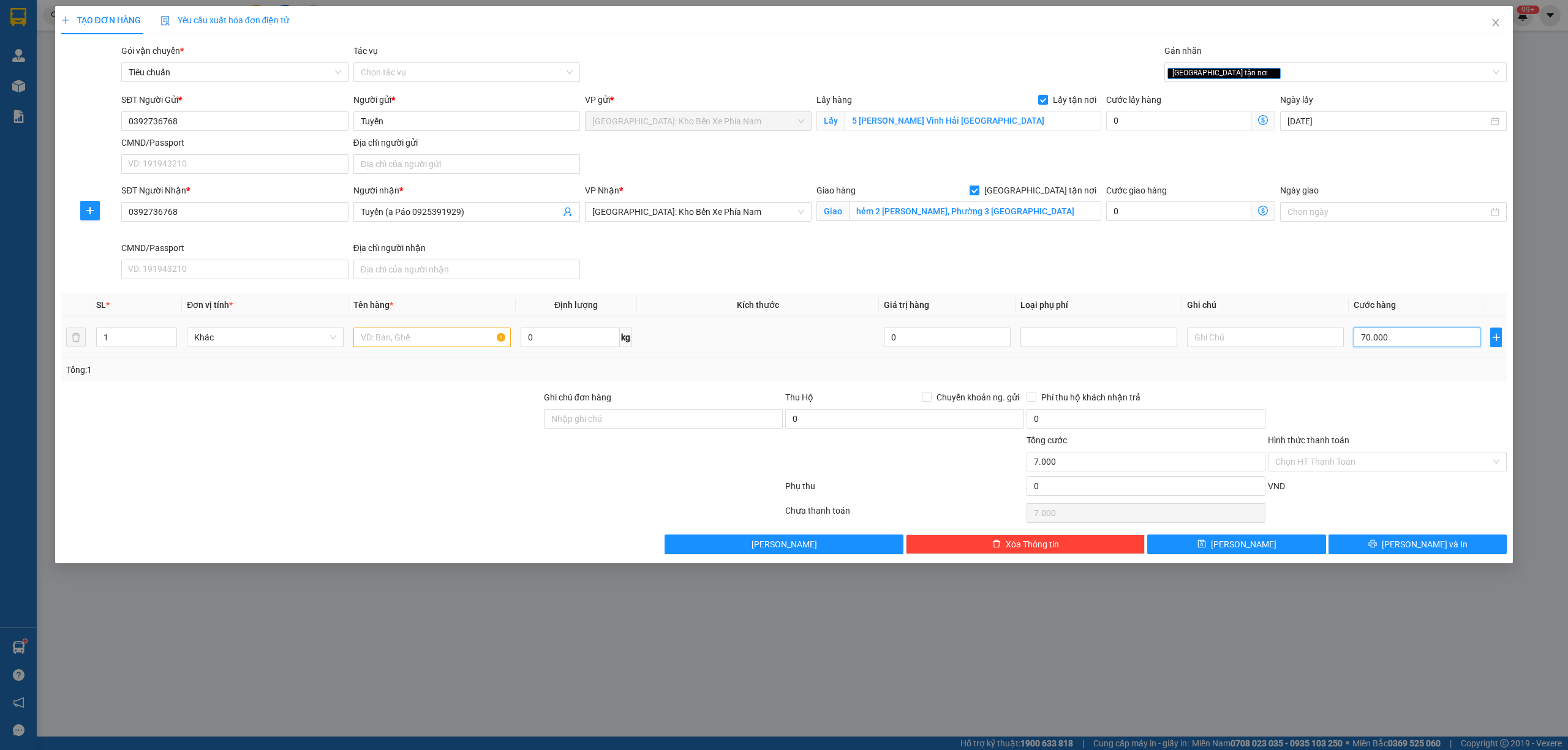
type input "70.000"
click at [1177, 119] on input "0" at bounding box center [1179, 120] width 145 height 19
type input "70.006"
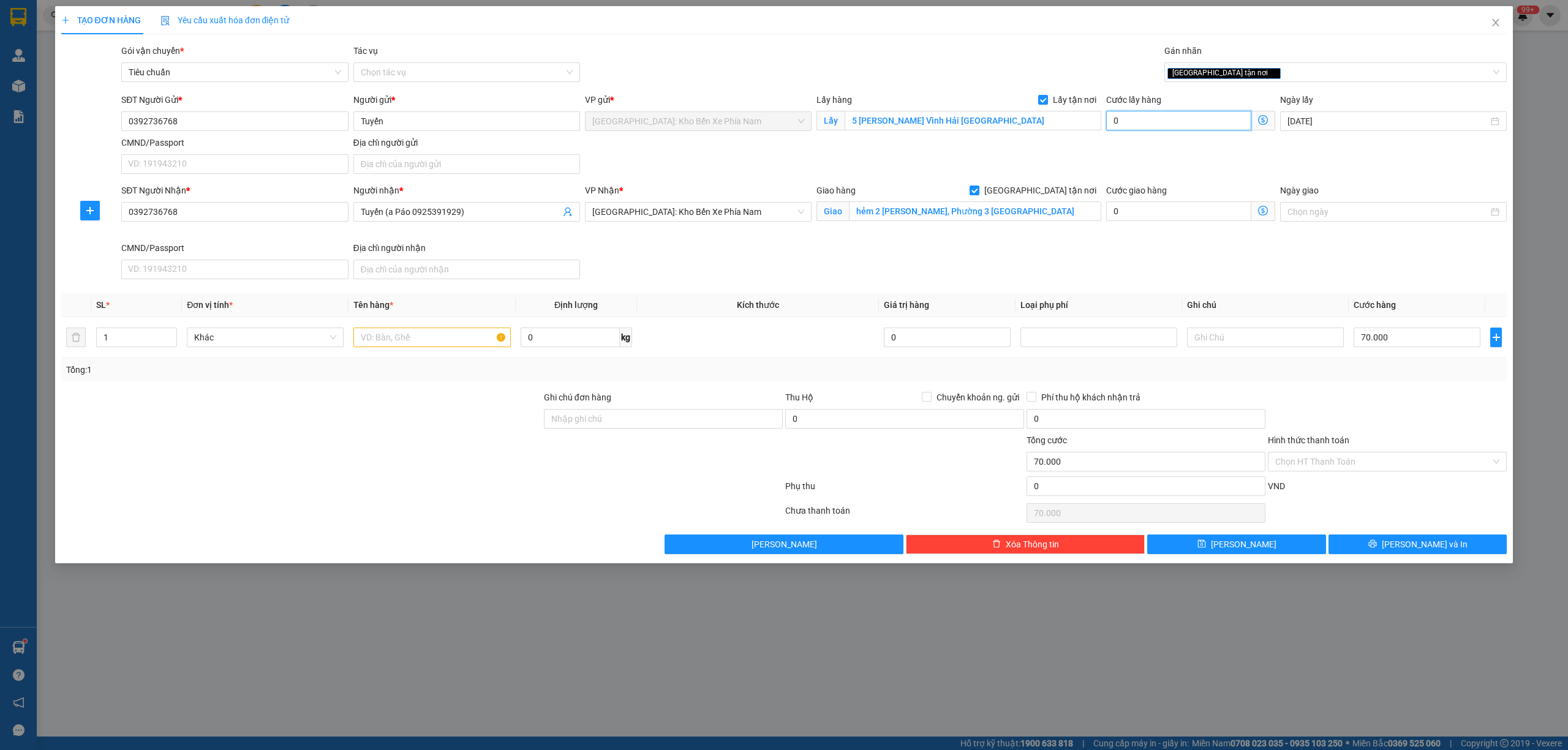
type input "70.006"
type input "6"
type input "70.065"
type input "65"
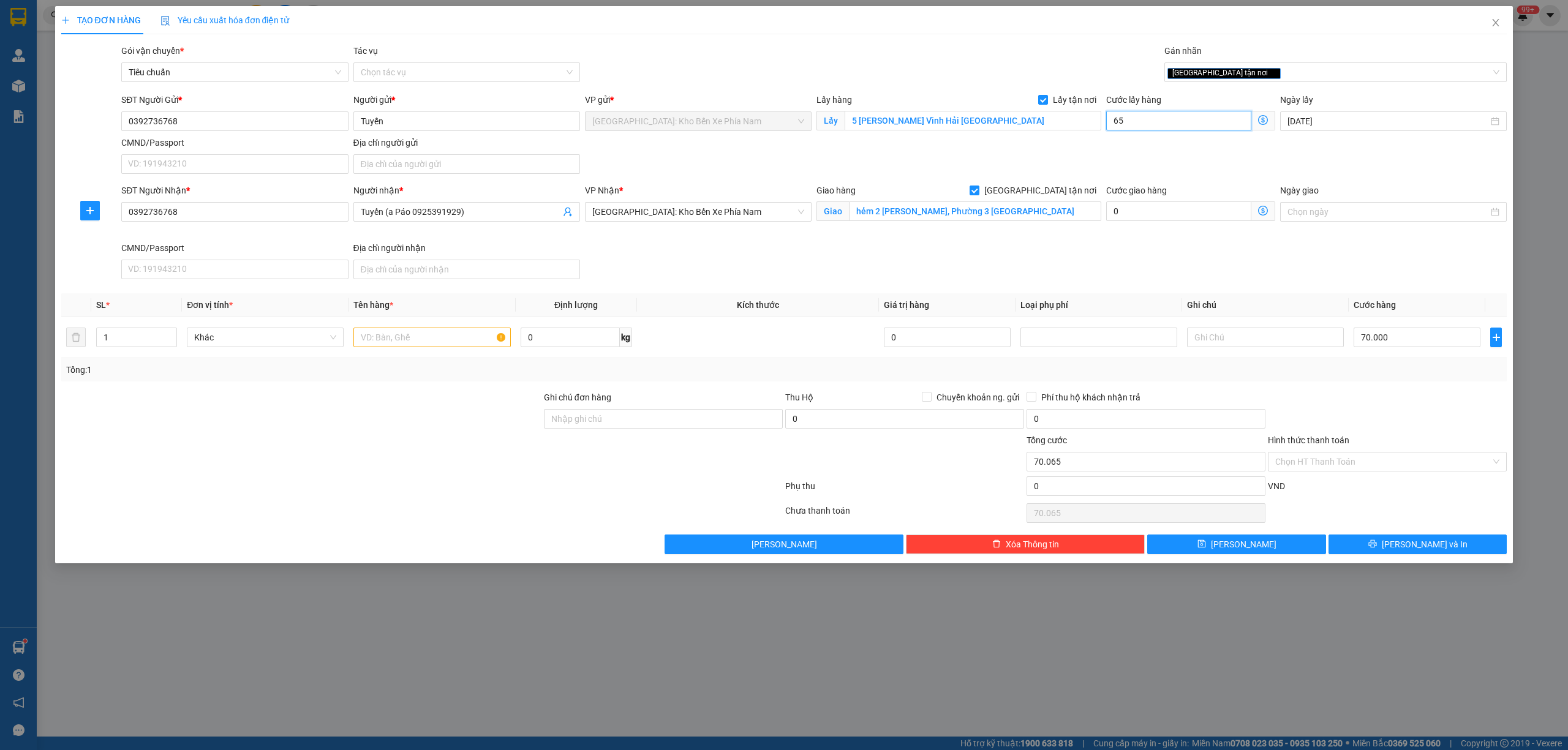
type input "70.650"
type input "650"
type input "76.500"
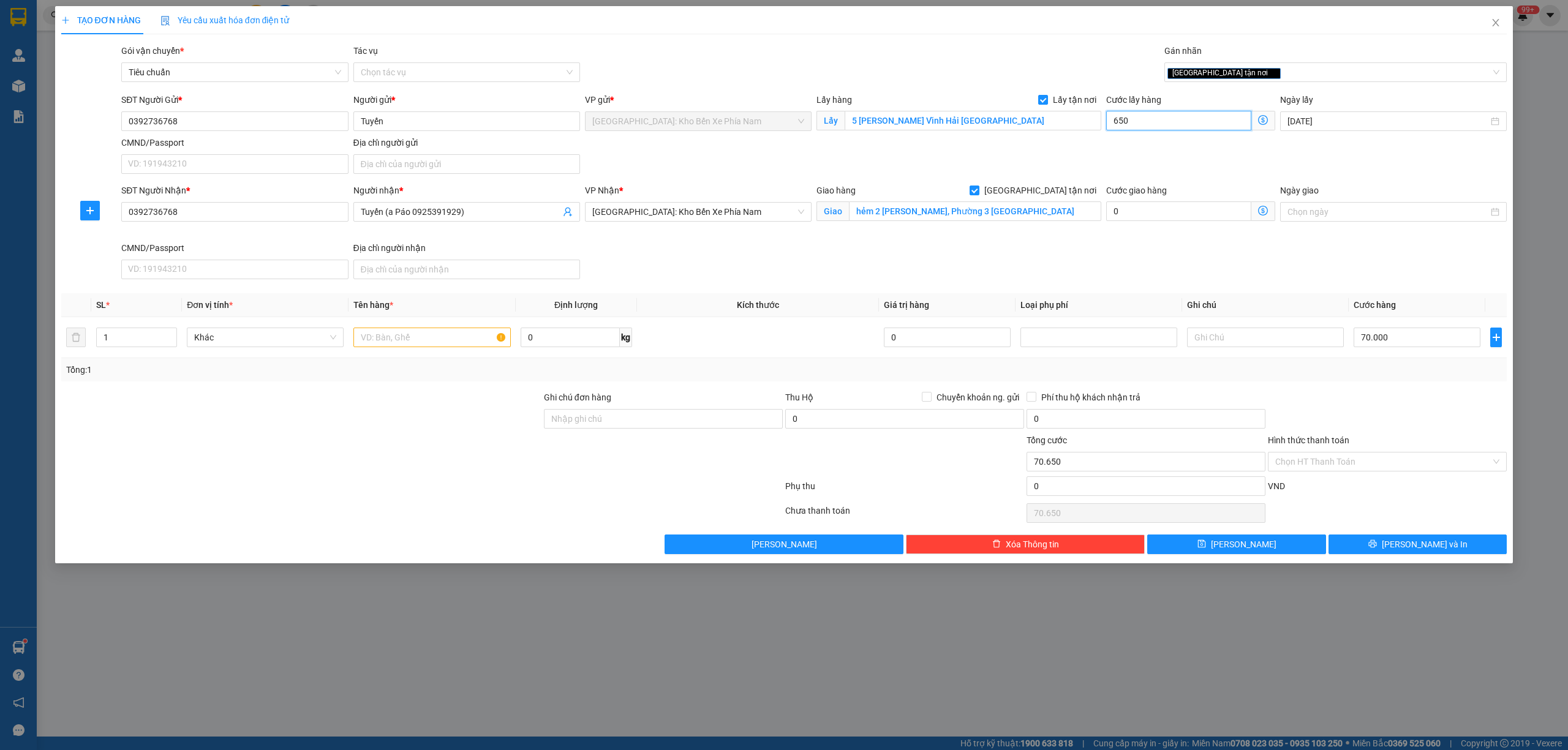
type input "6.500"
type input "135.000"
type input "65.000"
click at [410, 346] on input "text" at bounding box center [432, 337] width 157 height 19
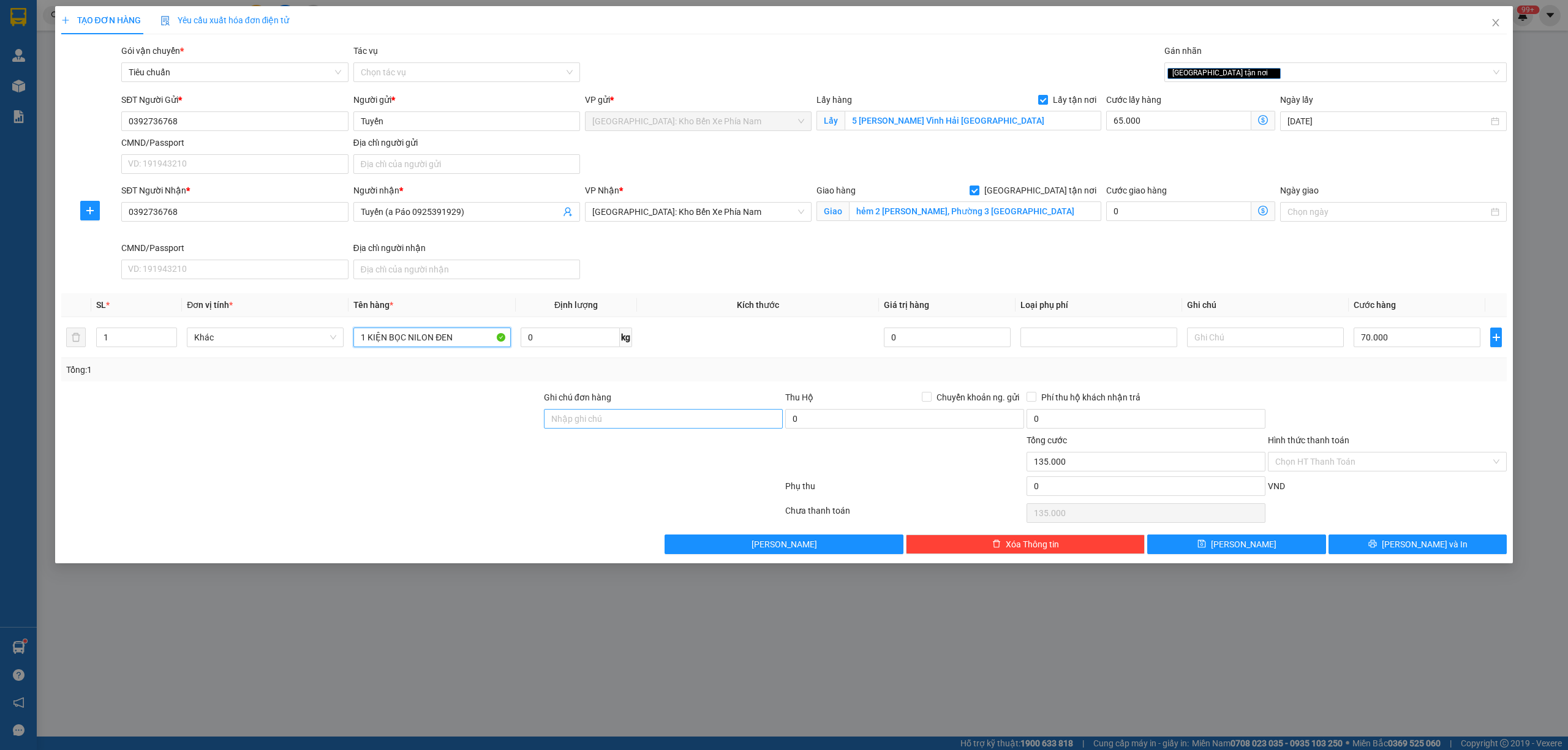
type input "1 KIỆN BỌC NILON ĐEN"
click at [674, 425] on input "Ghi chú đơn hàng" at bounding box center [663, 419] width 239 height 19
click at [715, 381] on div "Tổng: 1" at bounding box center [784, 370] width 1446 height 23
drag, startPoint x: 192, startPoint y: 120, endPoint x: 80, endPoint y: 120, distance: 112.0
click at [79, 120] on div "SĐT Người Gửi * 0392736768 0392736768 Người gửi * Tuyến VP gửi * Nha Trang: Kho…" at bounding box center [784, 135] width 1449 height 86
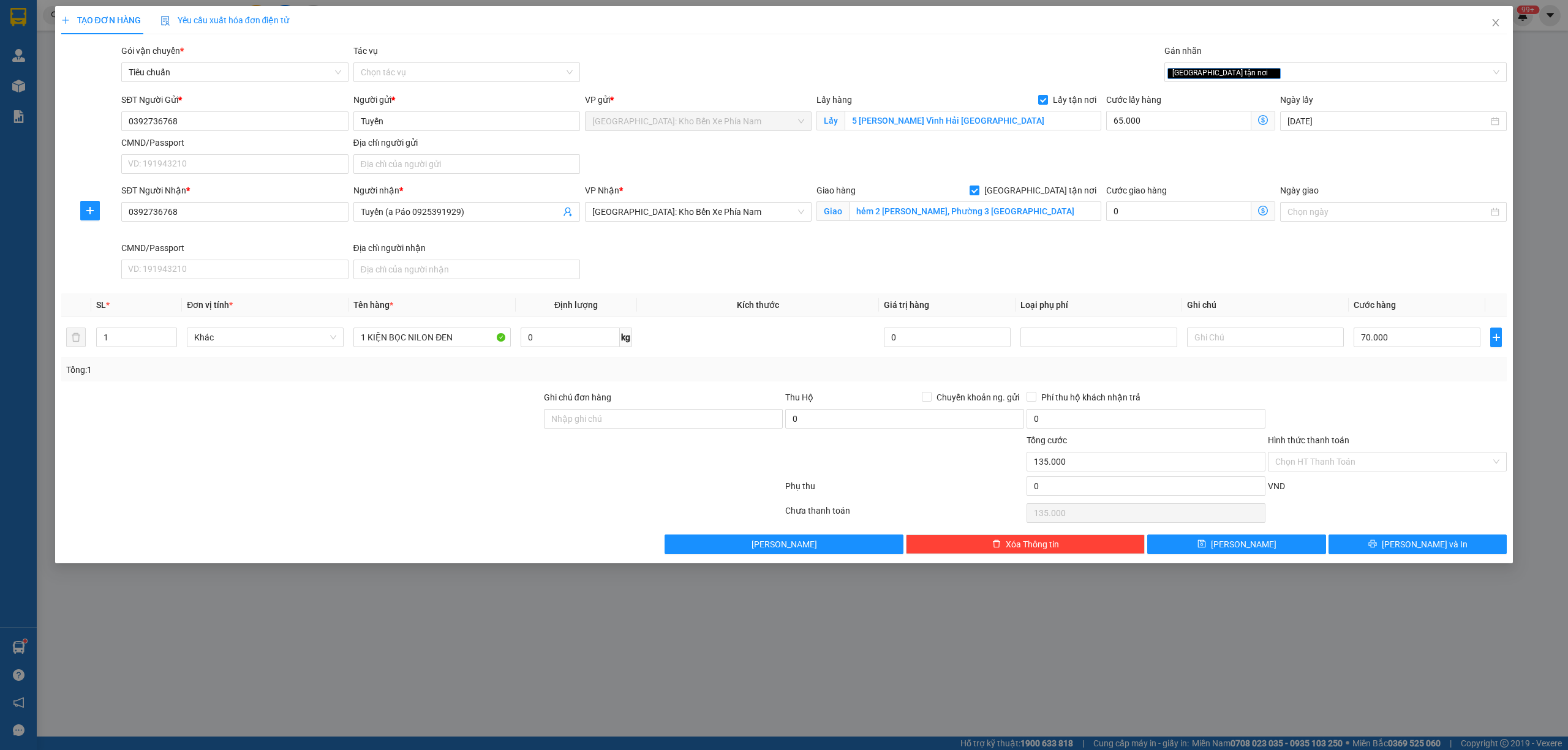
click at [1414, 558] on div "TẠO ĐƠN HÀNG Yêu cầu xuất hóa đơn điện tử Transit Pickup Surcharge Ids Transit …" at bounding box center [784, 285] width 1458 height 557
drag, startPoint x: 1419, startPoint y: 547, endPoint x: 1419, endPoint y: 532, distance: 15.0
click at [1419, 547] on span "Lưu và In" at bounding box center [1424, 544] width 86 height 13
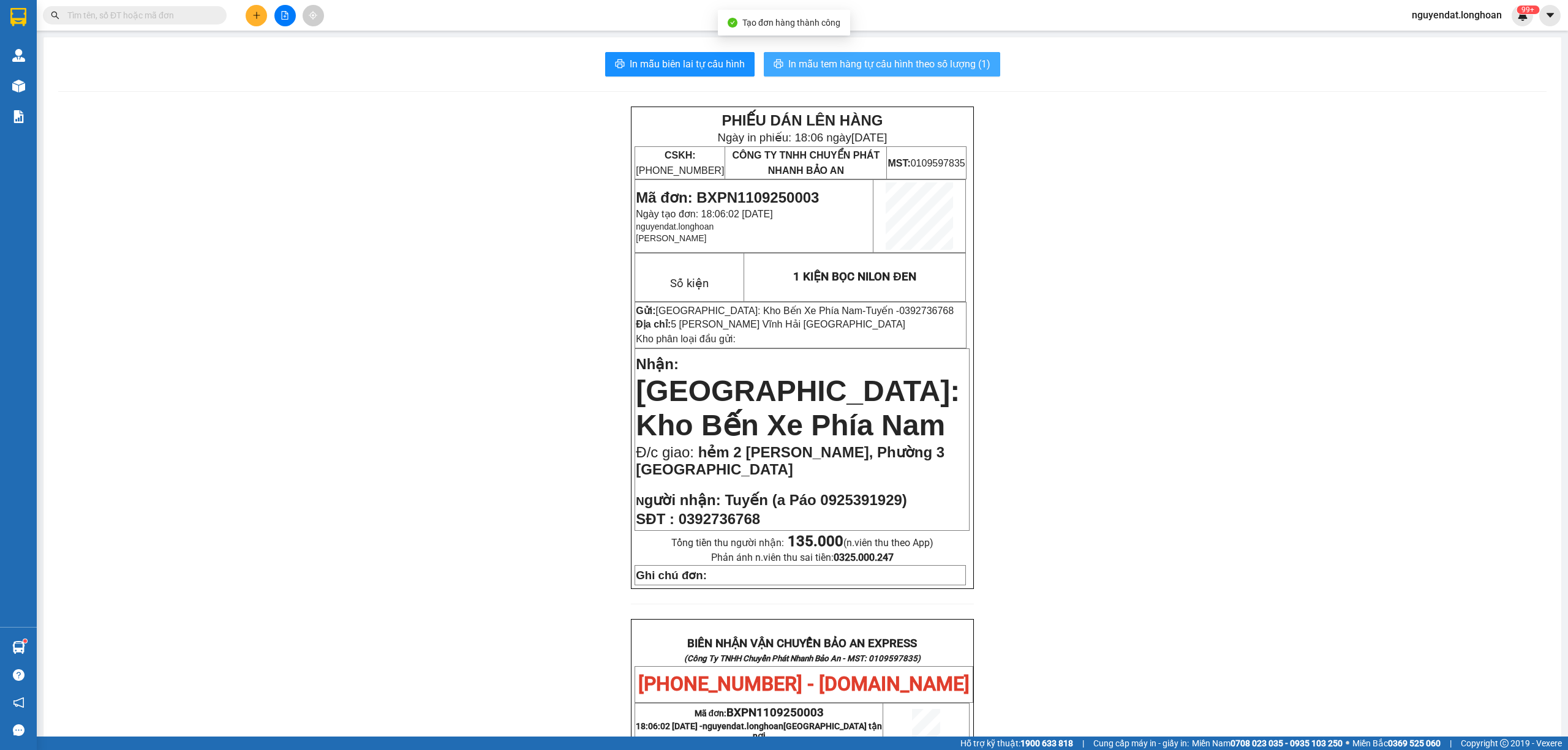
click at [916, 60] on span "In mẫu tem hàng tự cấu hình theo số lượng (1)" at bounding box center [889, 64] width 203 height 15
drag, startPoint x: 912, startPoint y: 67, endPoint x: 930, endPoint y: 66, distance: 18.0
click at [913, 69] on span "In mẫu tem hàng tự cấu hình theo số lượng (1)" at bounding box center [889, 64] width 203 height 15
click at [501, 750] on html "Kết quả tìm kiếm ( 0 ) Bộ lọc No Data nguyendat.longhoan 99+ Quản Lý Quản lý gi…" at bounding box center [784, 375] width 1568 height 750
click at [1105, 212] on div "PHIẾU DÁN LÊN HÀNG Ngày in phiếu: 18:06 ngày 11-09-2025 CSKH: 1900.06.88.33 CÔN…" at bounding box center [802, 671] width 1488 height 1130
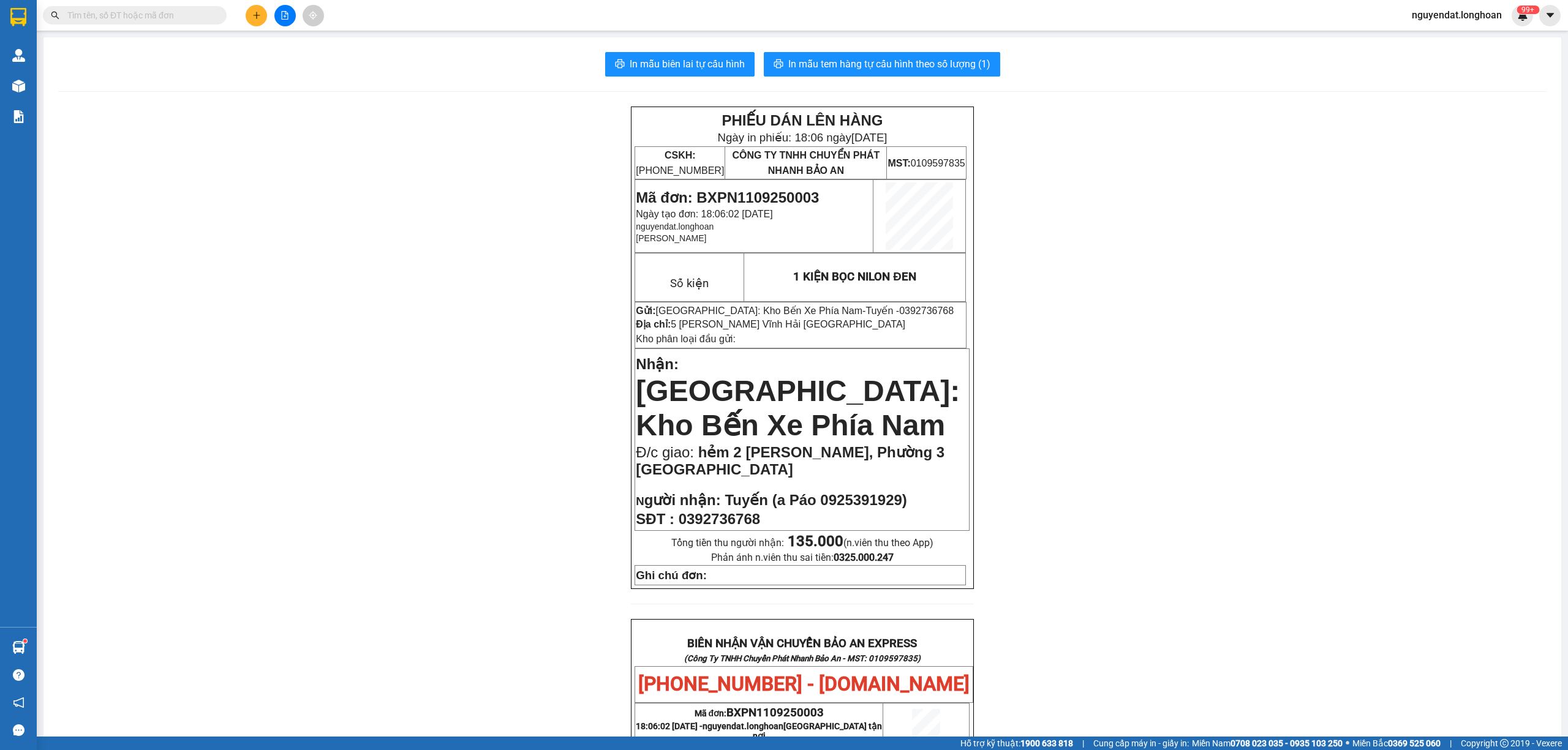
click at [280, 20] on button at bounding box center [285, 16] width 21 height 21
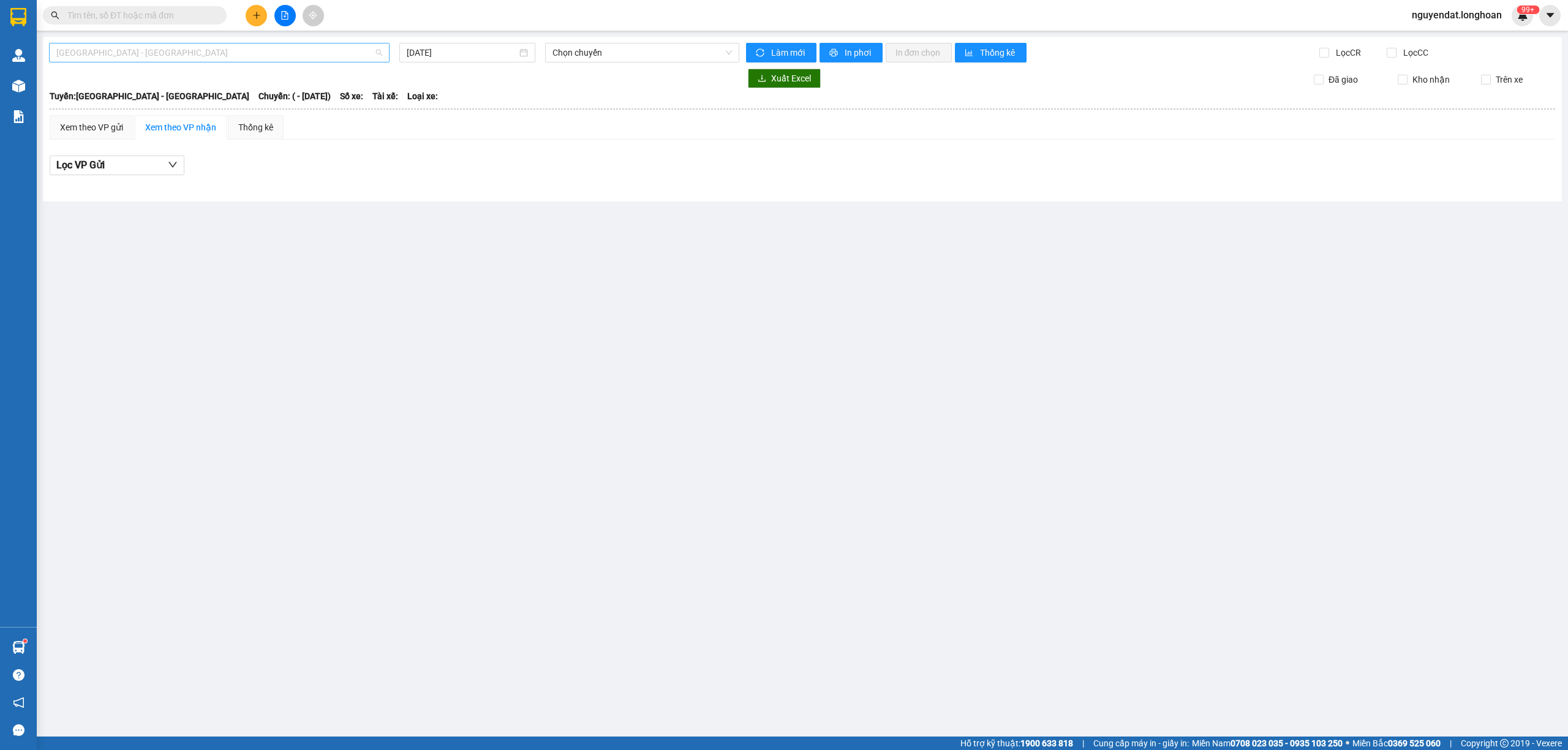
click at [277, 55] on span "Hải Phòng - Hà Nội" at bounding box center [219, 52] width 325 height 19
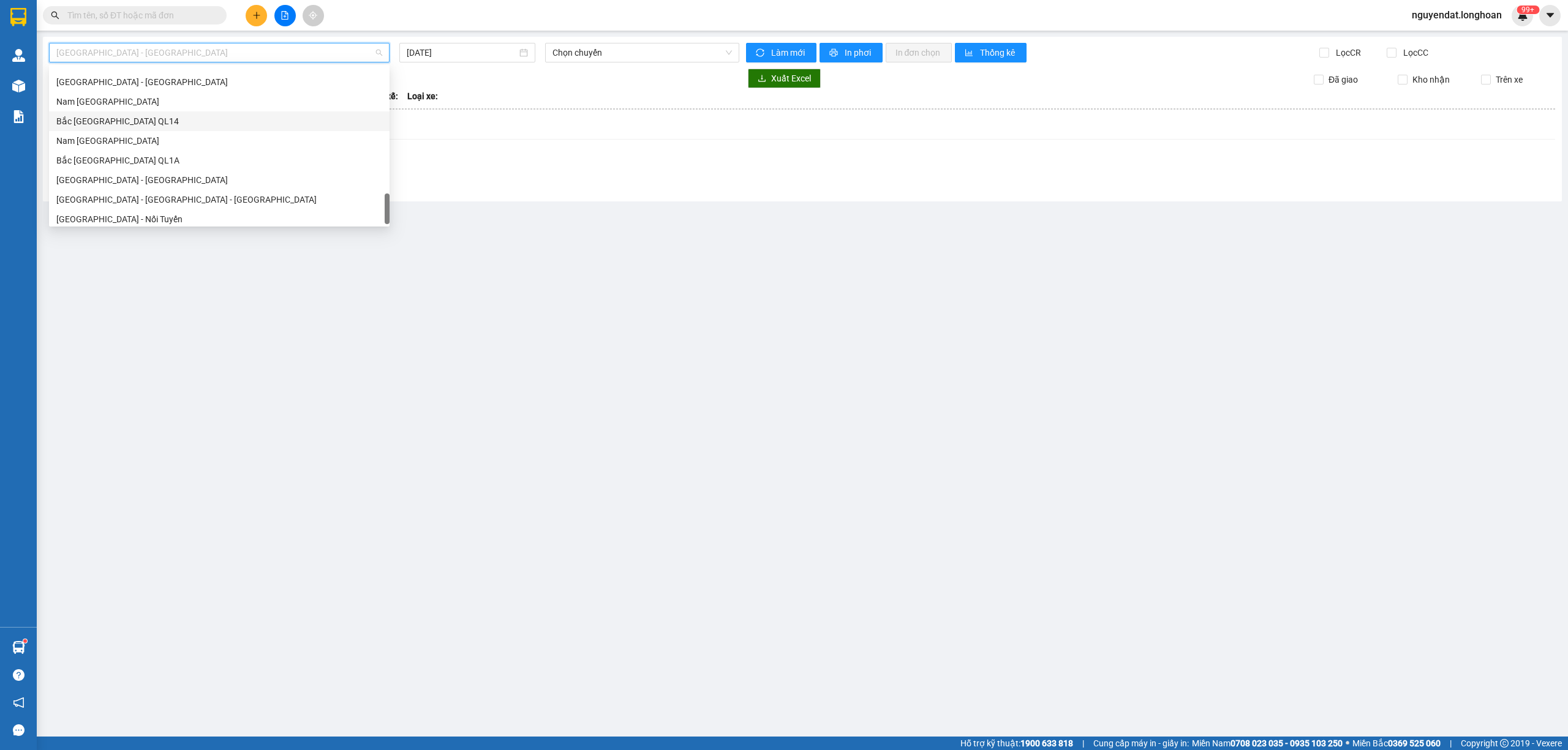
scroll to position [843, 0]
click at [175, 137] on div "Bắc Trung Nam QL1A" at bounding box center [219, 135] width 325 height 13
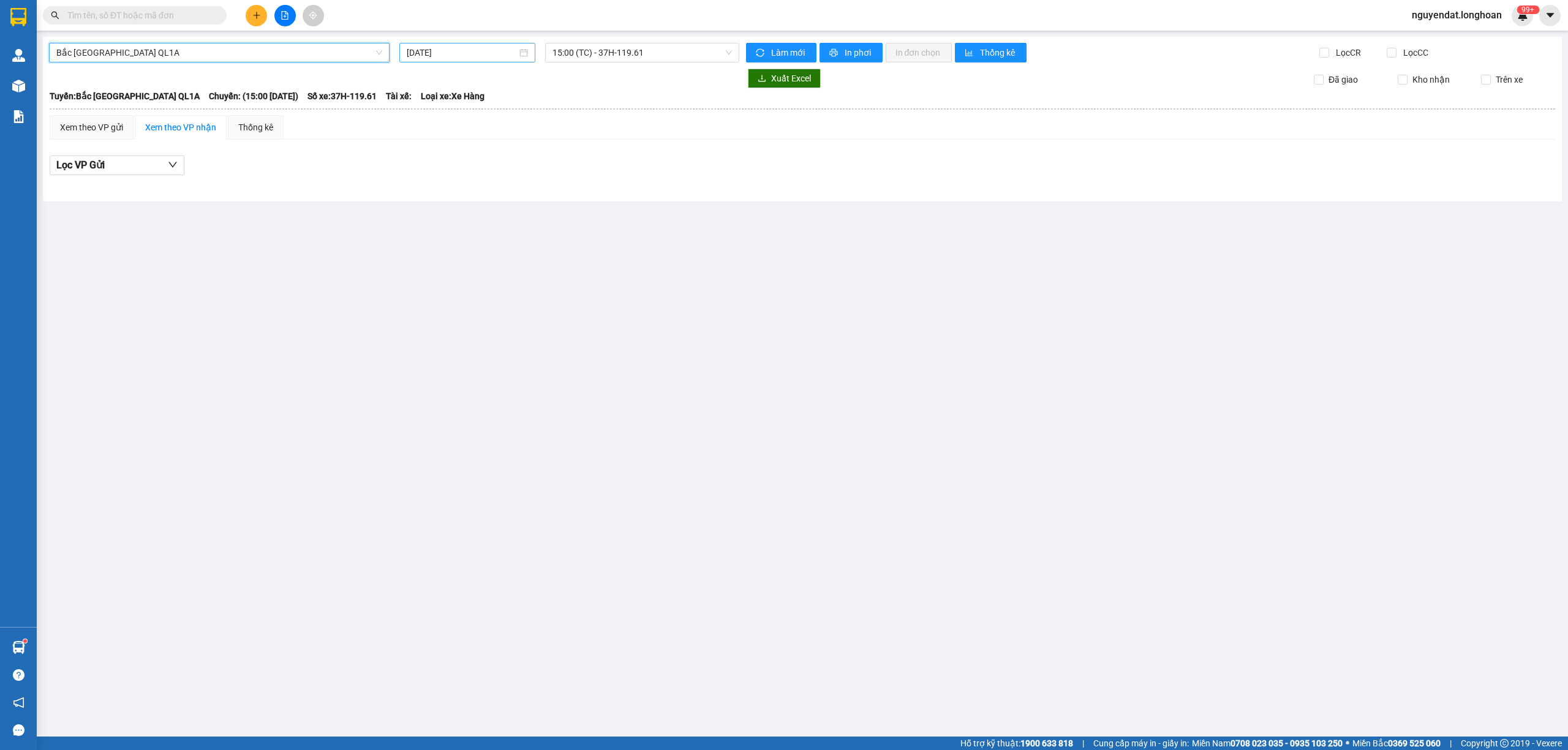
click at [490, 57] on input "[DATE]" at bounding box center [462, 52] width 111 height 13
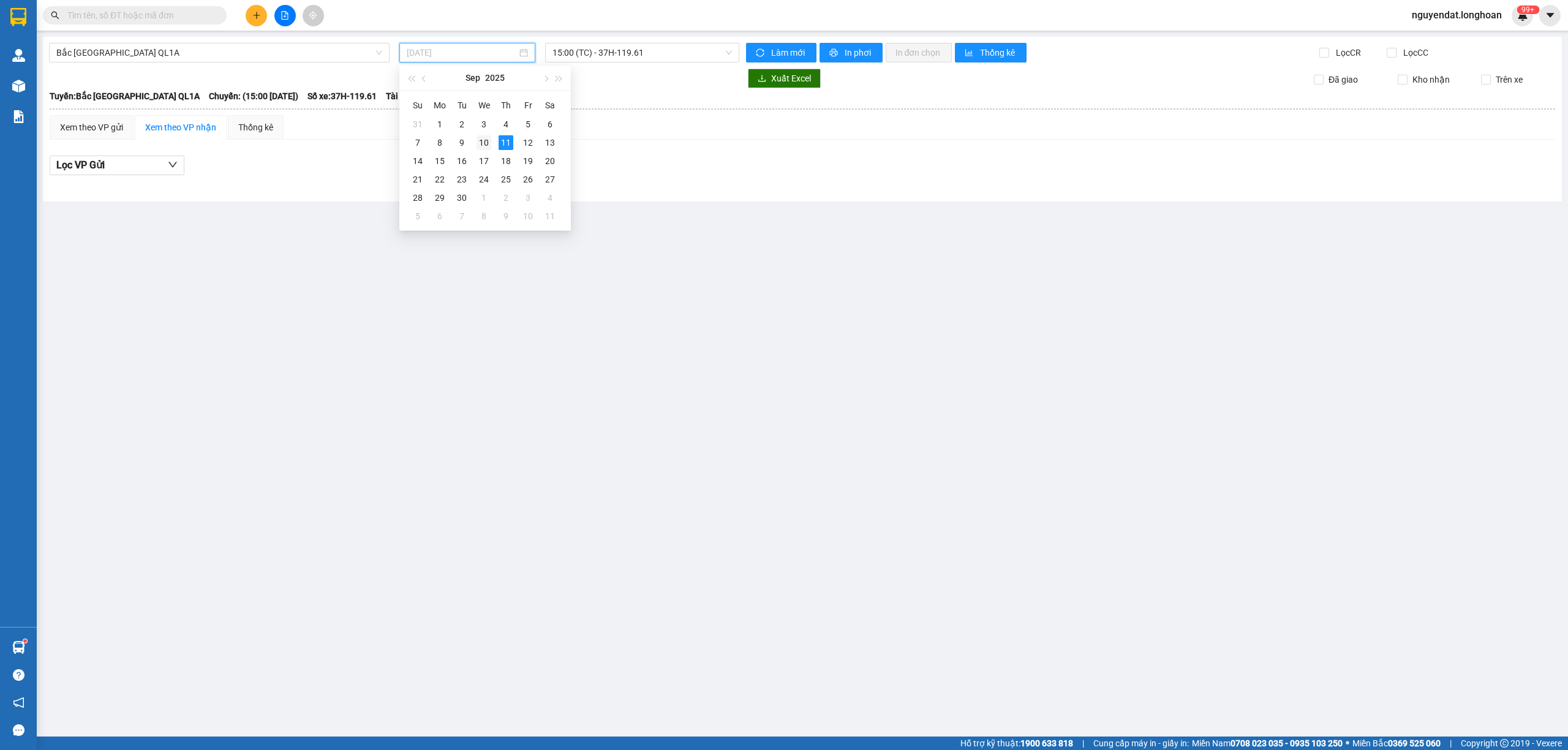
click at [485, 143] on div "10" at bounding box center [484, 142] width 15 height 15
type input "10/09/2025"
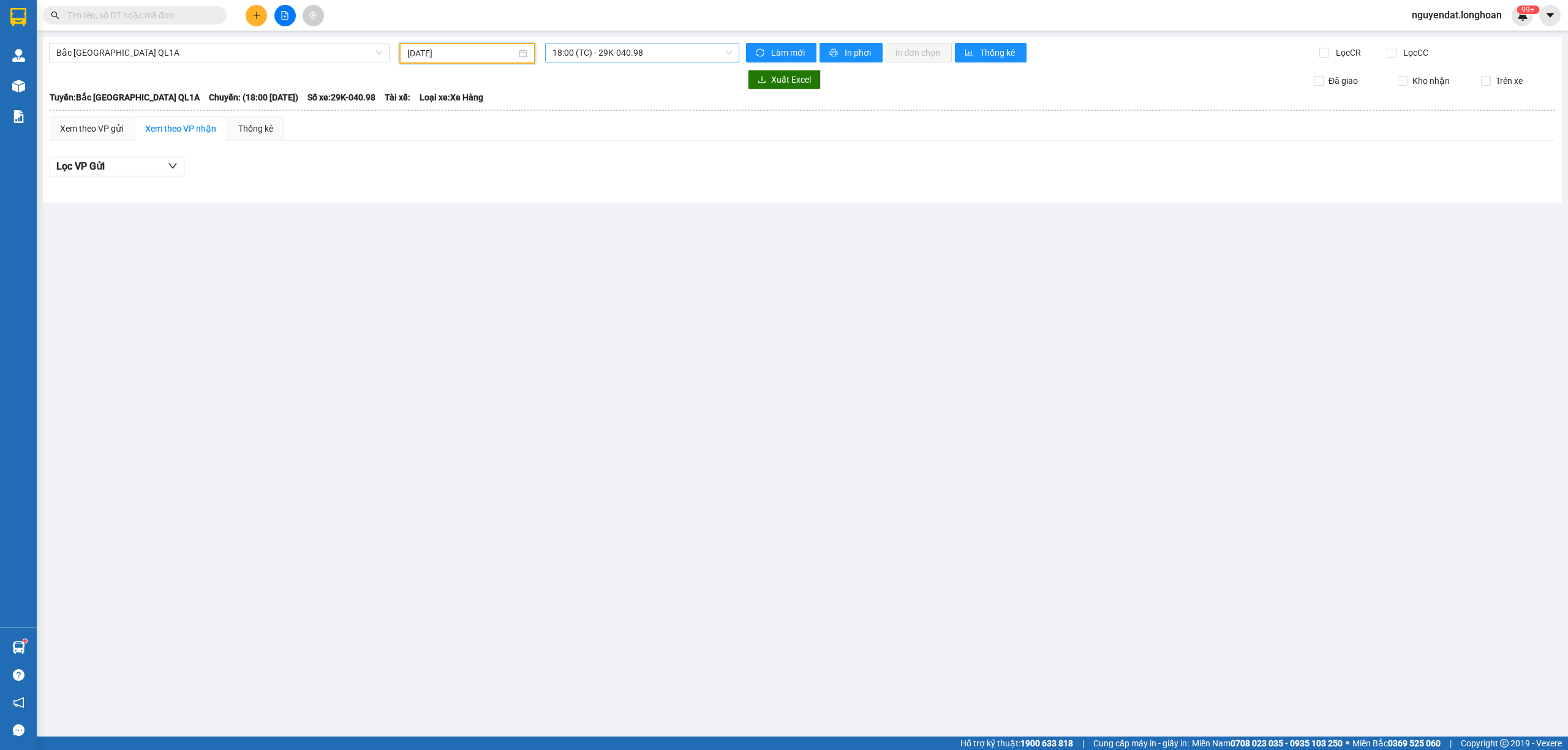
click at [634, 55] on span "18:00 (TC) - 29K-040.98" at bounding box center [643, 52] width 180 height 19
click at [602, 112] on div "23:00 (TC)" at bounding box center [600, 116] width 96 height 13
click at [626, 57] on span "23:00 (TC)" at bounding box center [643, 52] width 180 height 19
click at [625, 98] on div "18:00 (TC) - 29K-040.98" at bounding box center [600, 96] width 96 height 13
click at [603, 43] on span "18:00 (TC) - 29K-040.98" at bounding box center [643, 52] width 180 height 19
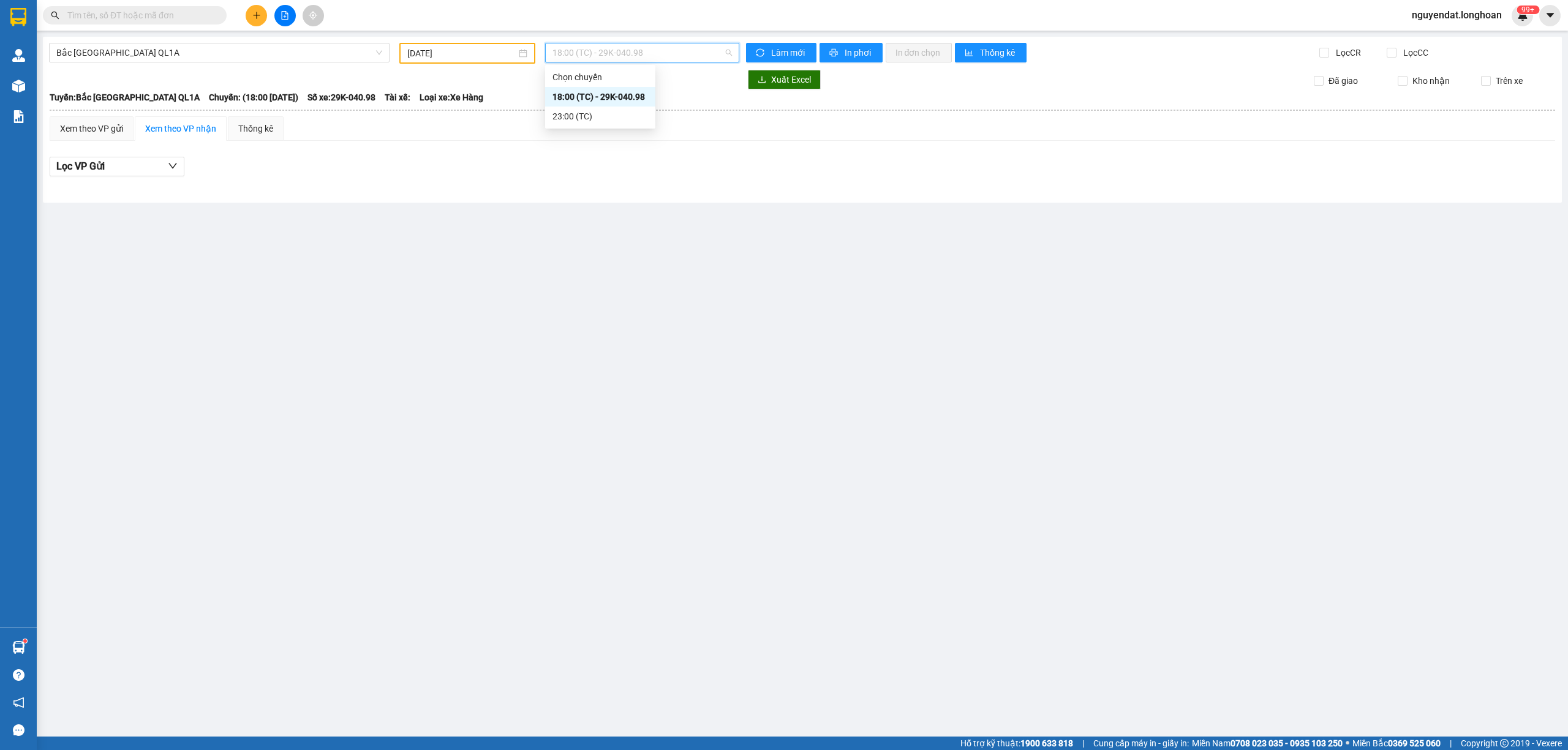
drag, startPoint x: 610, startPoint y: 104, endPoint x: 620, endPoint y: 106, distance: 10.2
click at [610, 105] on div "18:00 (TC) - 29K-040.98" at bounding box center [600, 96] width 111 height 19
click at [621, 120] on div "Xem theo VP gửi Xem theo VP nhận Thống kê" at bounding box center [802, 129] width 1505 height 25
click at [232, 58] on span "Bắc Trung Nam QL1A" at bounding box center [219, 52] width 325 height 19
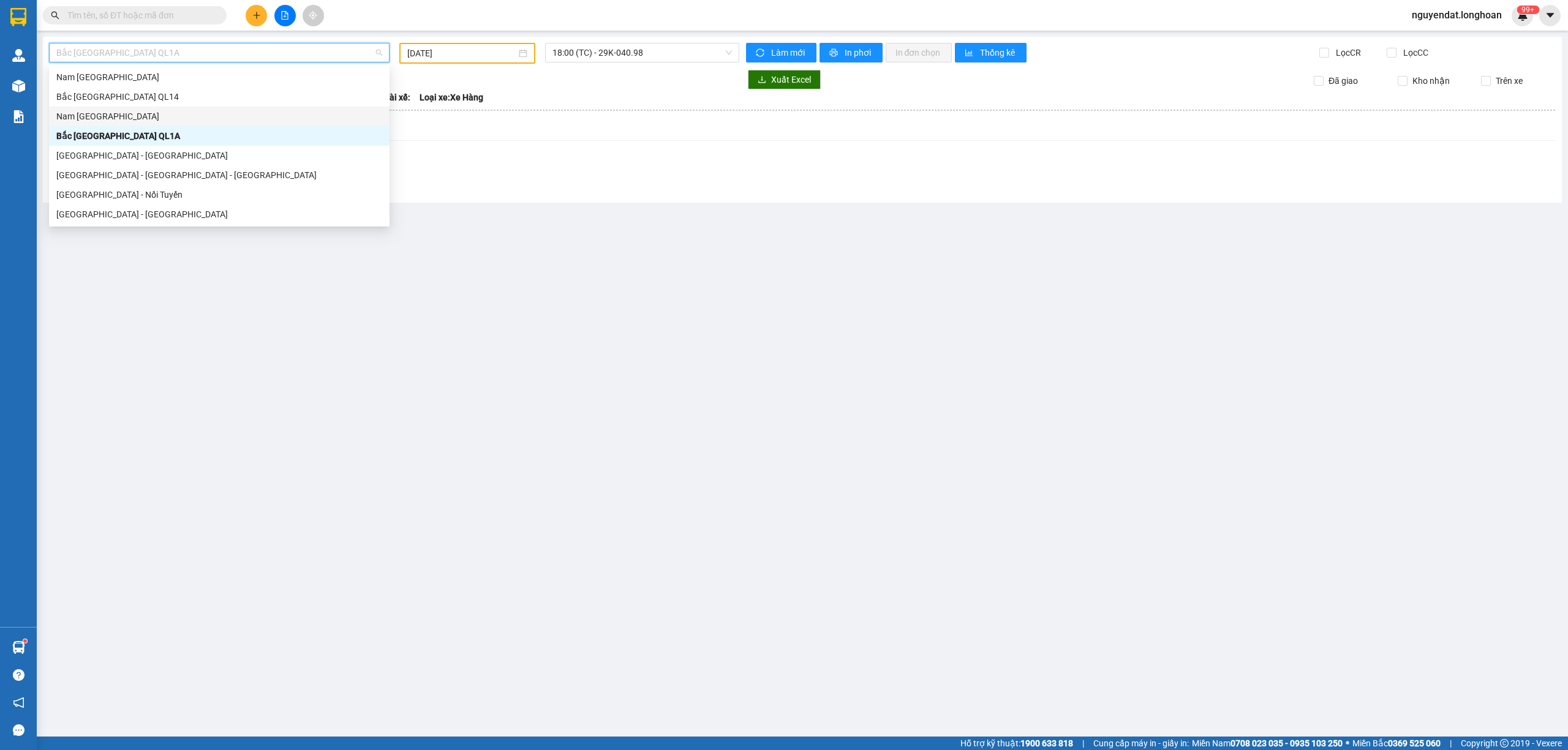
click at [180, 119] on div "Nam Trung Bắc QL1A" at bounding box center [219, 116] width 325 height 13
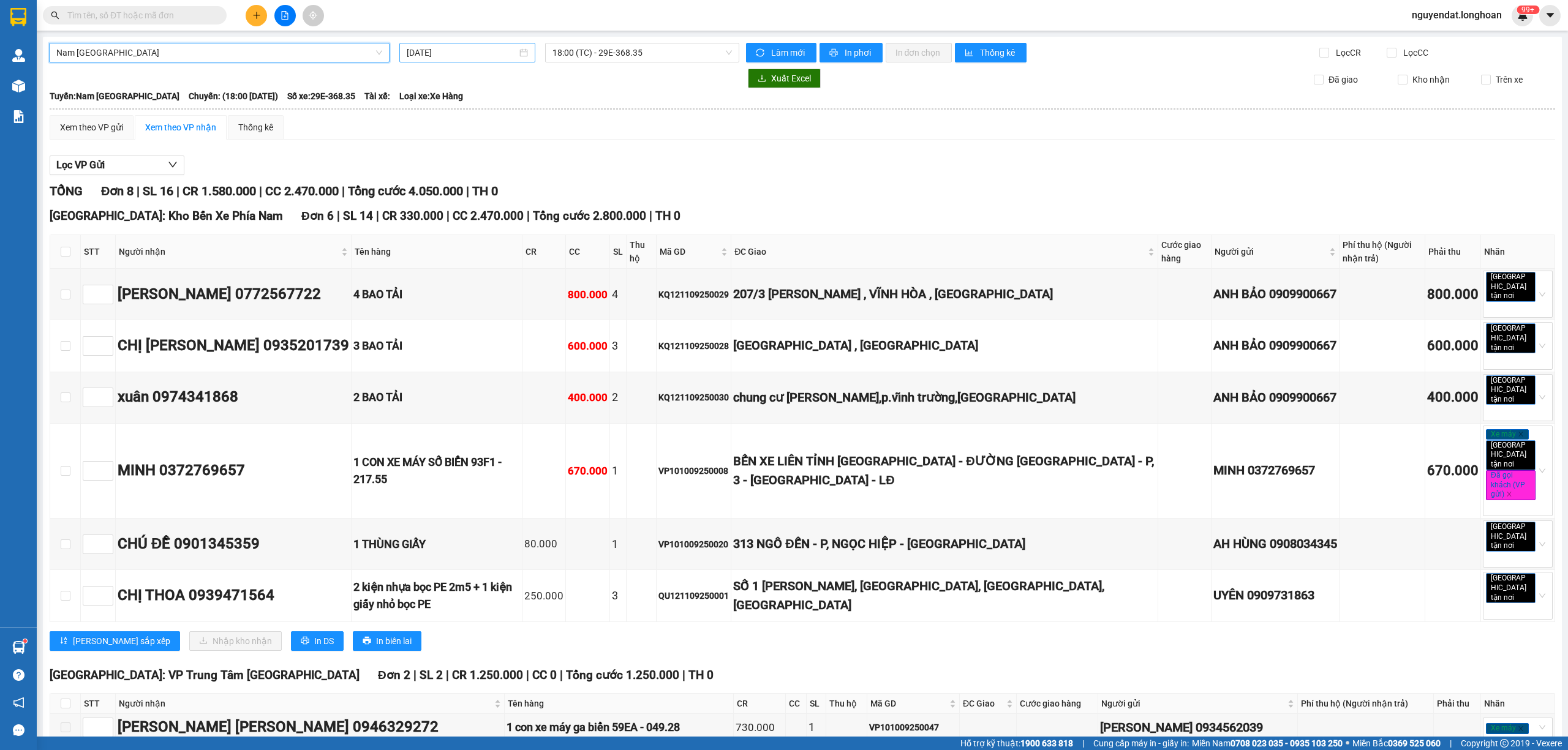
click at [469, 55] on input "[DATE]" at bounding box center [462, 52] width 111 height 13
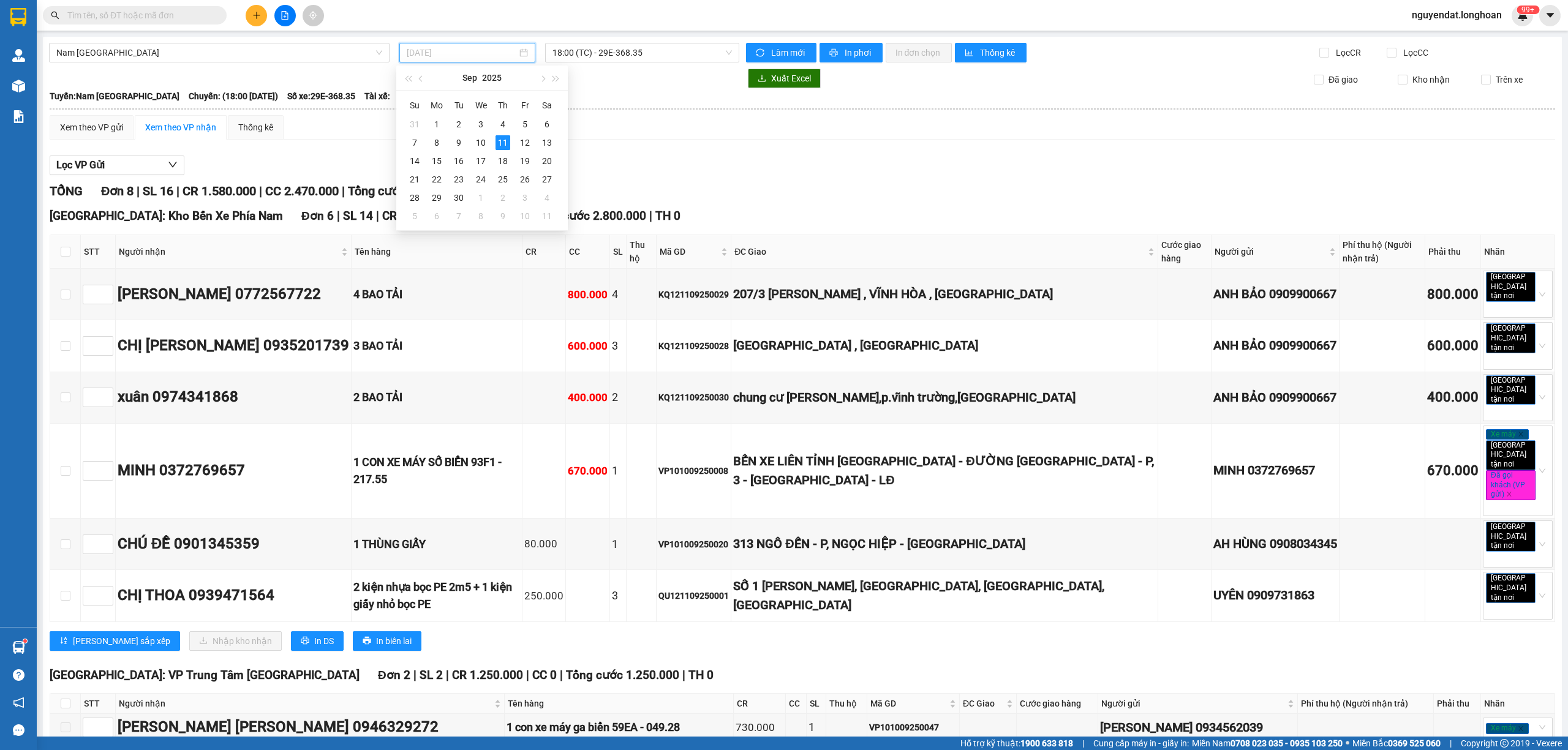
type input "[DATE]"
click at [677, 152] on div "Lọc VP Gửi TỔNG Đơn 8 | SL 16 | CR 1.580.000 | CC 2.470.000 | Tổng cước 4.050.…" at bounding box center [802, 481] width 1505 height 664
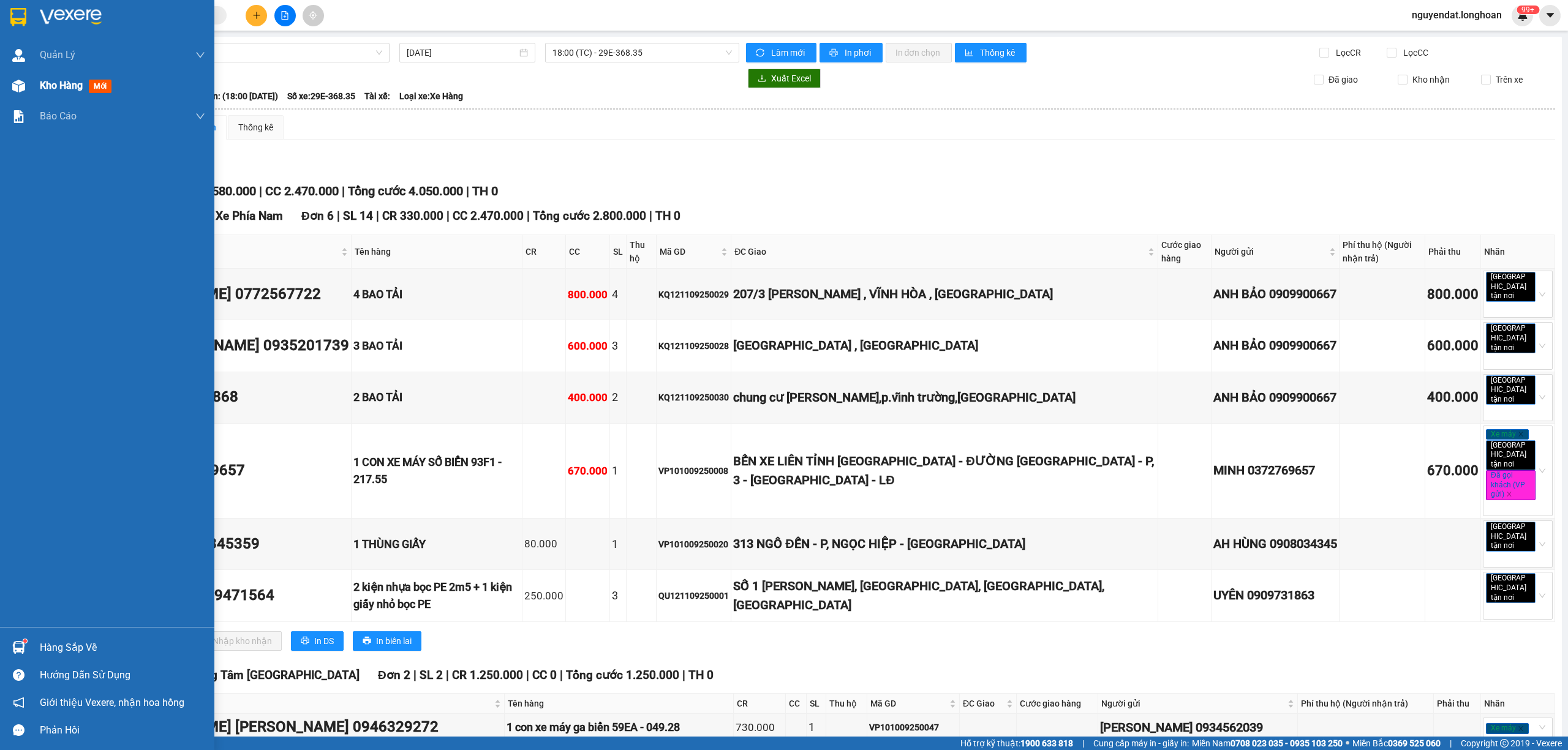
click at [12, 77] on div at bounding box center [19, 86] width 21 height 21
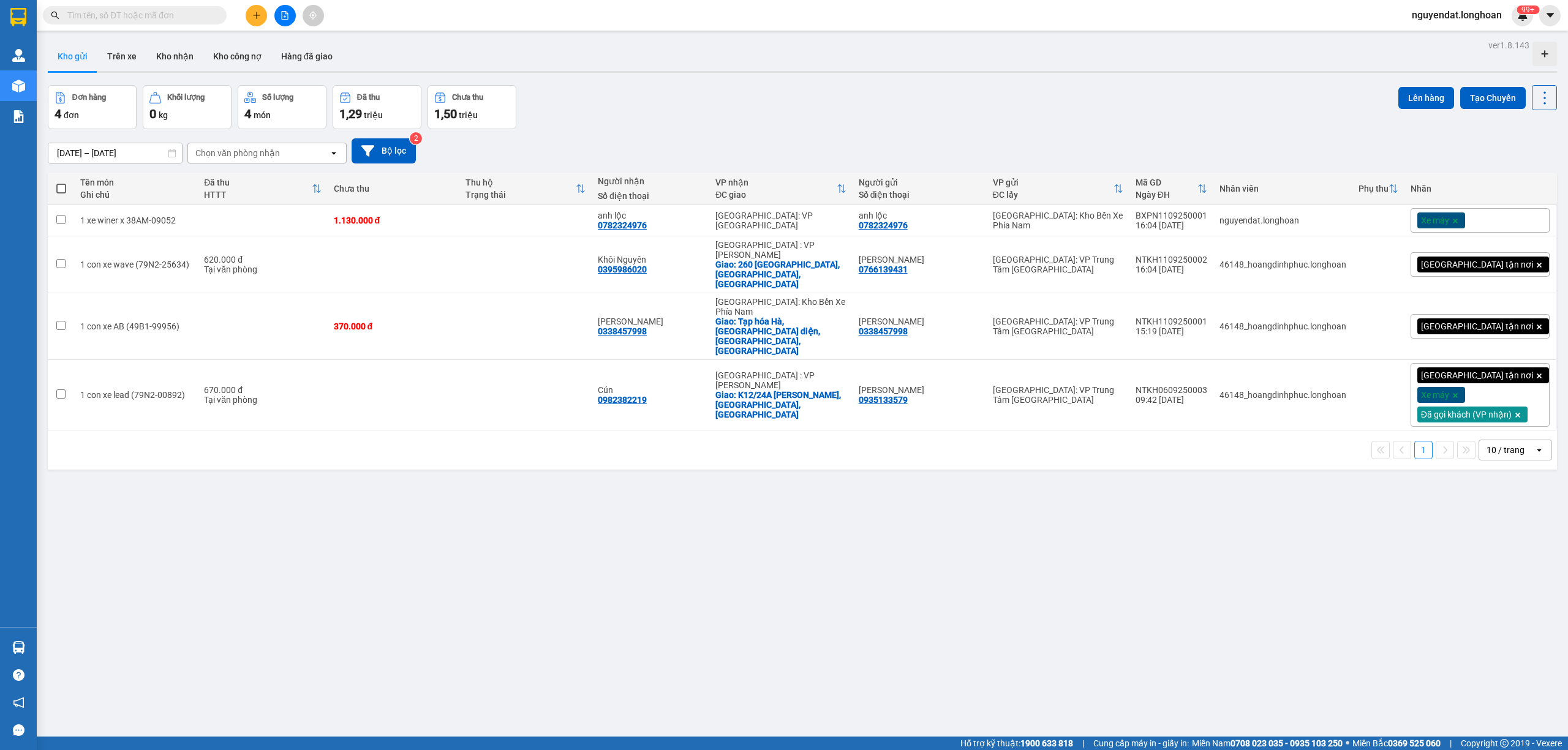
click at [654, 556] on div "ver 1.8.143 Kho gửi Trên xe Kho nhận Kho công nợ Hàng đã giao Đơn hàng 4 đơn Kh…" at bounding box center [801, 412] width 1518 height 750
drag, startPoint x: 670, startPoint y: 486, endPoint x: 834, endPoint y: 365, distance: 203.8
click at [670, 484] on div "ver 1.8.143 Kho gửi Trên xe Kho nhận Kho công nợ Hàng đã giao Đơn hàng 4 đơn Kh…" at bounding box center [801, 412] width 1518 height 750
click at [862, 111] on div "Đơn hàng 4 đơn Khối lượng 0 kg Số lượng 4 món Đã thu 1,29 triệu Chưa thu 1,50 […" at bounding box center [802, 107] width 1509 height 44
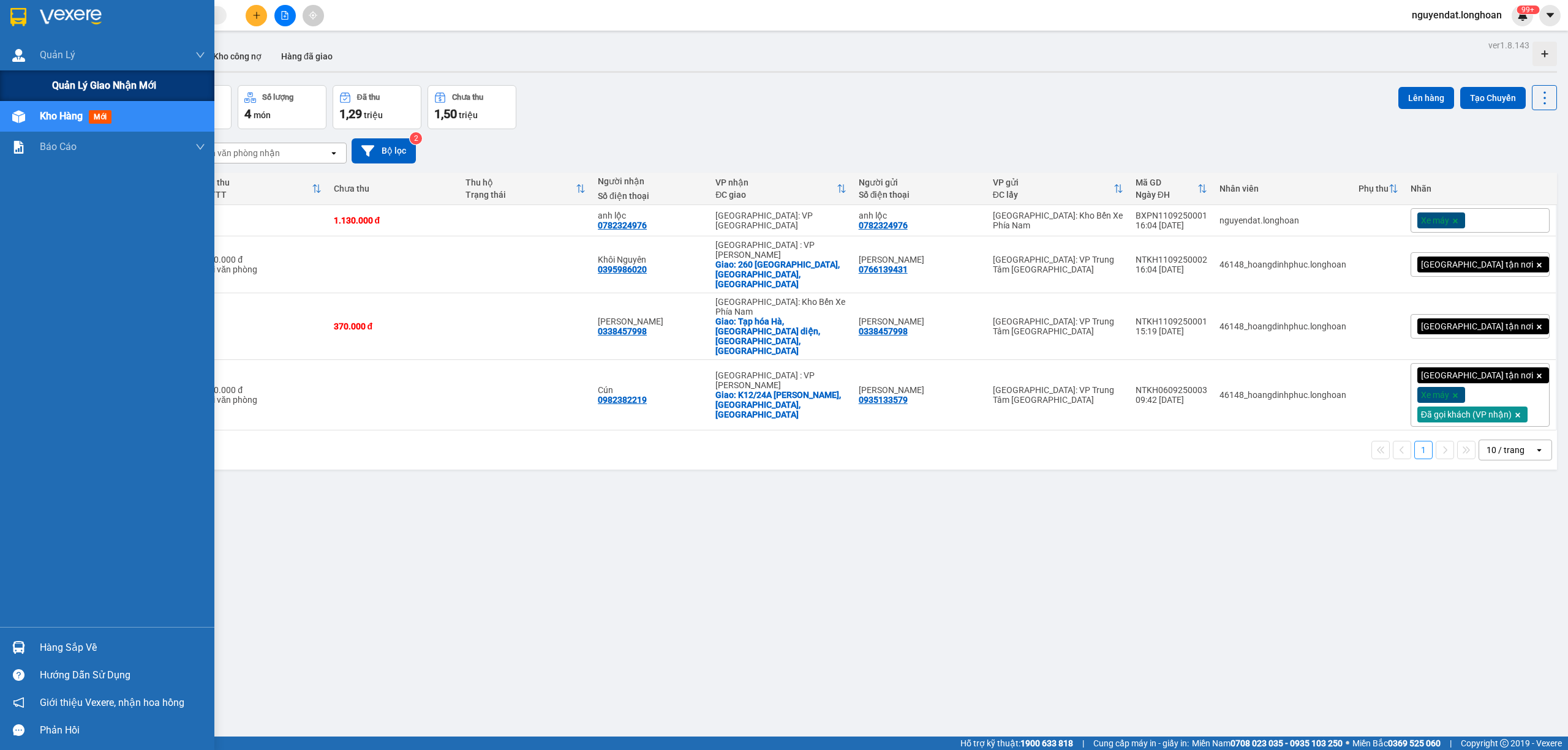
click at [30, 90] on div "Quản lý giao nhận mới" at bounding box center [107, 86] width 214 height 31
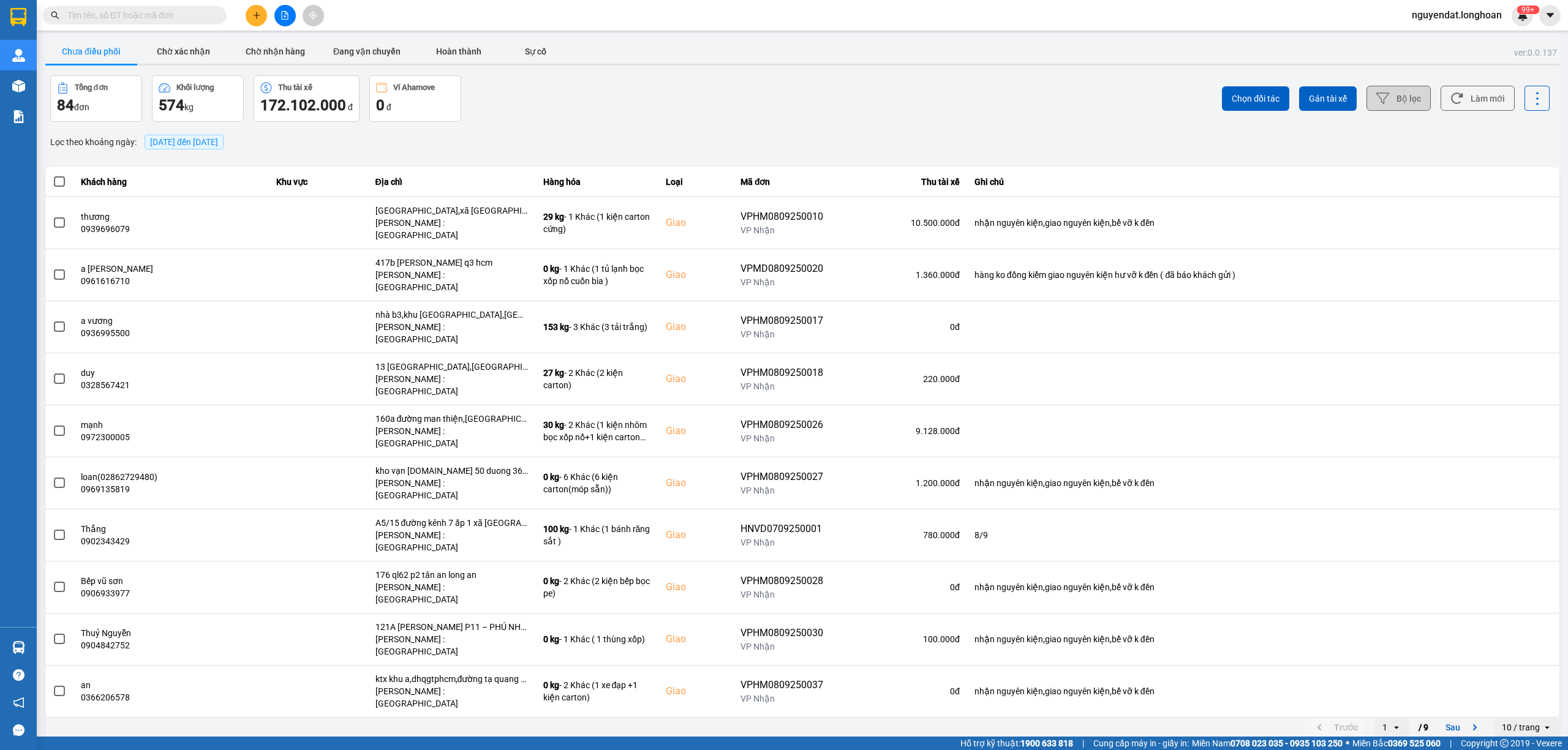
click at [1403, 101] on button "Bộ lọc" at bounding box center [1398, 98] width 65 height 25
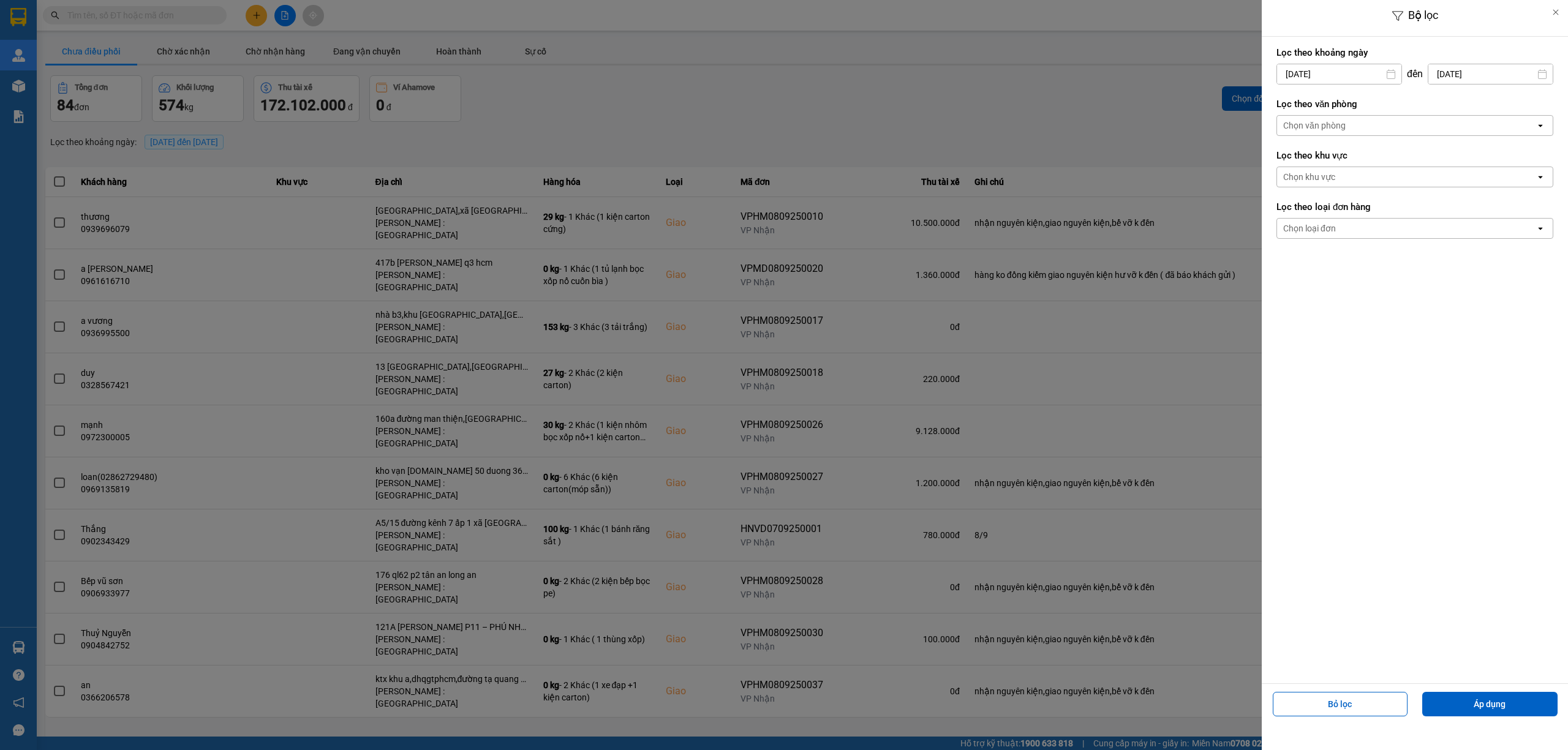
click at [1375, 131] on div "Chọn văn phòng" at bounding box center [1406, 126] width 258 height 19
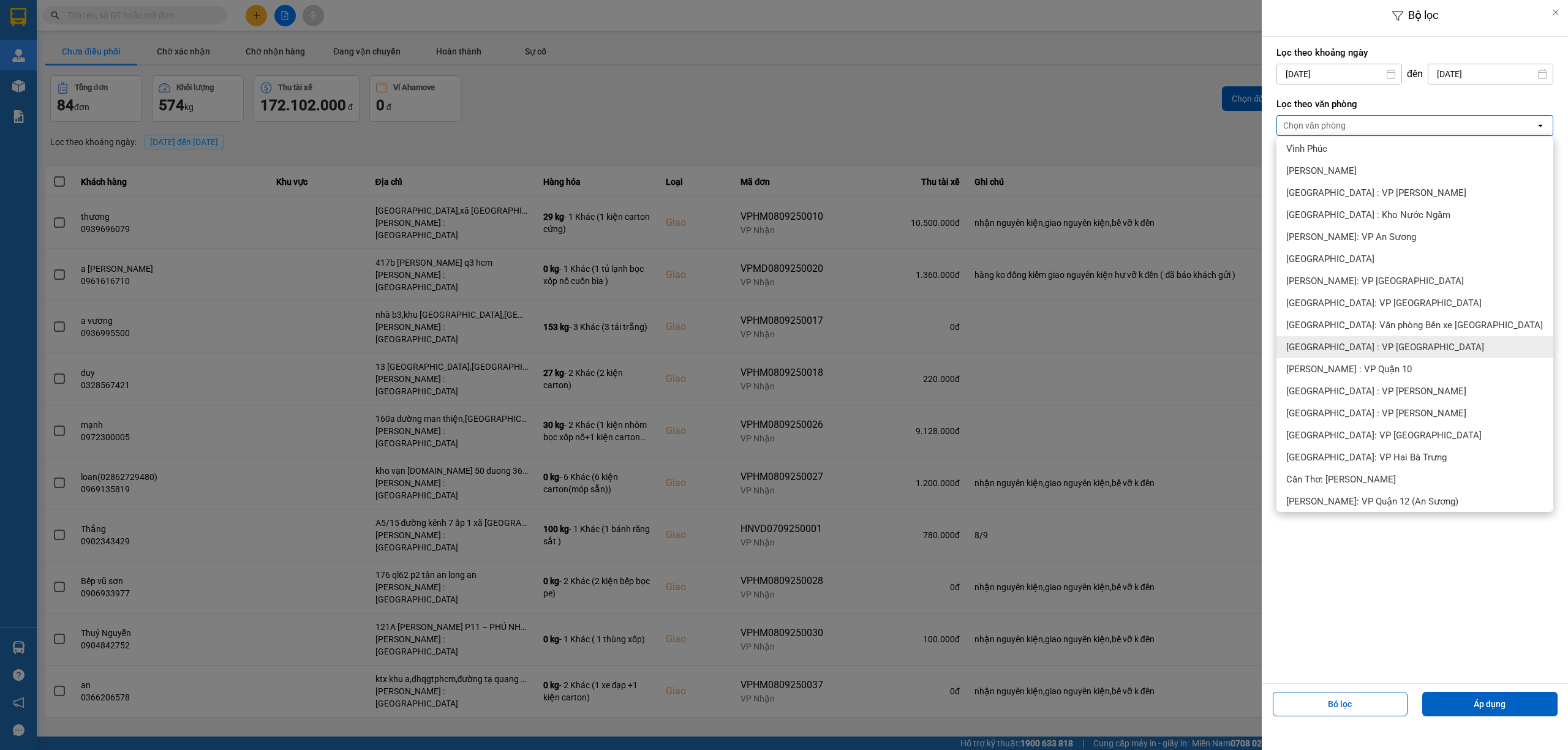
scroll to position [272, 0]
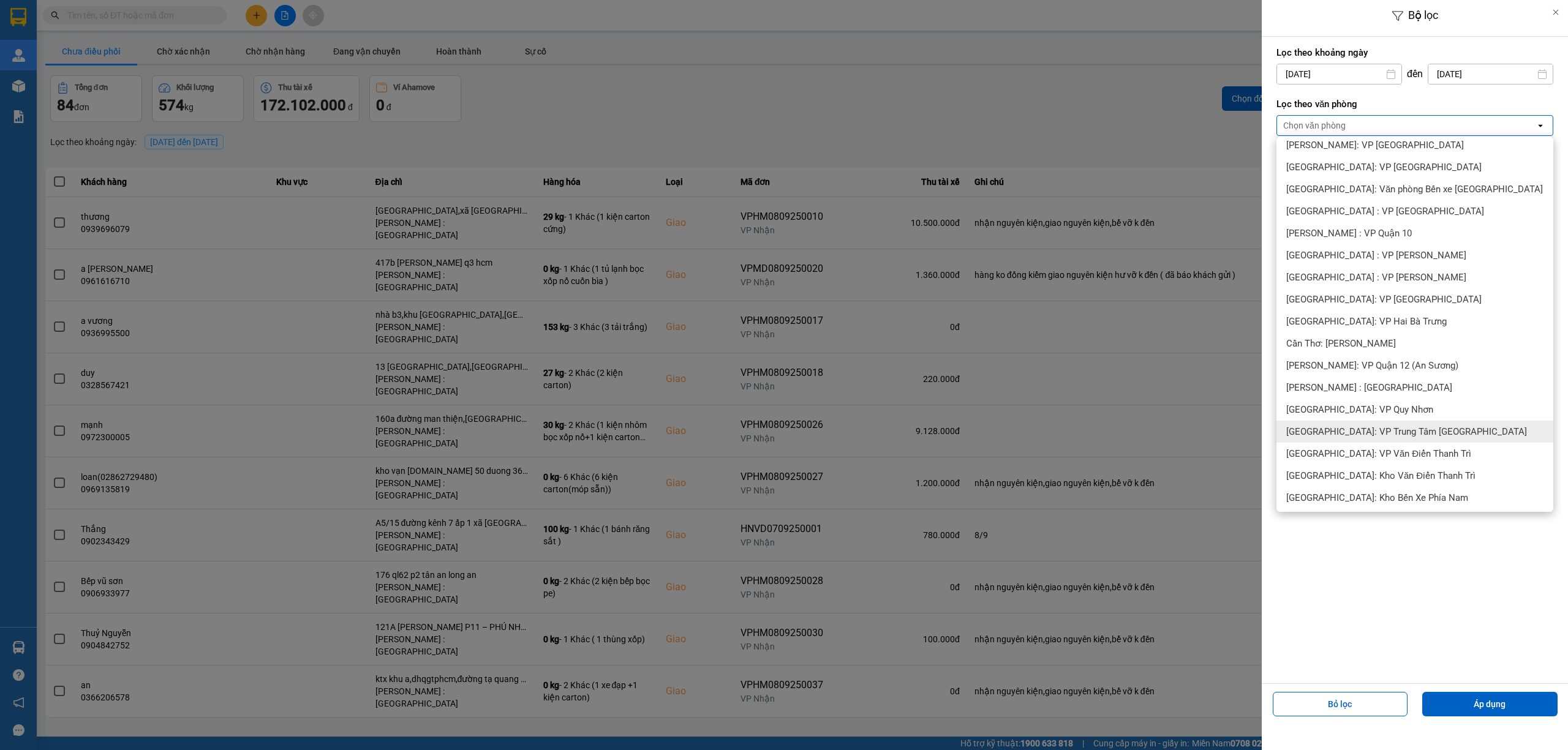
click at [1416, 422] on div "[GEOGRAPHIC_DATA]: VP Trung Tâm [GEOGRAPHIC_DATA]" at bounding box center [1414, 432] width 277 height 22
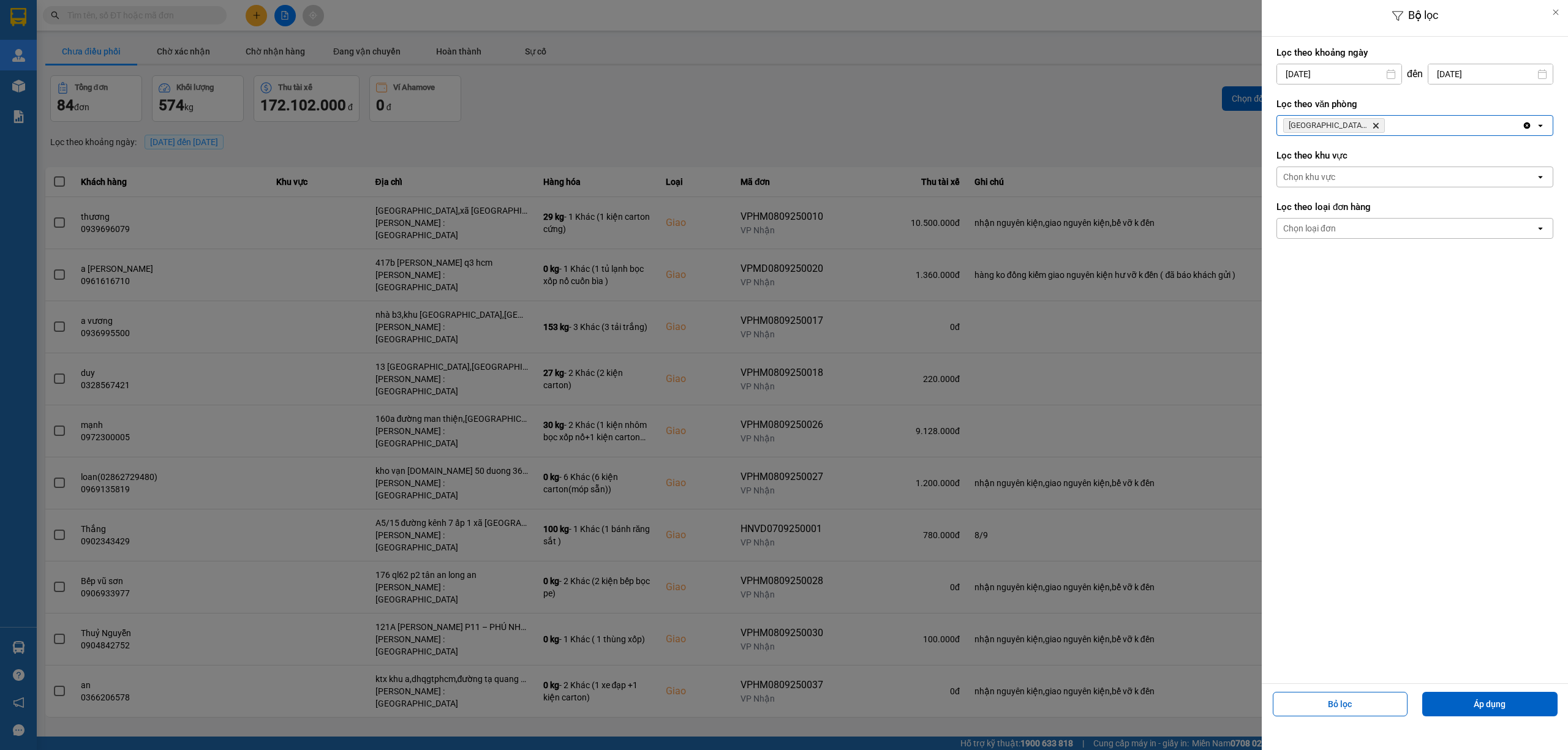
click at [1414, 120] on div "[GEOGRAPHIC_DATA]: VP Trung Tâm [GEOGRAPHIC_DATA] Delete" at bounding box center [1399, 126] width 245 height 19
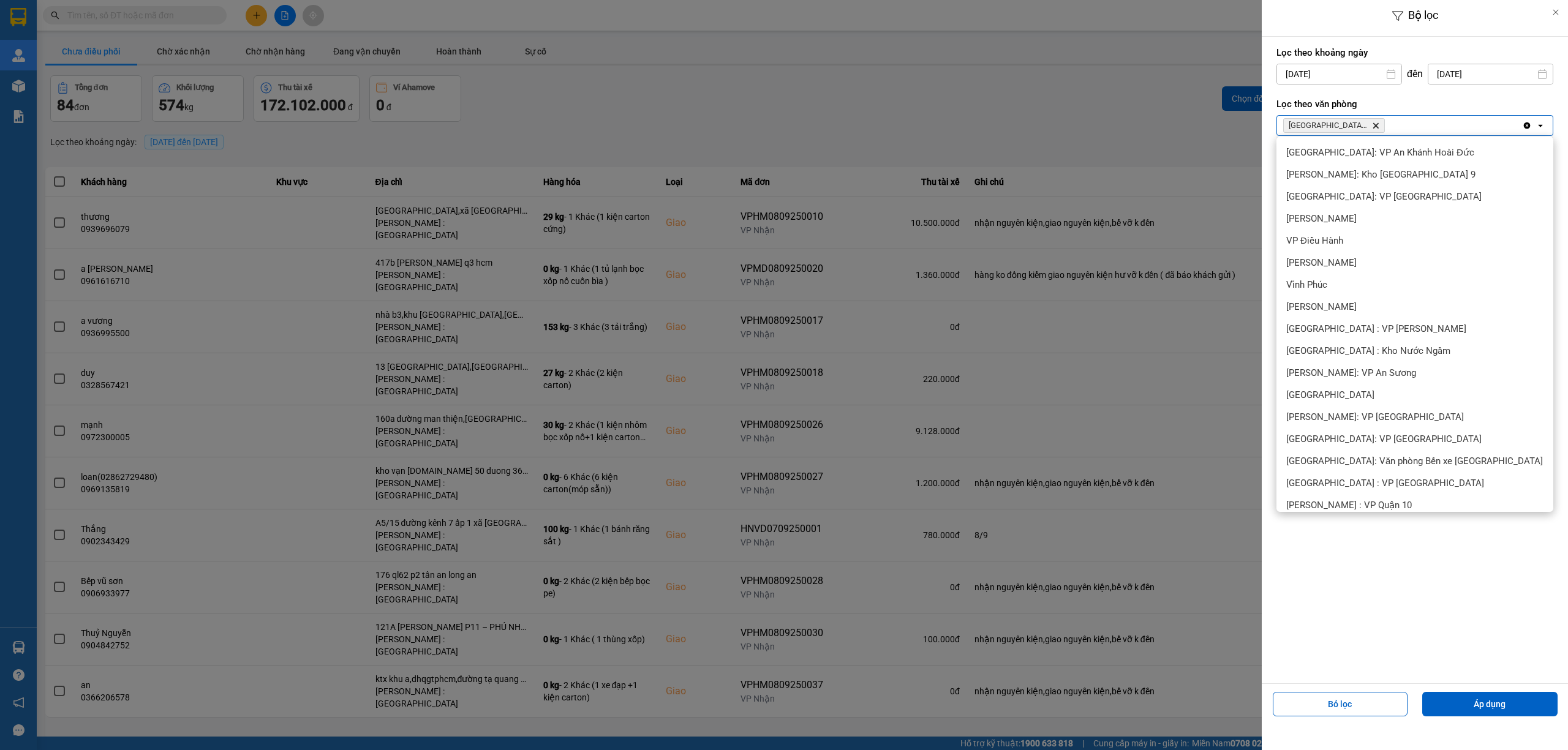
scroll to position [379, 0]
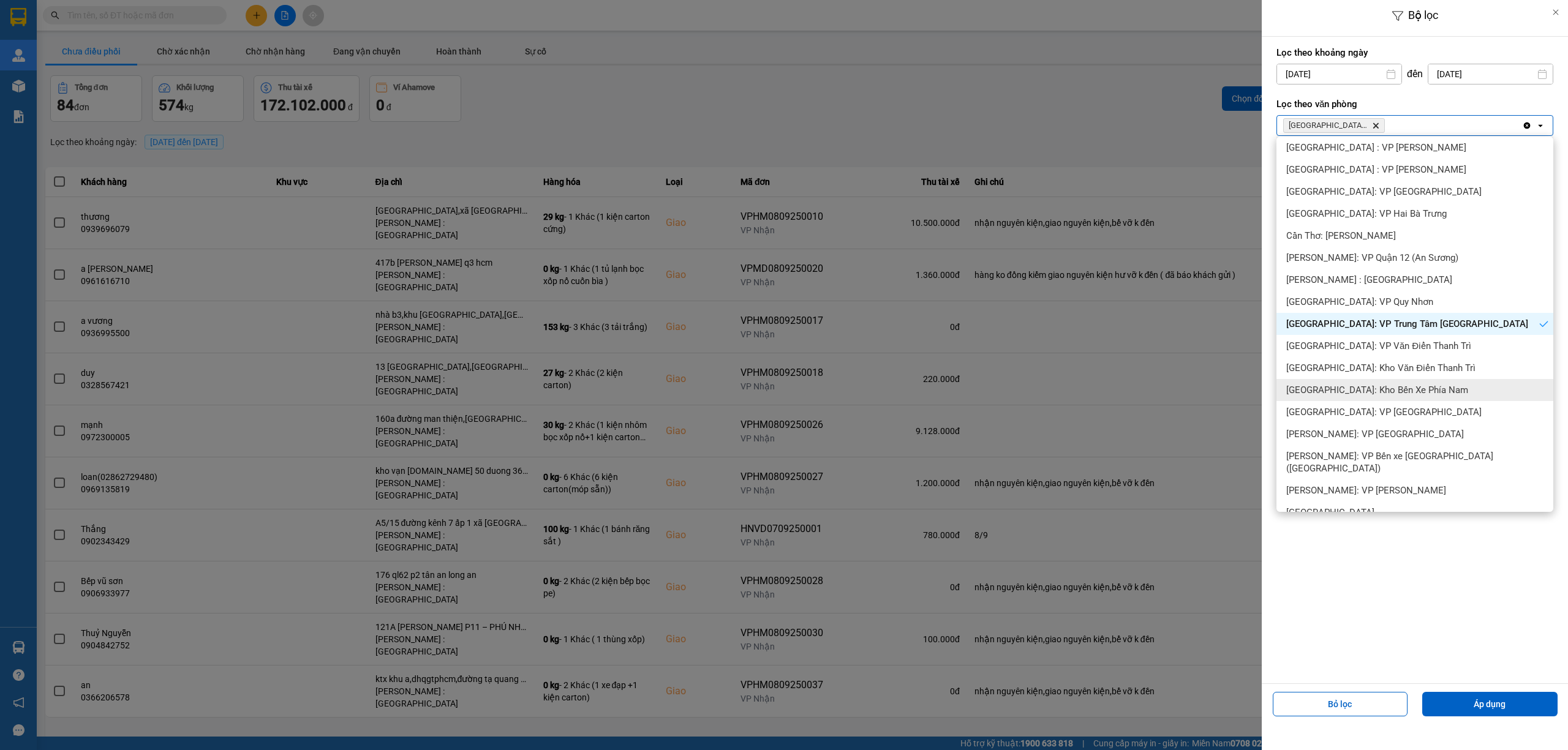
click at [1419, 388] on span "[GEOGRAPHIC_DATA]: Kho Bến Xe Phía Nam" at bounding box center [1377, 390] width 182 height 12
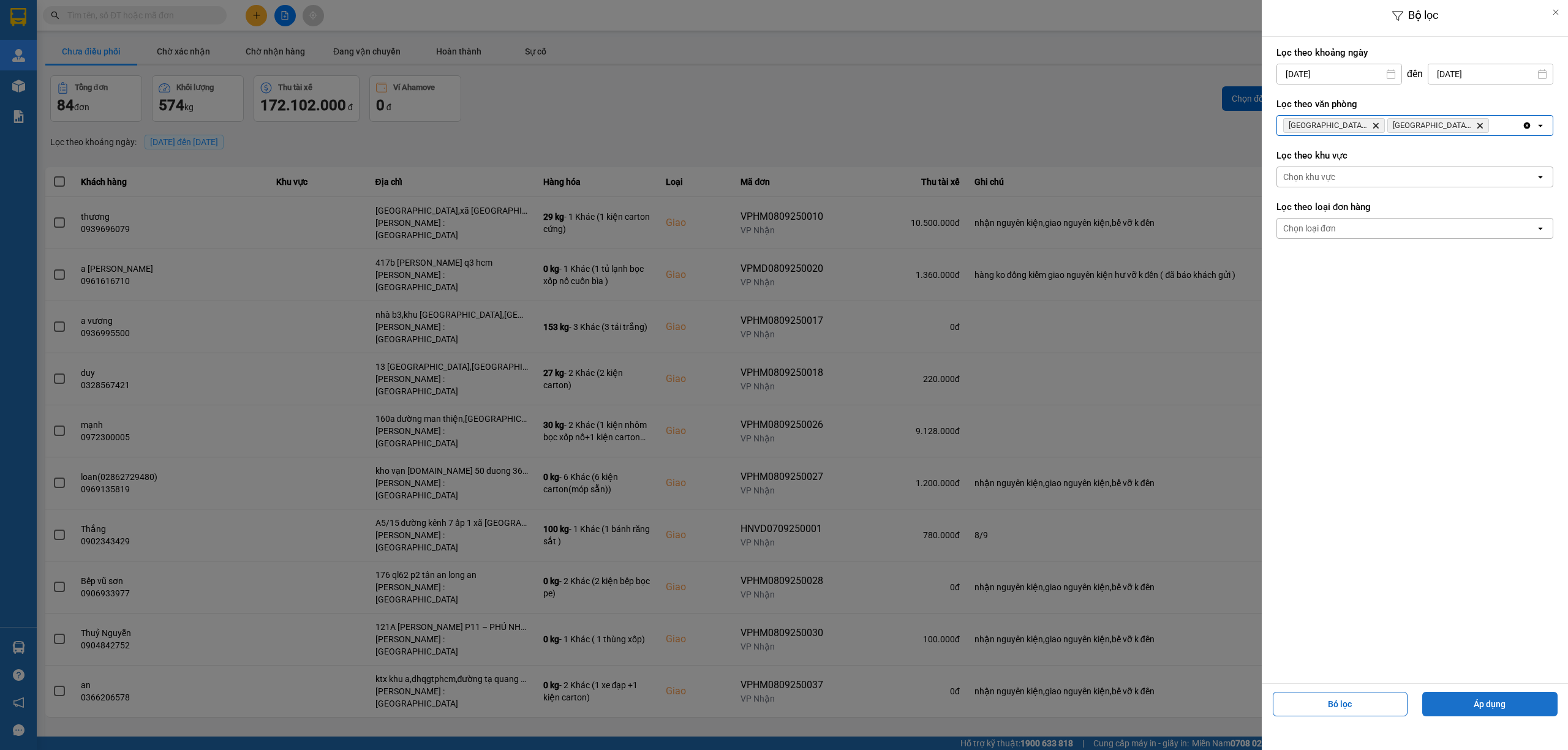
drag, startPoint x: 1482, startPoint y: 704, endPoint x: 1454, endPoint y: 677, distance: 38.9
click at [1480, 704] on button "Áp dụng" at bounding box center [1489, 704] width 135 height 25
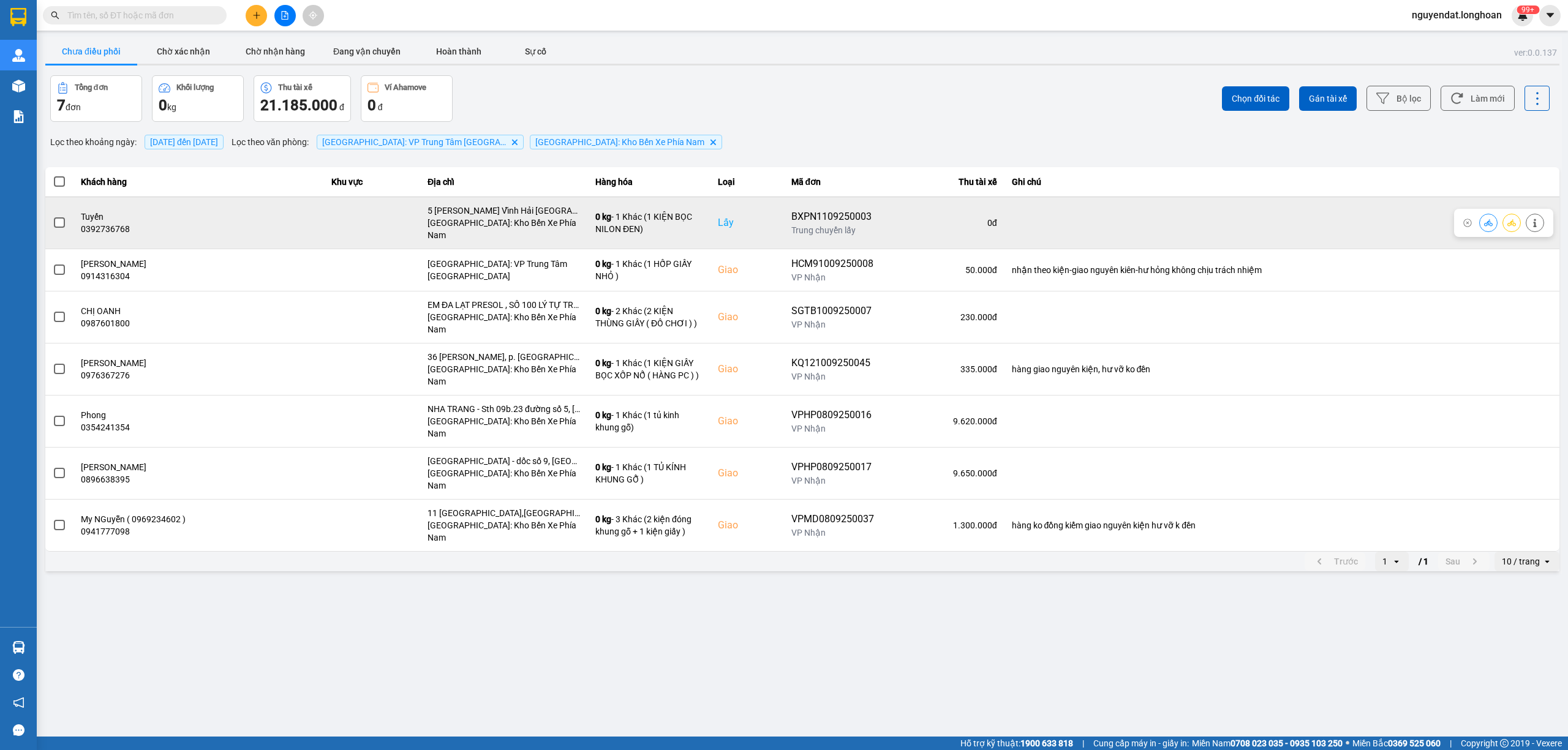
click at [60, 218] on span at bounding box center [59, 223] width 11 height 11
click at [53, 216] on input "checkbox" at bounding box center [53, 216] width 0 height 0
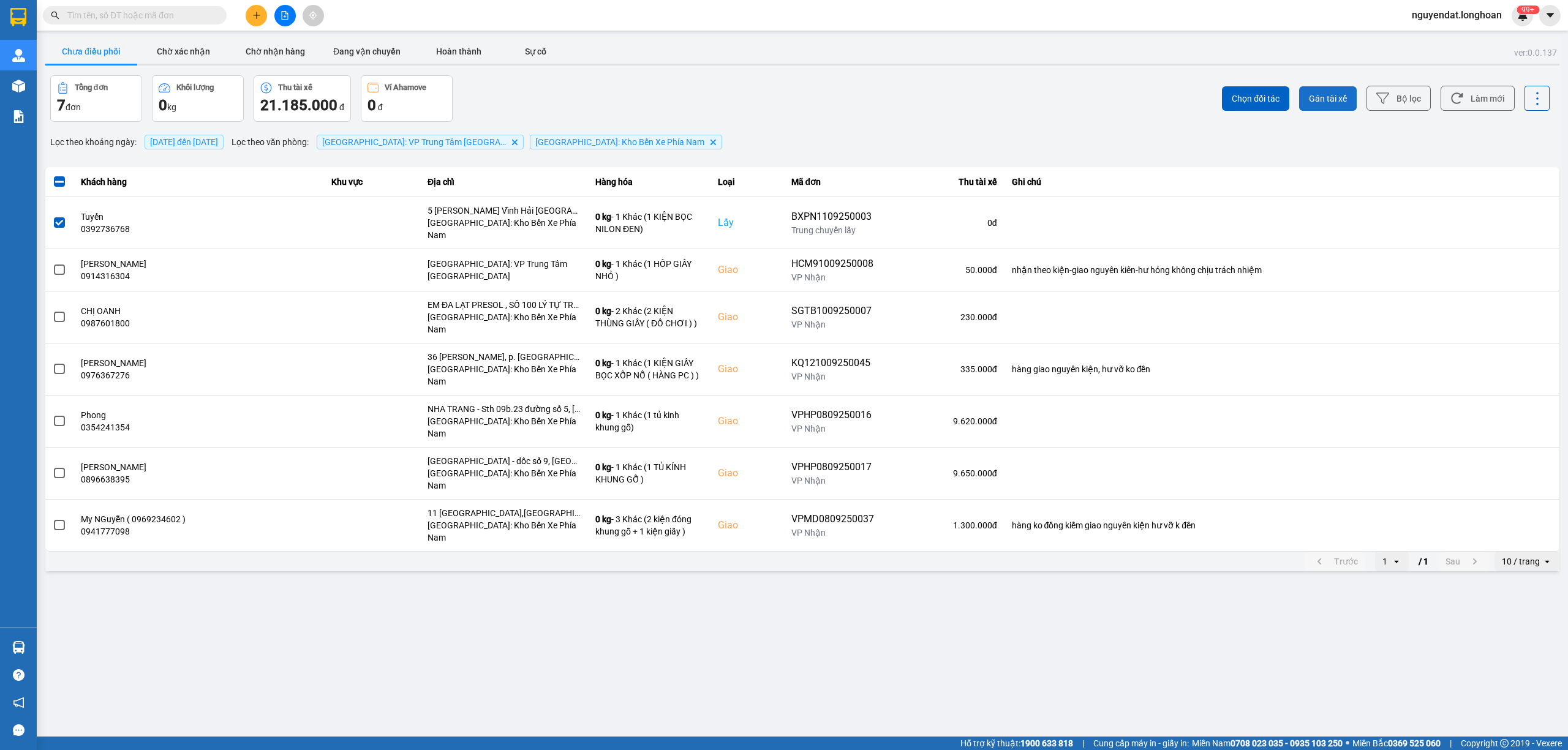
click at [1319, 91] on button "Gán tài xế" at bounding box center [1327, 99] width 57 height 25
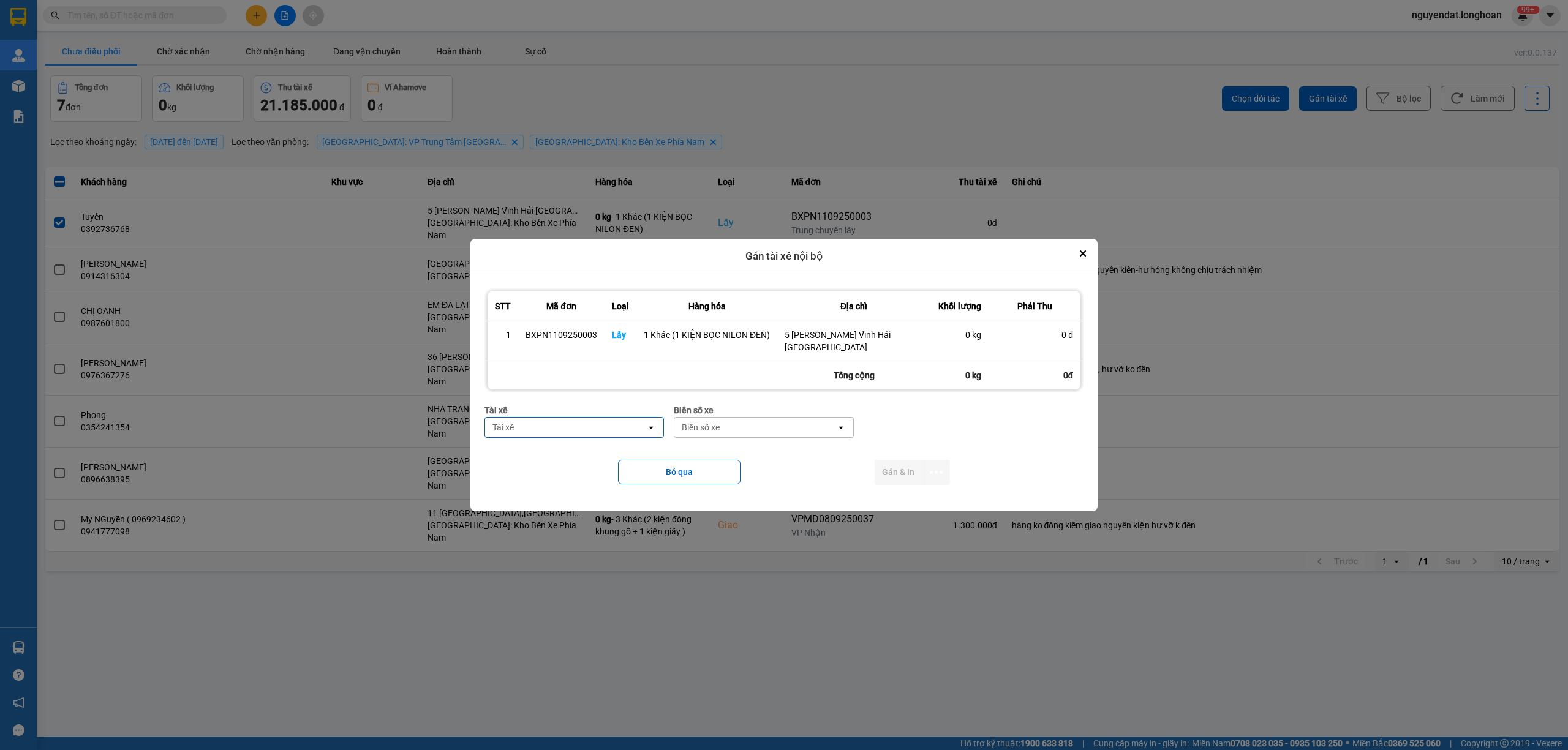
click at [570, 437] on div "Tài xế" at bounding box center [565, 427] width 161 height 19
type input "KHI"
click at [592, 471] on span "0793222247 - [PERSON_NAME] 0793.222.247" at bounding box center [577, 460] width 164 height 25
click at [784, 433] on div "Biển số xe" at bounding box center [793, 427] width 161 height 19
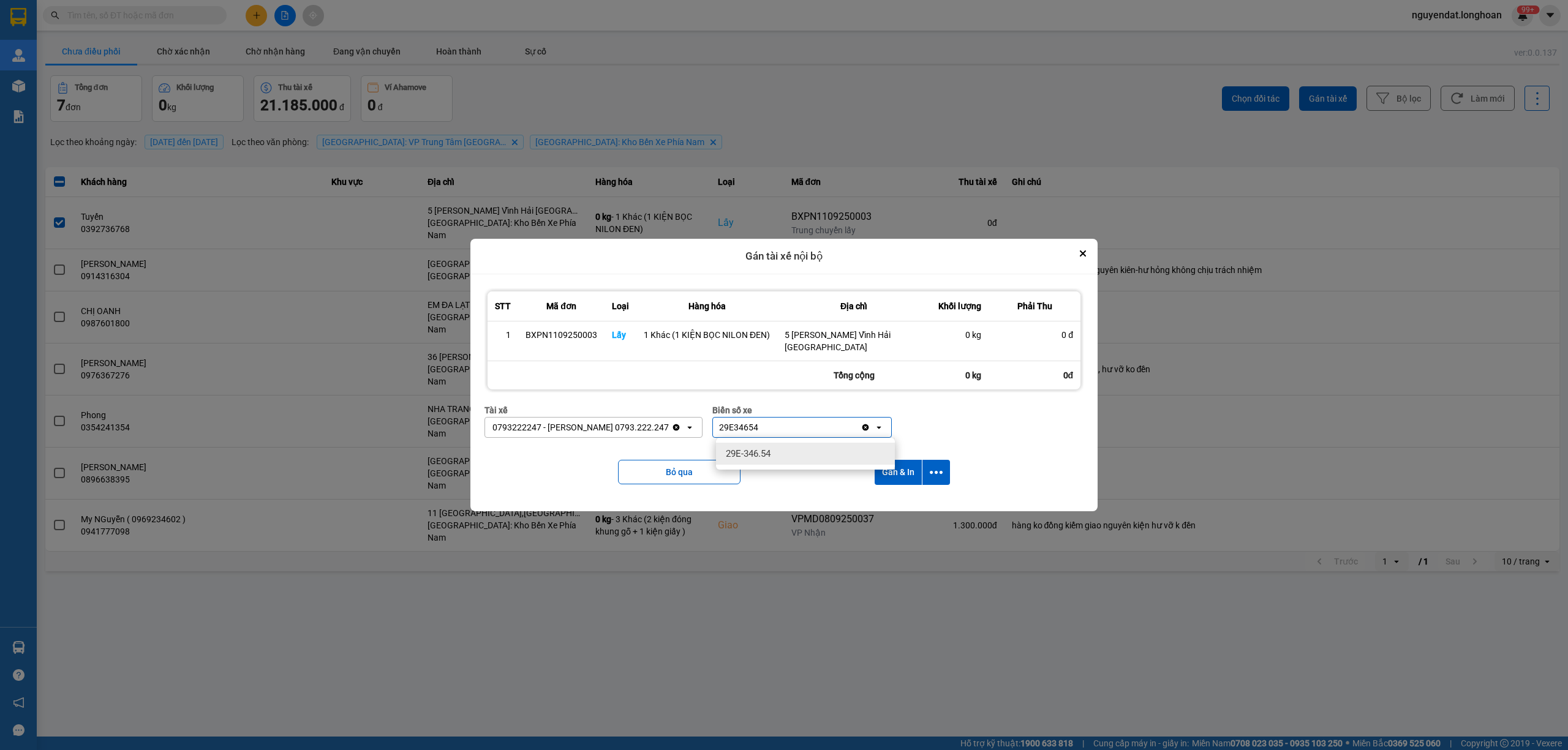
type input "29E34654"
click at [784, 451] on div "29E-346.54" at bounding box center [805, 454] width 179 height 22
click at [933, 468] on icon "dialog" at bounding box center [936, 472] width 13 height 13
click at [907, 507] on div "Chỉ gán tài" at bounding box center [903, 506] width 73 height 12
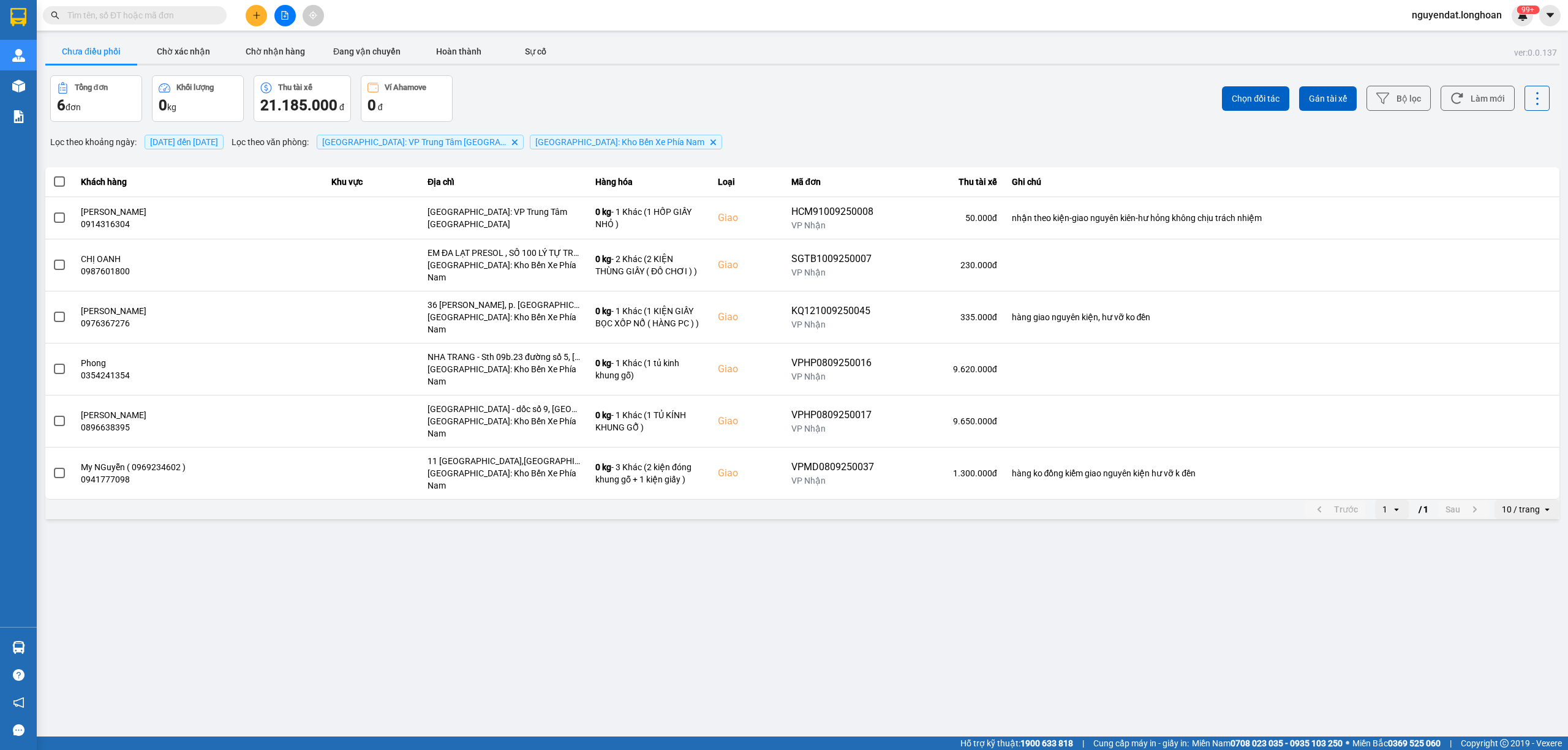
drag, startPoint x: 1514, startPoint y: 633, endPoint x: 1411, endPoint y: 613, distance: 104.9
click at [1514, 633] on main "ver: 0.0.137 Chưa điều phối Chờ xác nhận Chờ nhận hàng Đang vận chuyển Hoàn thà…" at bounding box center [784, 368] width 1568 height 737
drag, startPoint x: 1436, startPoint y: 595, endPoint x: 1309, endPoint y: 606, distance: 127.5
click at [1422, 596] on main "ver: 0.0.137 Chưa điều phối Chờ xác nhận Chờ nhận hàng Đang vận chuyển Hoàn thà…" at bounding box center [784, 368] width 1568 height 737
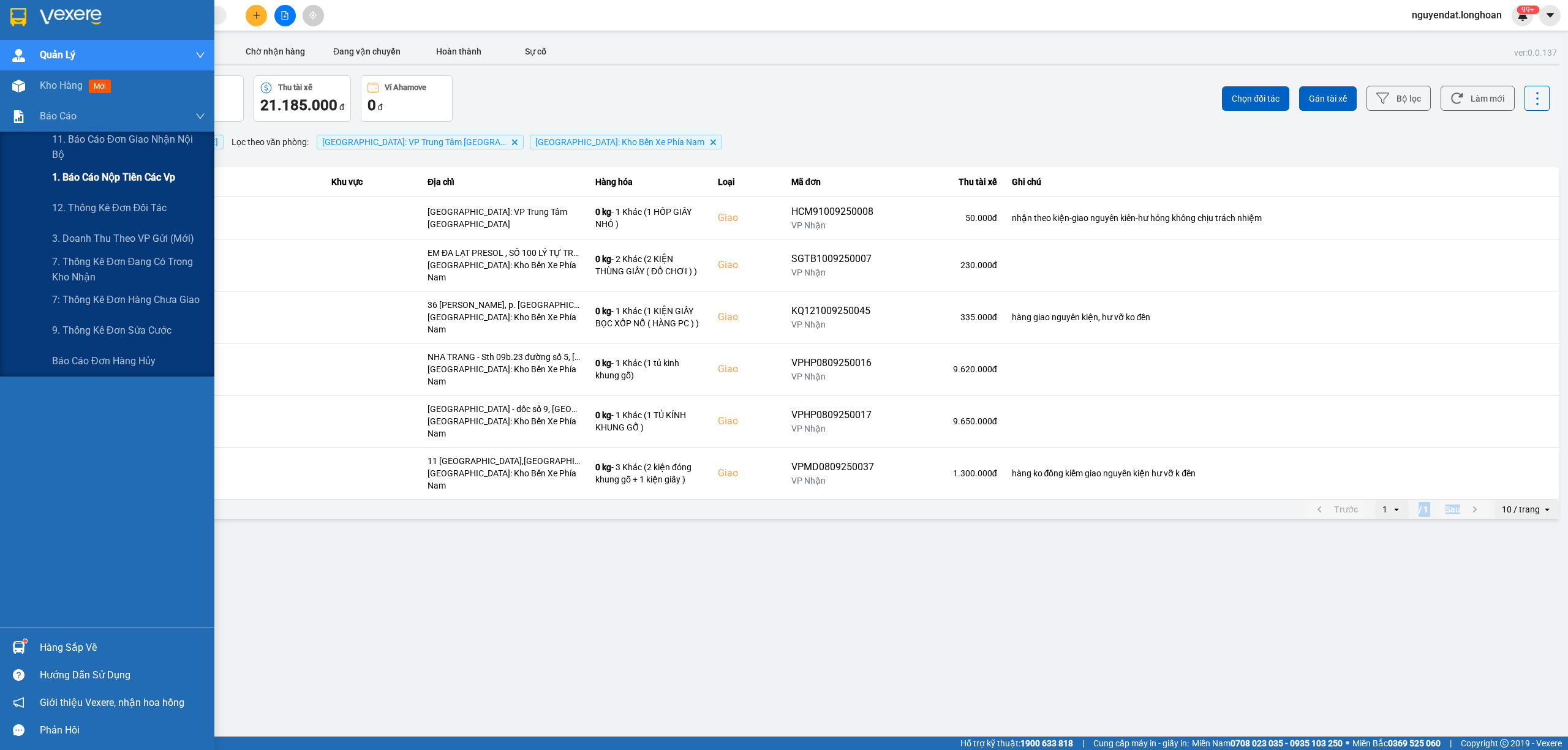
click at [73, 176] on span "1. Báo cáo nộp tiền các vp" at bounding box center [113, 177] width 123 height 15
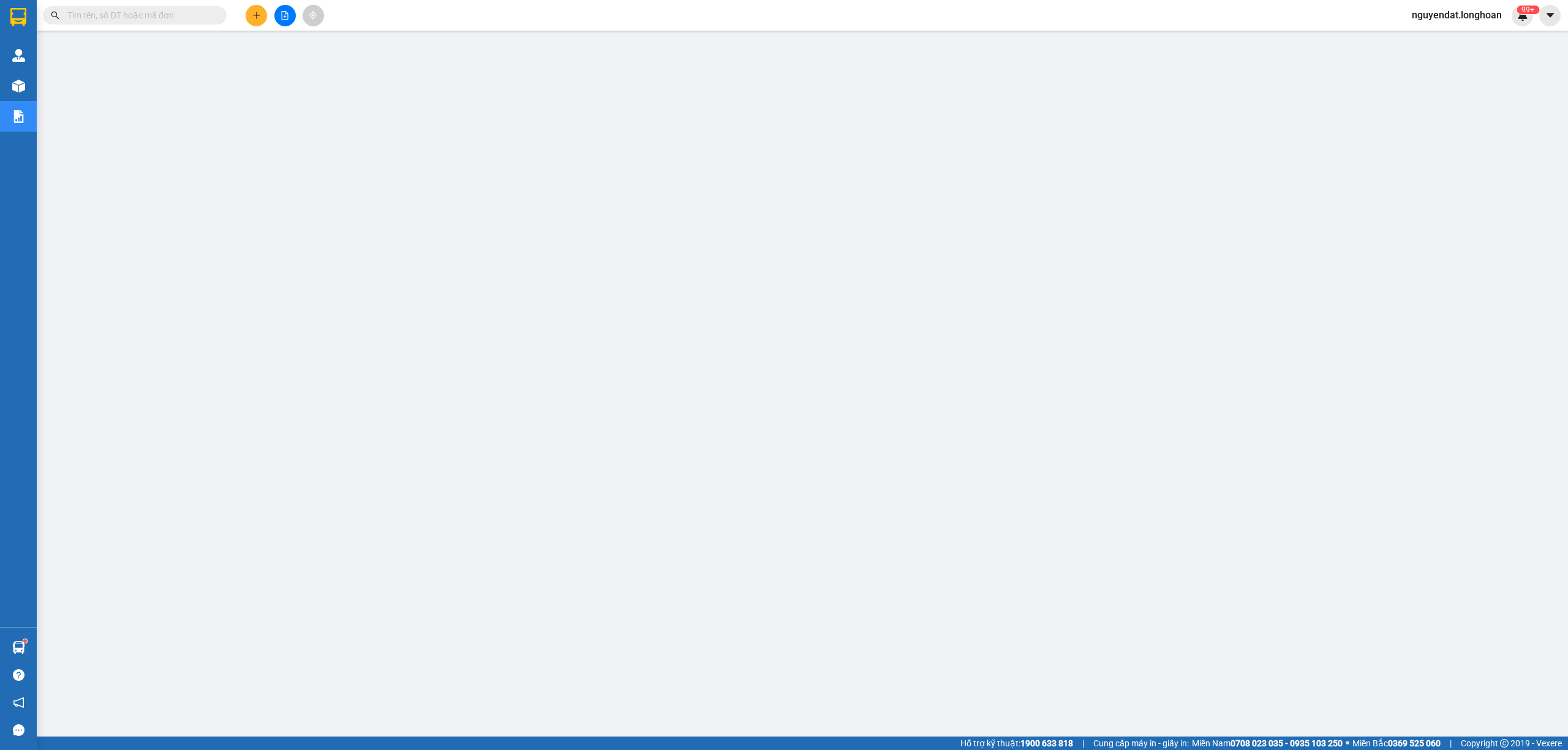
click at [884, 689] on main at bounding box center [784, 368] width 1568 height 737
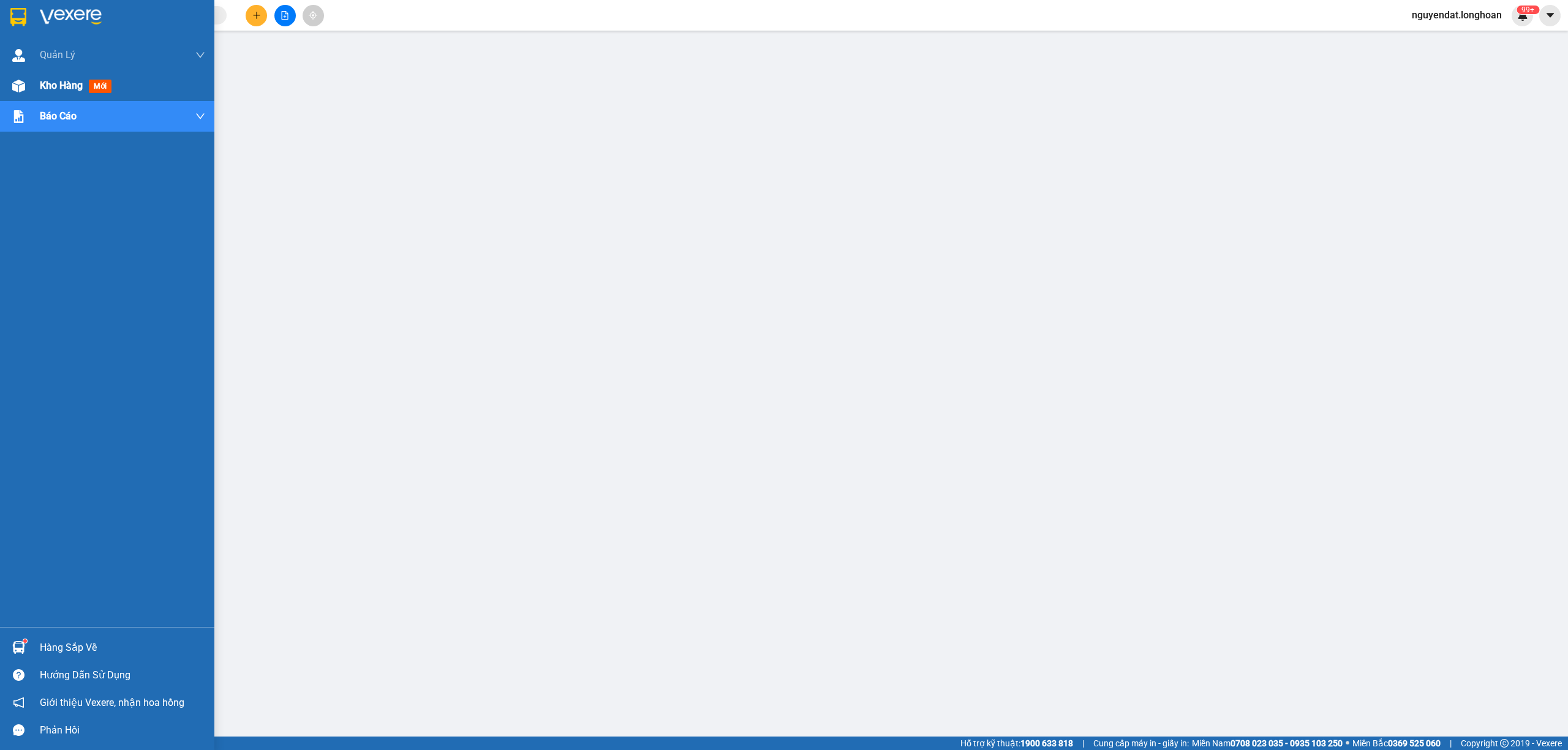
click at [9, 82] on div at bounding box center [19, 86] width 21 height 21
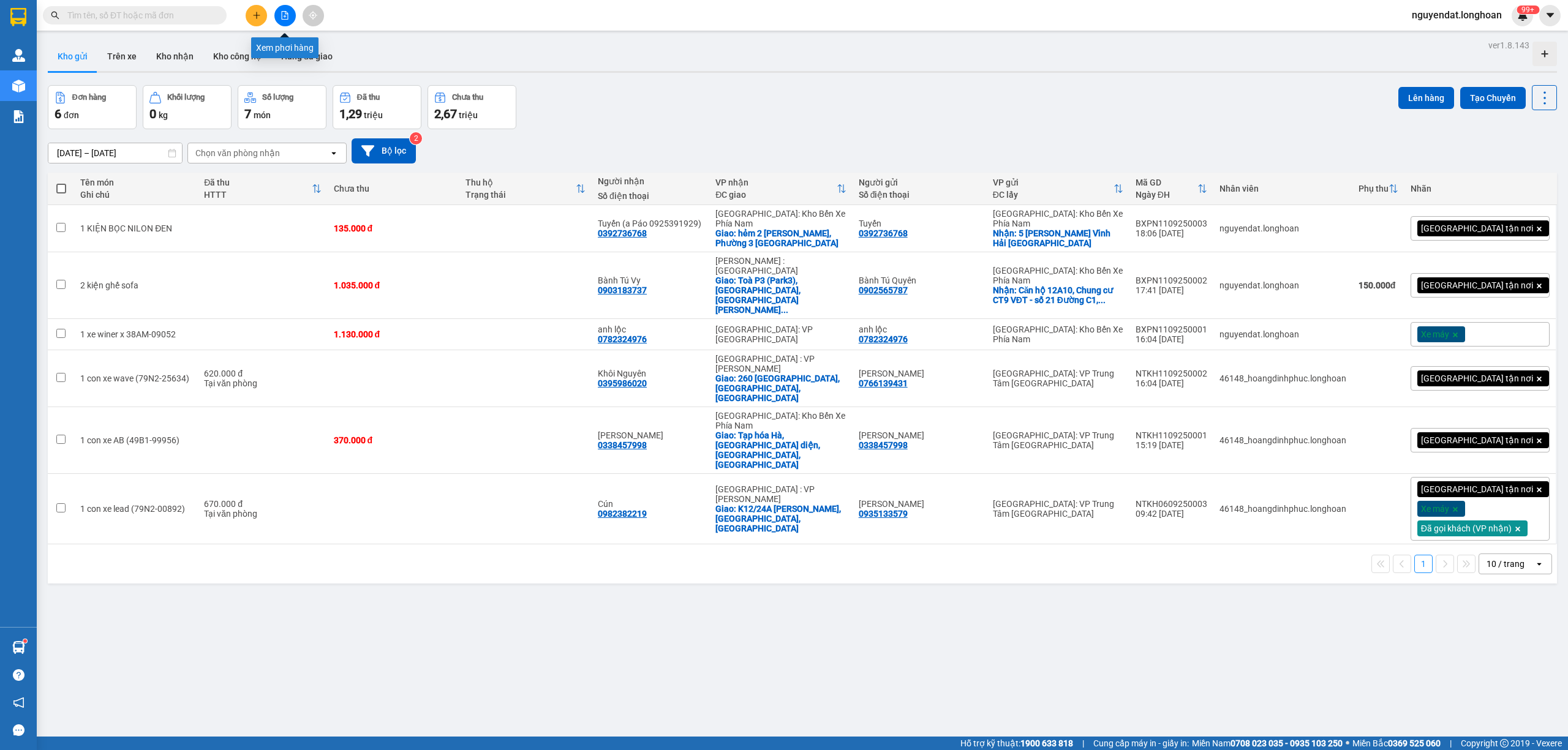
click at [282, 17] on icon "file-add" at bounding box center [285, 15] width 9 height 9
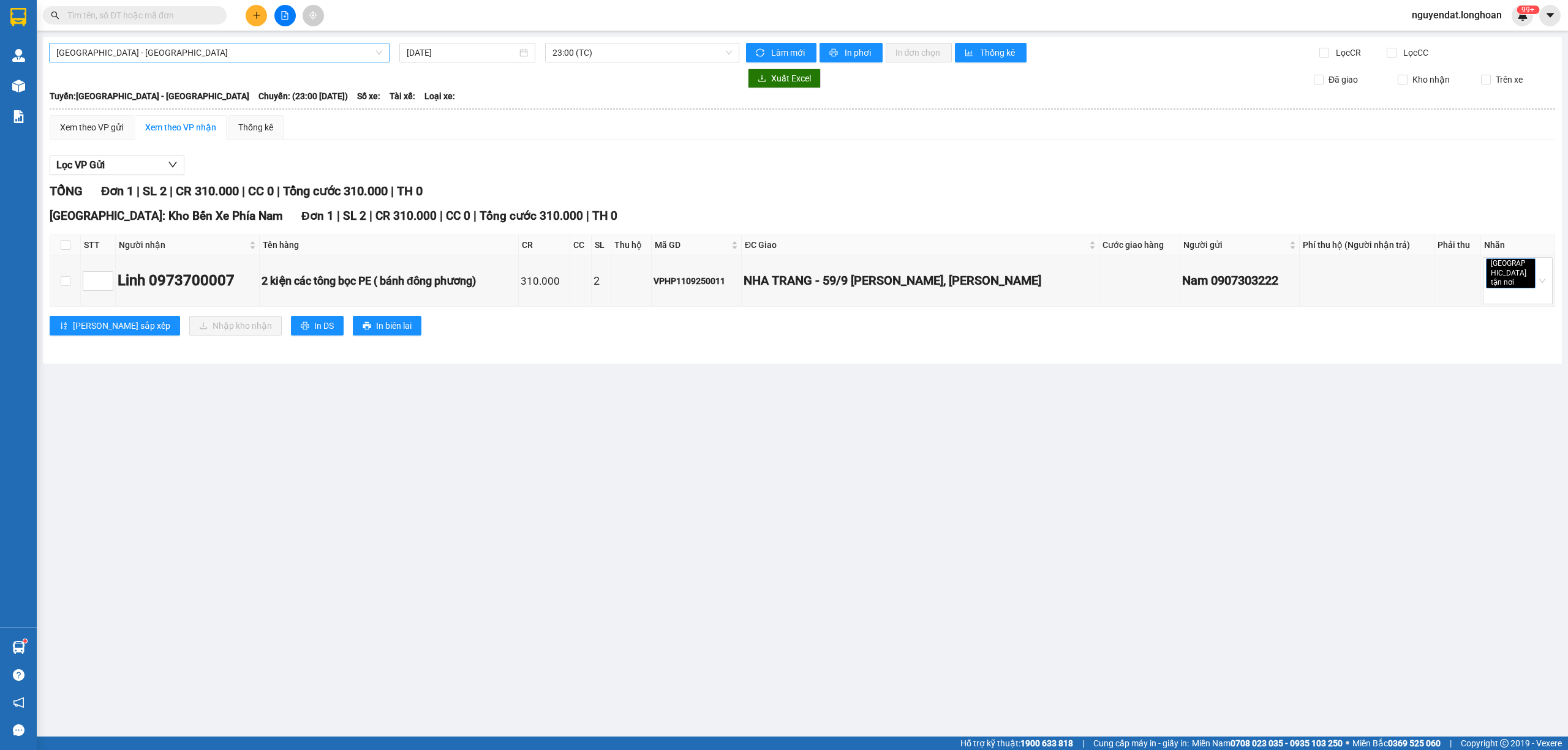
click at [255, 57] on span "Hải Phòng - Hà Nội" at bounding box center [219, 52] width 325 height 19
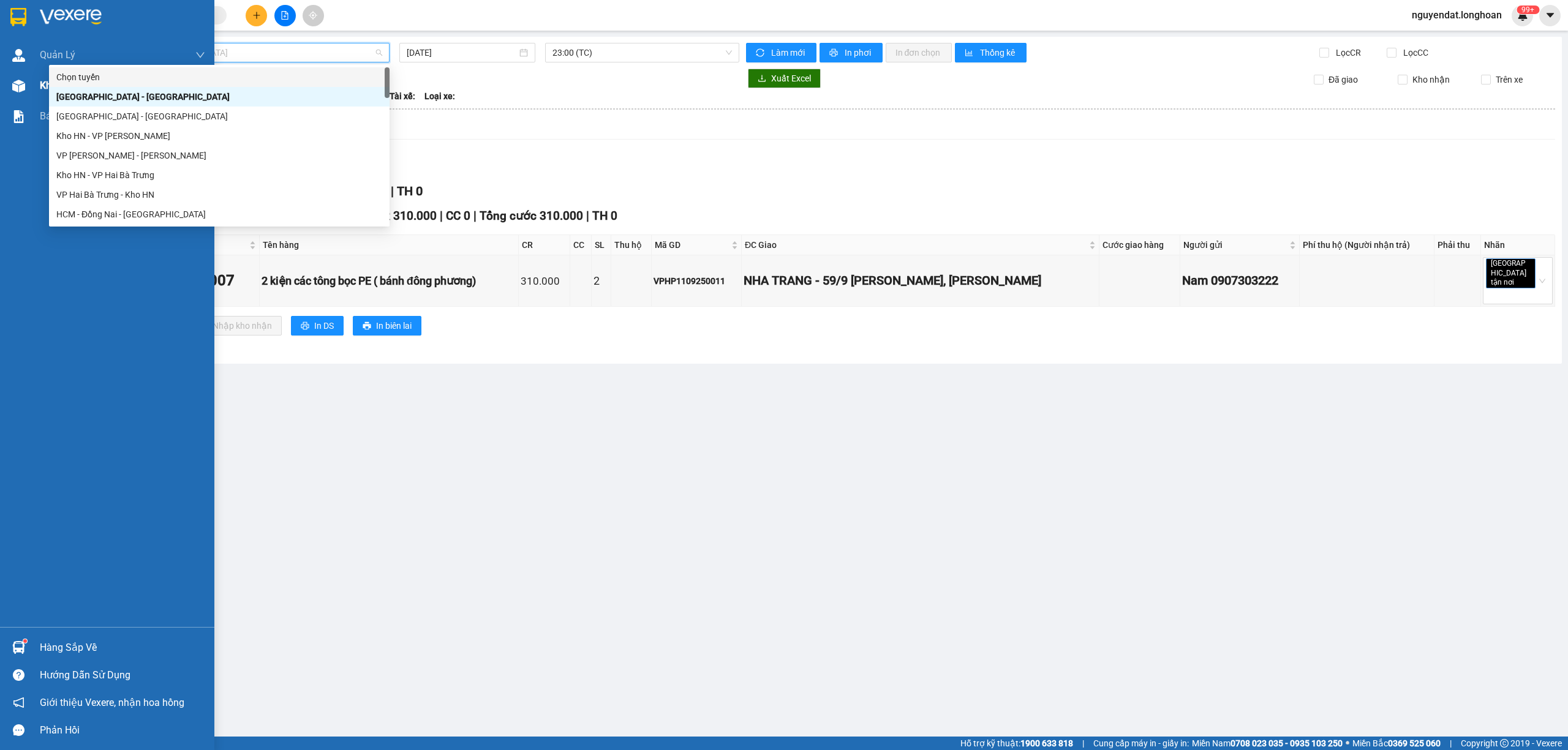
click at [27, 92] on div at bounding box center [19, 86] width 21 height 21
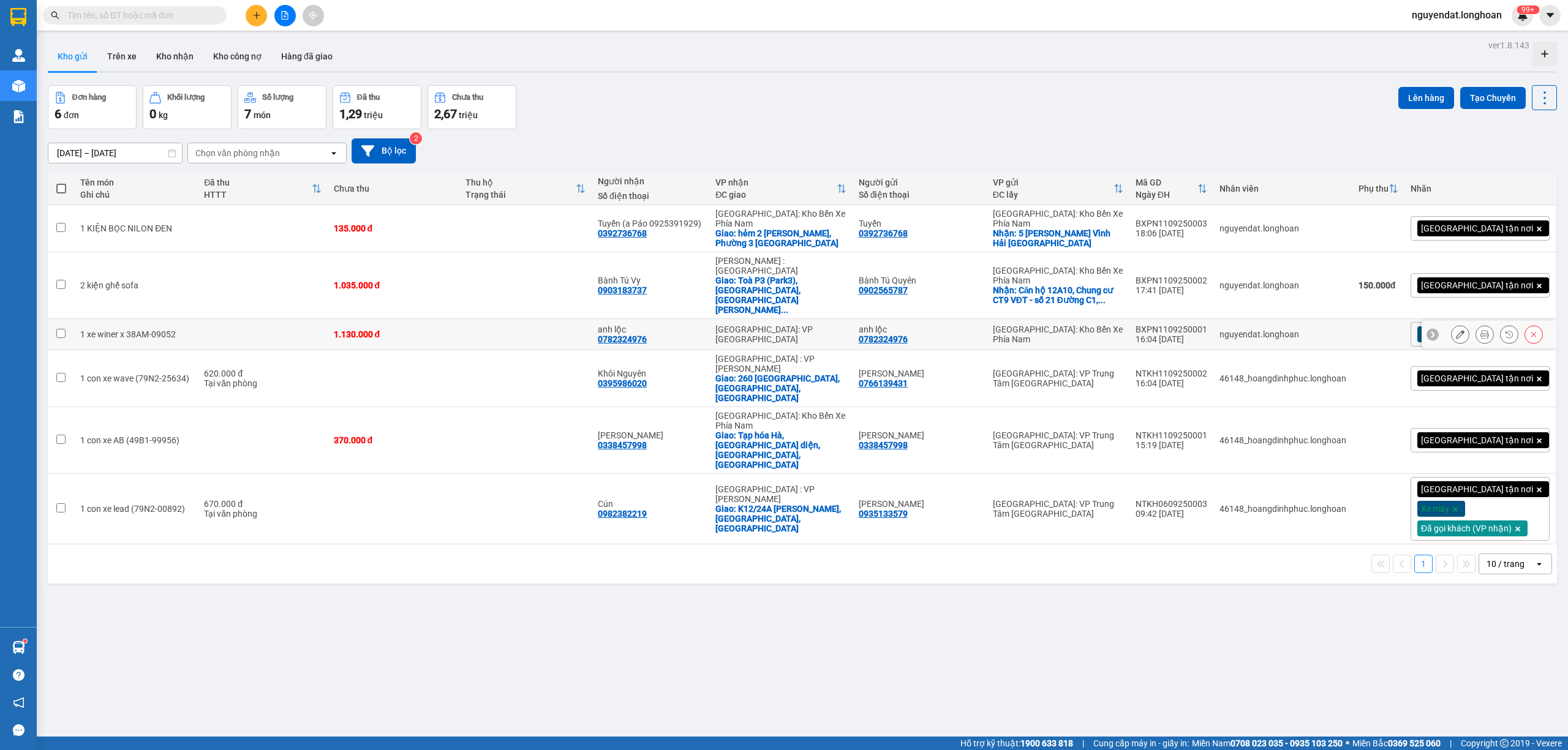
click at [1456, 330] on icon at bounding box center [1460, 334] width 9 height 9
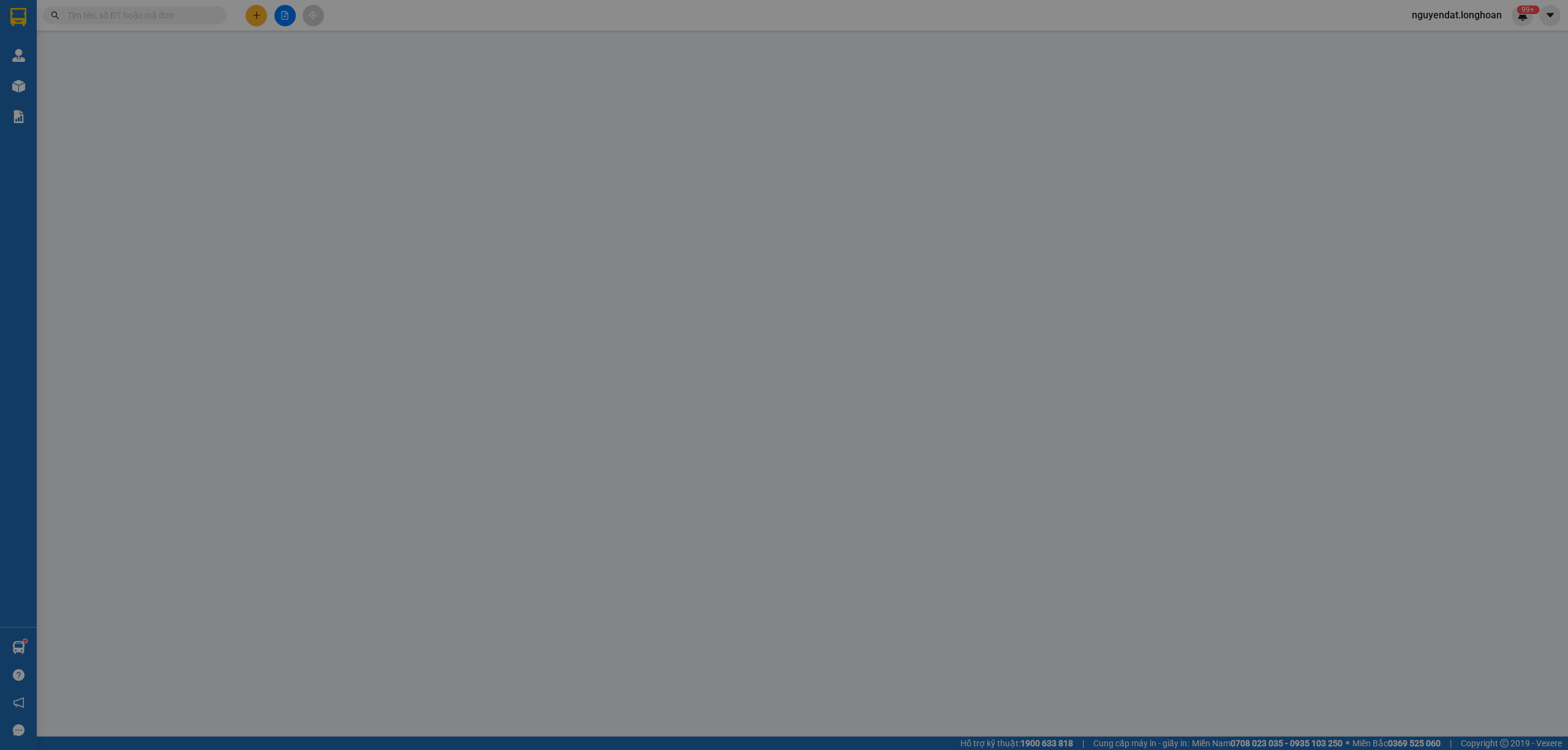
type input "0782324976"
type input "anh lộc"
type input "0782324976"
type input "anh lộc"
type input "1 CHÌA KHOÁ + KO CAVAT"
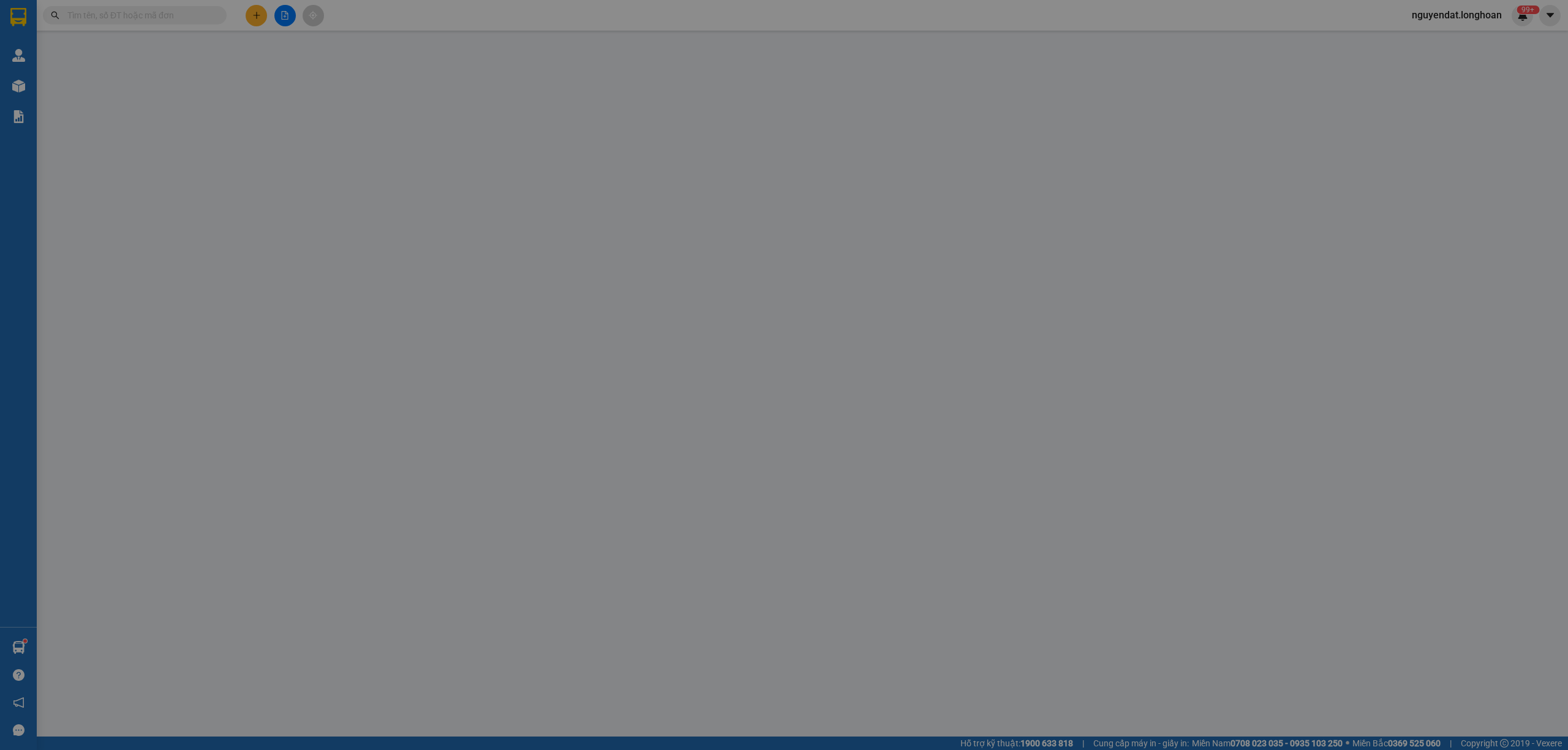
type input "1.130.000"
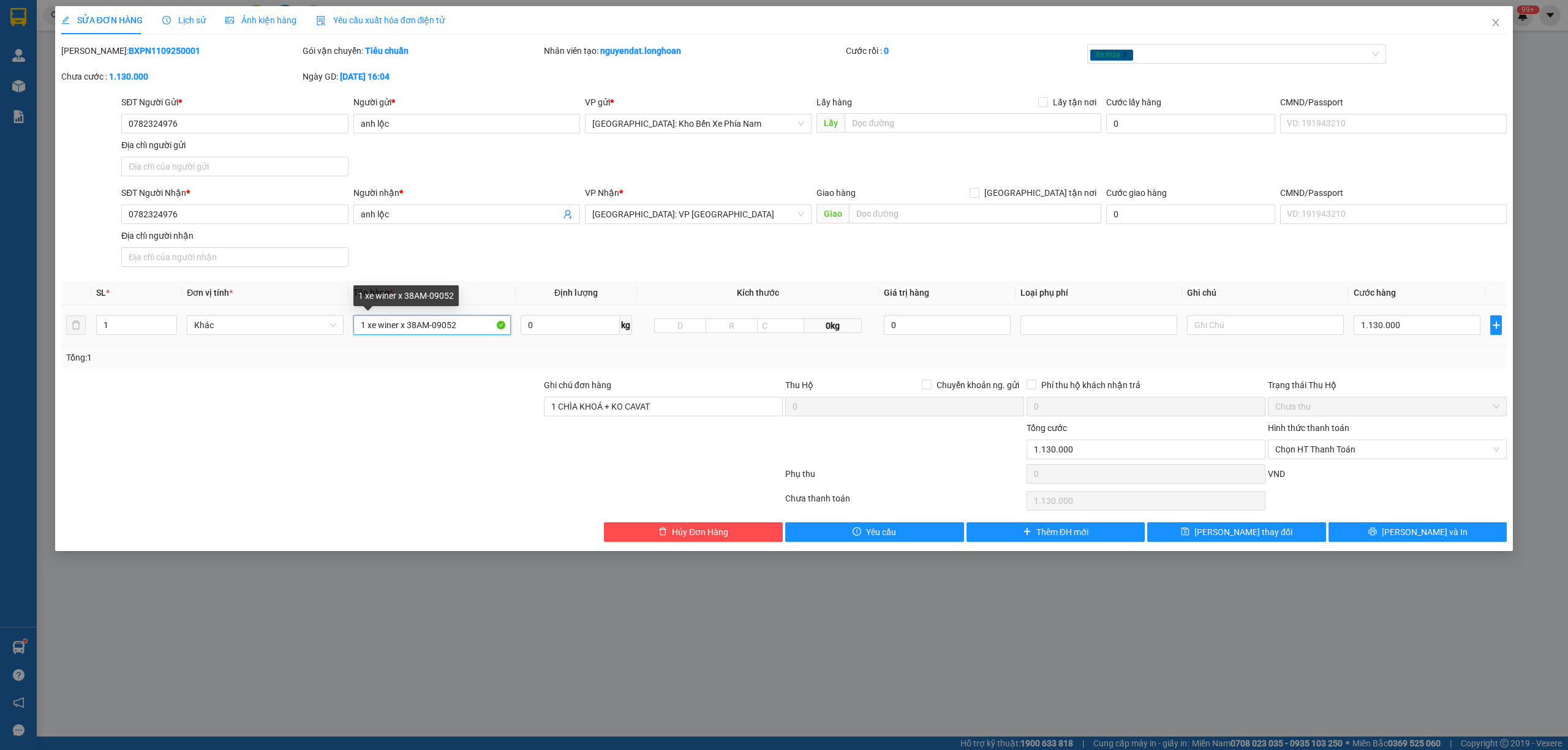
click at [475, 330] on input "1 xe winer x 38AM-09052" at bounding box center [432, 325] width 157 height 19
type input "1 xe winer x 38AM-09052 + 1 MŨ BẢO HIỂM"
type input "2"
click at [167, 321] on span "up" at bounding box center [170, 322] width 7 height 7
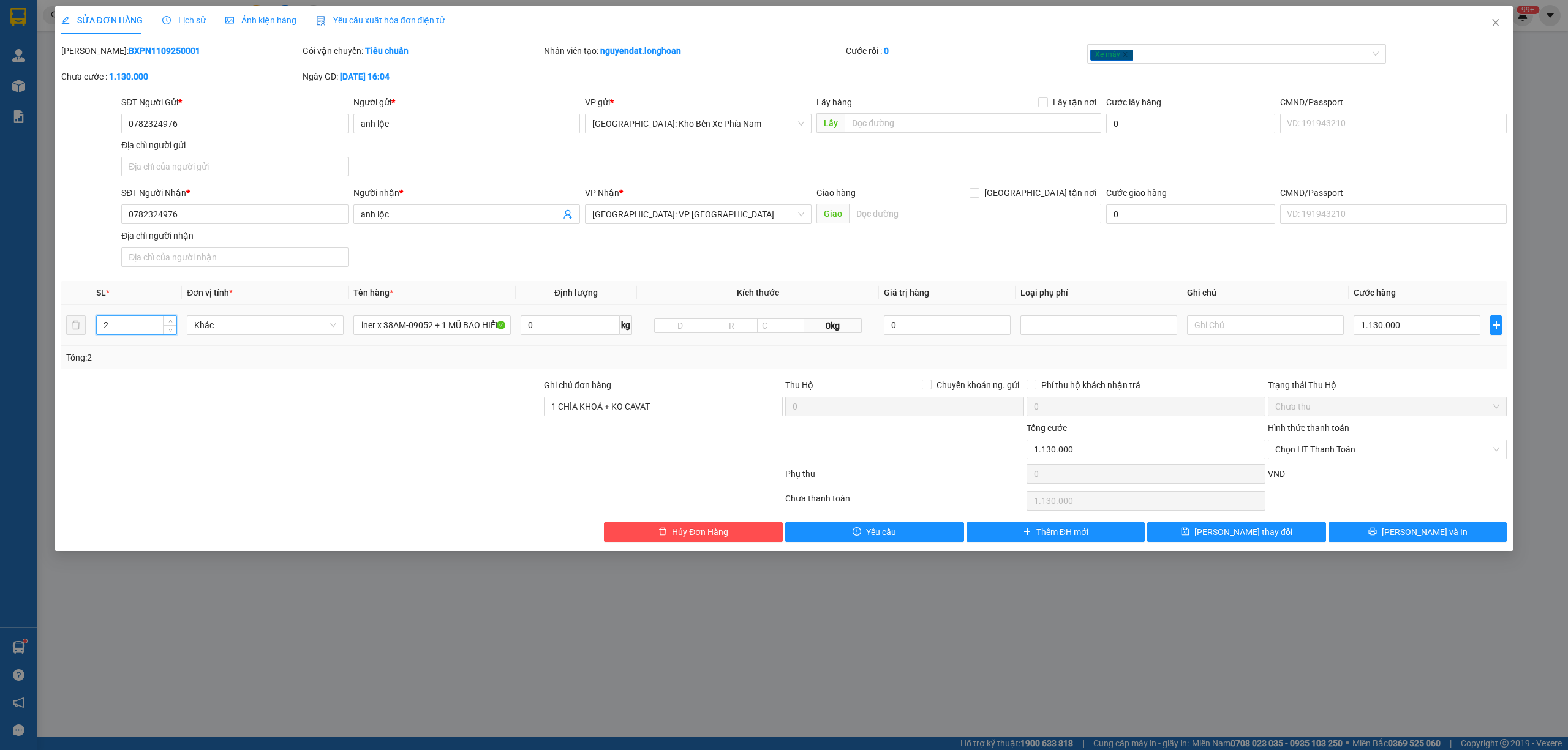
scroll to position [0, 0]
click at [1449, 540] on button "Lưu và In" at bounding box center [1418, 532] width 179 height 19
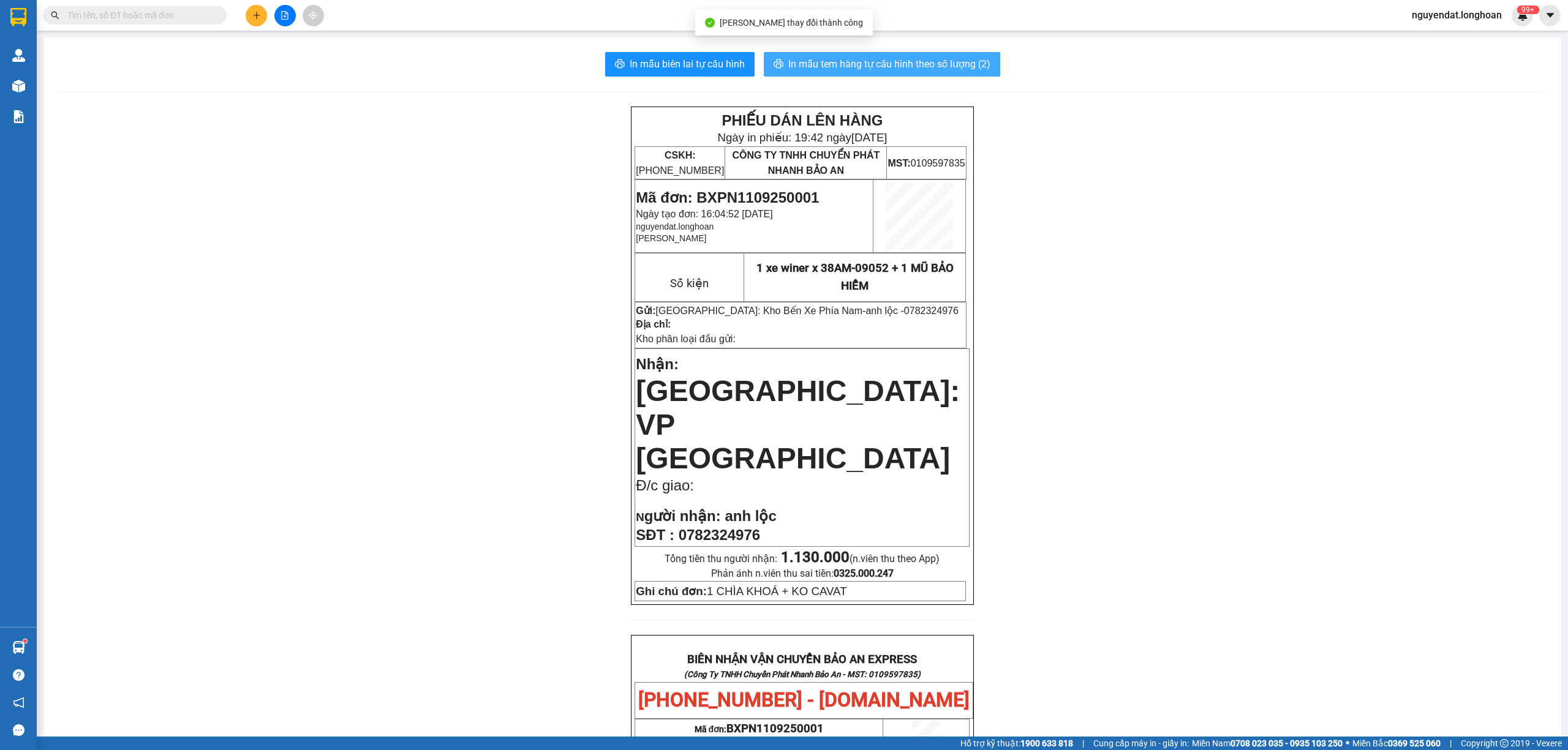
click at [958, 58] on span "In mẫu tem hàng tự cấu hình theo số lượng (2)" at bounding box center [889, 64] width 203 height 15
